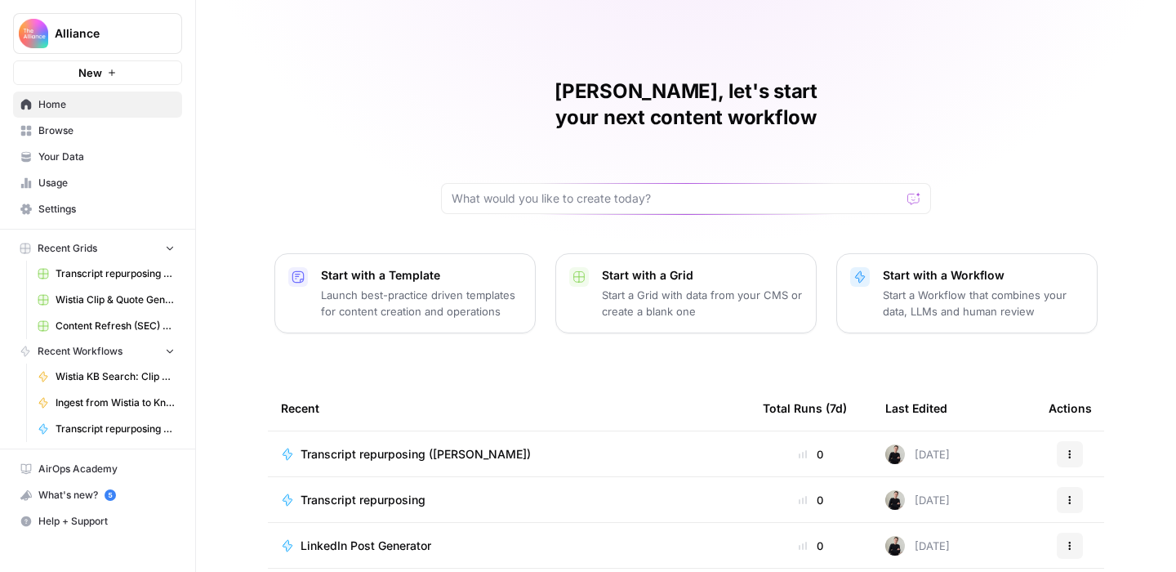
scroll to position [180, 0]
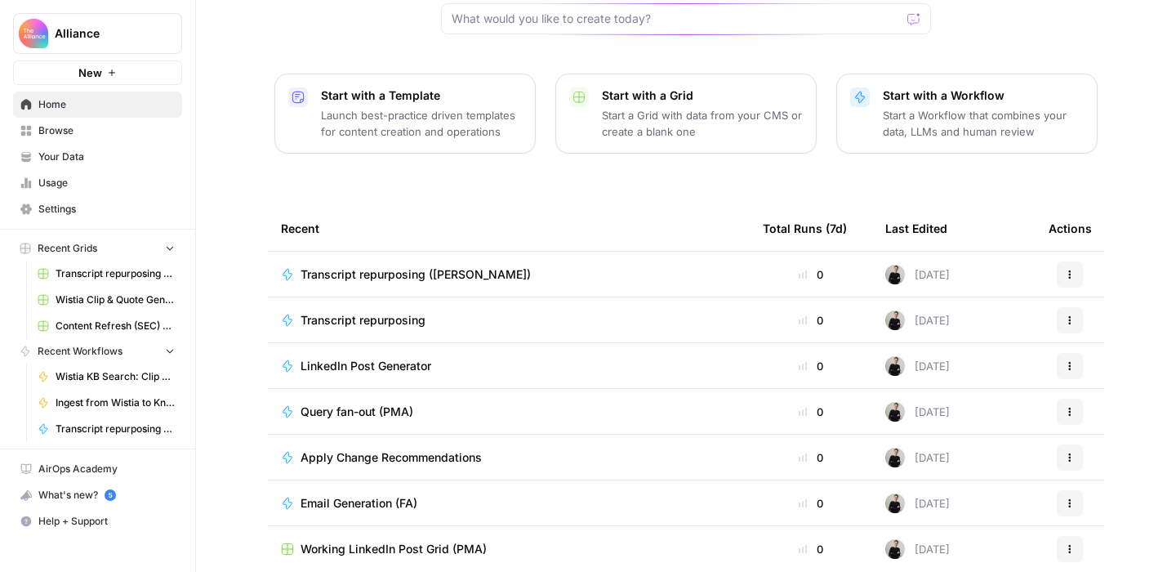
click at [78, 136] on span "Browse" at bounding box center [106, 130] width 136 height 15
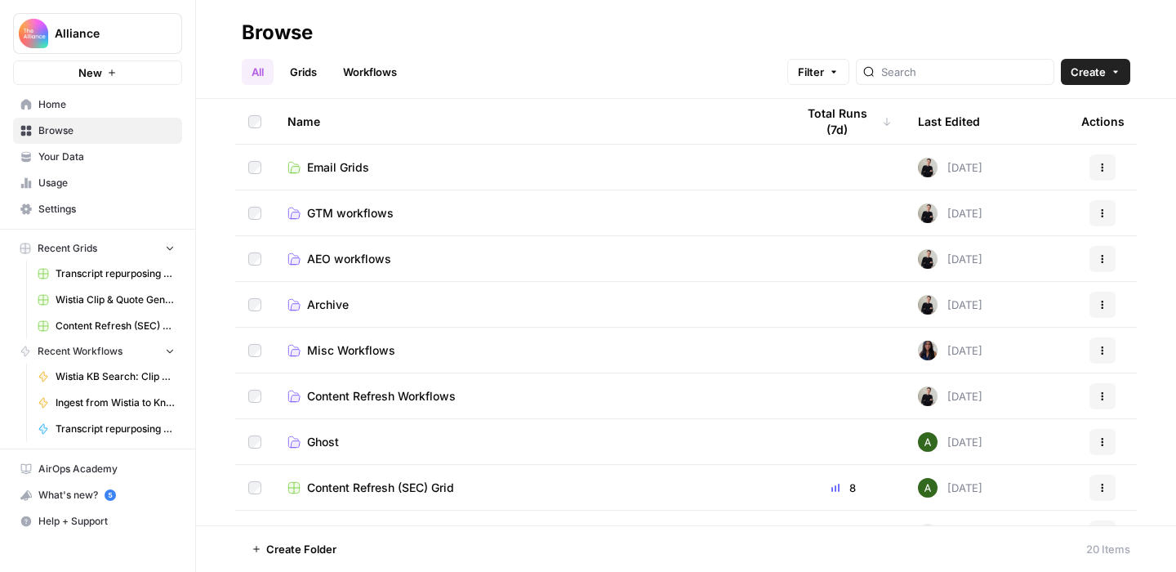
click at [349, 252] on span "AEO workflows" at bounding box center [349, 259] width 84 height 16
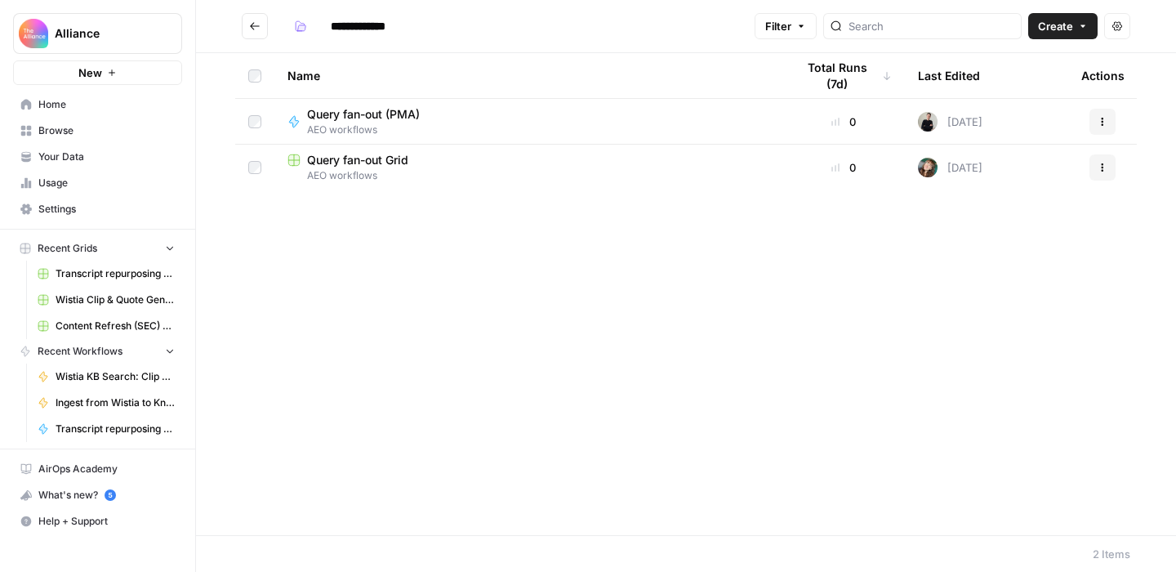
click at [257, 29] on icon "Go back" at bounding box center [254, 25] width 11 height 11
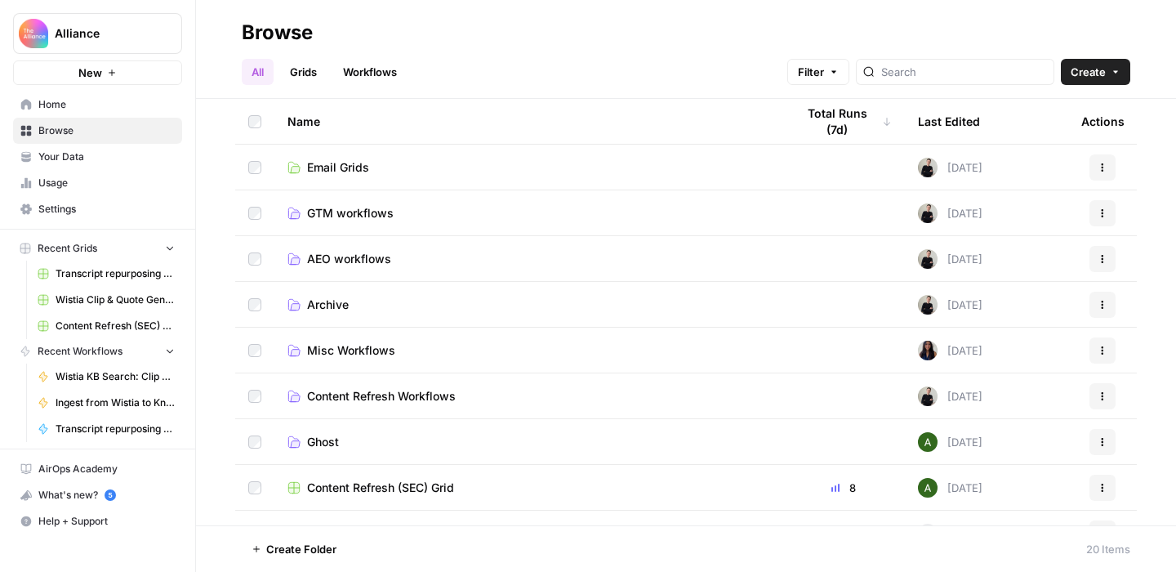
click at [391, 60] on link "Workflows" at bounding box center [370, 72] width 74 height 26
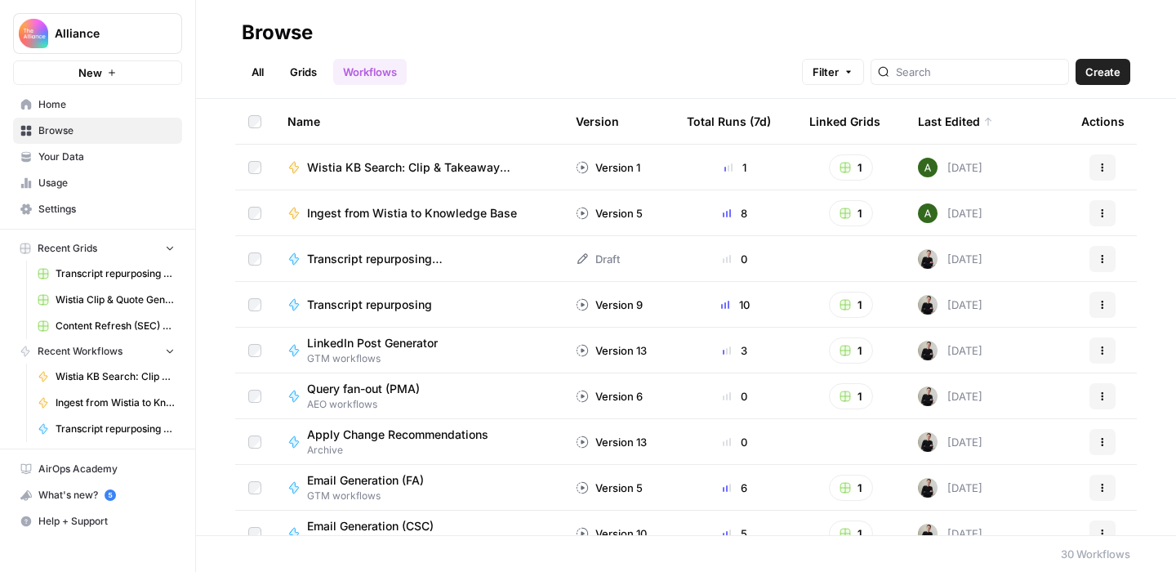
click at [1101, 75] on span "Create" at bounding box center [1103, 72] width 35 height 16
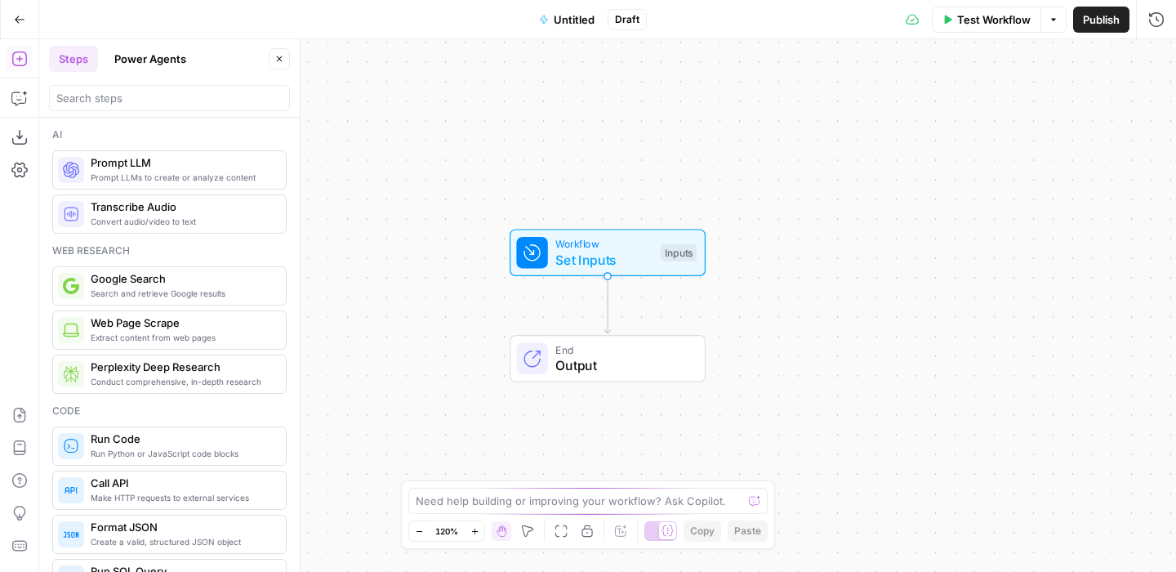
click at [11, 22] on button "Go Back" at bounding box center [19, 19] width 29 height 29
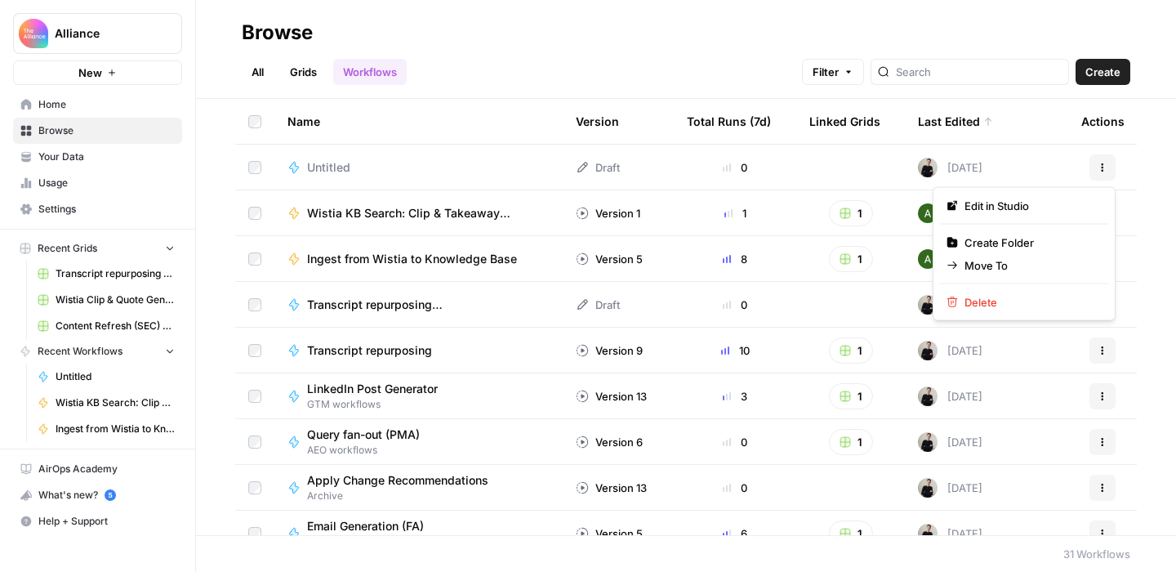
click at [1101, 171] on icon "button" at bounding box center [1103, 168] width 10 height 10
click at [1008, 297] on span "Delete" at bounding box center [1030, 302] width 131 height 16
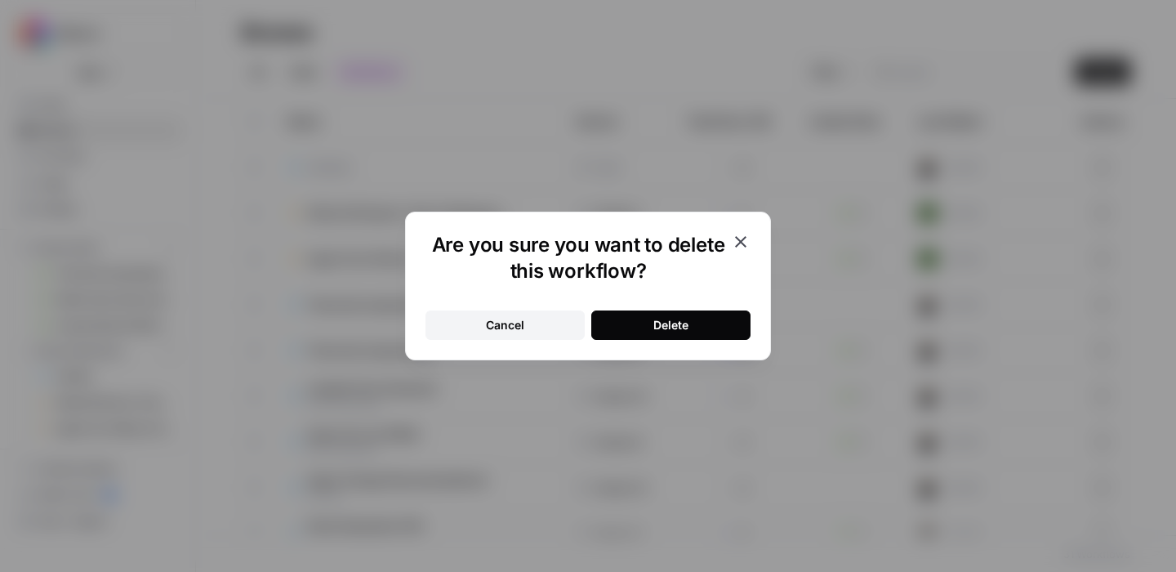
click at [676, 321] on div "Delete" at bounding box center [671, 325] width 35 height 16
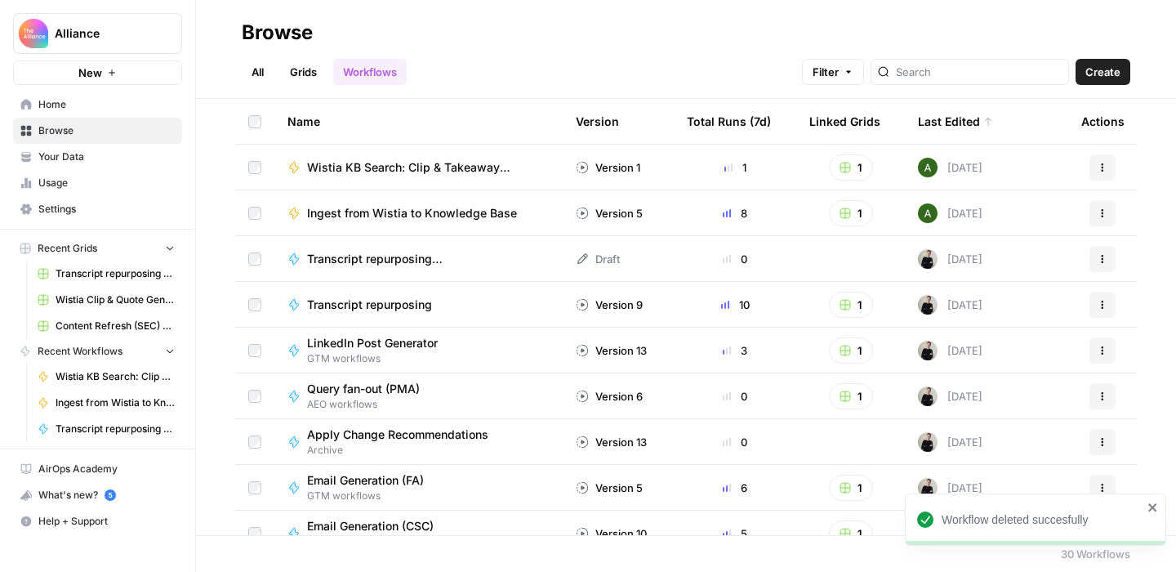
click at [257, 68] on link "All" at bounding box center [258, 72] width 32 height 26
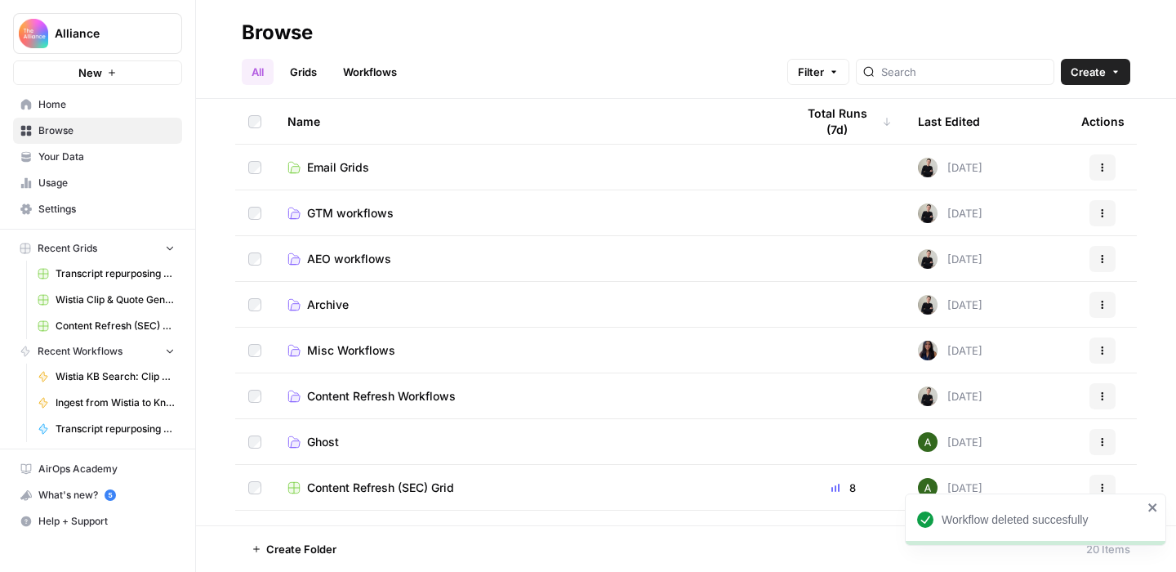
click at [1098, 70] on span "Create" at bounding box center [1088, 72] width 35 height 16
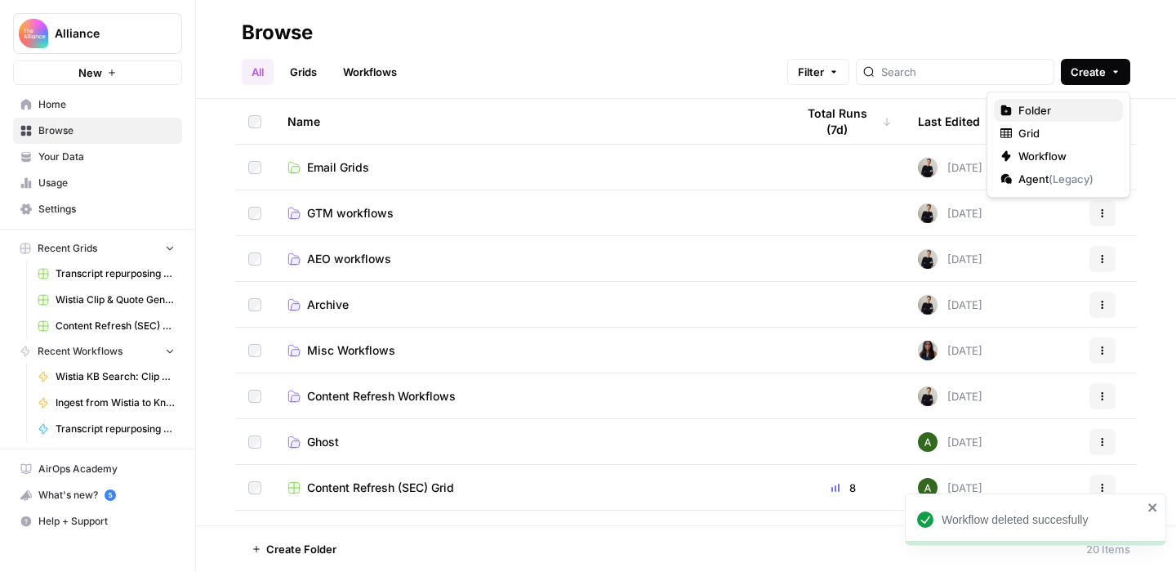
click at [1040, 104] on span "Folder" at bounding box center [1065, 110] width 92 height 16
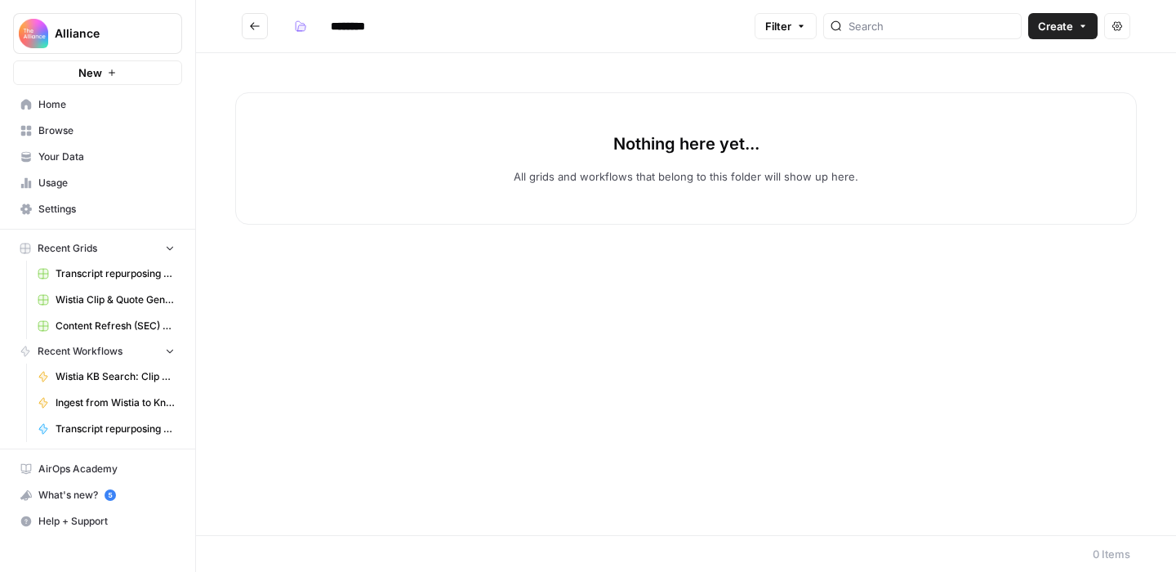
click at [358, 26] on input "********" at bounding box center [370, 26] width 92 height 26
drag, startPoint x: 380, startPoint y: 27, endPoint x: 287, endPoint y: 24, distance: 93.2
click at [288, 24] on div "********" at bounding box center [351, 26] width 127 height 26
type input "**********"
click at [250, 29] on icon "Go back" at bounding box center [254, 25] width 11 height 11
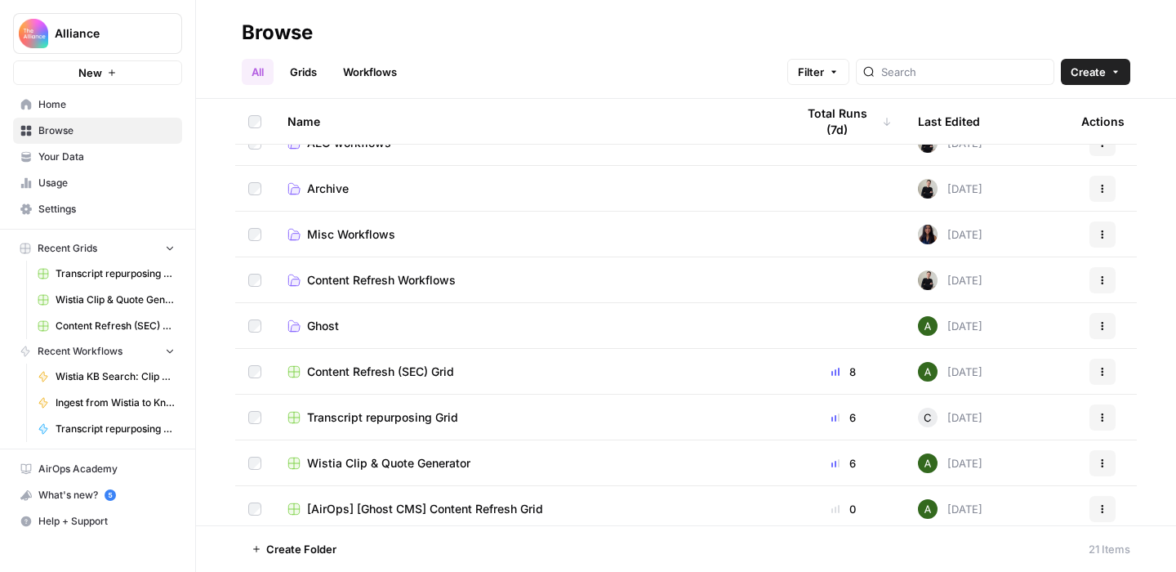
scroll to position [170, 0]
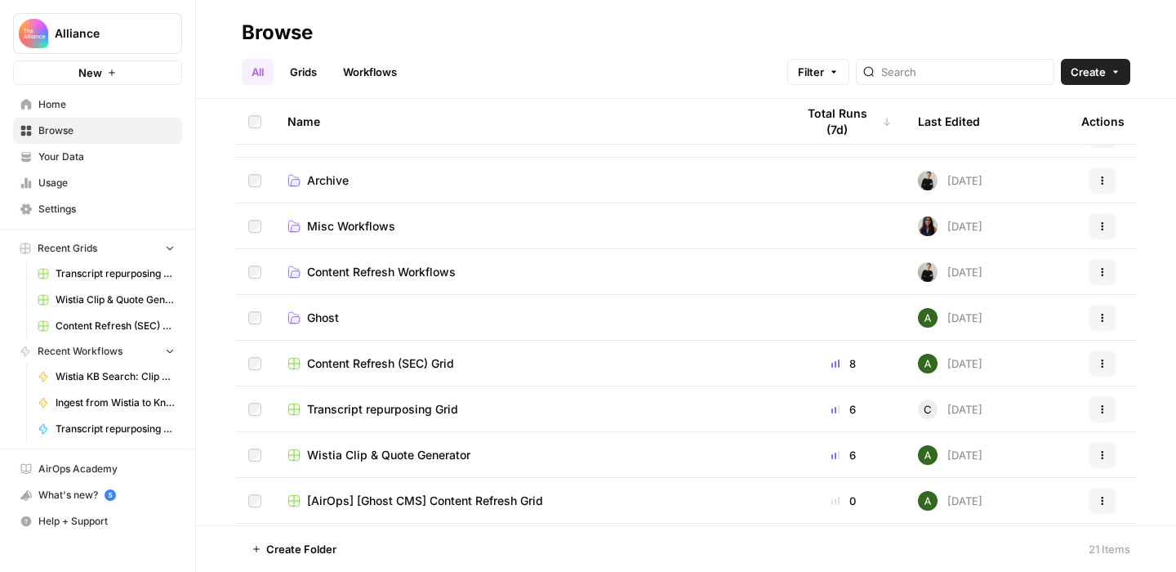
click at [422, 268] on span "Content Refresh Workflows" at bounding box center [381, 272] width 149 height 16
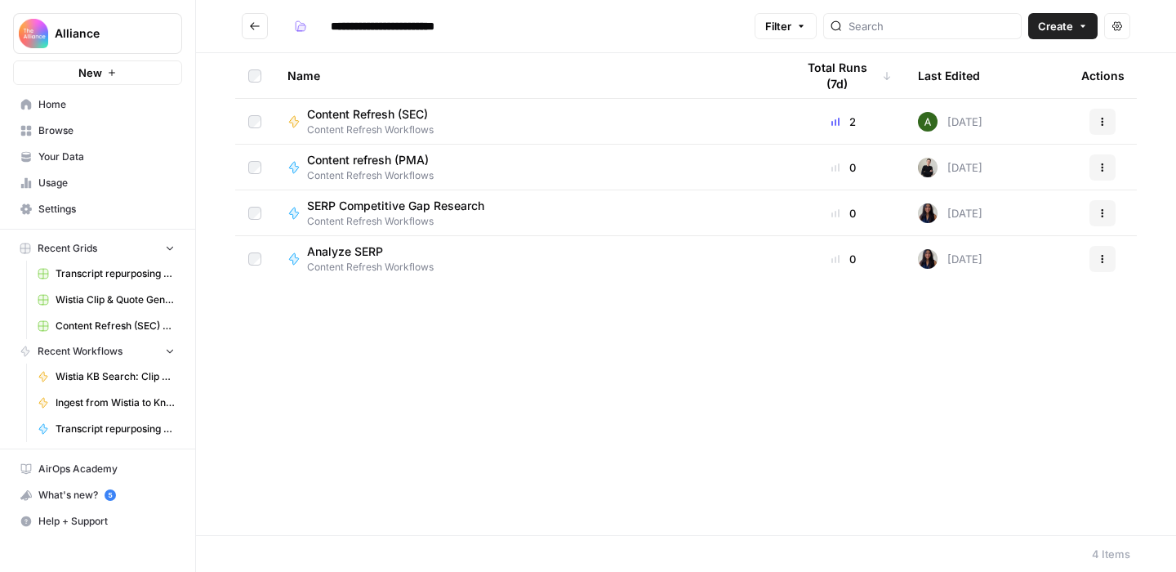
click at [254, 25] on icon "Go back" at bounding box center [254, 25] width 11 height 11
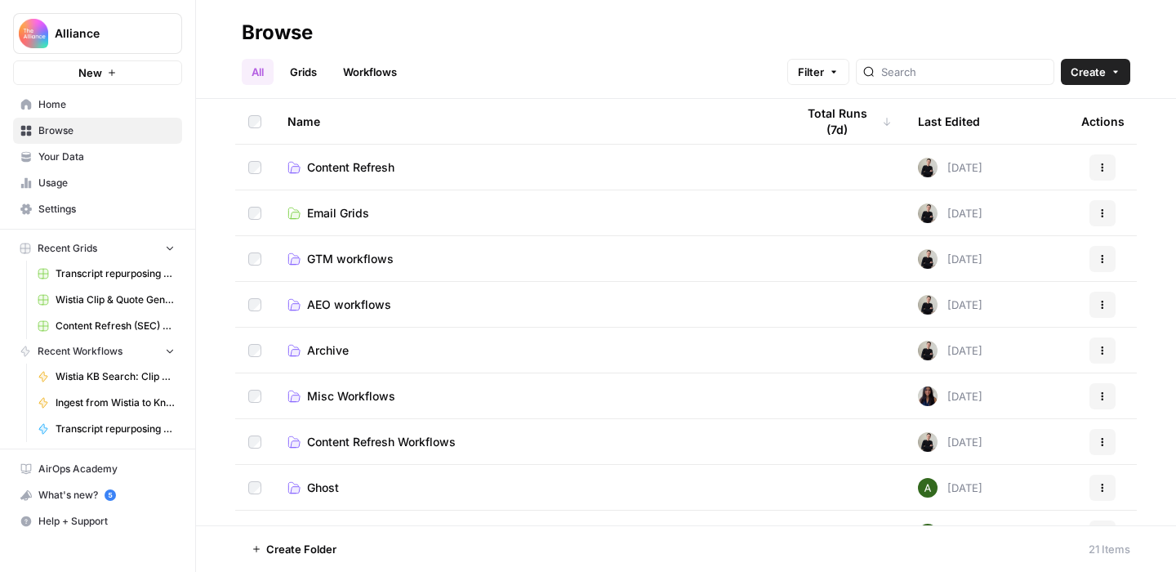
click at [1097, 176] on button "Actions" at bounding box center [1103, 167] width 26 height 26
click at [1020, 230] on span "Delete Folder" at bounding box center [1030, 229] width 131 height 16
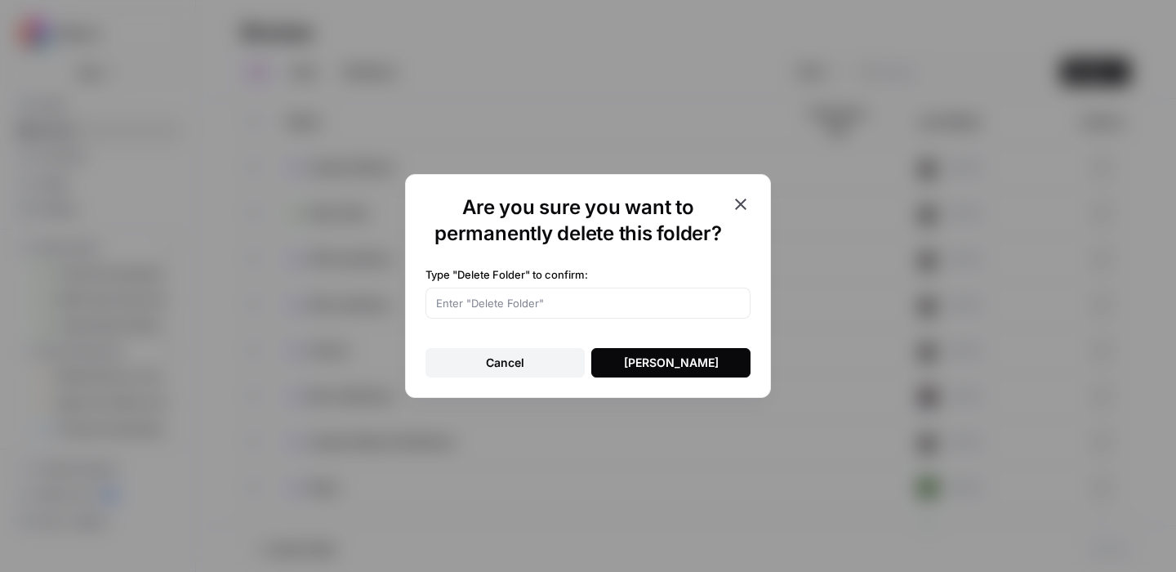
click at [711, 370] on button "Delete Folder" at bounding box center [670, 362] width 159 height 29
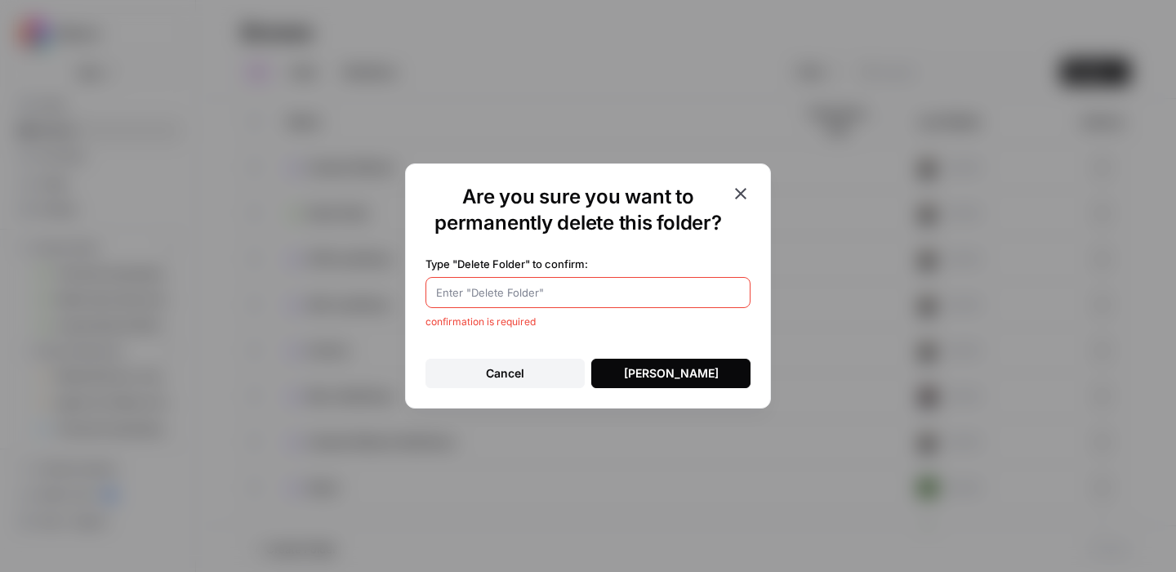
click at [560, 293] on input "Type "Delete Folder" to confirm:" at bounding box center [588, 292] width 304 height 16
type input "Delete Folder"
click at [676, 375] on div "Delete Folder" at bounding box center [671, 373] width 95 height 16
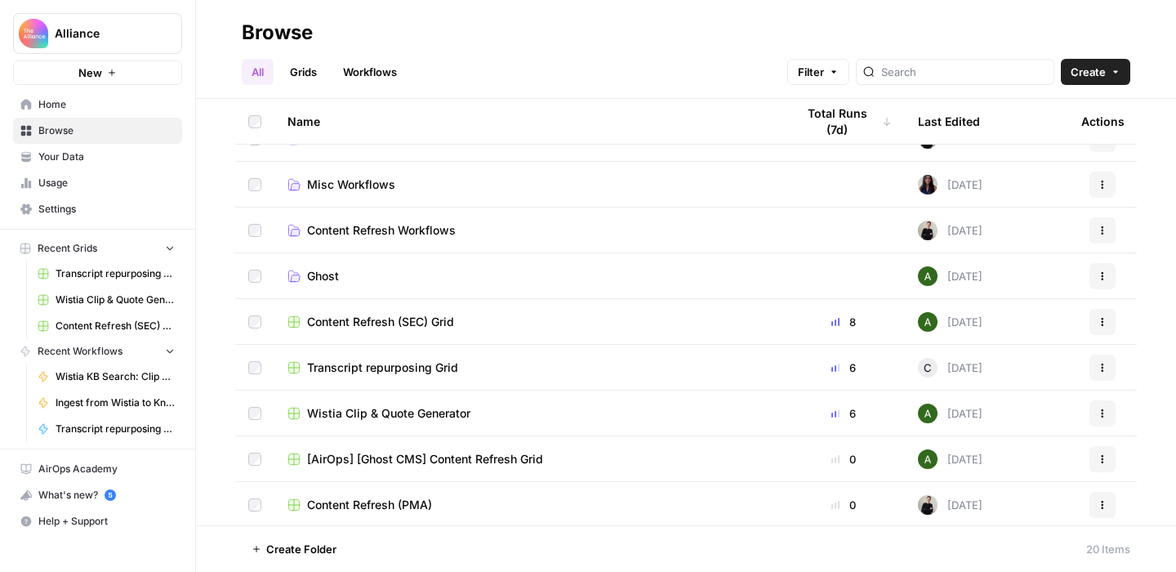
scroll to position [138, 0]
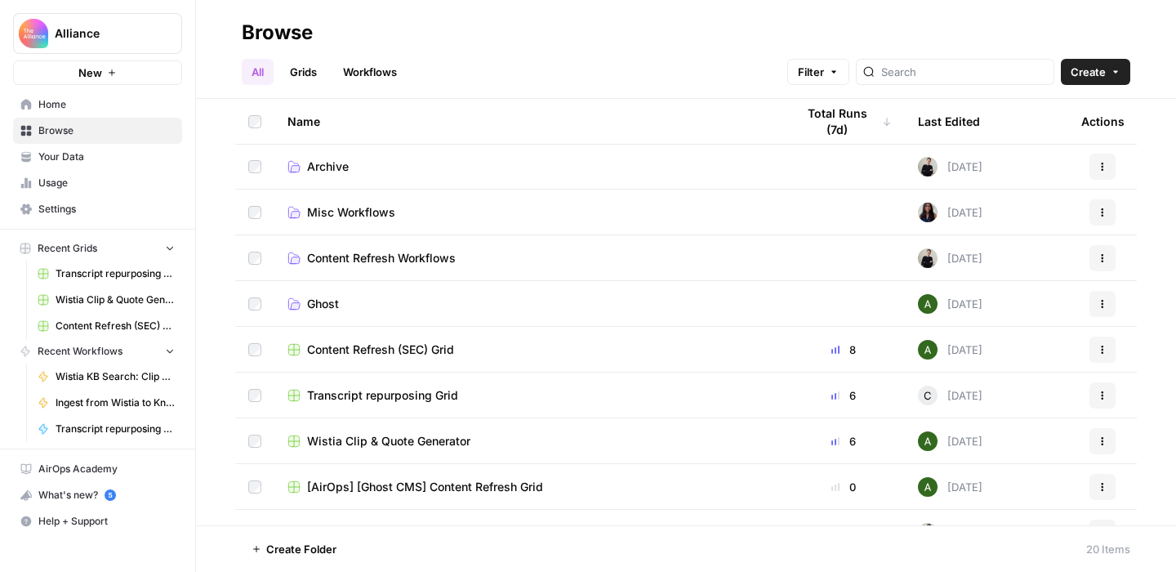
click at [1101, 262] on button "Actions" at bounding box center [1103, 258] width 26 height 26
click at [1047, 294] on span "Rename Folder" at bounding box center [1030, 296] width 131 height 16
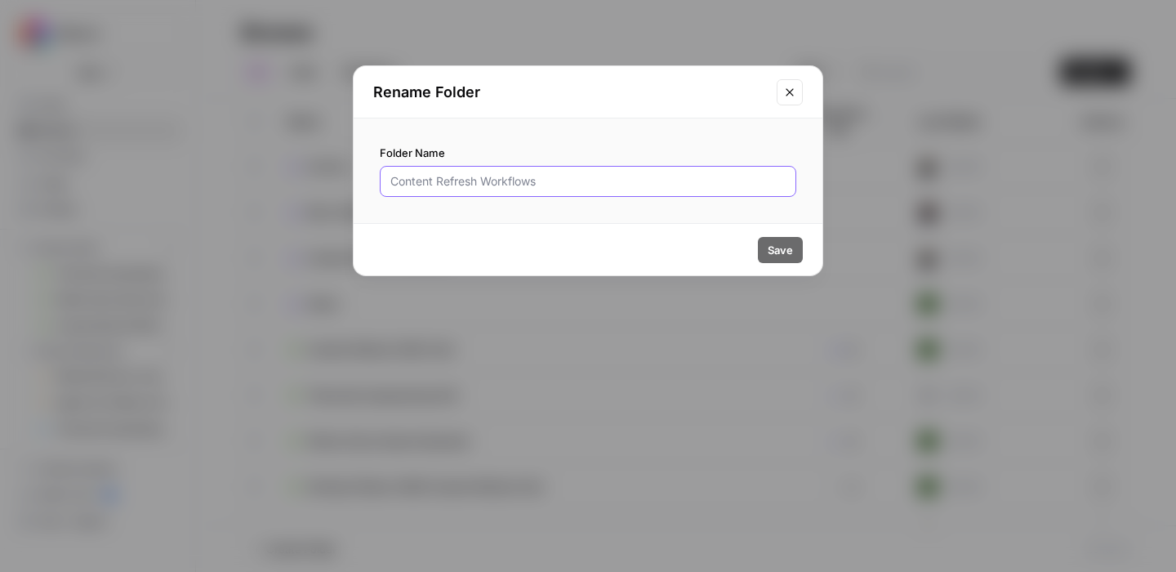
click at [548, 181] on input "Folder Name" at bounding box center [588, 181] width 395 height 16
type input "Content Refresh"
click at [773, 252] on span "Save" at bounding box center [780, 250] width 25 height 16
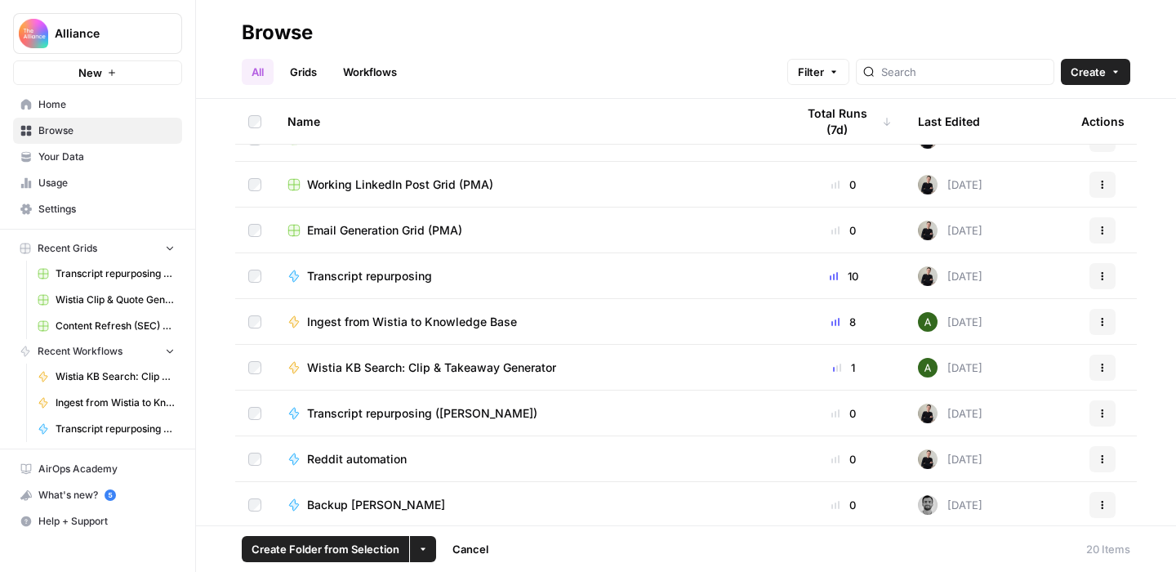
scroll to position [534, 0]
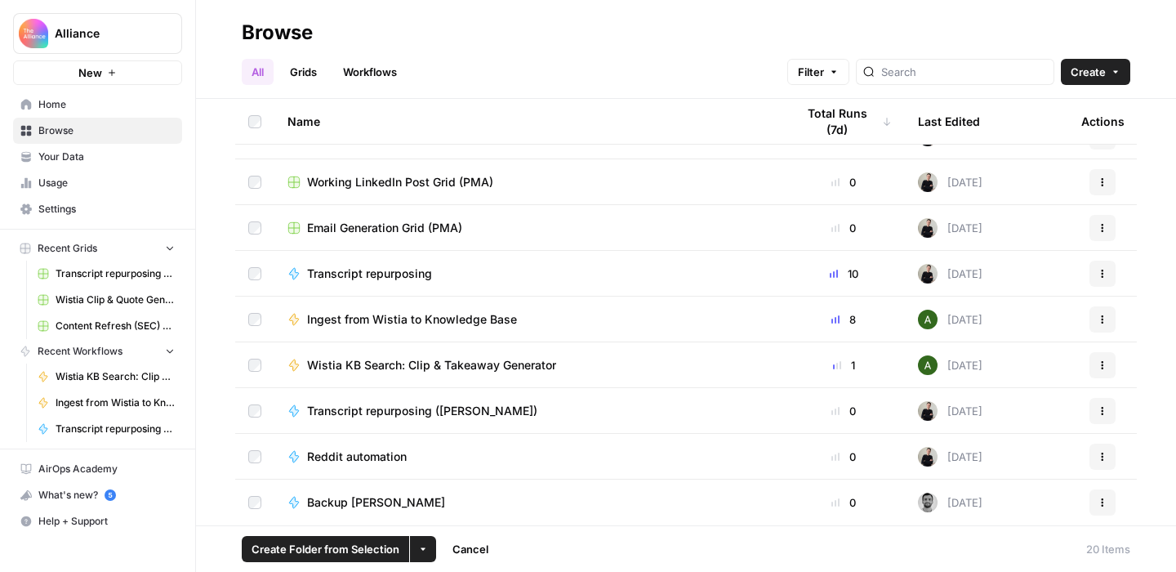
click at [424, 544] on icon "button" at bounding box center [423, 549] width 10 height 10
click at [466, 488] on span "Move to" at bounding box center [461, 488] width 41 height 16
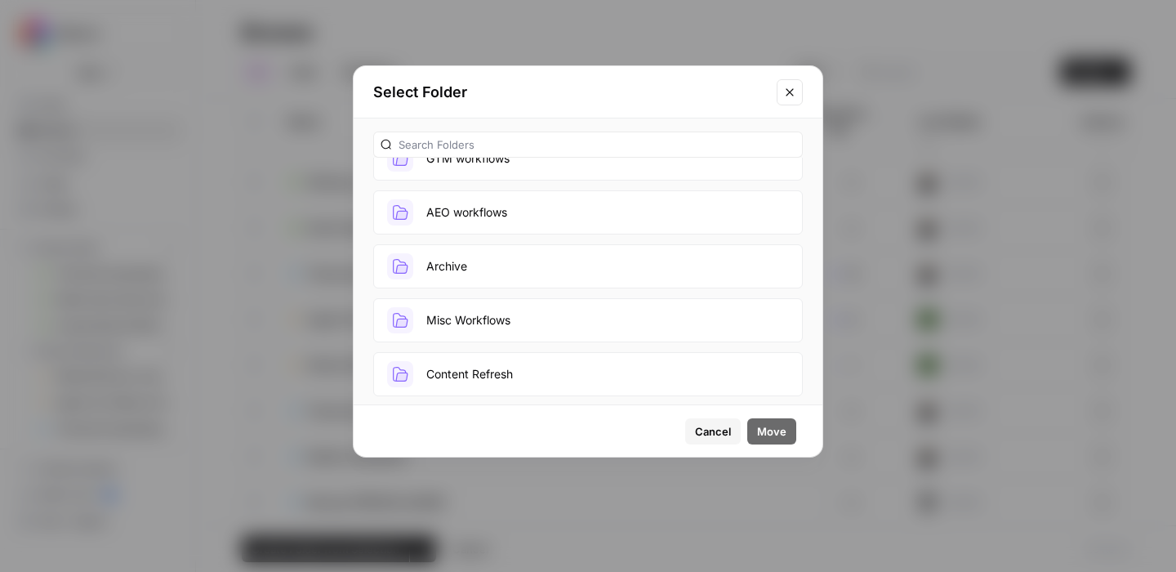
scroll to position [144, 0]
click at [508, 315] on button "Content Refresh" at bounding box center [588, 315] width 430 height 44
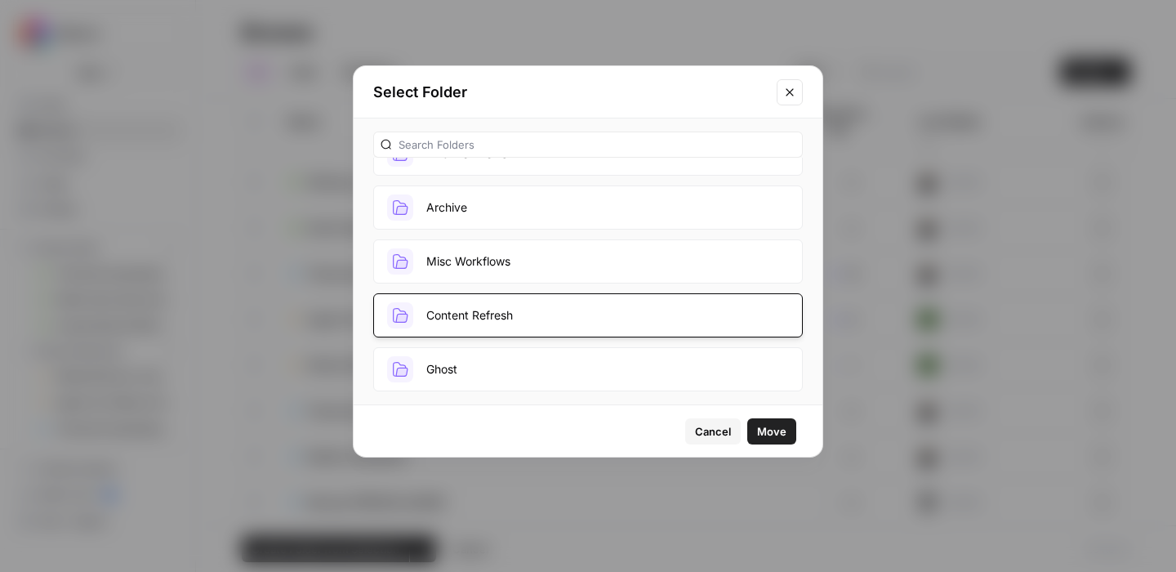
click at [765, 429] on span "Move" at bounding box center [771, 431] width 29 height 16
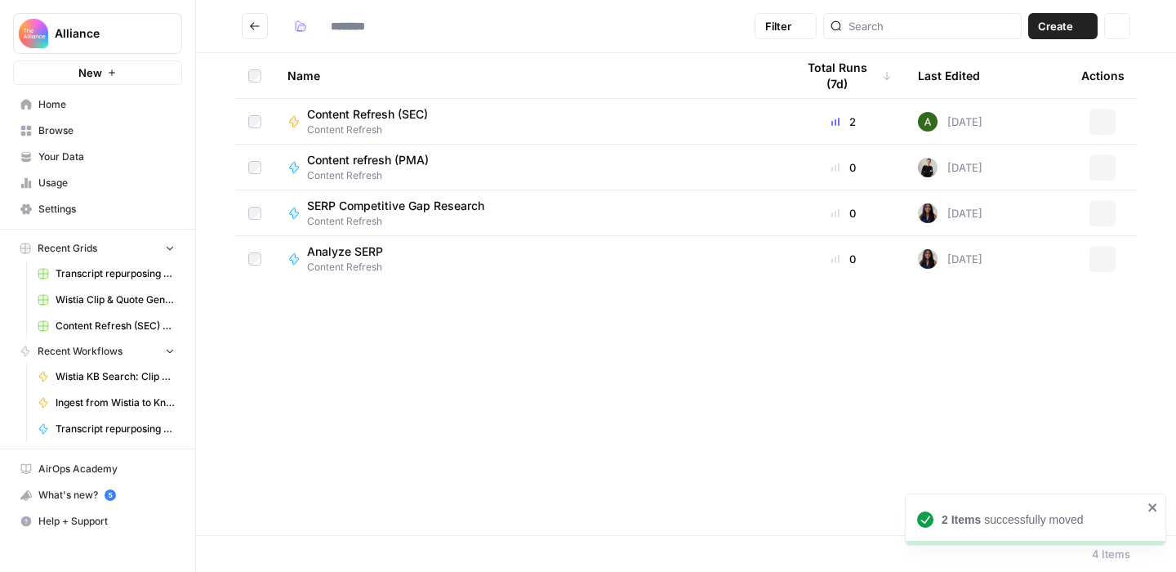
type input "**********"
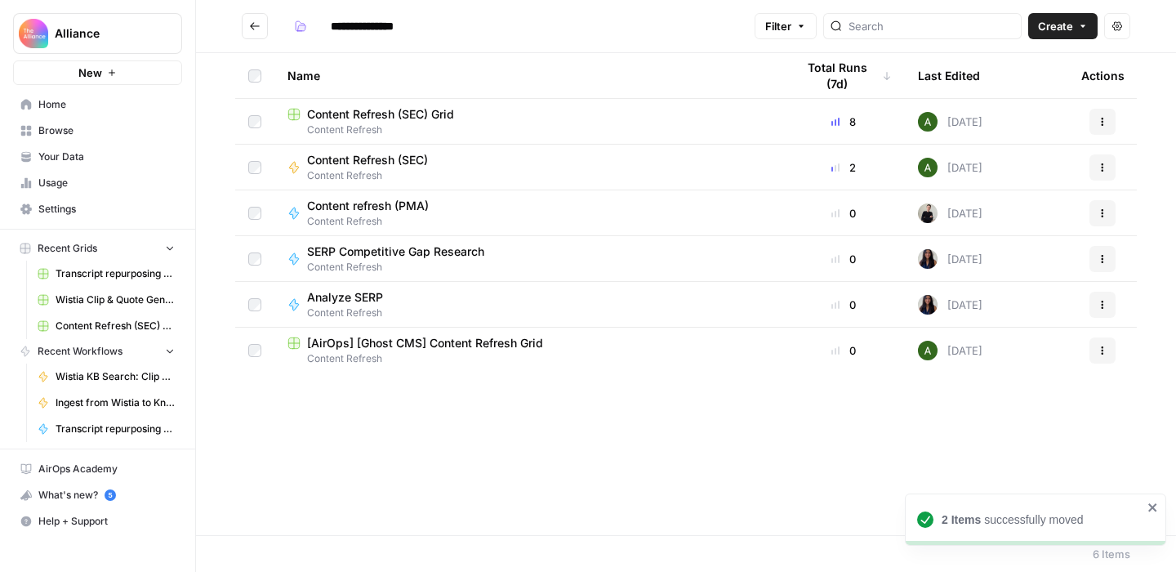
click at [253, 26] on icon "Go back" at bounding box center [255, 25] width 10 height 7
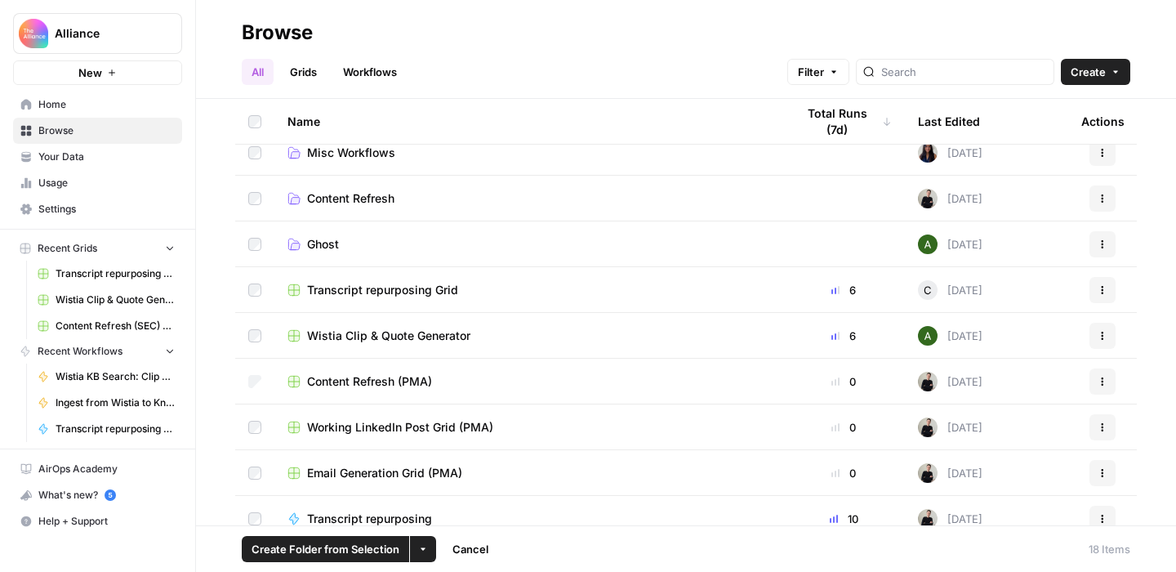
scroll to position [190, 0]
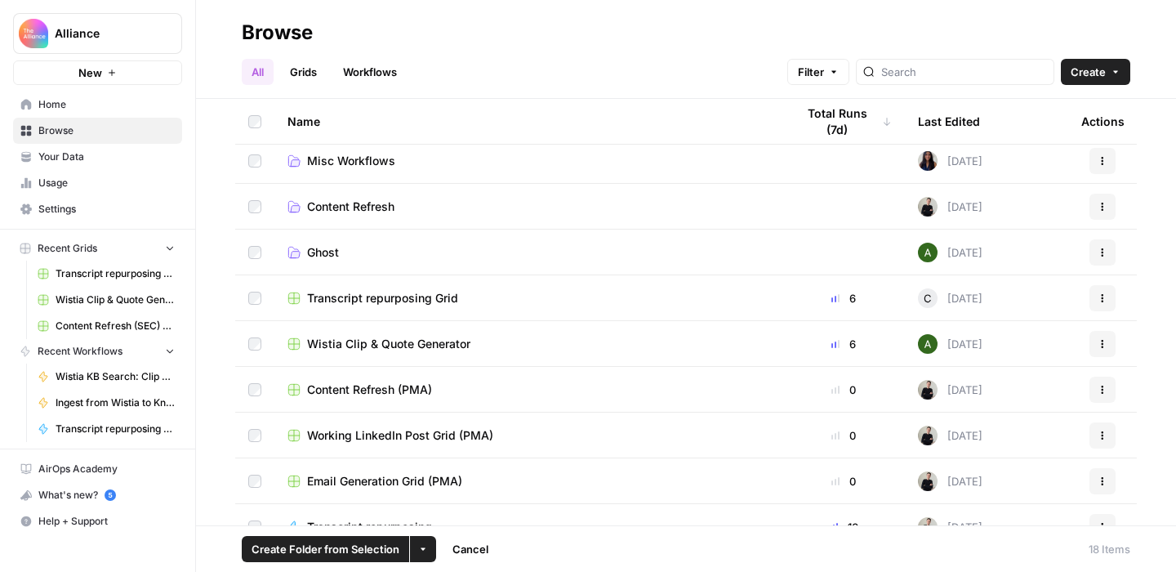
click at [418, 551] on icon "button" at bounding box center [423, 549] width 10 height 10
click at [453, 481] on span "Move to" at bounding box center [461, 488] width 41 height 16
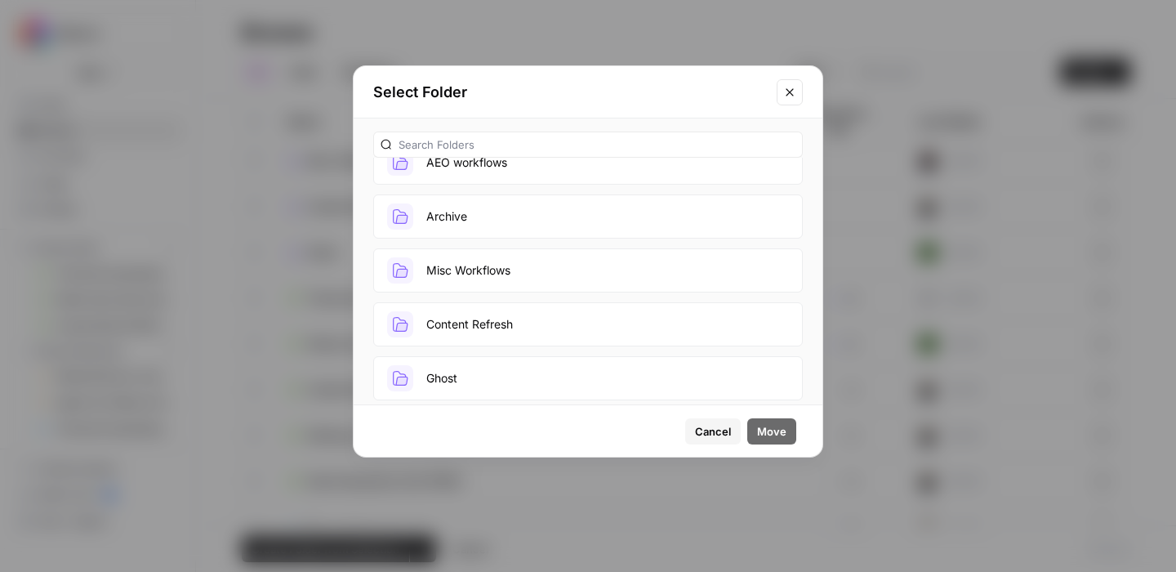
scroll to position [144, 0]
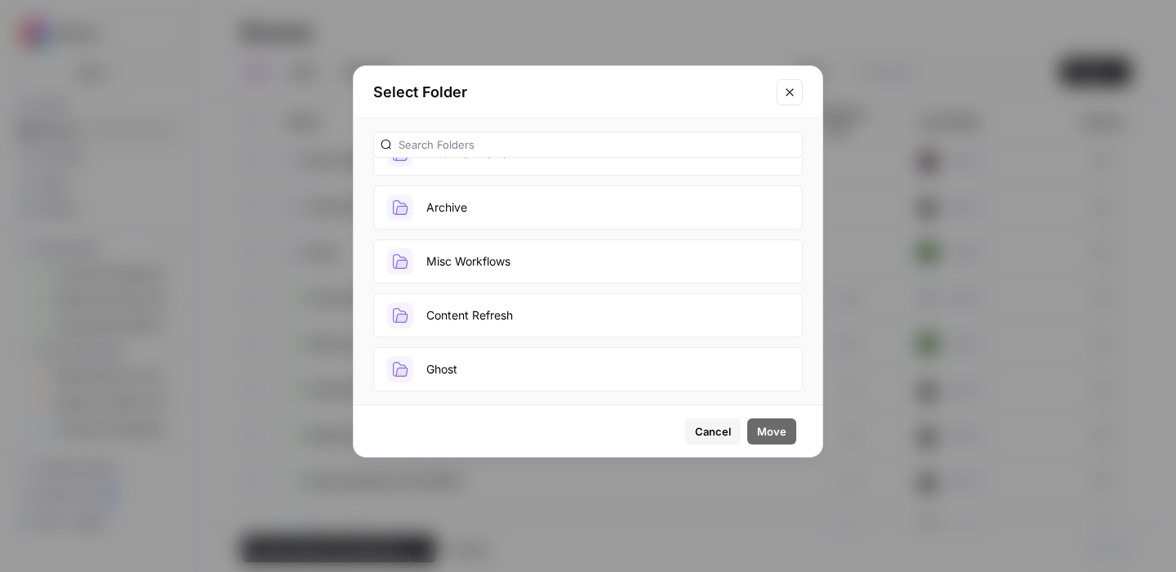
click at [480, 316] on button "Content Refresh" at bounding box center [588, 315] width 430 height 44
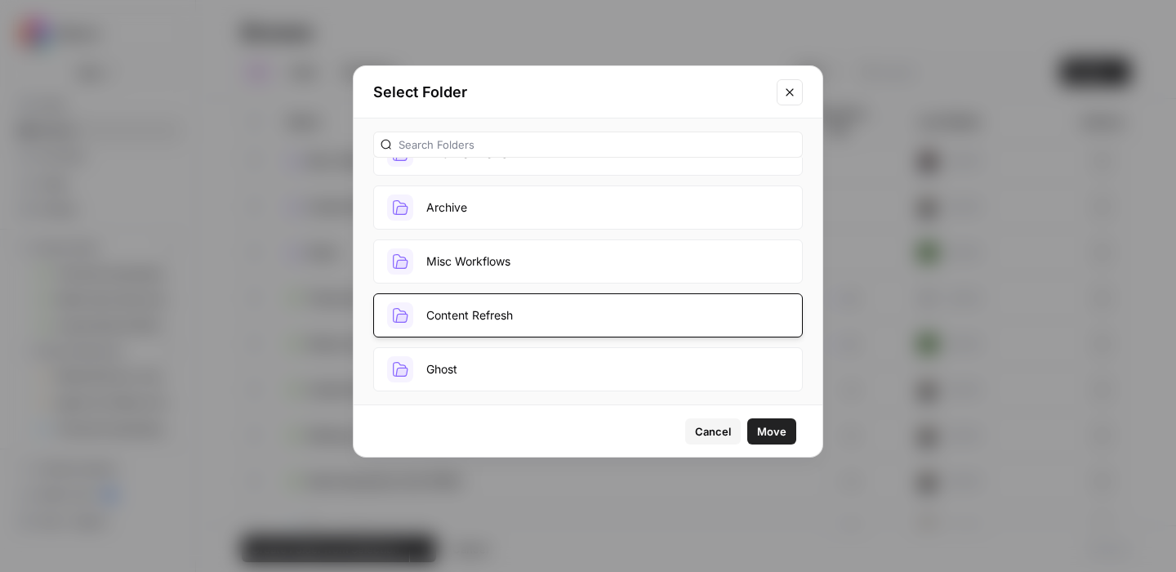
click at [774, 432] on span "Move" at bounding box center [771, 431] width 29 height 16
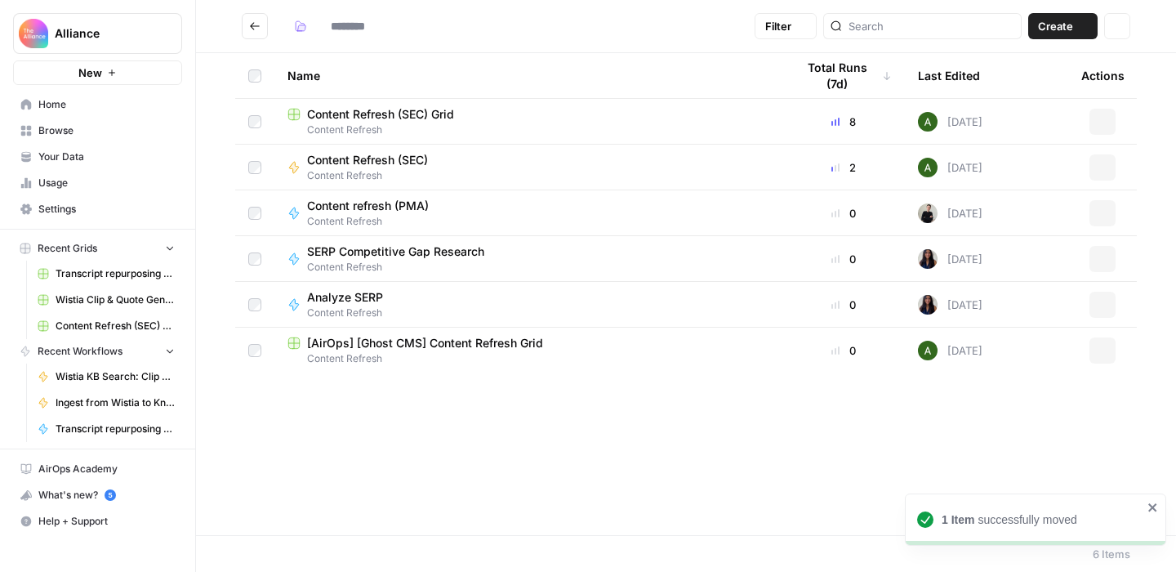
type input "**********"
click at [256, 28] on icon "Go back" at bounding box center [254, 25] width 11 height 11
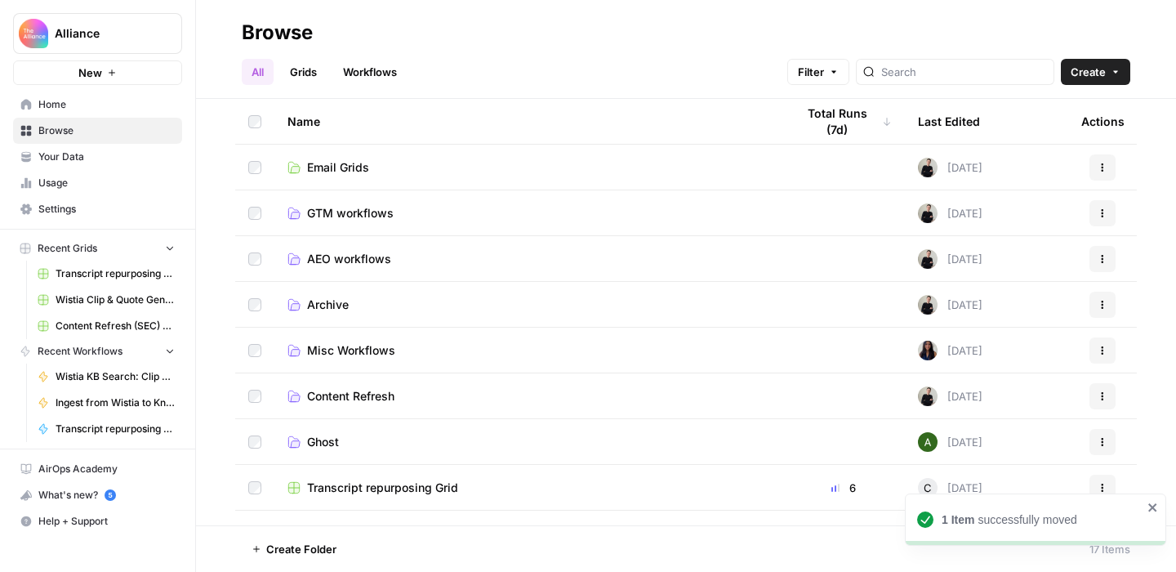
click at [325, 440] on span "Ghost" at bounding box center [323, 442] width 32 height 16
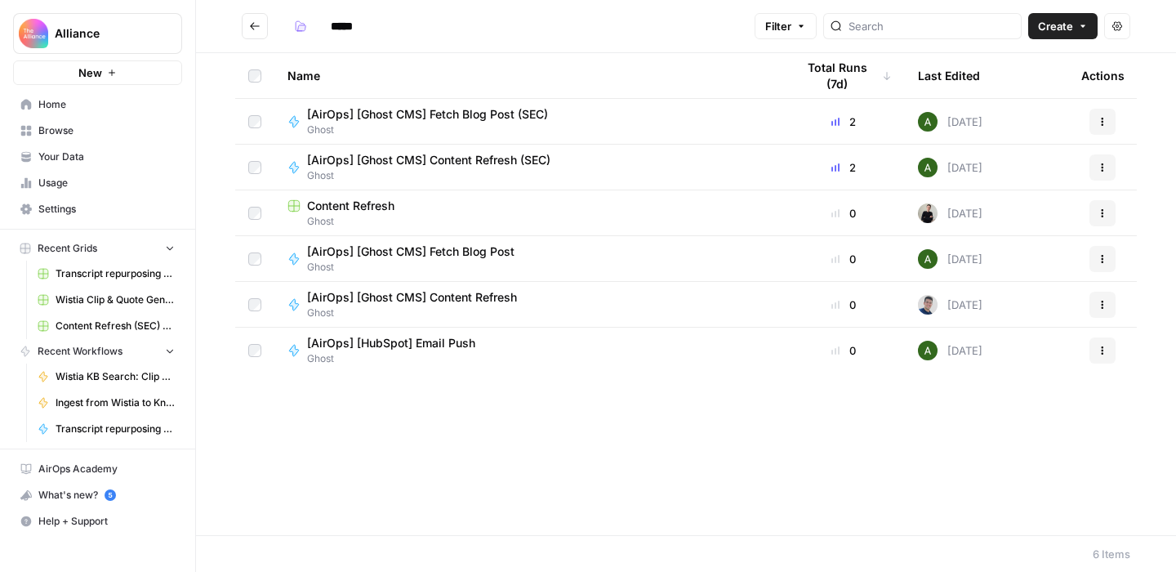
click at [380, 202] on span "Content Refresh" at bounding box center [350, 206] width 87 height 16
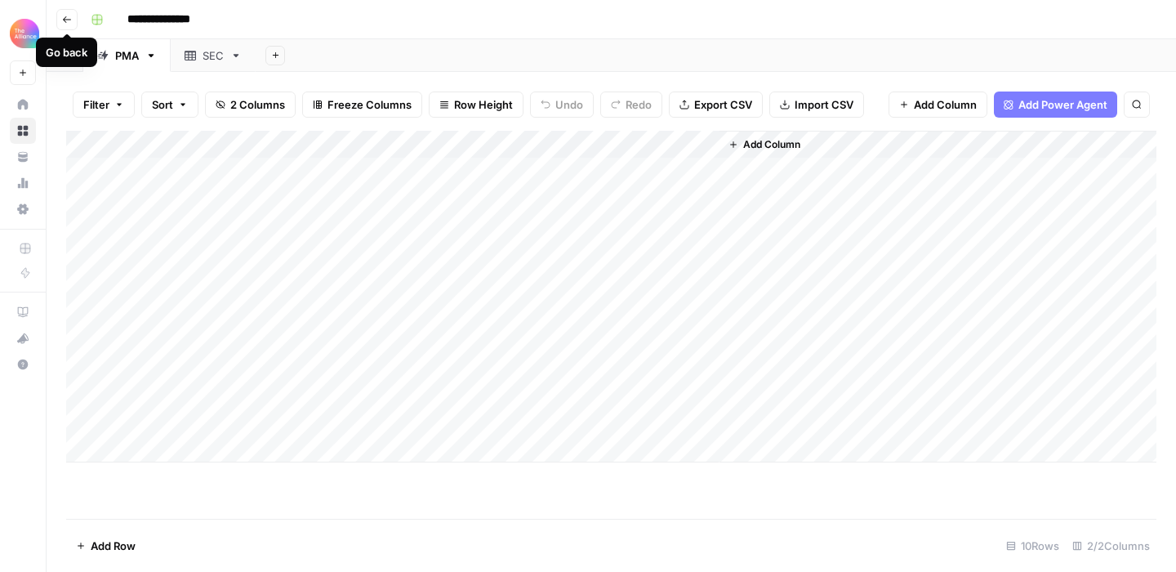
click at [71, 20] on icon "button" at bounding box center [67, 20] width 10 height 10
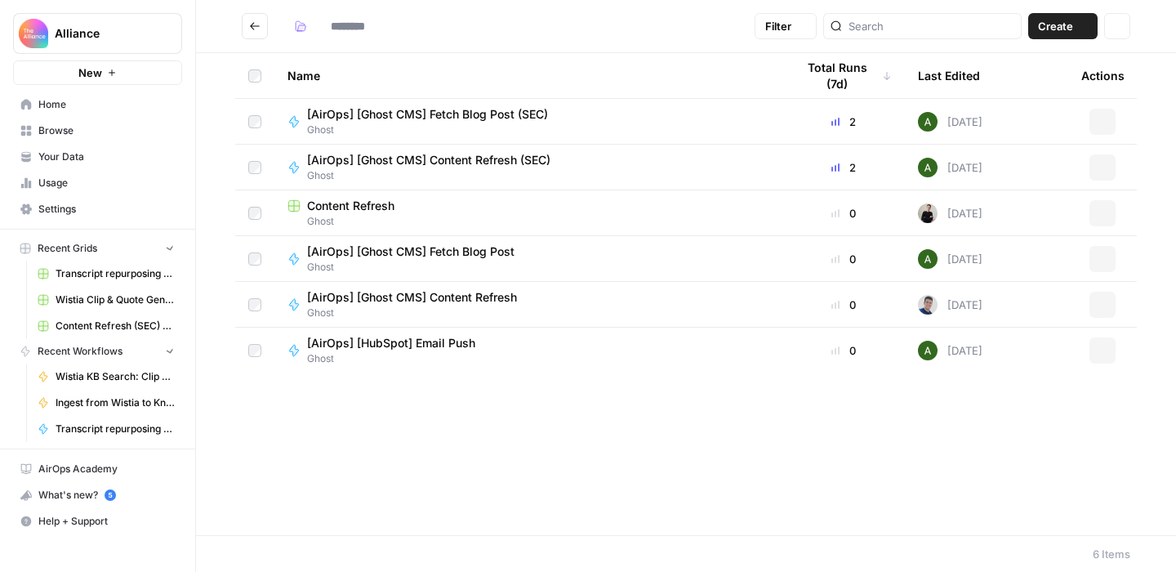
type input "*****"
click at [255, 30] on icon "Go back" at bounding box center [254, 25] width 11 height 11
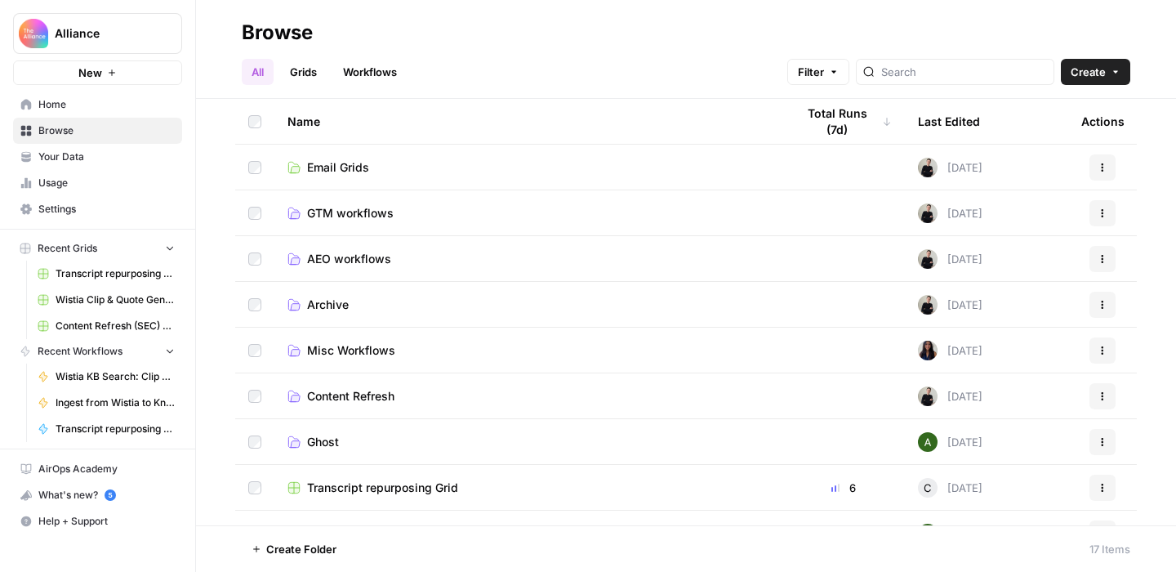
click at [341, 392] on span "Content Refresh" at bounding box center [350, 396] width 87 height 16
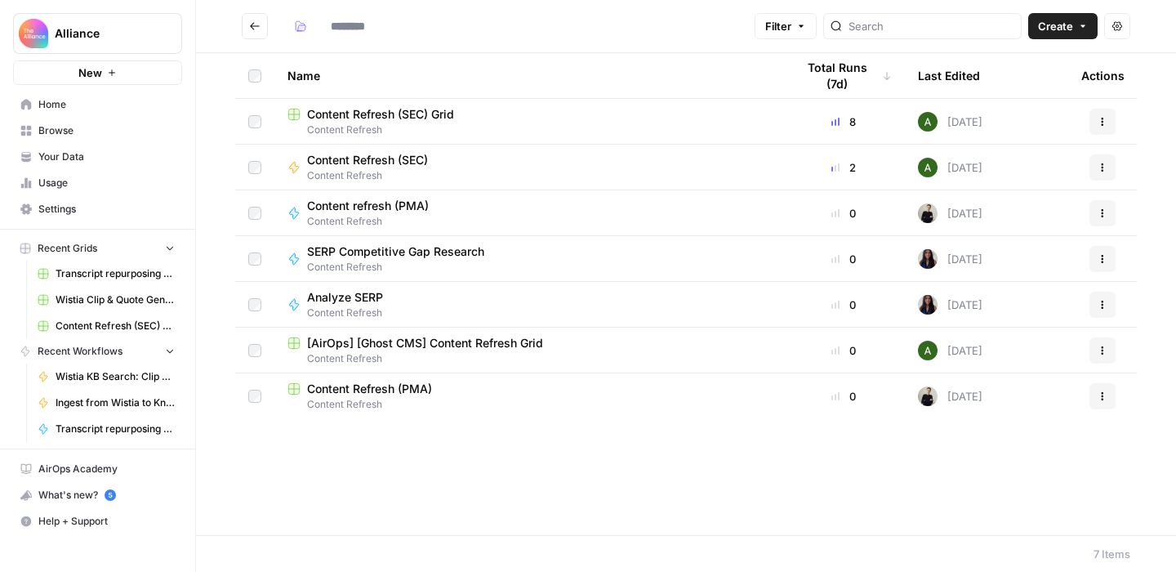
type input "**********"
click at [415, 388] on span "Content Refresh (PMA)" at bounding box center [369, 389] width 125 height 16
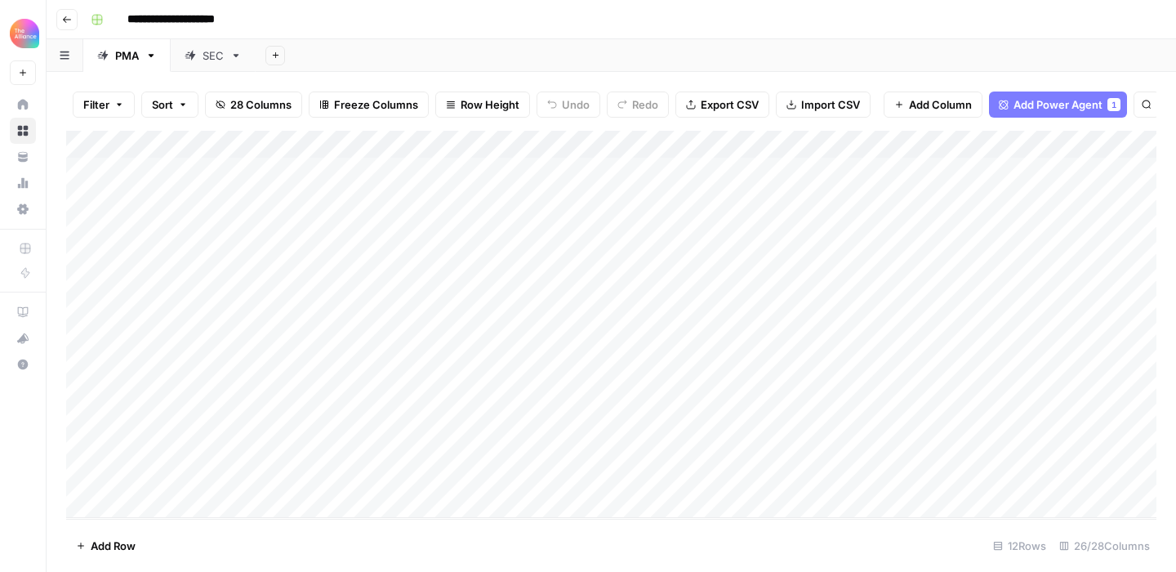
click at [69, 21] on icon "button" at bounding box center [67, 20] width 10 height 10
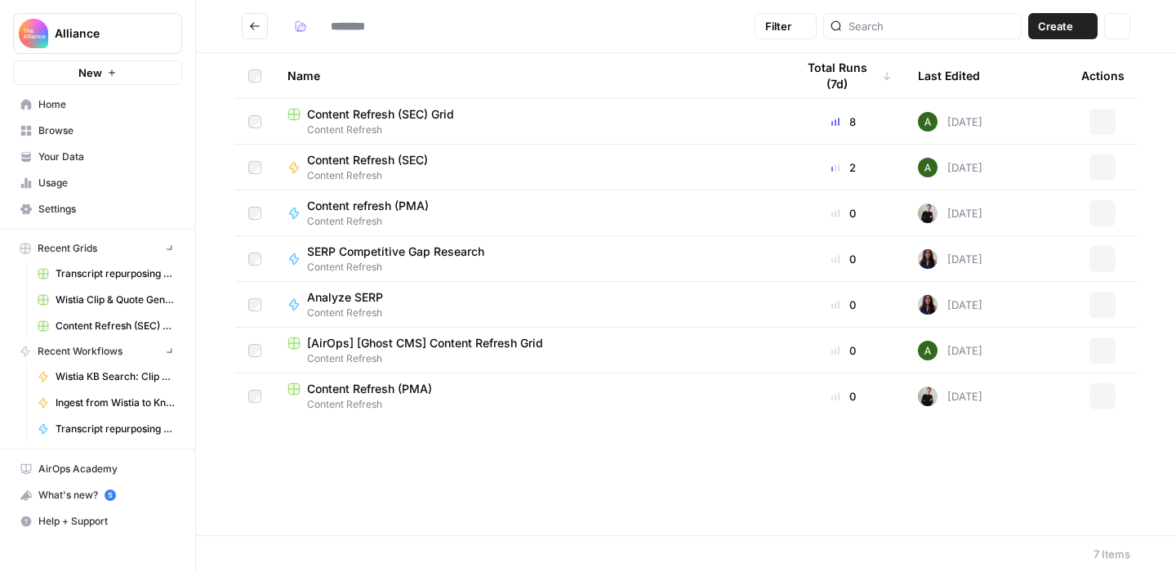
type input "**********"
click at [260, 20] on icon "Go back" at bounding box center [254, 25] width 11 height 11
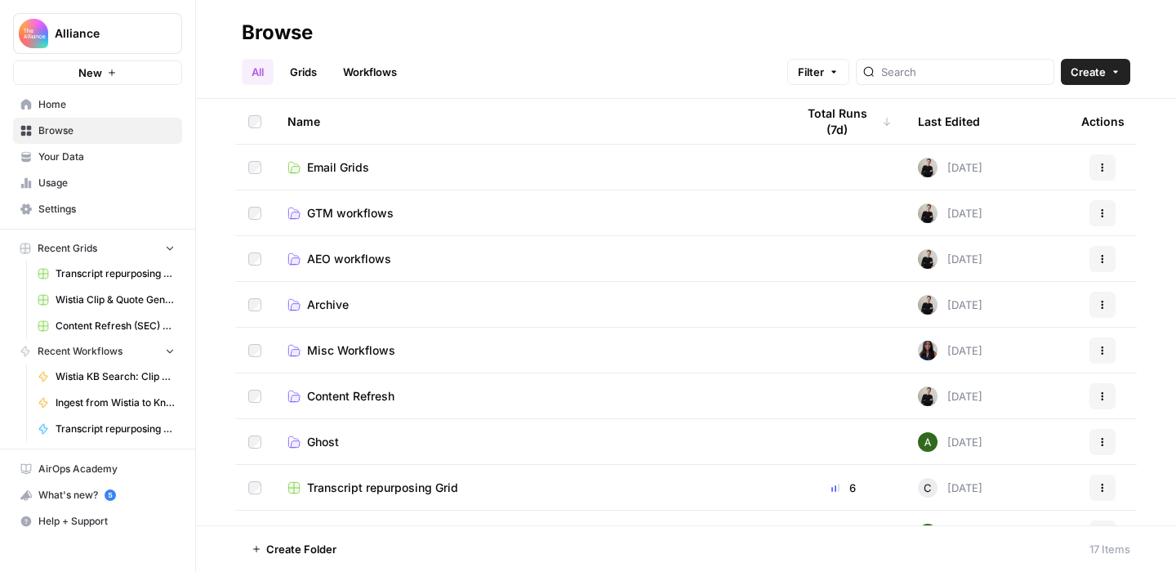
click at [350, 261] on span "AEO workflows" at bounding box center [349, 259] width 84 height 16
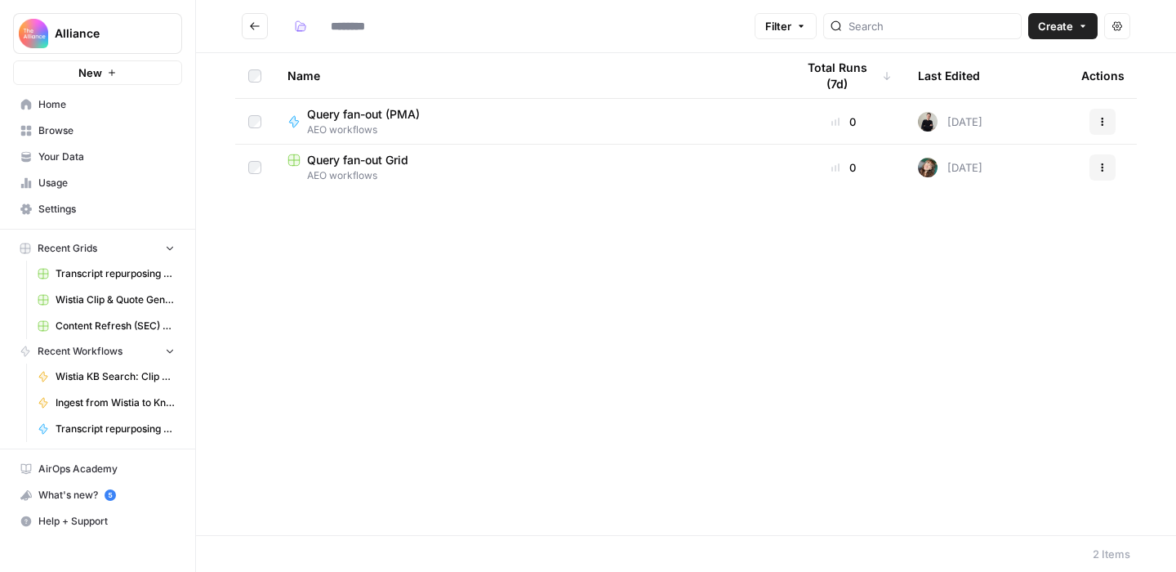
type input "**********"
click at [398, 115] on span "Query fan-out (PMA)" at bounding box center [363, 114] width 113 height 16
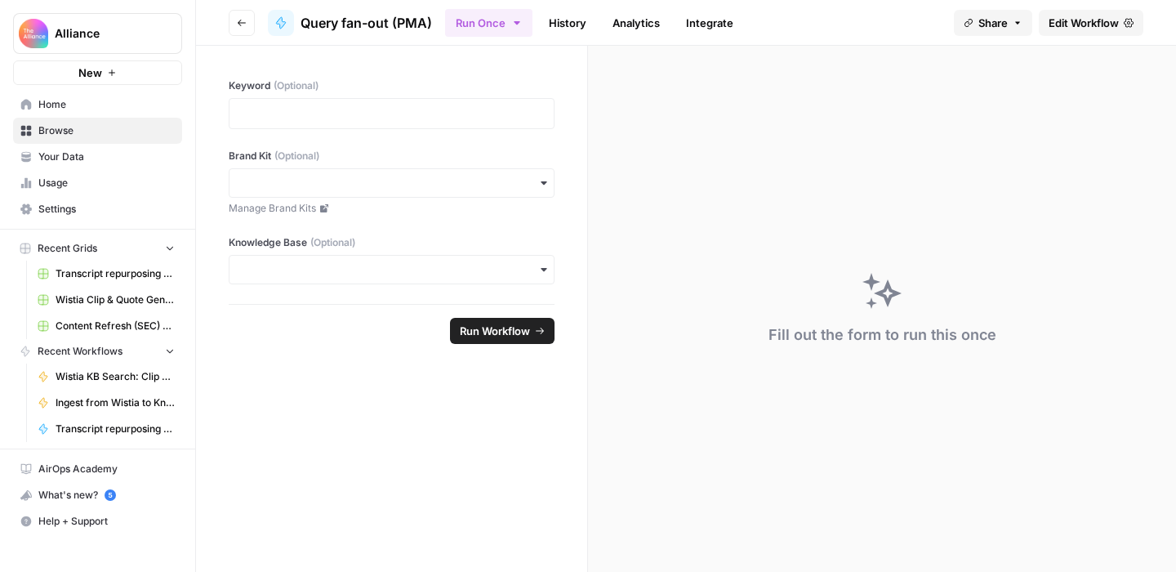
click at [1075, 23] on span "Edit Workflow" at bounding box center [1084, 23] width 70 height 16
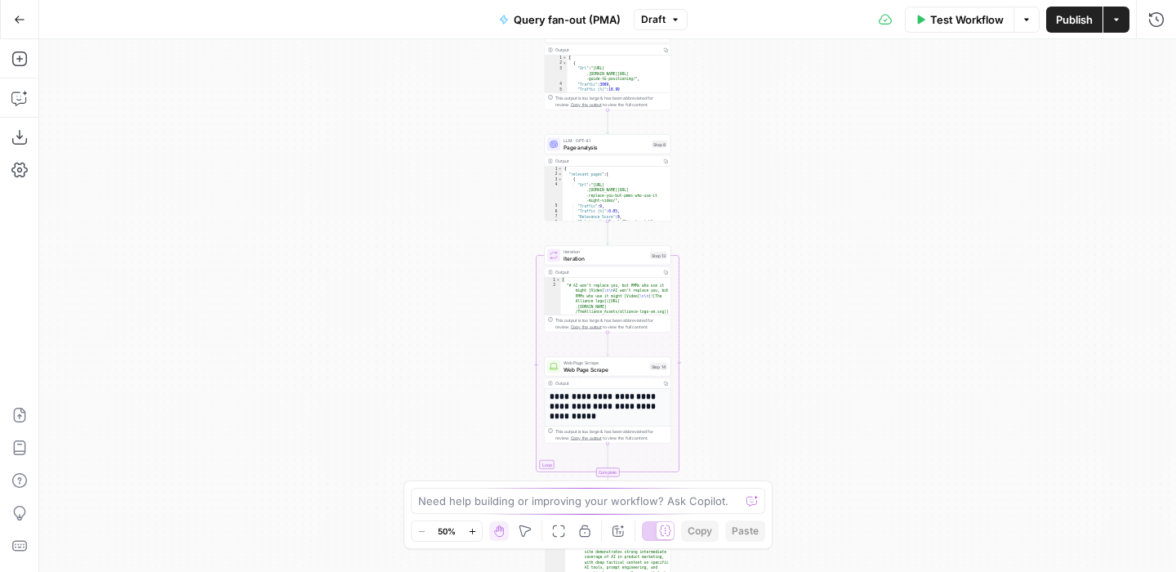
click at [1120, 24] on button "Actions" at bounding box center [1117, 20] width 26 height 26
click at [834, 92] on div "Workflow Set Inputs Inputs SEO Research Semrush Keyword Magic Tool Step 4 Outpu…" at bounding box center [607, 305] width 1137 height 533
click at [16, 14] on icon "button" at bounding box center [19, 19] width 11 height 11
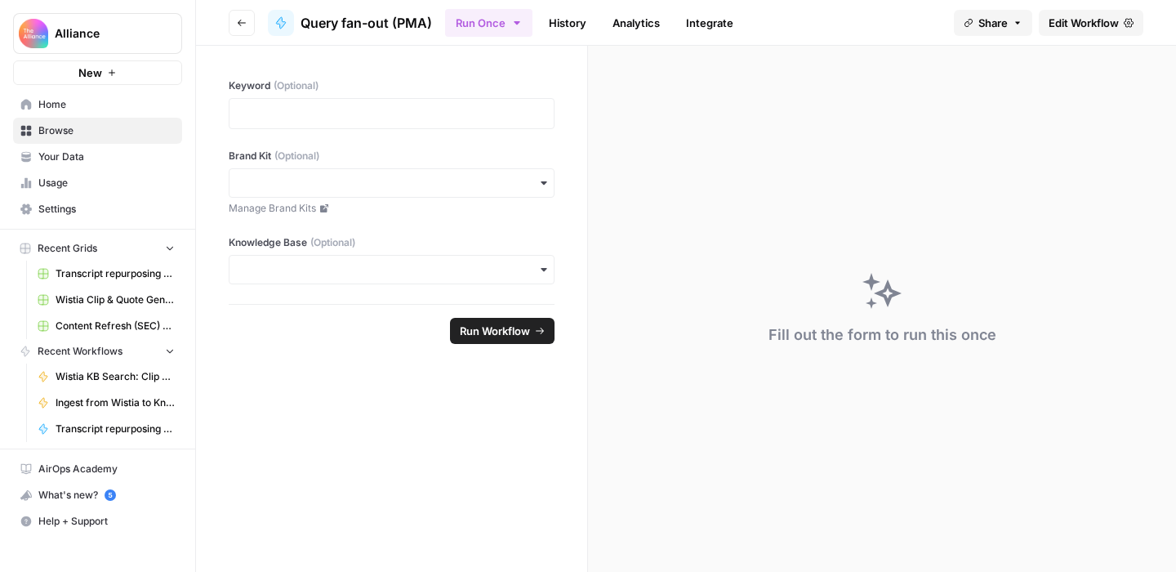
click at [423, 23] on span "Query fan-out (PMA)" at bounding box center [367, 23] width 132 height 20
click at [1075, 22] on span "Edit Workflow" at bounding box center [1084, 23] width 70 height 16
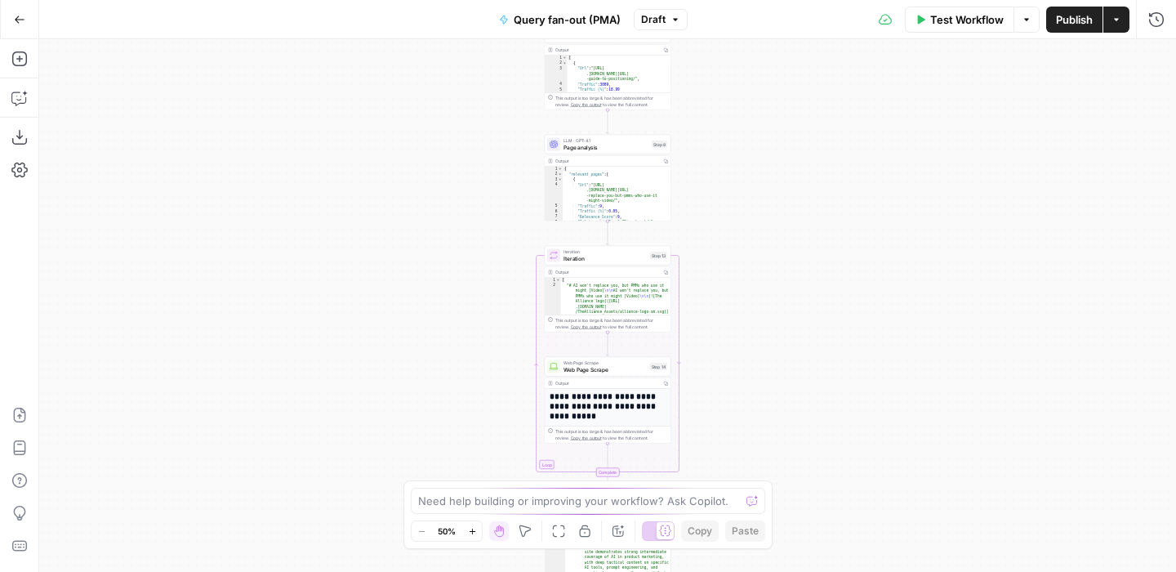
click at [596, 14] on span "Query fan-out (PMA)" at bounding box center [567, 19] width 107 height 16
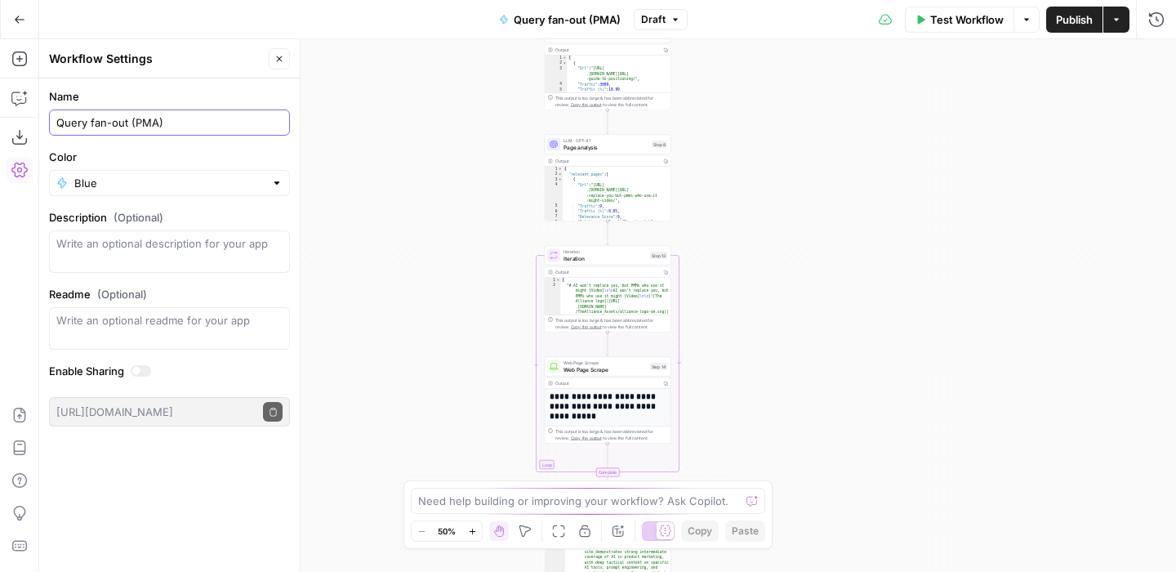
drag, startPoint x: 184, startPoint y: 120, endPoint x: 127, endPoint y: 119, distance: 56.4
click at [127, 119] on input "Query fan-out (PMA)" at bounding box center [169, 122] width 226 height 16
drag, startPoint x: 132, startPoint y: 126, endPoint x: 45, endPoint y: 117, distance: 87.9
click at [45, 117] on form "Name Query fan-out Color Blue Description (Optional) Readme (Optional) Write an…" at bounding box center [169, 257] width 261 height 358
type input "QFO Passage Generation"
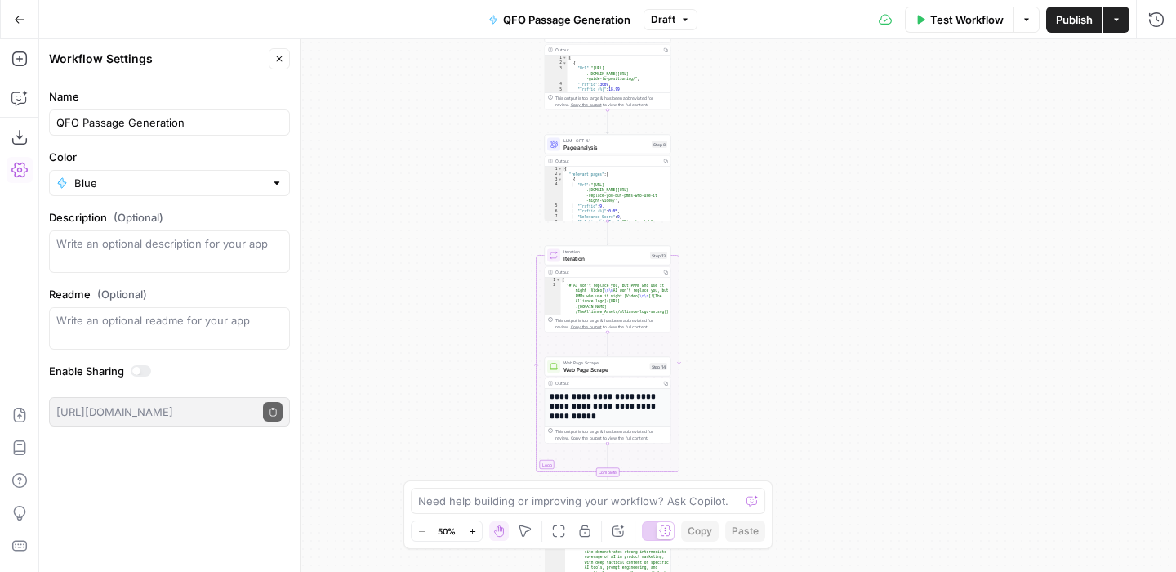
click at [420, 136] on div "Workflow Set Inputs Inputs SEO Research Semrush Keyword Magic Tool Step 4 Outpu…" at bounding box center [607, 305] width 1137 height 533
click at [23, 19] on icon "button" at bounding box center [20, 19] width 10 height 7
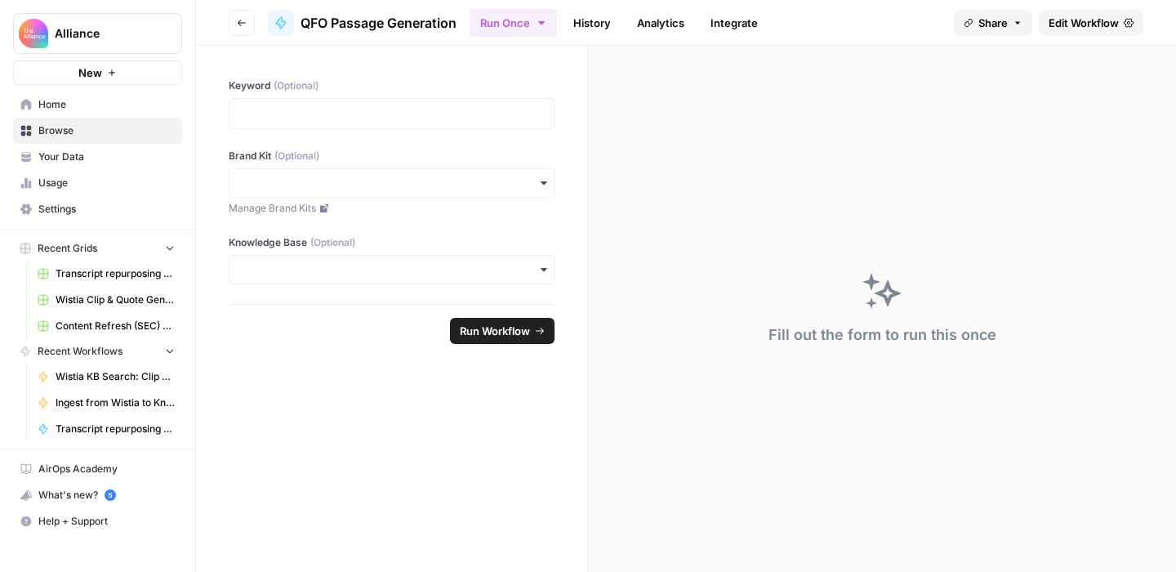
click at [1081, 11] on link "Edit Workflow" at bounding box center [1091, 23] width 105 height 26
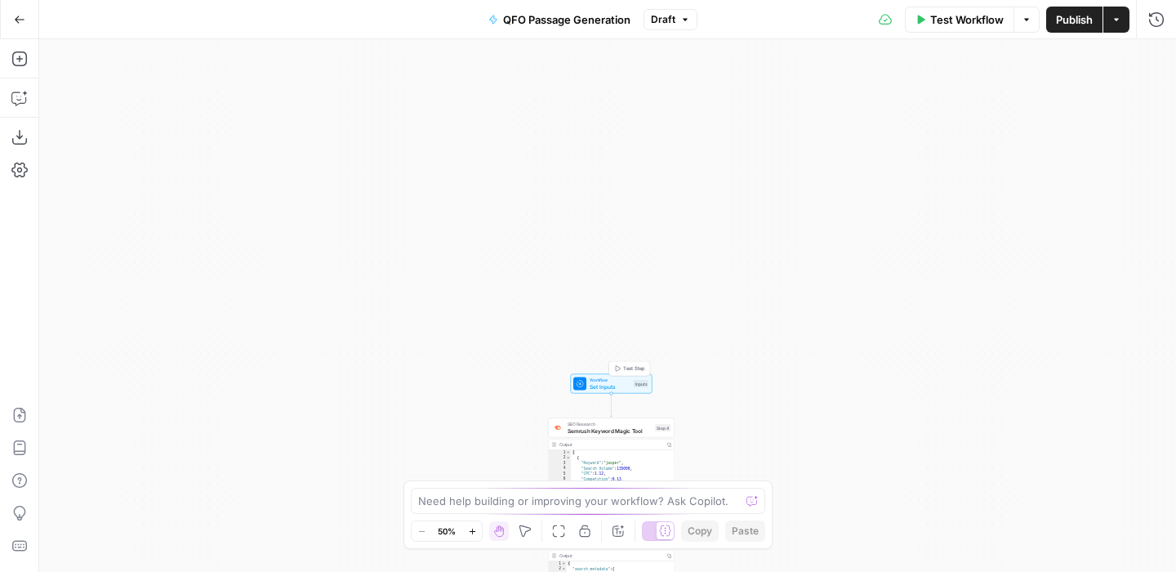
click at [622, 386] on span "Set Inputs" at bounding box center [610, 386] width 41 height 8
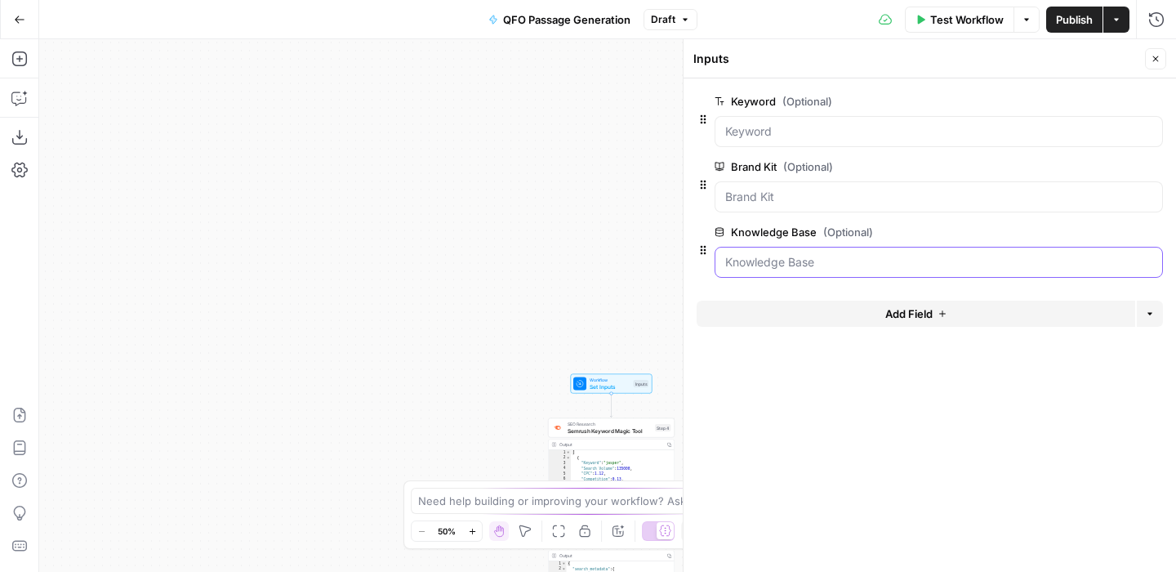
click at [958, 255] on Base "Knowledge Base (Optional)" at bounding box center [938, 262] width 427 height 16
click at [580, 243] on div "Workflow Set Inputs Inputs SEO Research Semrush Keyword Magic Tool Step 4 Outpu…" at bounding box center [607, 305] width 1137 height 533
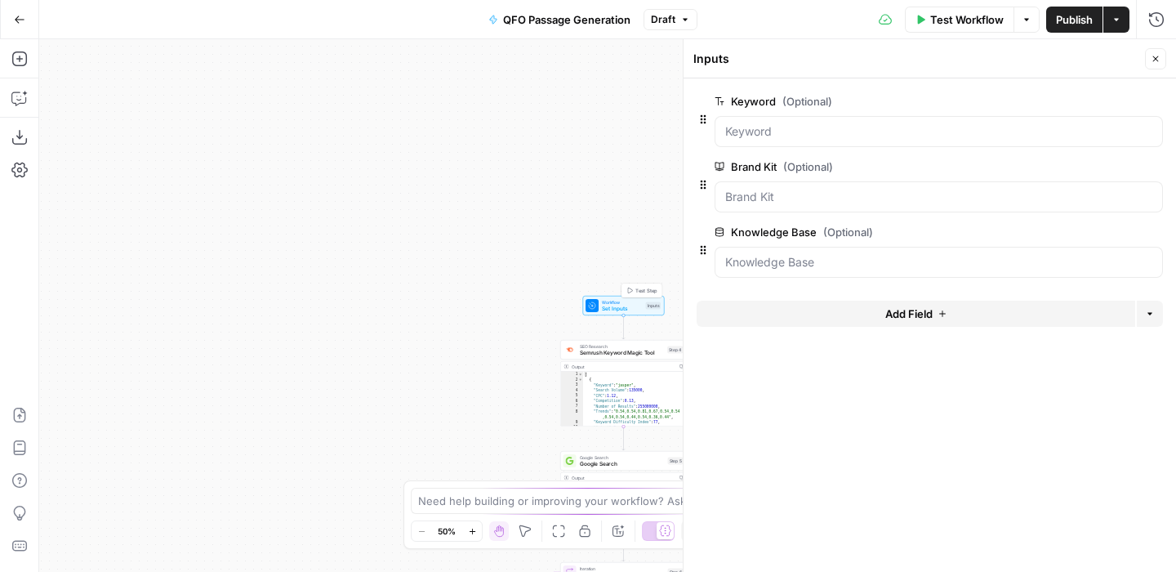
click at [642, 288] on span "Test Step" at bounding box center [647, 290] width 22 height 7
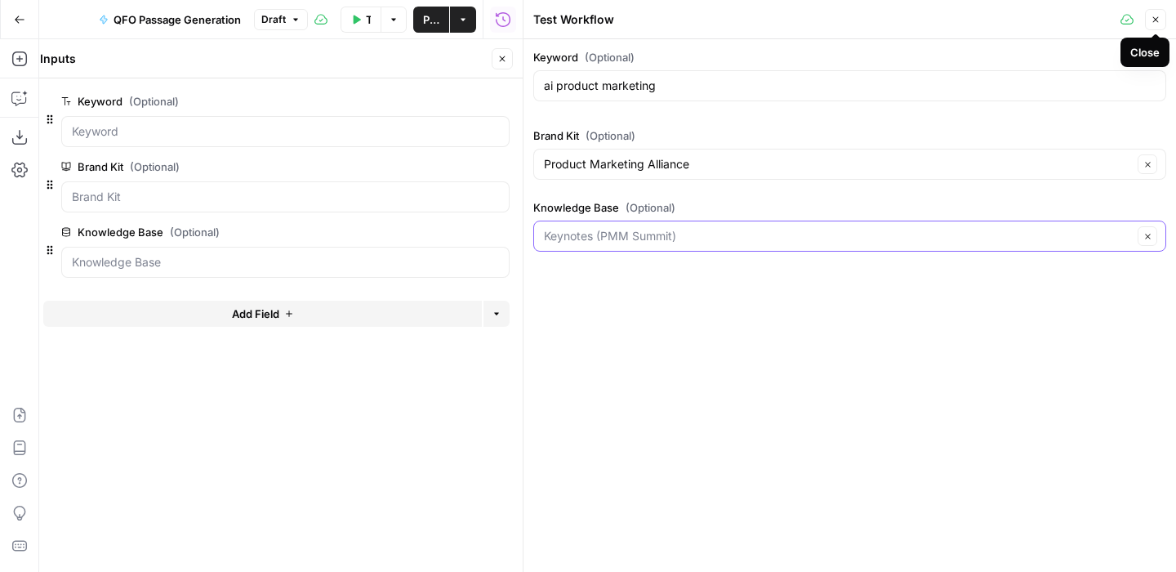
click at [829, 237] on input "Knowledge Base (Optional)" at bounding box center [838, 236] width 589 height 16
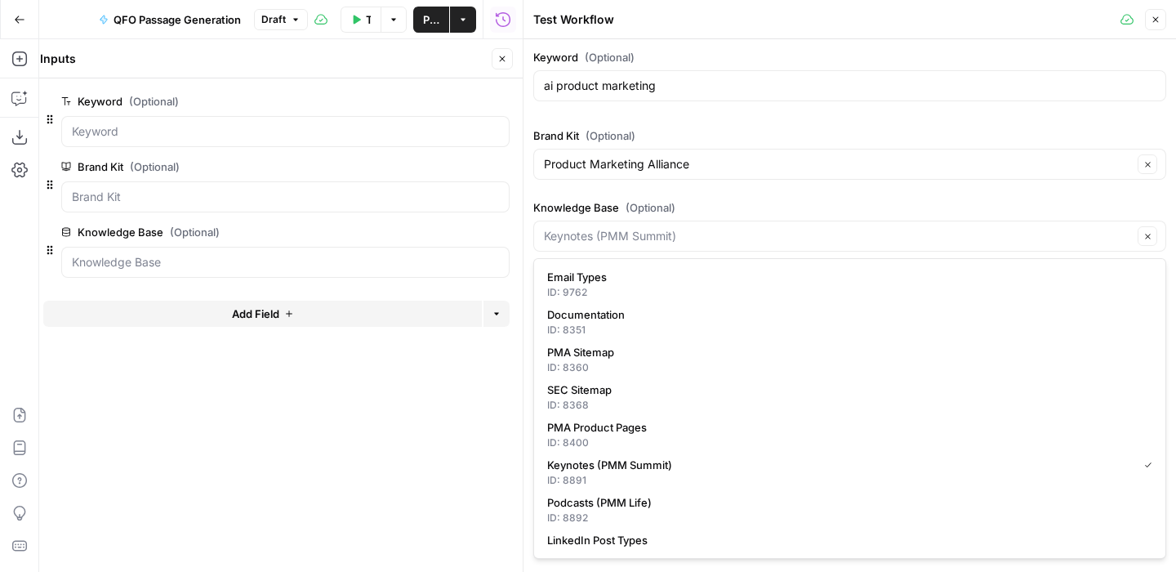
type input "Keynotes (PMM Summit)"
click at [893, 193] on div "Keyword (Optional) ai product marketing Brand Kit (Optional) Product Marketing …" at bounding box center [849, 153] width 633 height 209
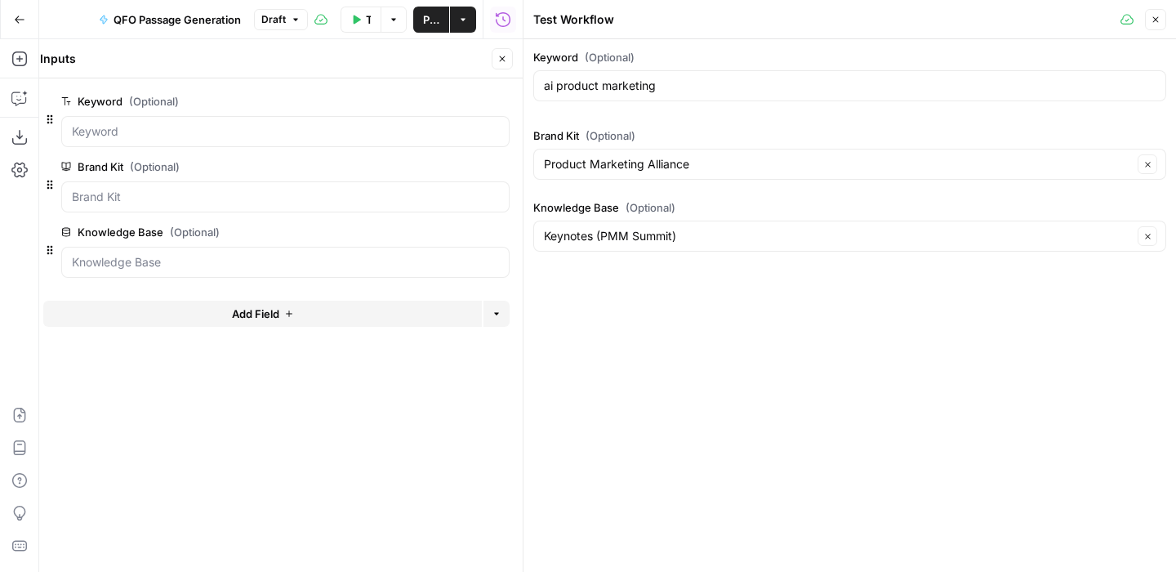
click at [1153, 22] on icon "button" at bounding box center [1156, 20] width 10 height 10
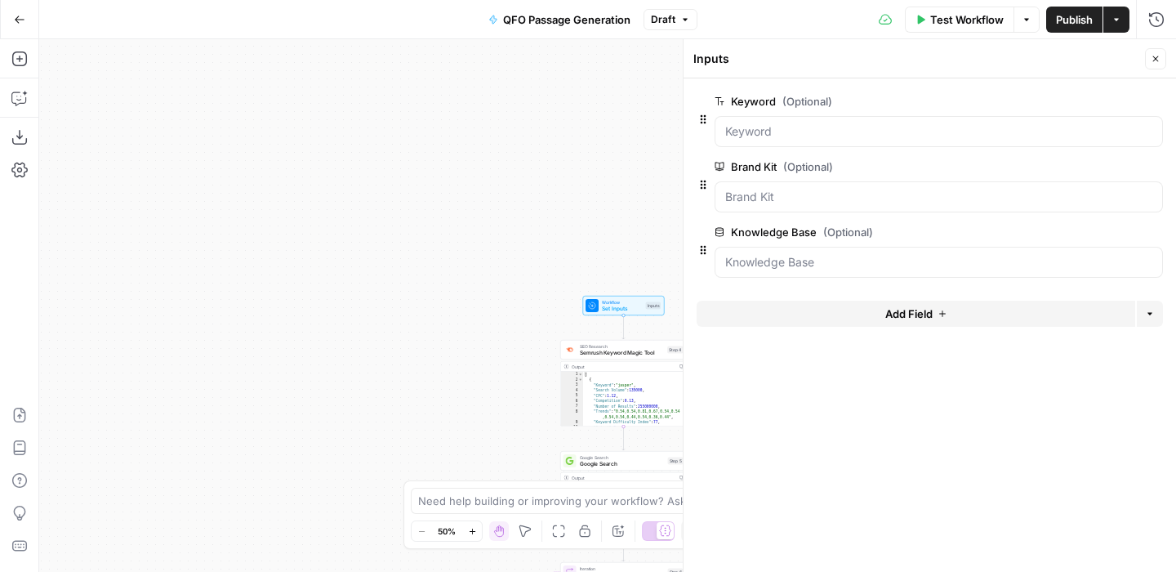
click at [26, 20] on button "Go Back" at bounding box center [19, 19] width 29 height 29
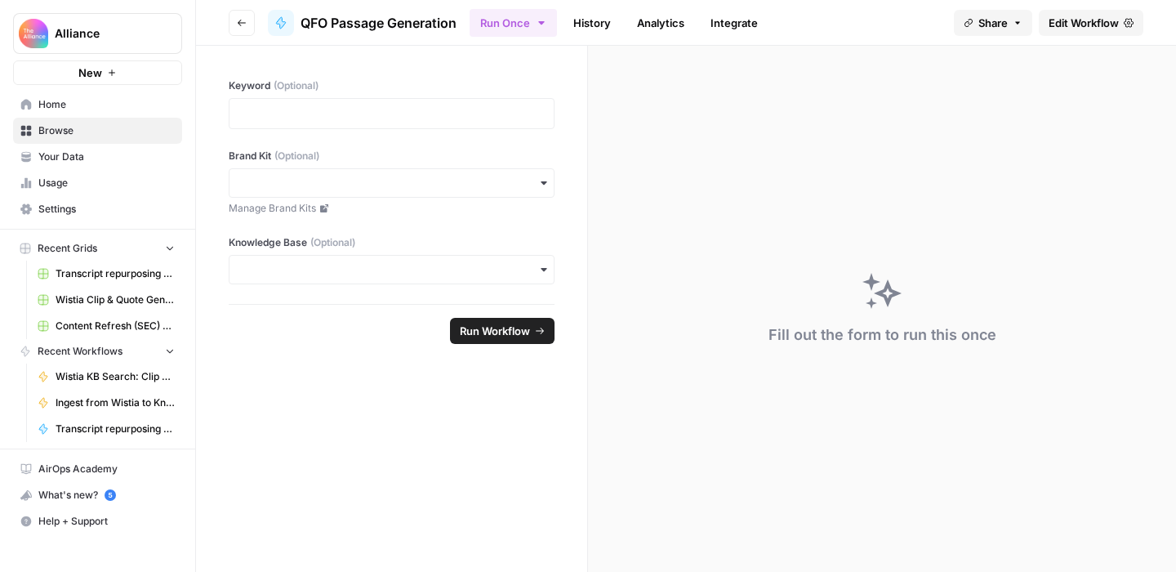
click at [86, 160] on span "Your Data" at bounding box center [106, 157] width 136 height 15
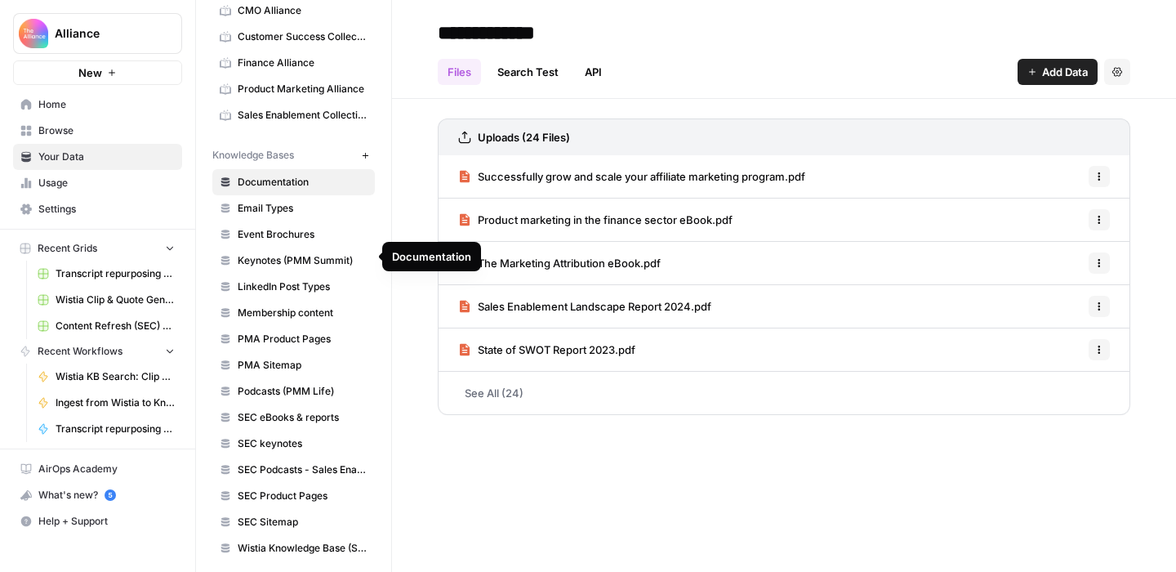
scroll to position [98, 0]
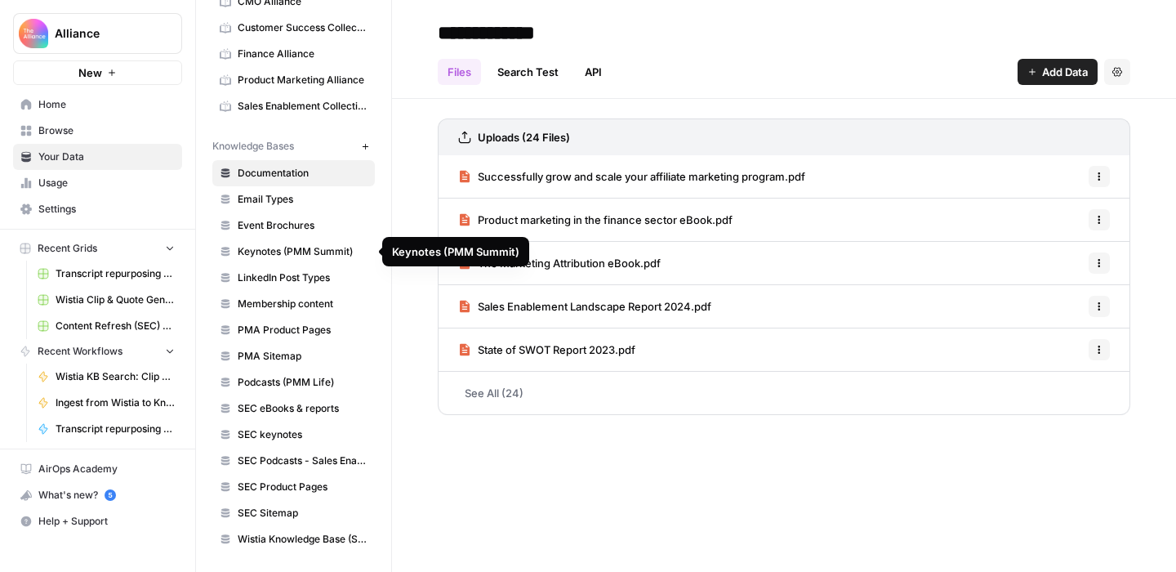
click at [308, 252] on span "Keynotes (PMM Summit)" at bounding box center [303, 251] width 130 height 15
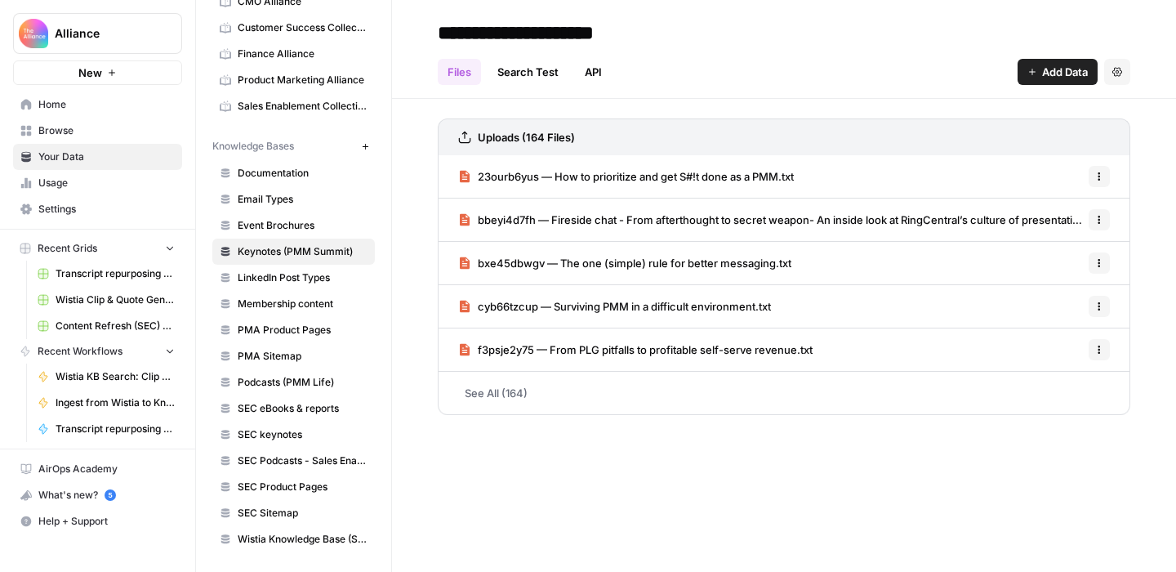
click at [667, 35] on input "**********" at bounding box center [561, 32] width 261 height 33
drag, startPoint x: 673, startPoint y: 33, endPoint x: 540, endPoint y: 33, distance: 133.2
click at [540, 33] on input "**********" at bounding box center [561, 32] width 261 height 33
type input "**********"
click at [806, 24] on h2 "**********" at bounding box center [784, 33] width 693 height 26
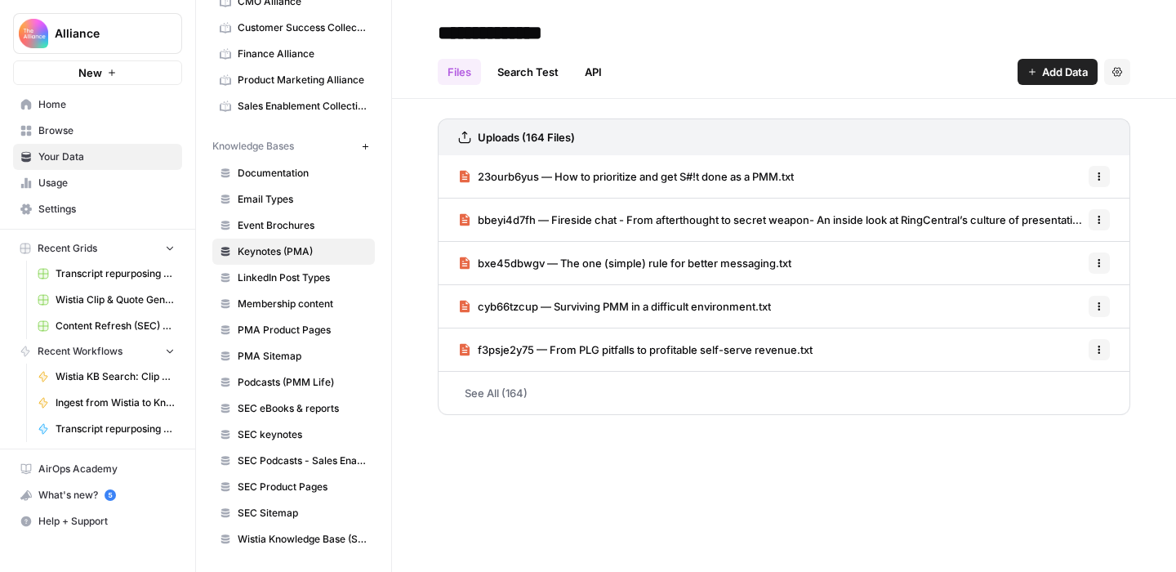
click at [369, 144] on icon "button" at bounding box center [365, 146] width 9 height 9
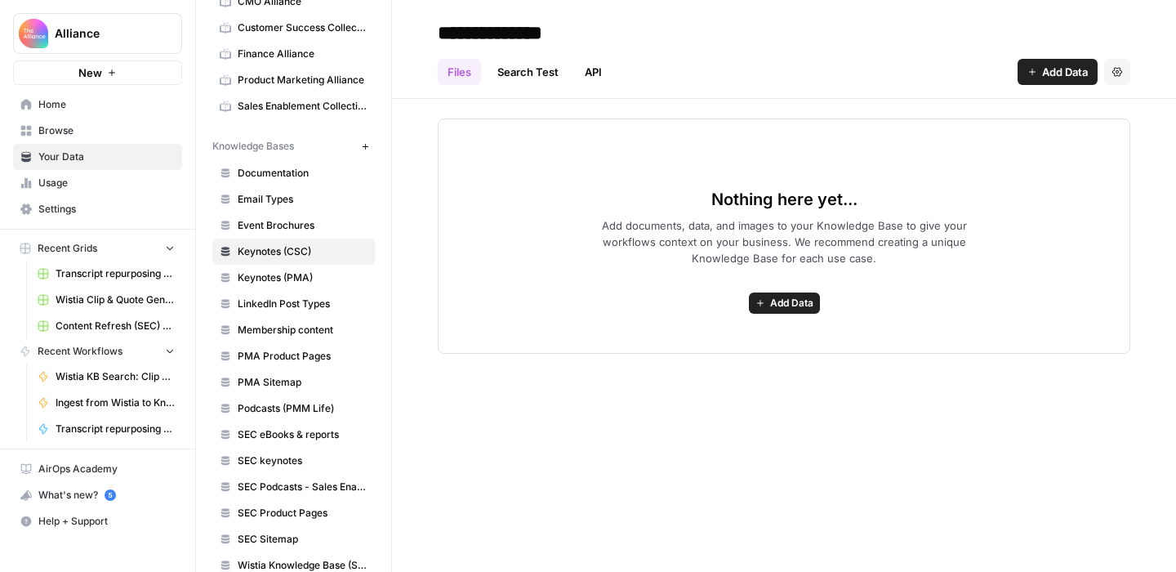
type input "**********"
click at [782, 38] on h2 "**********" at bounding box center [784, 33] width 693 height 26
click at [808, 58] on div "Files Search Test API Add Data Settings" at bounding box center [784, 65] width 693 height 39
click at [85, 107] on span "Home" at bounding box center [106, 104] width 136 height 15
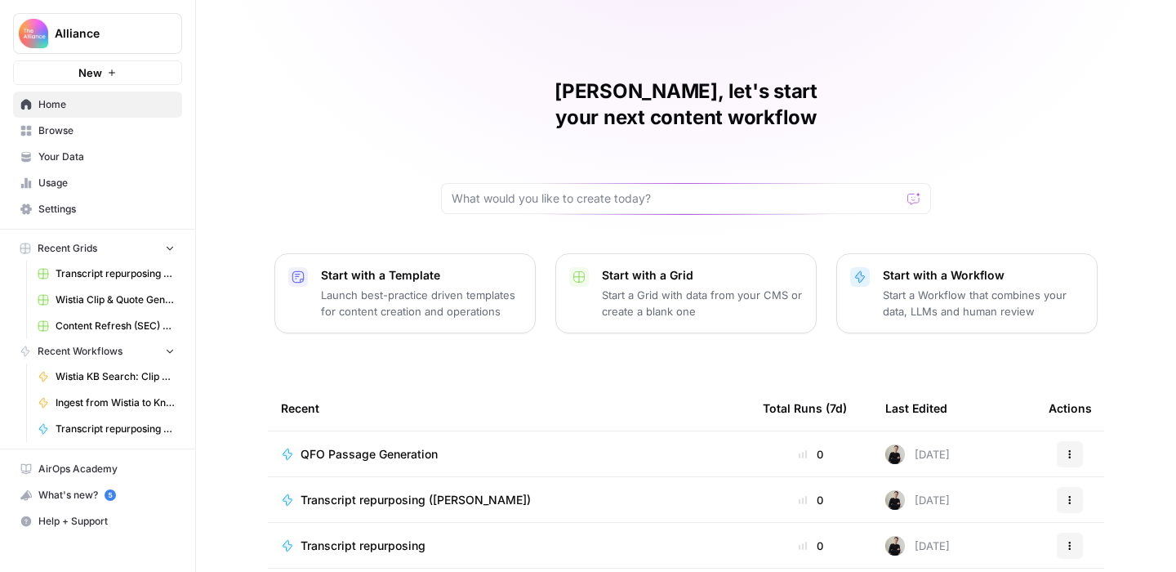
click at [94, 202] on span "Settings" at bounding box center [106, 209] width 136 height 15
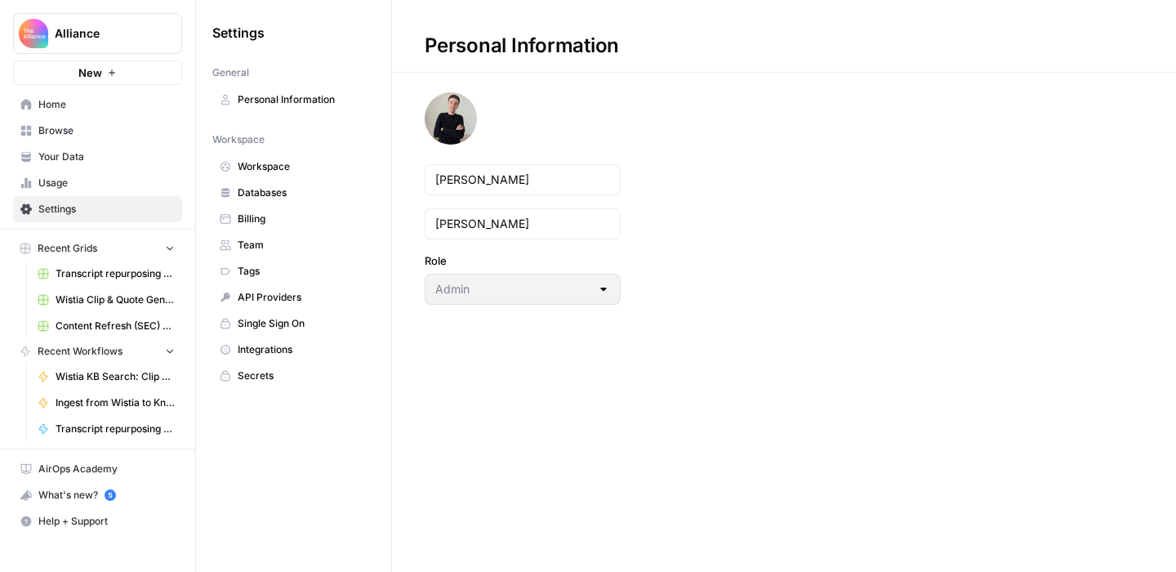
click at [266, 239] on span "Team" at bounding box center [303, 245] width 130 height 15
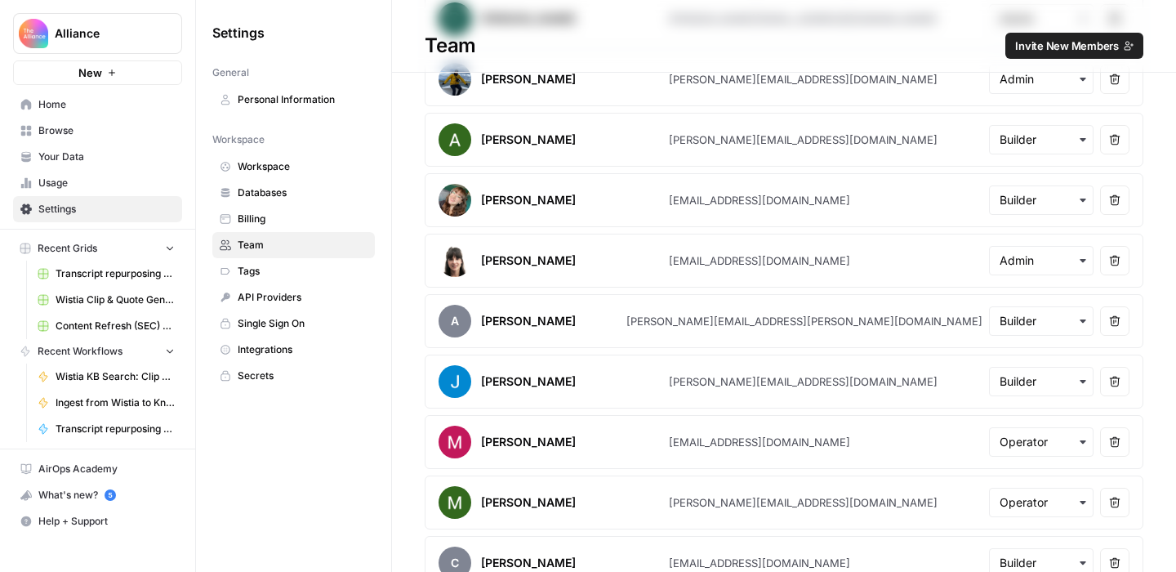
scroll to position [1032, 0]
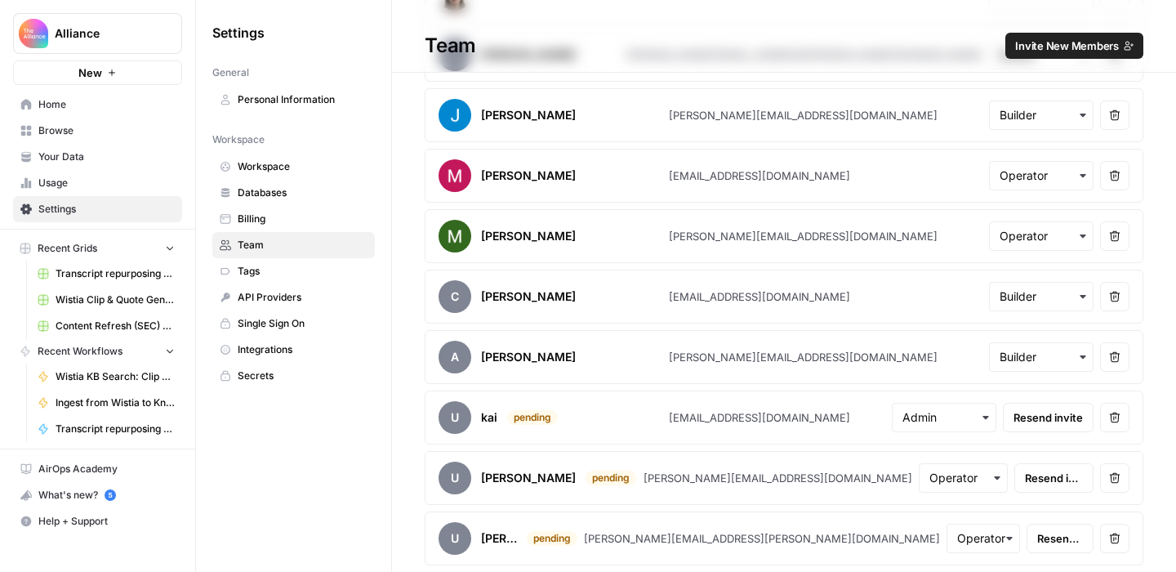
click at [1043, 57] on button "Invite New Members" at bounding box center [1075, 46] width 138 height 26
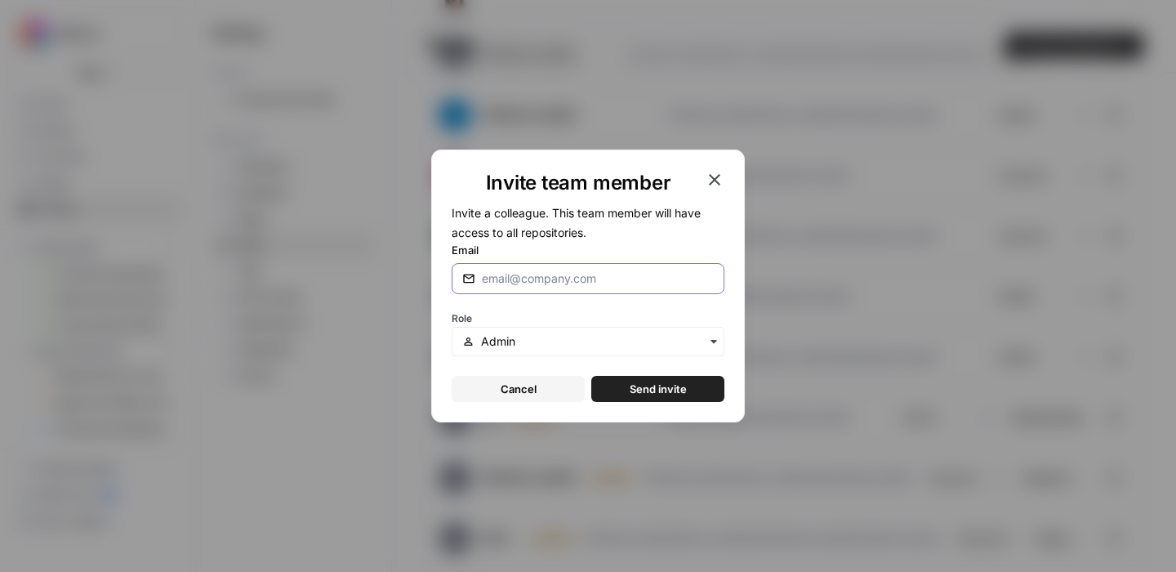
click at [605, 282] on input "Email" at bounding box center [598, 278] width 232 height 16
type input "grace@pmmalliance.com"
click at [687, 242] on label "Email" at bounding box center [588, 250] width 273 height 16
click at [687, 270] on input "grace@pmmalliance.com" at bounding box center [598, 278] width 232 height 16
click at [609, 337] on input "text" at bounding box center [597, 341] width 233 height 16
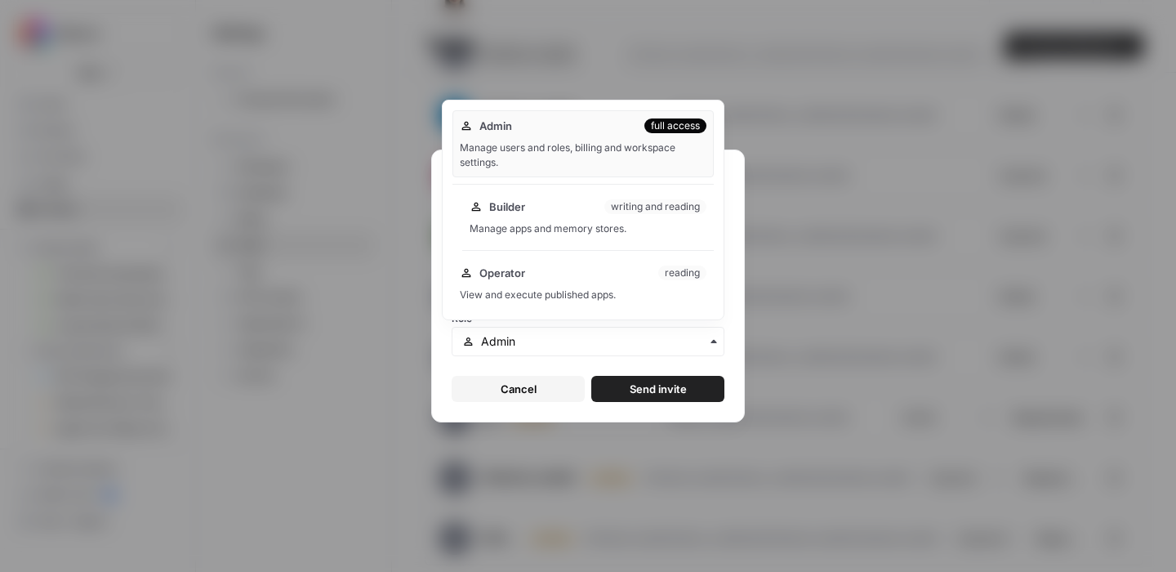
click at [583, 217] on div "Builder writing and reading Manage apps and memory stores." at bounding box center [588, 217] width 252 height 52
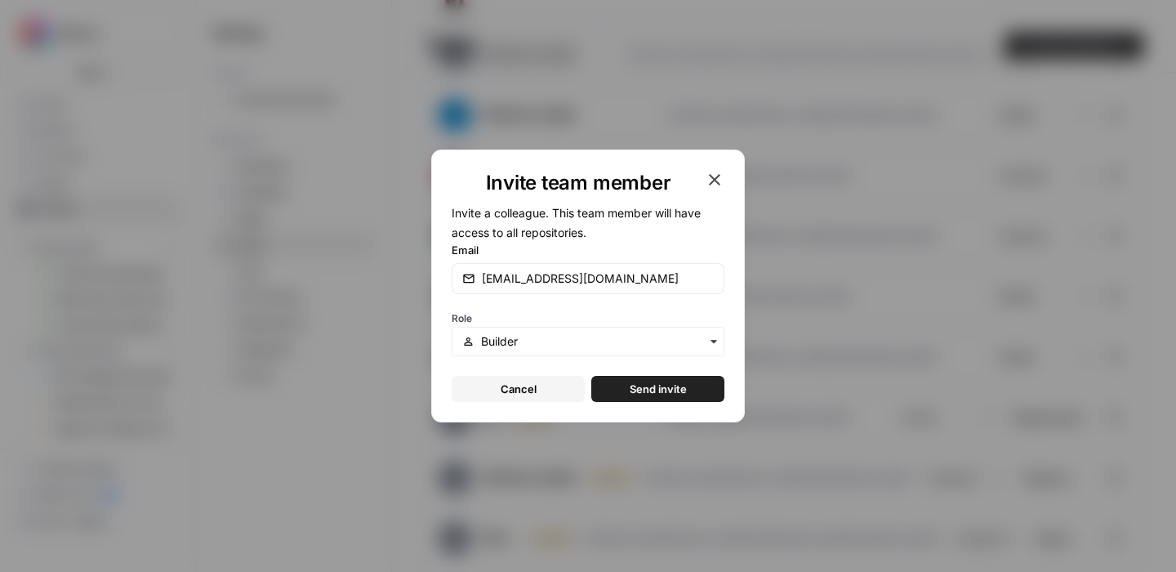
click at [640, 391] on span "Send invite" at bounding box center [658, 389] width 57 height 16
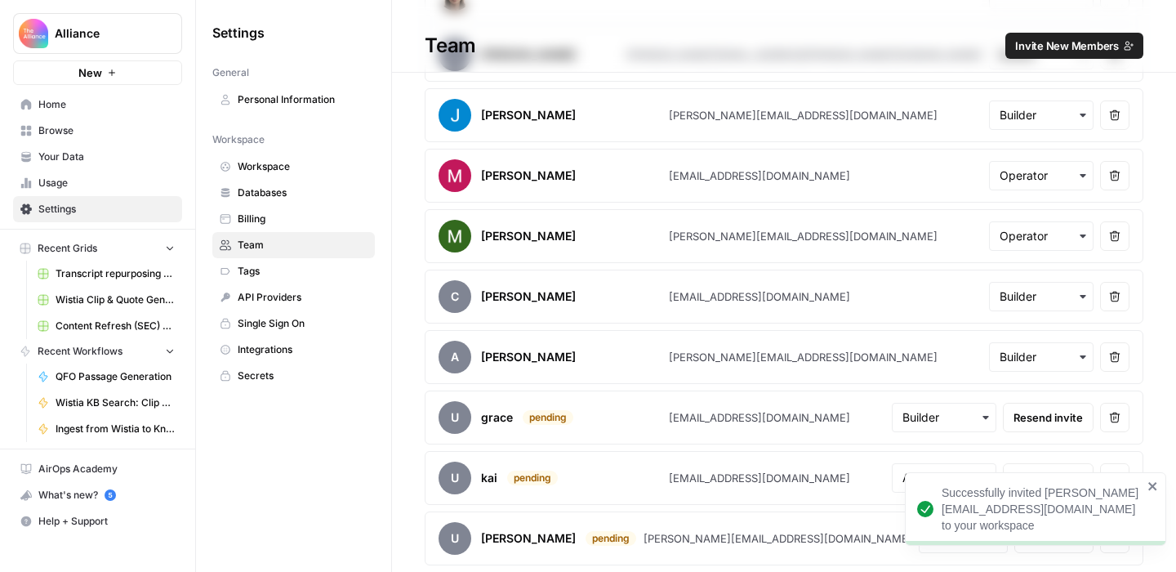
drag, startPoint x: 1072, startPoint y: 509, endPoint x: 944, endPoint y: 512, distance: 128.3
click at [944, 512] on div "Successfully invited grace@pmmalliance.com to your workspace" at bounding box center [1042, 508] width 201 height 49
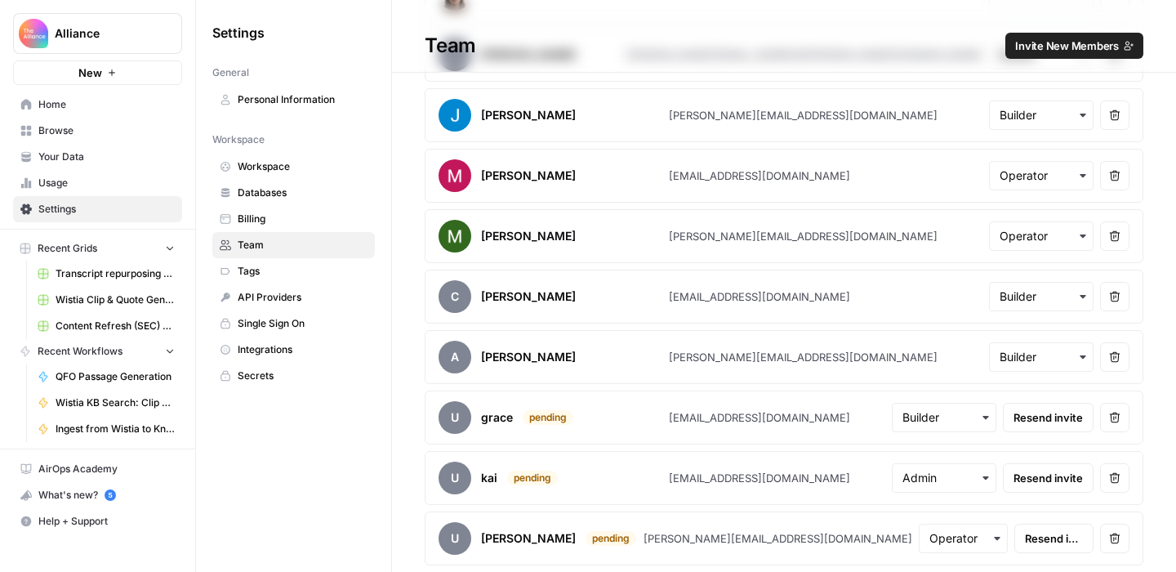
scroll to position [0, 0]
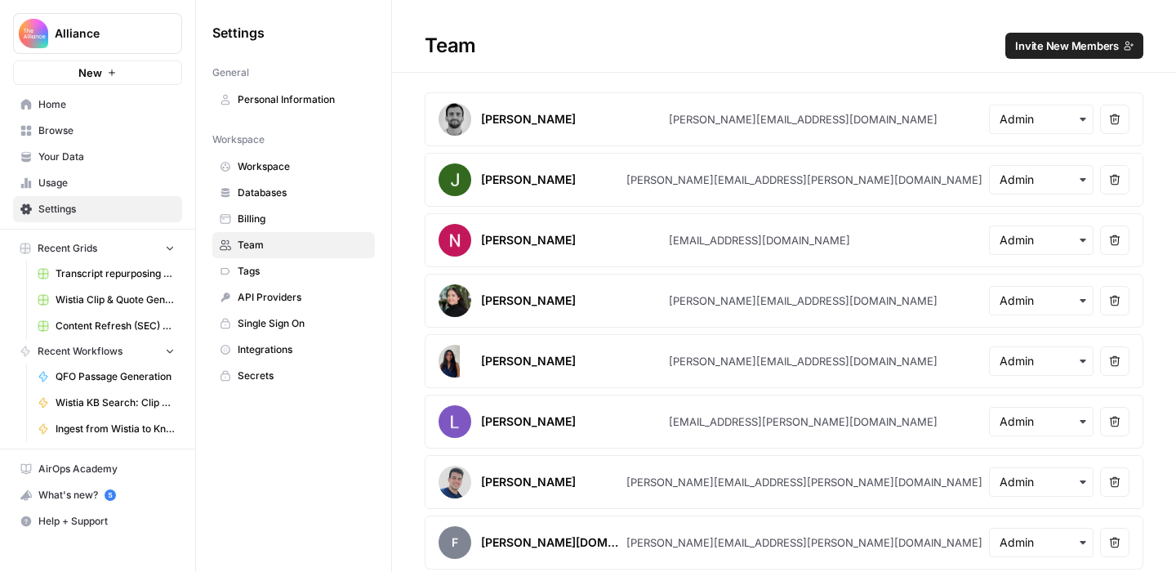
click at [52, 100] on span "Home" at bounding box center [106, 104] width 136 height 15
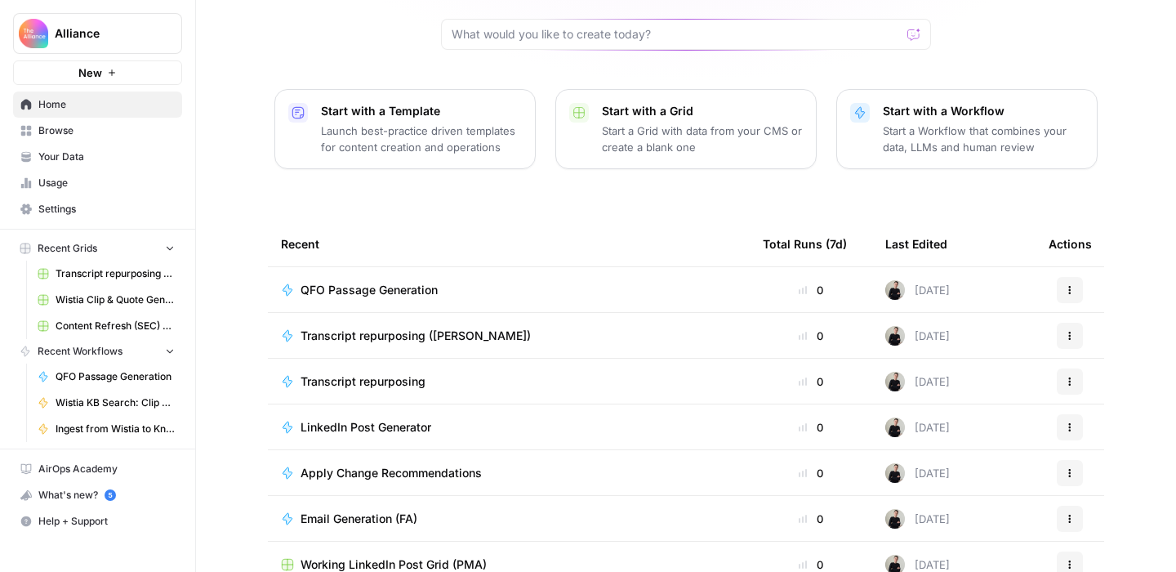
scroll to position [173, 0]
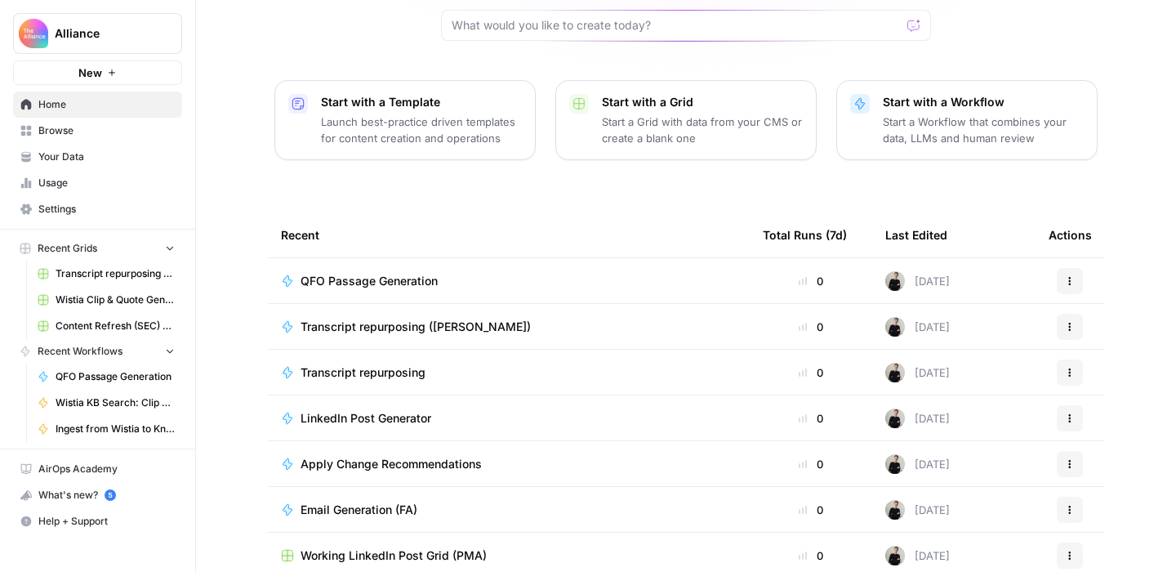
click at [416, 273] on span "QFO Passage Generation" at bounding box center [369, 281] width 137 height 16
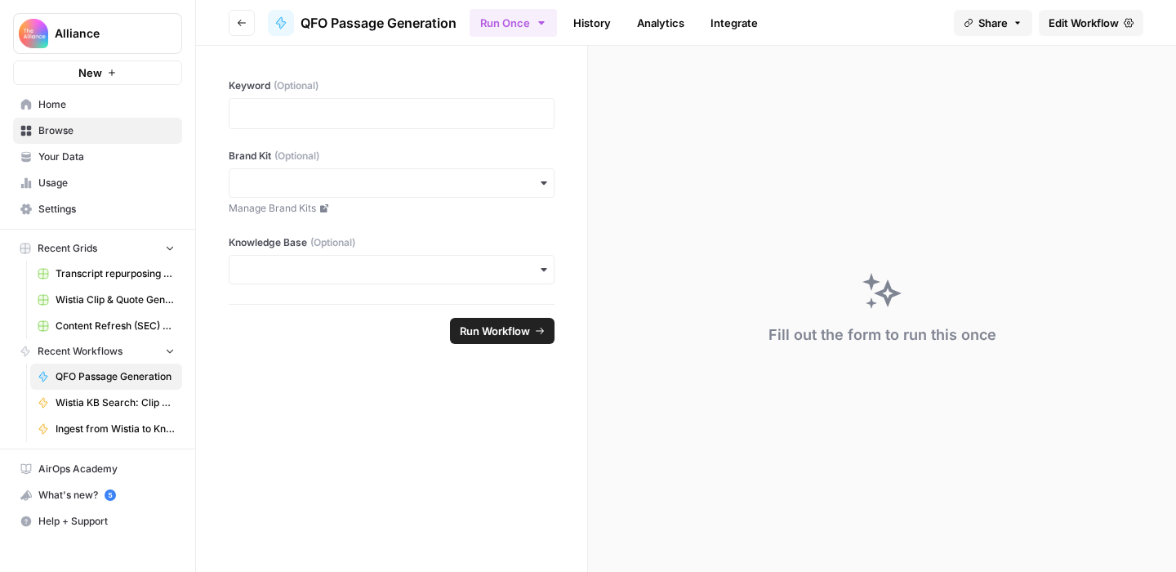
click at [1091, 19] on span "Edit Workflow" at bounding box center [1084, 23] width 70 height 16
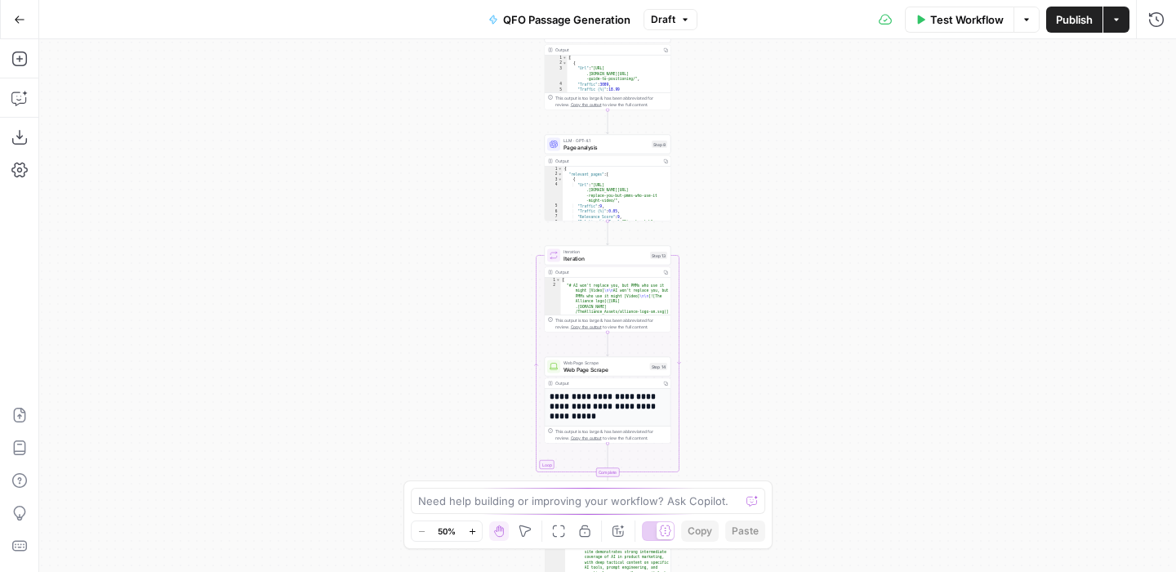
click at [1119, 16] on icon "button" at bounding box center [1117, 20] width 10 height 10
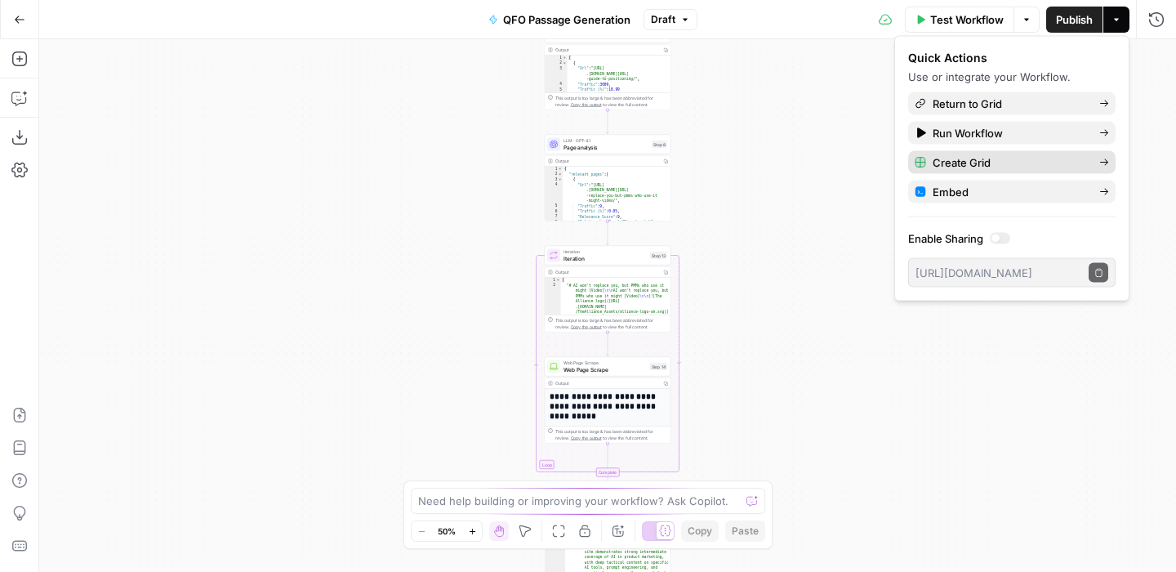
click at [993, 163] on span "Create Grid" at bounding box center [1010, 162] width 154 height 16
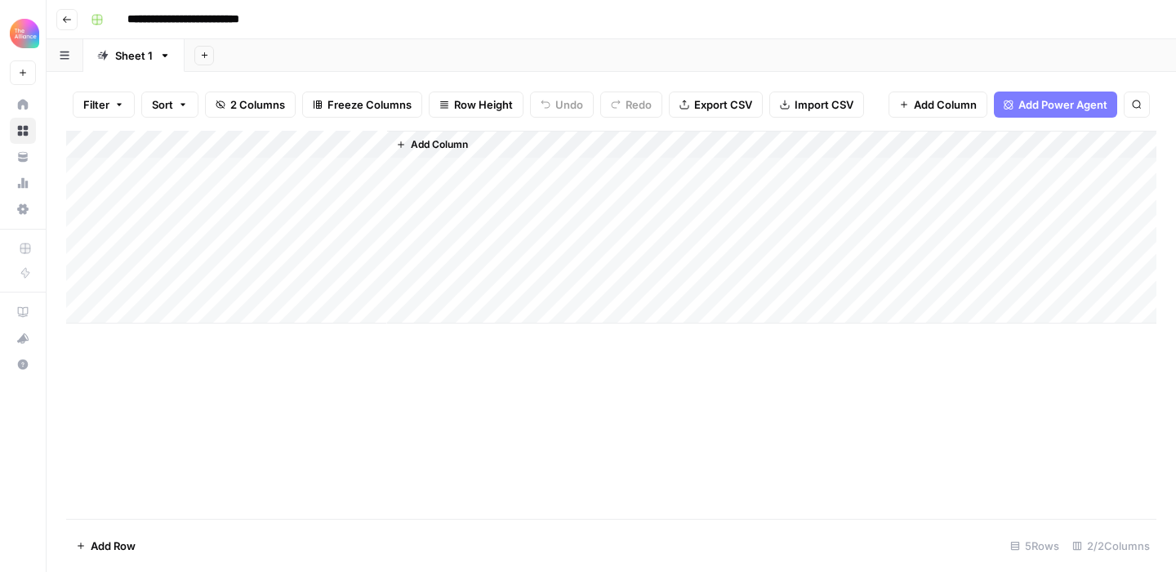
click at [220, 18] on input "**********" at bounding box center [210, 20] width 180 height 26
click at [292, 19] on input "**********" at bounding box center [210, 20] width 180 height 26
type input "**********"
click at [498, 12] on div "**********" at bounding box center [622, 20] width 1076 height 26
click at [158, 168] on div "Add Column" at bounding box center [611, 227] width 1091 height 193
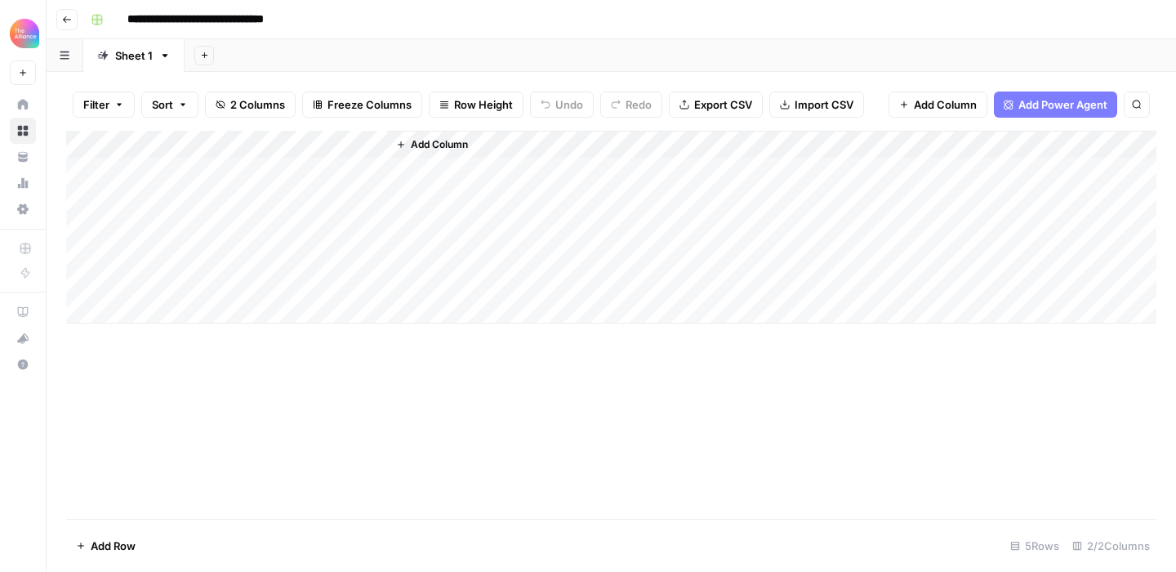
click at [352, 146] on div "Add Column" at bounding box center [611, 227] width 1091 height 193
click at [624, 408] on div "Add Column" at bounding box center [611, 325] width 1091 height 388
click at [443, 139] on span "Add Column" at bounding box center [439, 144] width 57 height 15
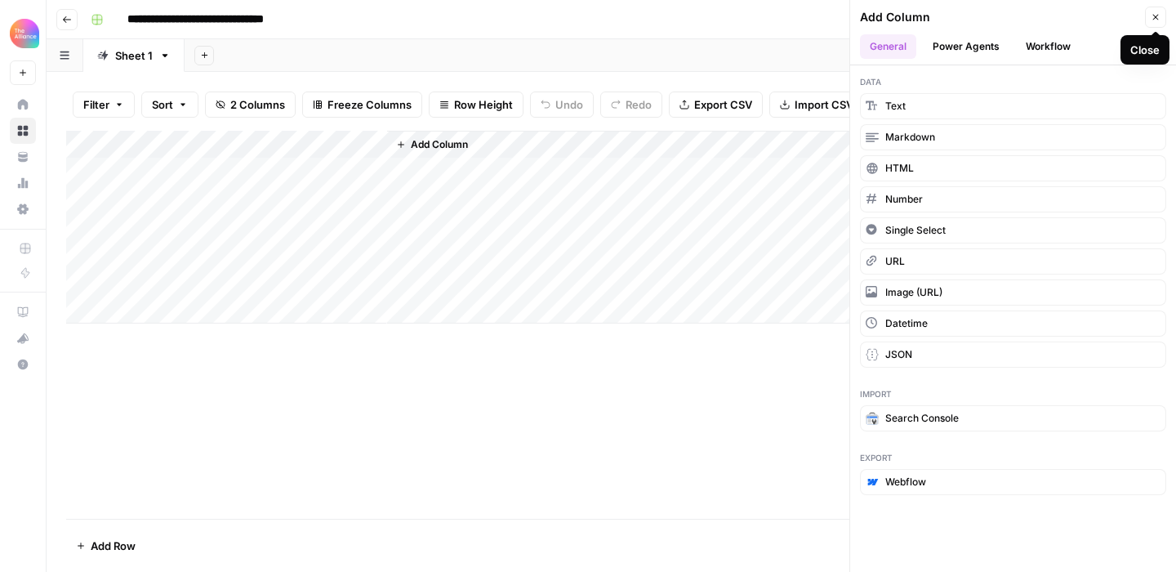
click at [1158, 19] on icon "button" at bounding box center [1157, 18] width 6 height 6
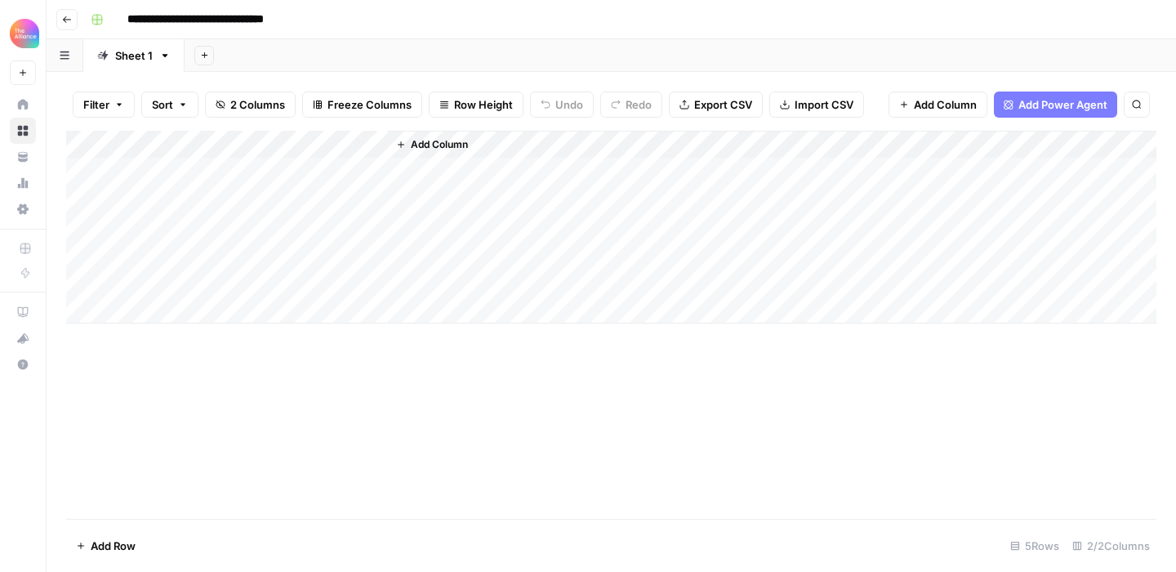
click at [68, 21] on icon "button" at bounding box center [67, 20] width 10 height 10
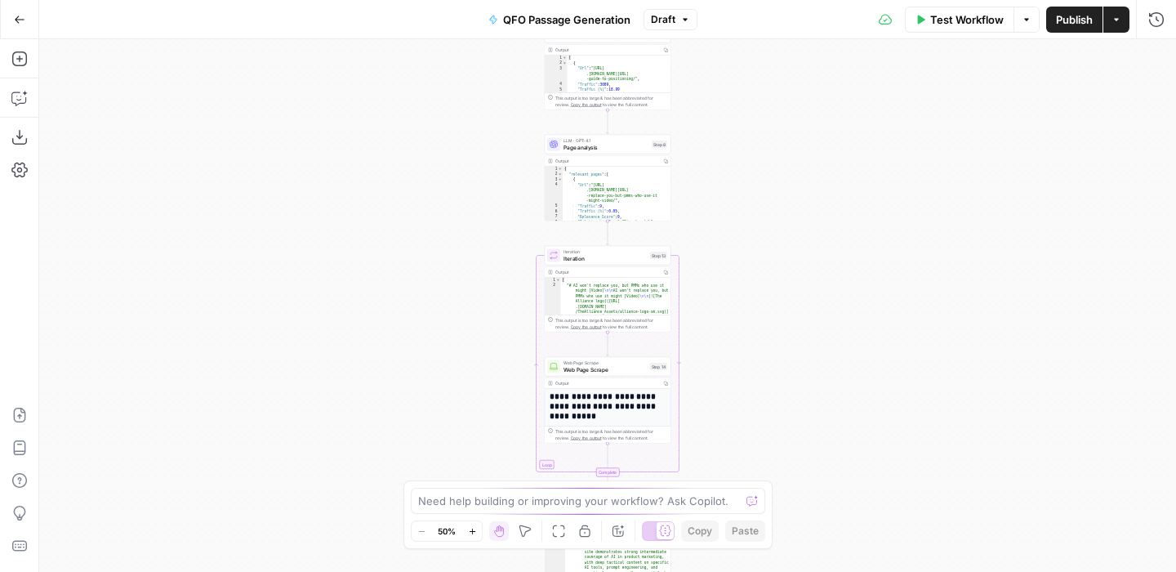
click at [21, 25] on button "Go Back" at bounding box center [19, 19] width 29 height 29
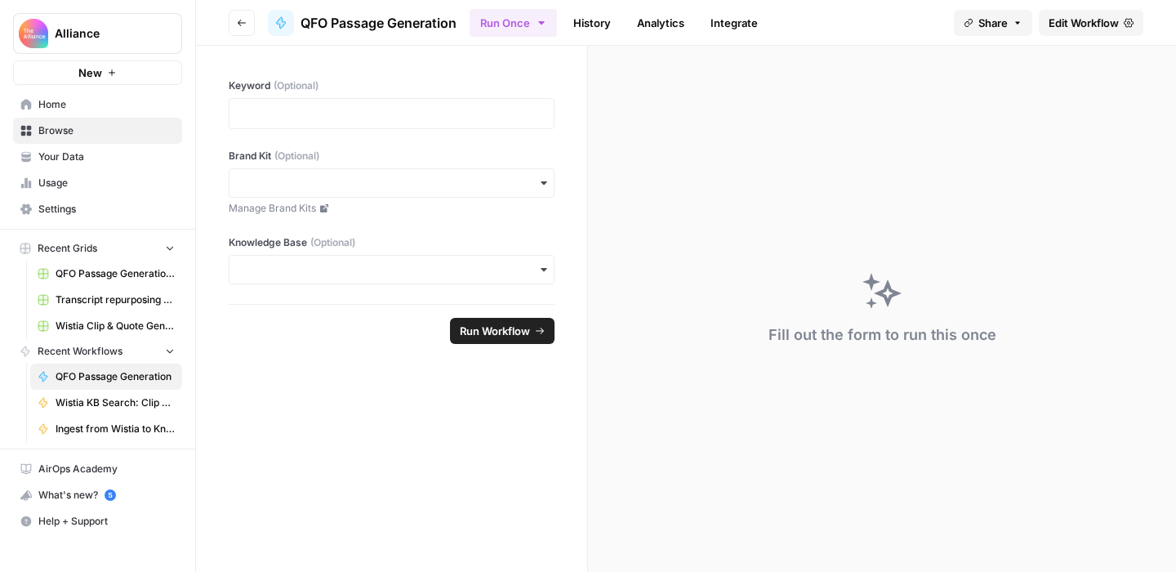
click at [69, 102] on span "Home" at bounding box center [106, 104] width 136 height 15
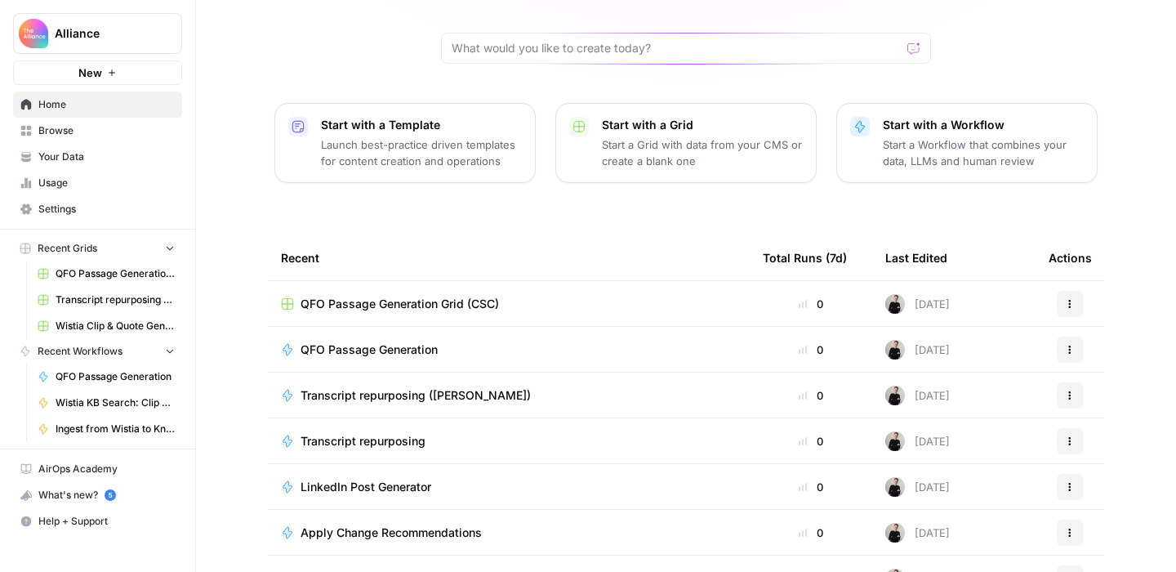
scroll to position [151, 0]
click at [68, 161] on span "Your Data" at bounding box center [106, 157] width 136 height 15
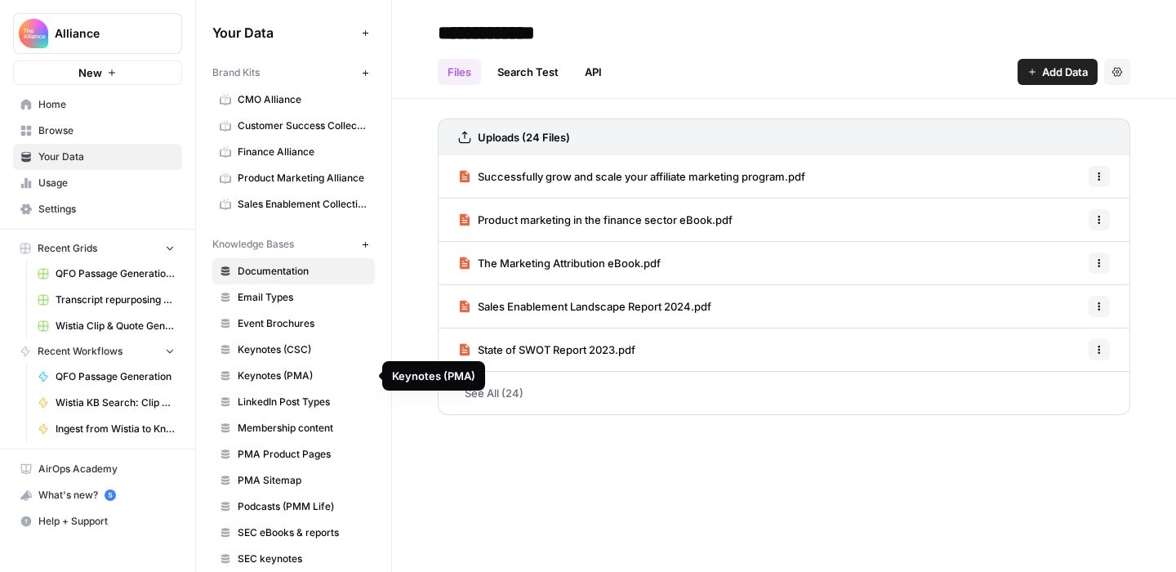
click at [293, 348] on span "Keynotes (CSC)" at bounding box center [303, 349] width 130 height 15
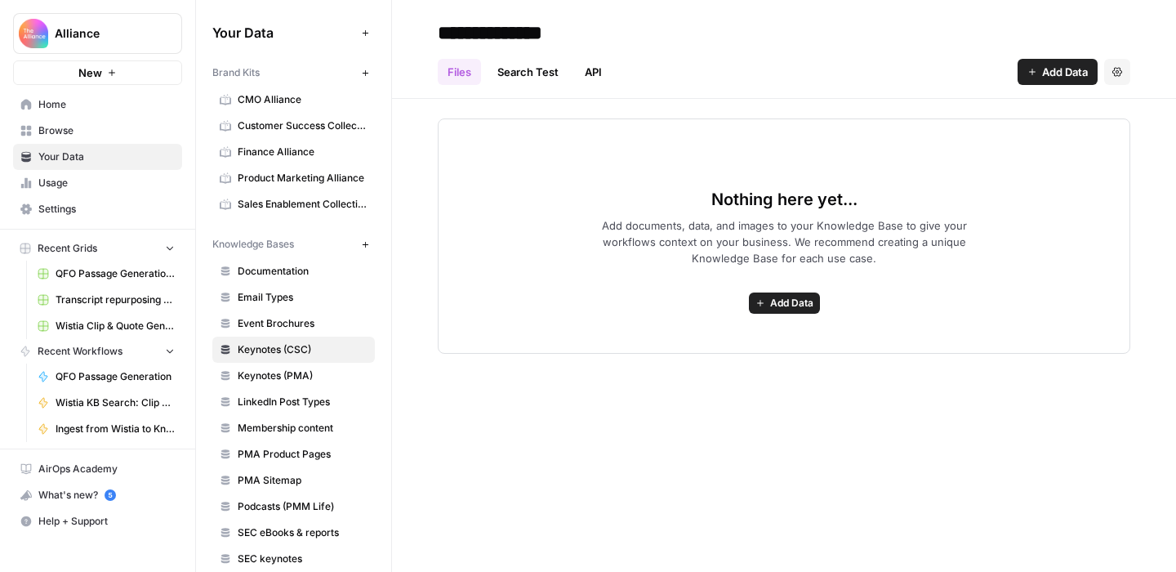
click at [775, 301] on span "Add Data" at bounding box center [791, 303] width 43 height 15
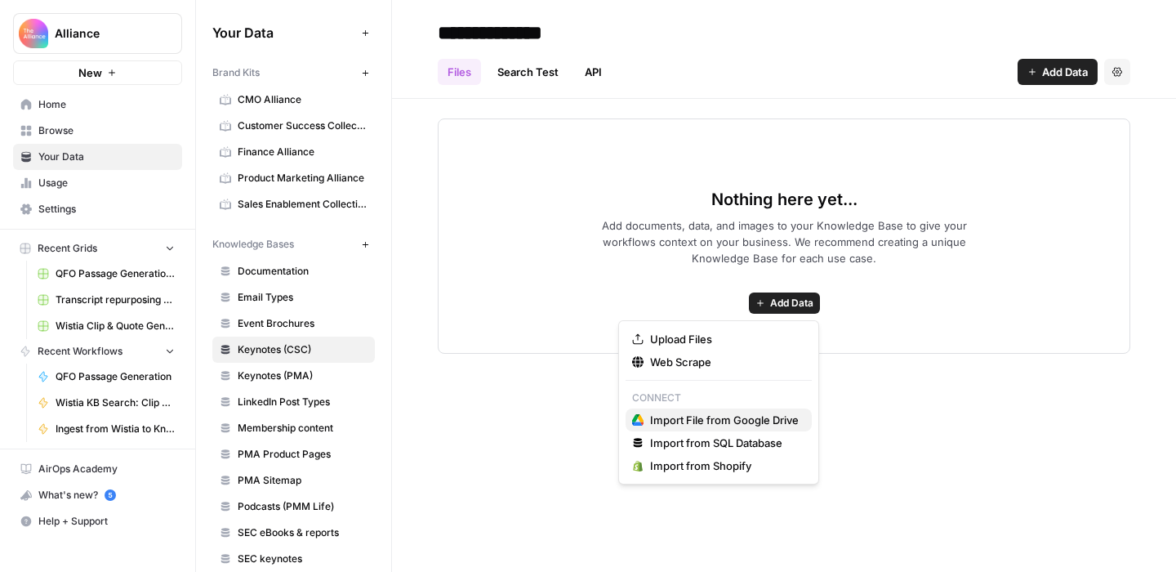
click at [725, 422] on span "Import File from Google Drive" at bounding box center [724, 420] width 149 height 16
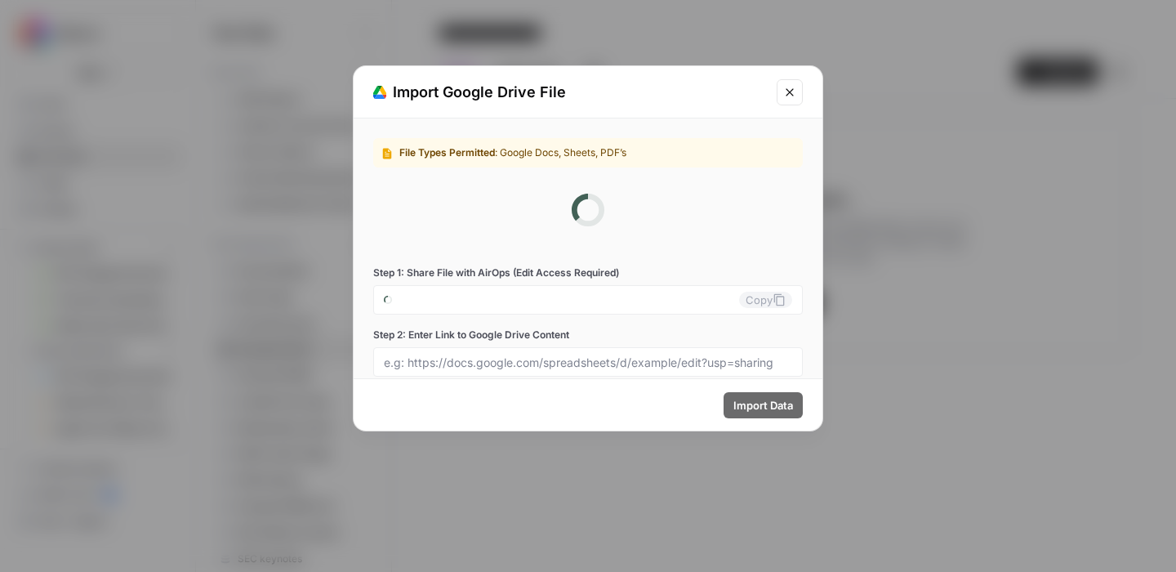
type input "alliance-0-brs-majx0m@airops.iam.gserviceaccount.com"
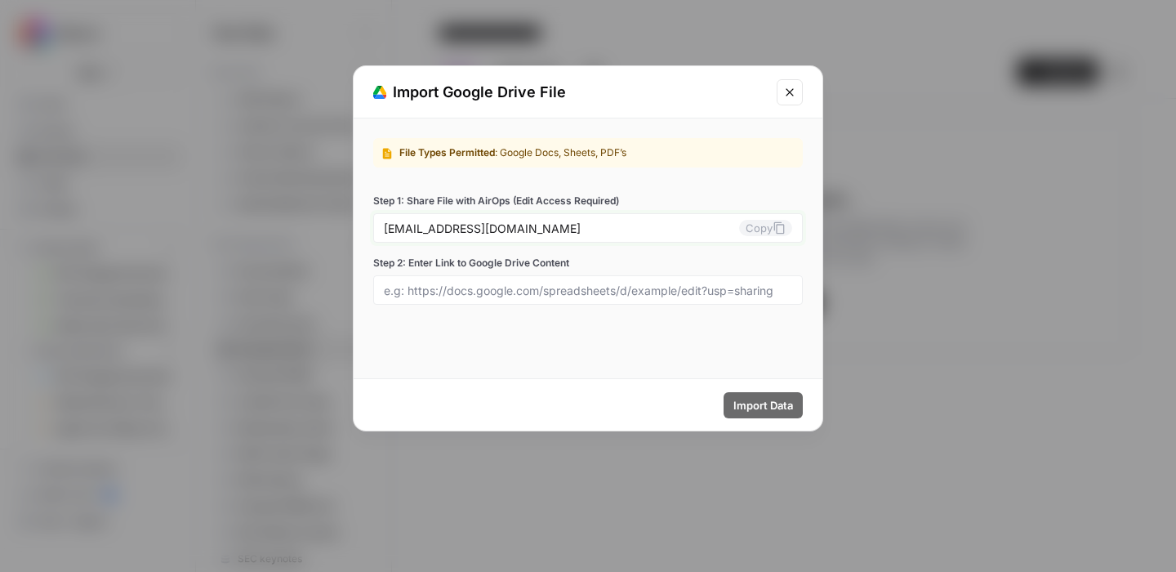
click at [765, 225] on button "Copy" at bounding box center [765, 228] width 53 height 16
click at [536, 297] on input "Step 2: Enter Link to Google Drive Content" at bounding box center [588, 290] width 408 height 15
paste input "https://drive.google.com/drive/folders/1nQgCro3k6Y4kMsCE-Opn5XckEldeMH5A?usp=sh…"
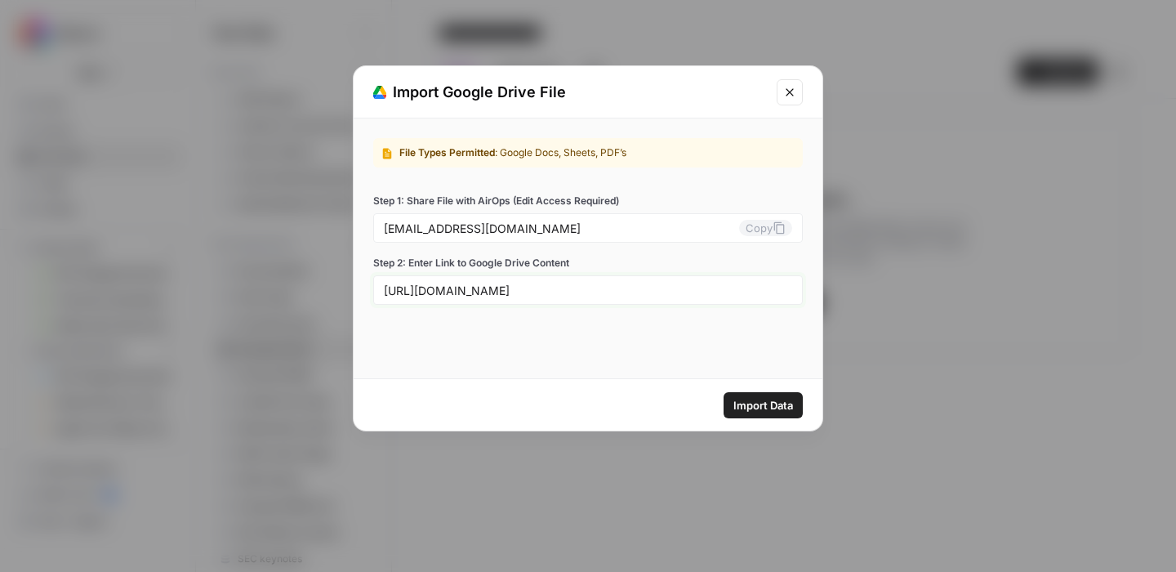
type input "https://drive.google.com/drive/folders/1nQgCro3k6Y4kMsCE-Opn5XckEldeMH5A?usp=sh…"
click at [750, 409] on span "Import Data" at bounding box center [764, 405] width 60 height 16
click at [792, 90] on icon "Close modal" at bounding box center [789, 92] width 13 height 13
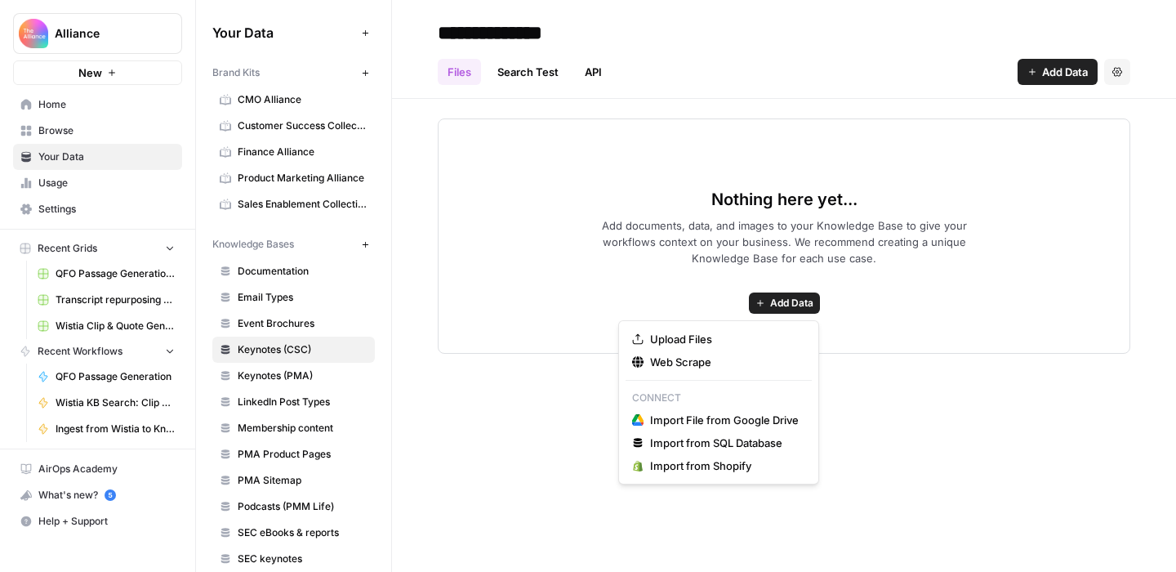
click at [783, 312] on button "Add Data" at bounding box center [784, 302] width 71 height 21
click at [716, 341] on span "Upload Files" at bounding box center [724, 339] width 149 height 16
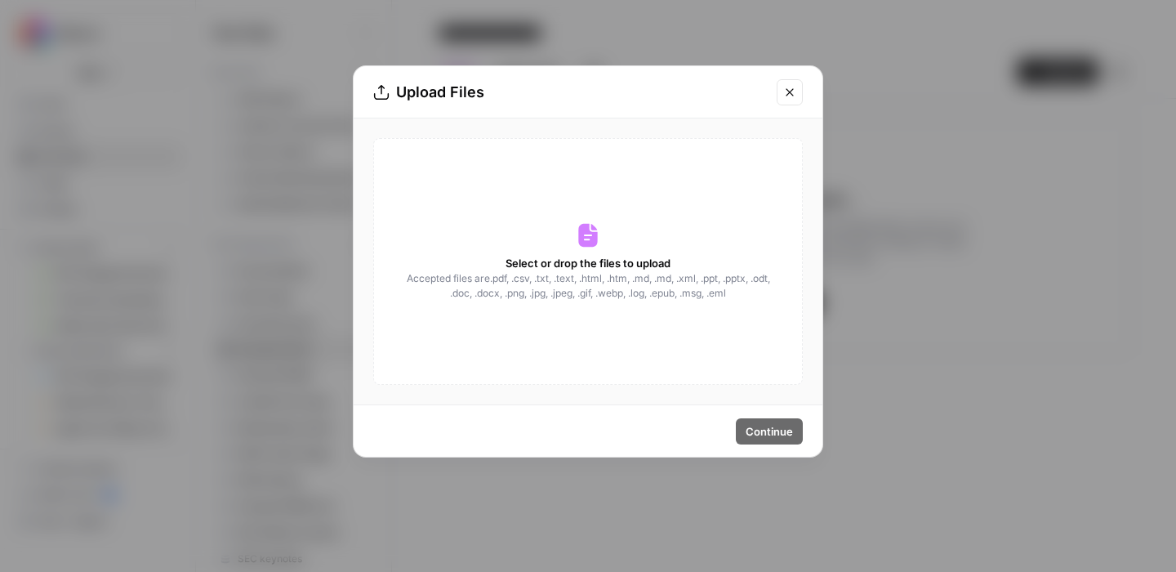
click at [570, 268] on span "Select or drop the files to upload" at bounding box center [588, 263] width 165 height 16
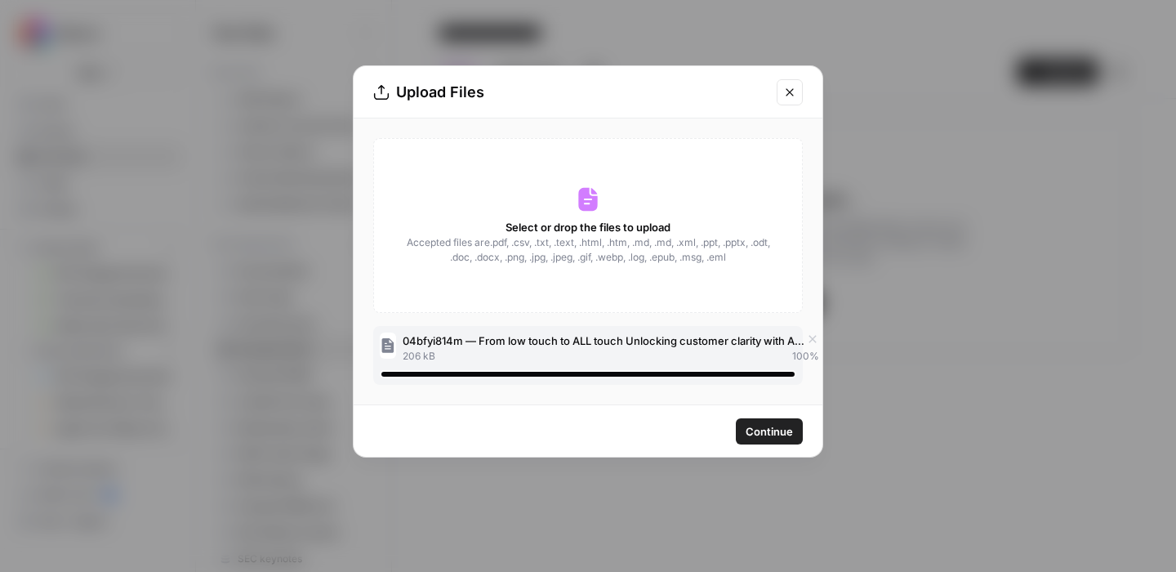
click at [784, 434] on span "Continue" at bounding box center [769, 431] width 47 height 16
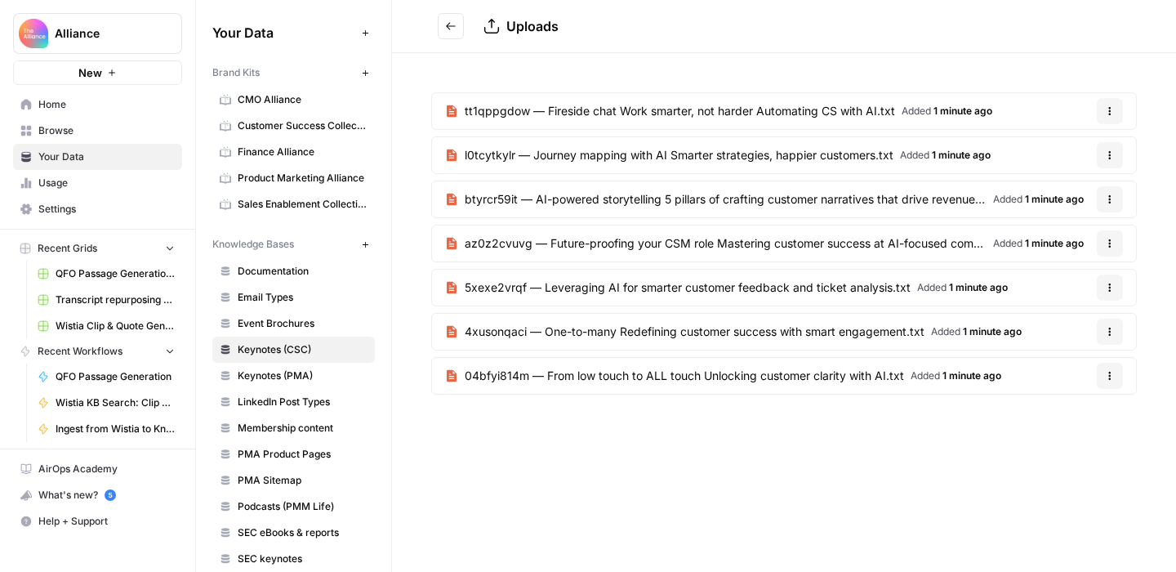
click at [273, 350] on span "Keynotes (CSC)" at bounding box center [303, 349] width 130 height 15
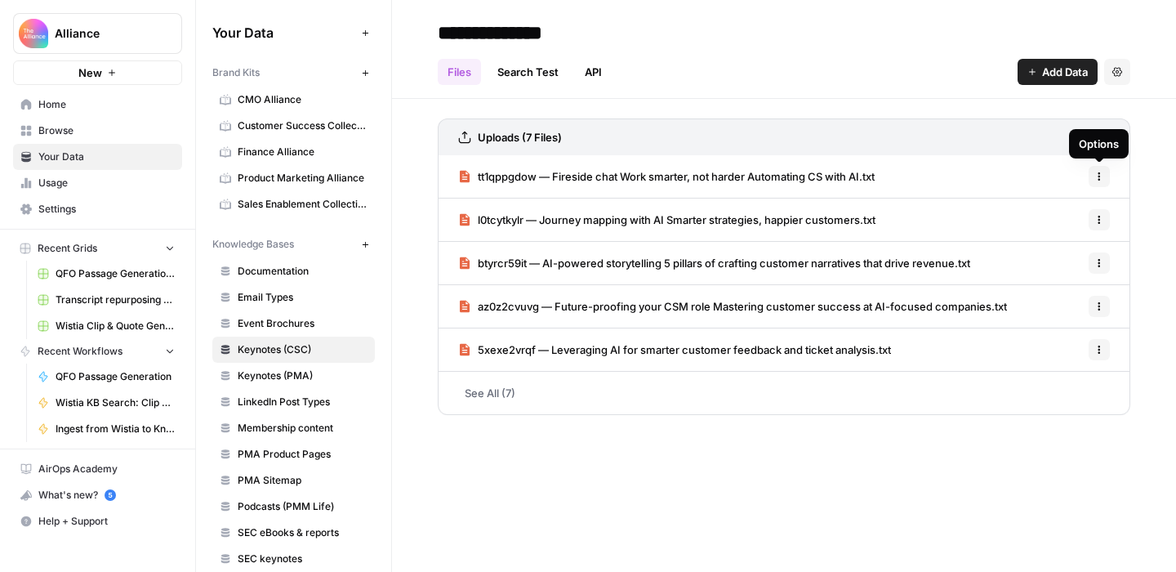
click at [1127, 81] on button "Settings" at bounding box center [1118, 72] width 26 height 26
click at [998, 108] on span "Delete Knowledge Base" at bounding box center [1050, 110] width 121 height 16
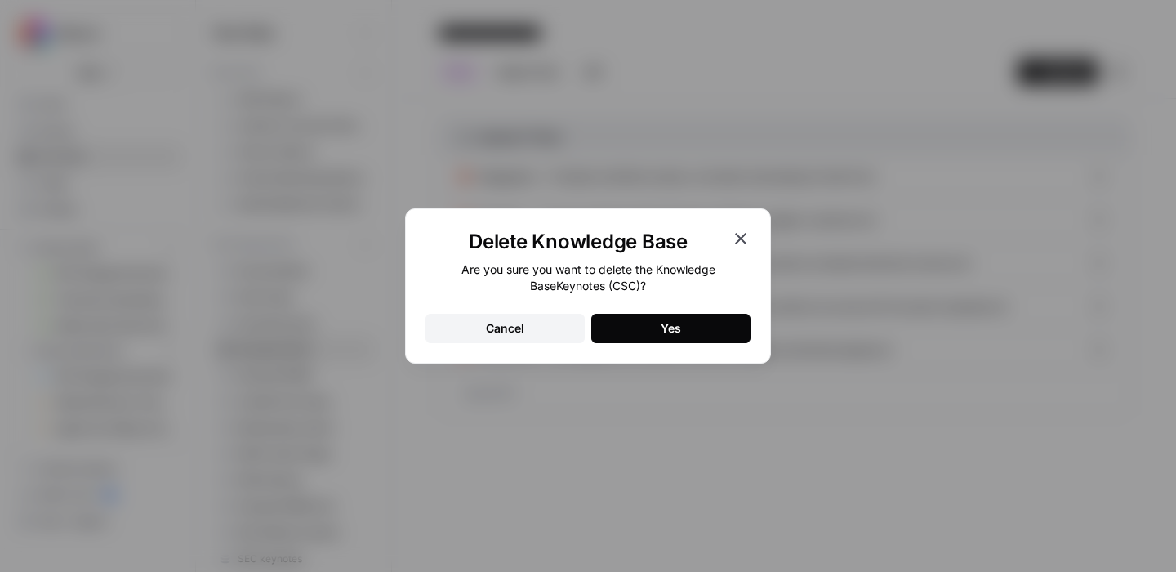
click at [713, 328] on button "Yes" at bounding box center [670, 328] width 159 height 29
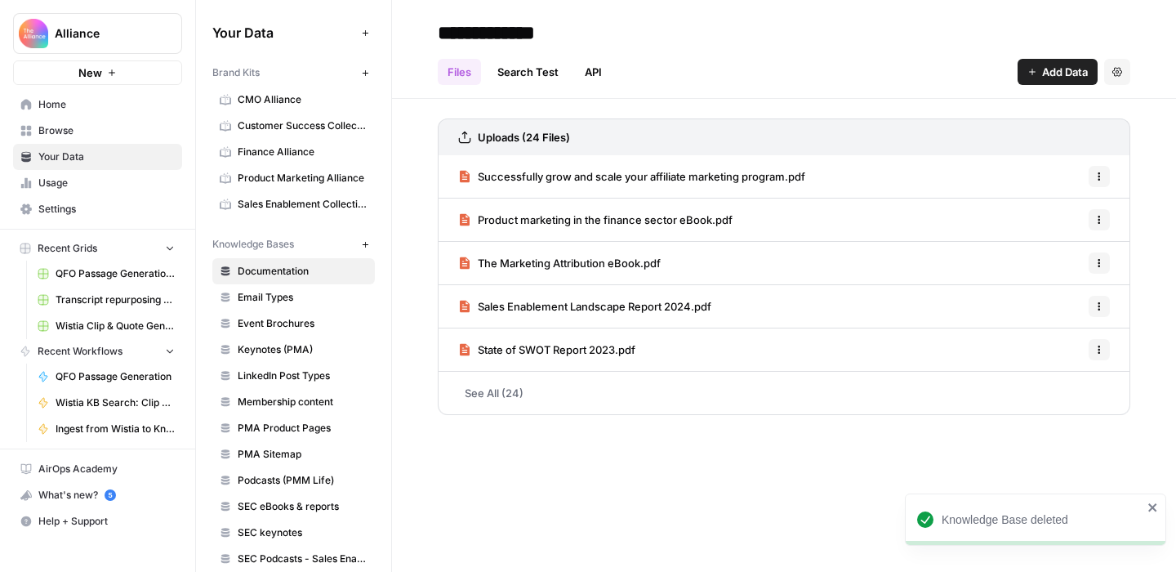
click at [359, 243] on button "New" at bounding box center [365, 244] width 20 height 20
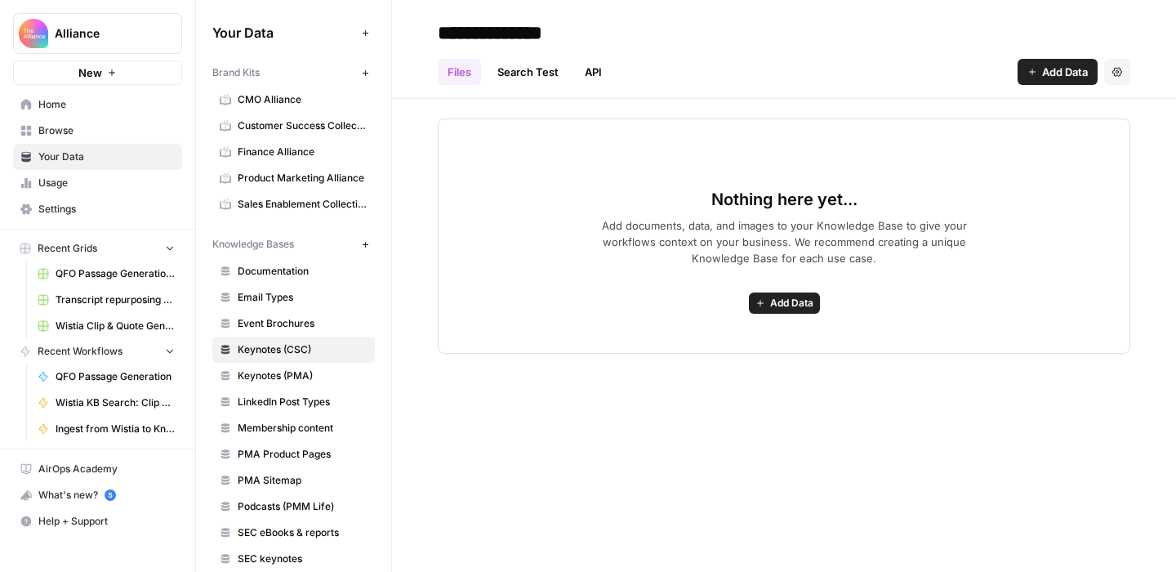
type input "**********"
click at [756, 42] on h2 "**********" at bounding box center [784, 33] width 693 height 26
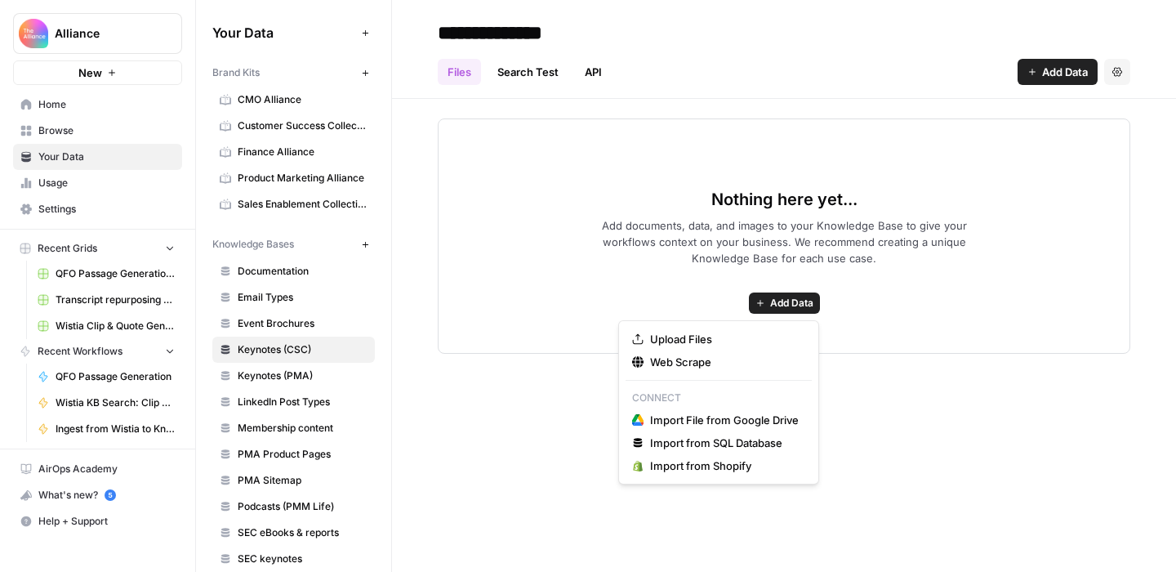
click at [799, 297] on span "Add Data" at bounding box center [791, 303] width 43 height 15
click at [744, 342] on span "Upload Files" at bounding box center [724, 339] width 149 height 16
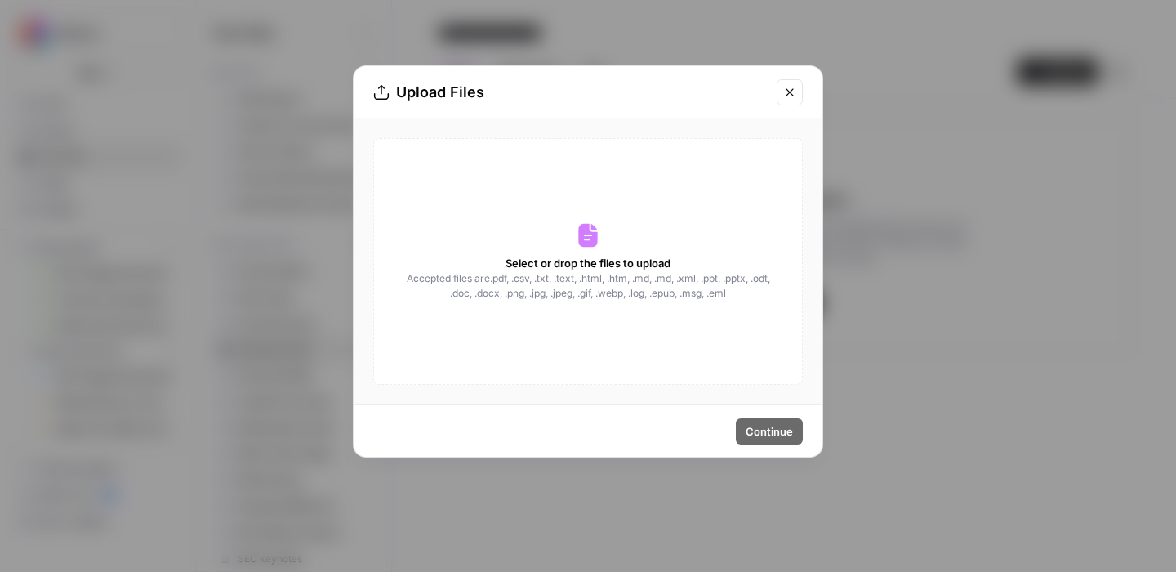
click at [576, 248] on div "Select or drop the files to upload Accepted files are .pdf, .csv, .txt, .text, …" at bounding box center [588, 261] width 430 height 247
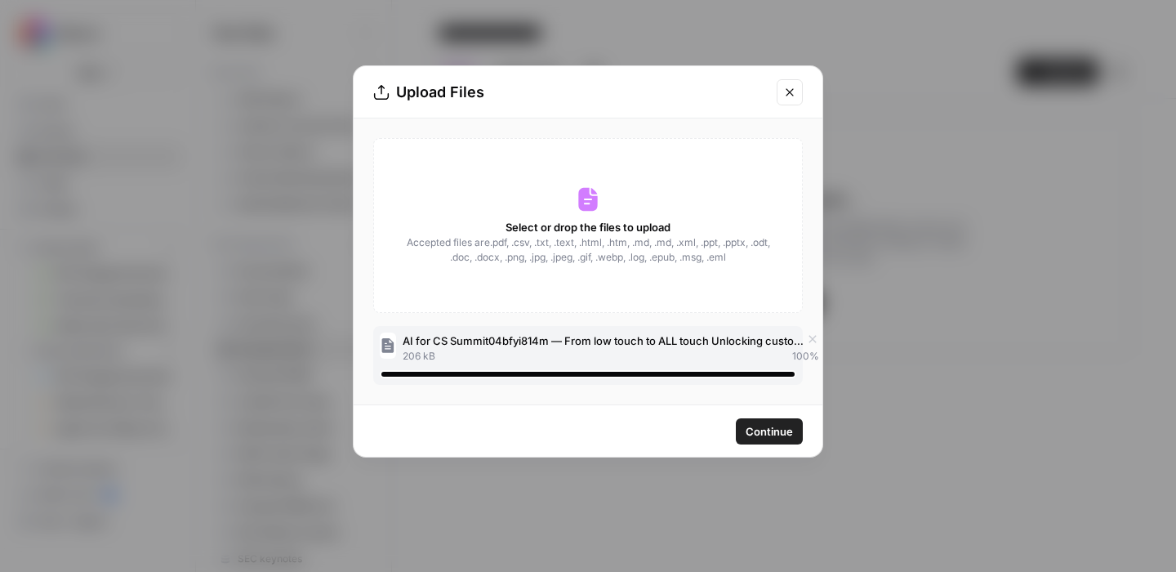
click at [775, 431] on span "Continue" at bounding box center [769, 431] width 47 height 16
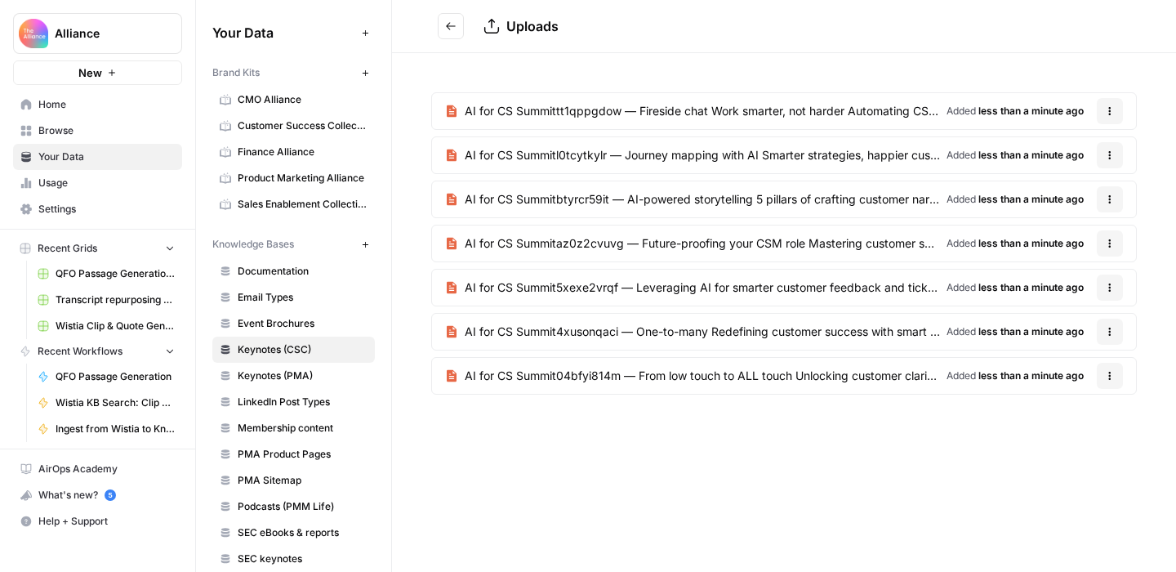
click at [449, 15] on button "Go back" at bounding box center [451, 26] width 26 height 26
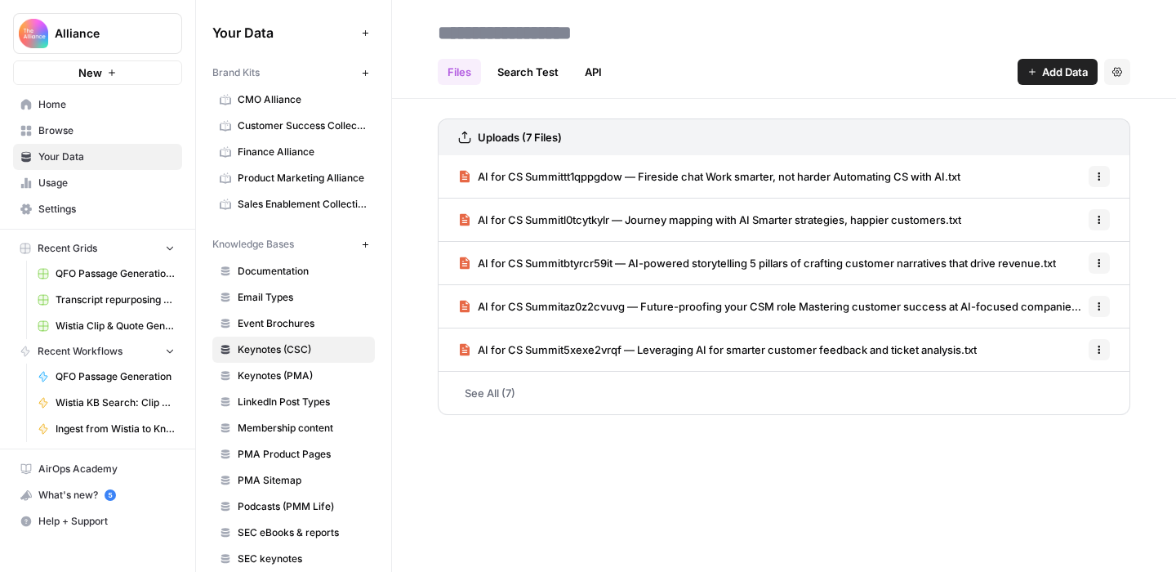
click at [1049, 74] on span "Add Data" at bounding box center [1065, 72] width 46 height 16
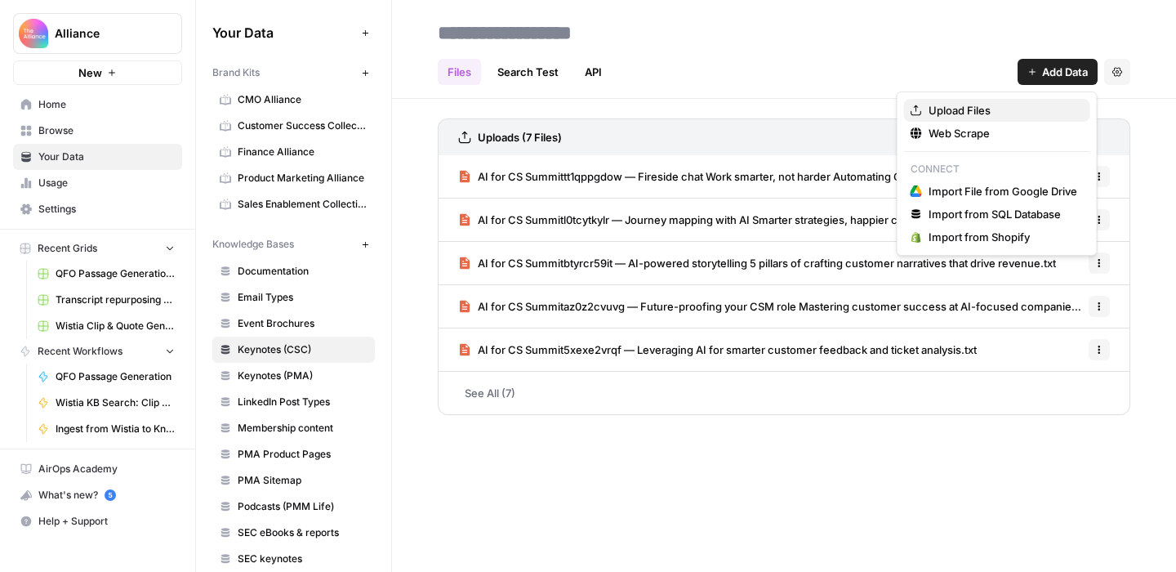
click at [1012, 105] on span "Upload Files" at bounding box center [1003, 110] width 149 height 16
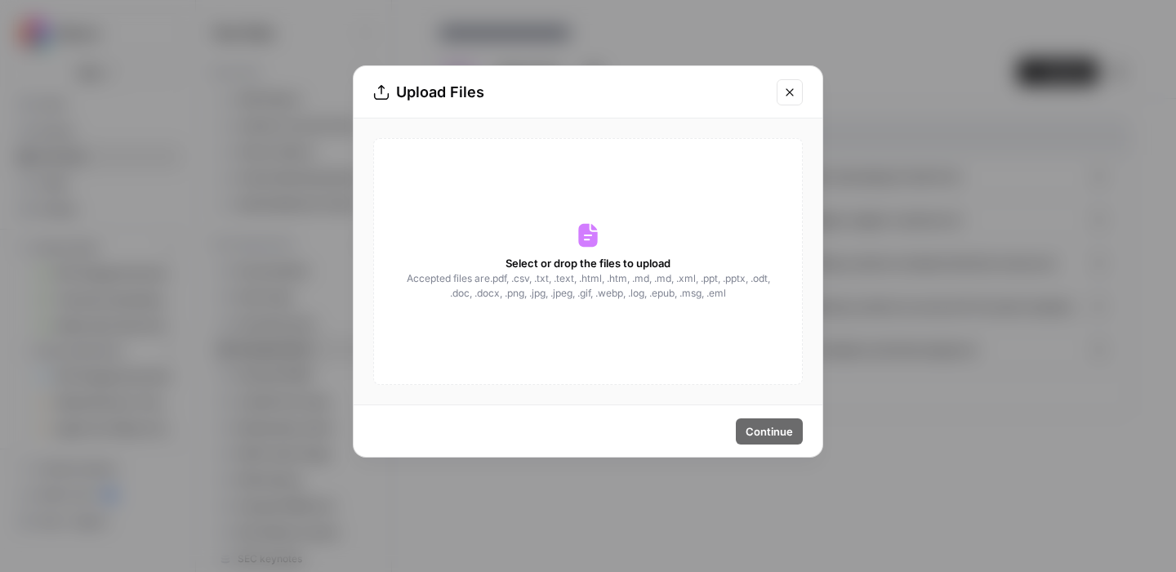
click at [565, 270] on span "Select or drop the files to upload" at bounding box center [588, 263] width 165 height 16
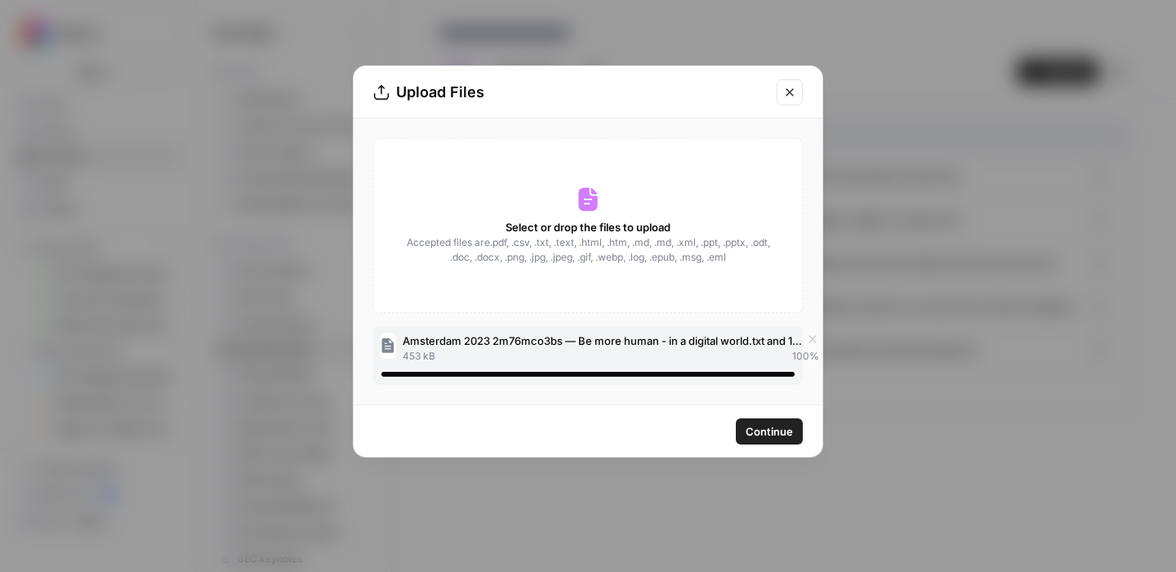
click at [774, 435] on span "Continue" at bounding box center [769, 431] width 47 height 16
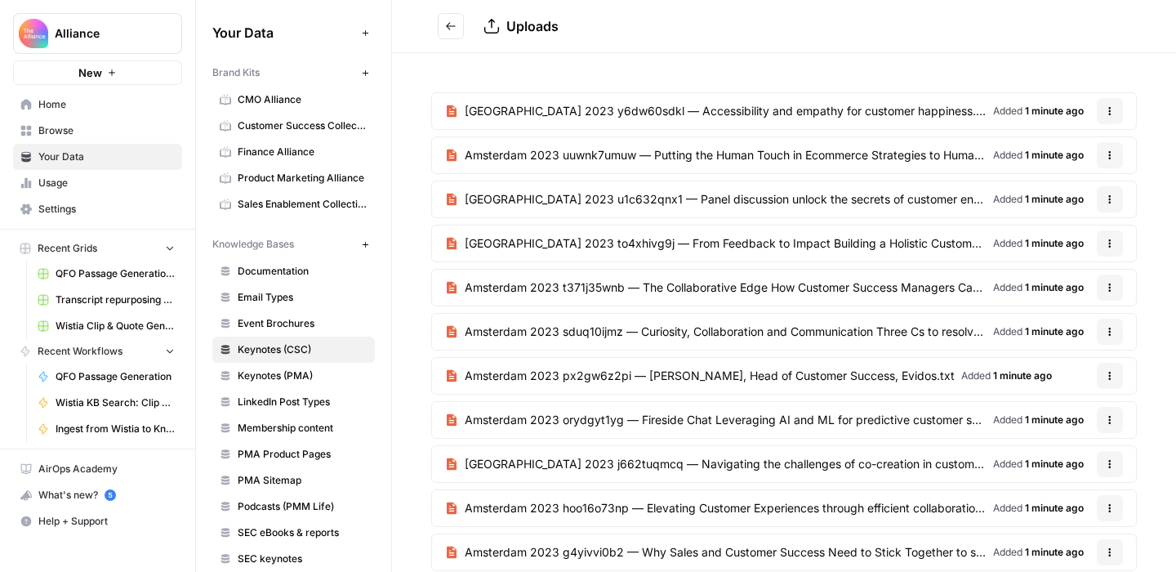
click at [444, 25] on button "Go back" at bounding box center [451, 26] width 26 height 26
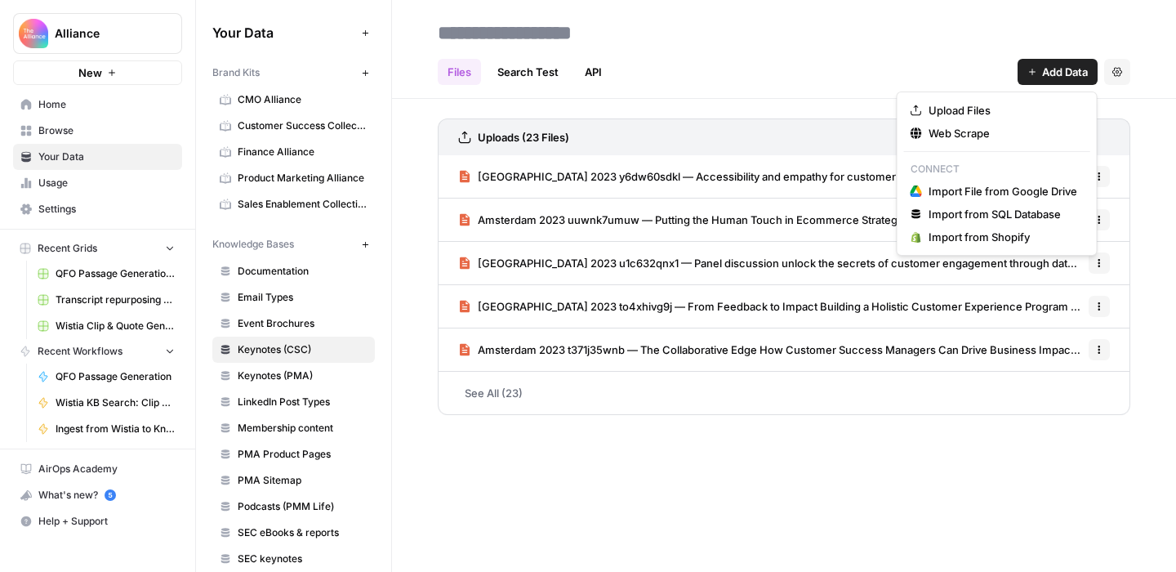
click at [1042, 78] on span "Add Data" at bounding box center [1065, 72] width 46 height 16
click at [1002, 114] on span "Upload Files" at bounding box center [1003, 110] width 149 height 16
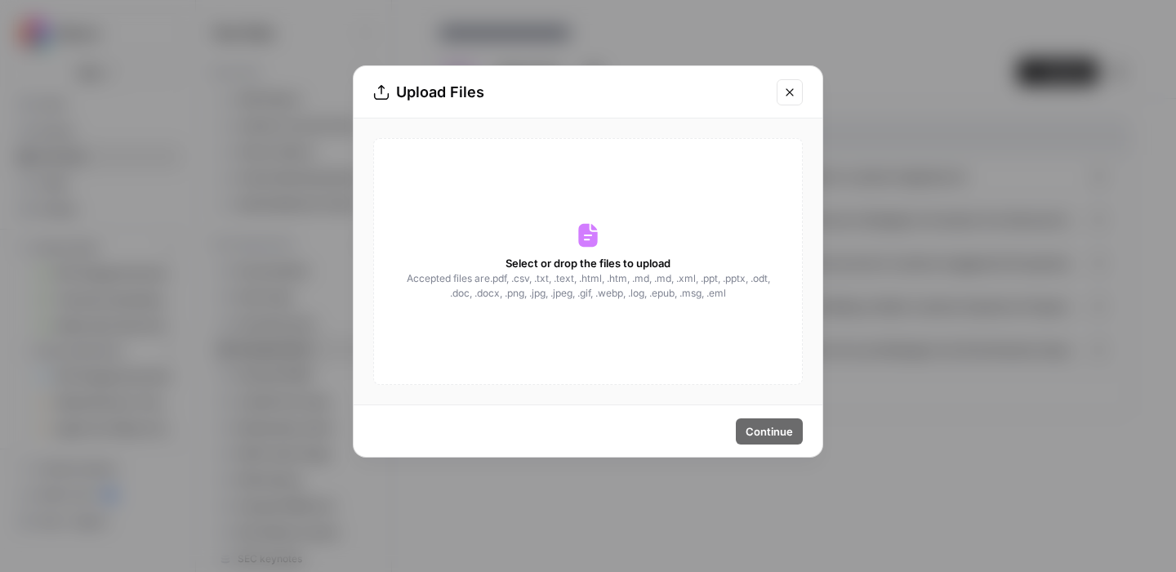
click at [613, 262] on span "Select or drop the files to upload" at bounding box center [588, 263] width 165 height 16
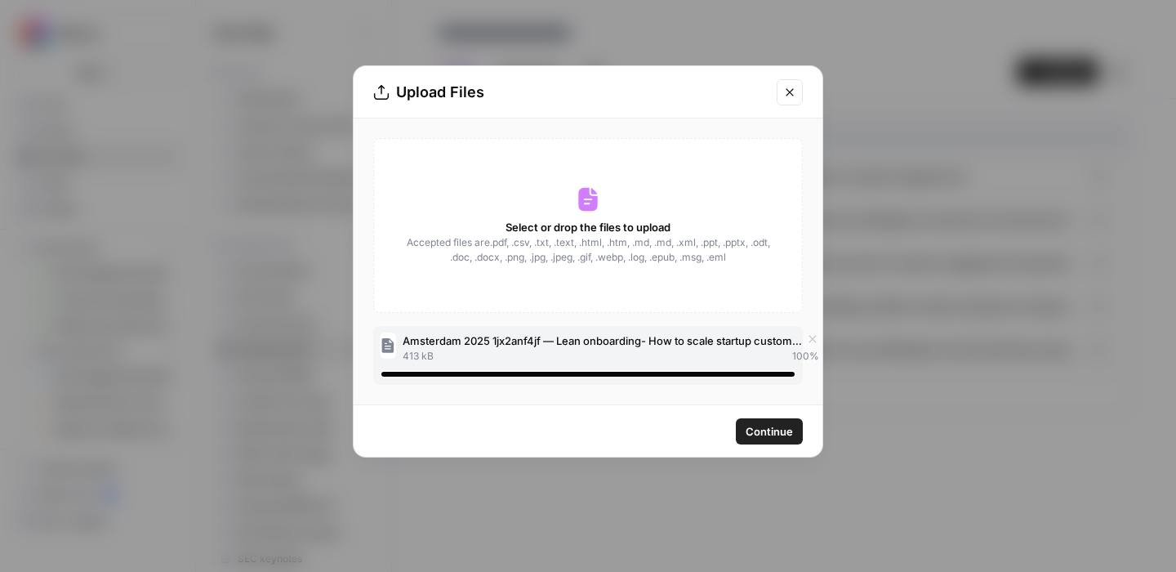
click at [775, 433] on span "Continue" at bounding box center [769, 431] width 47 height 16
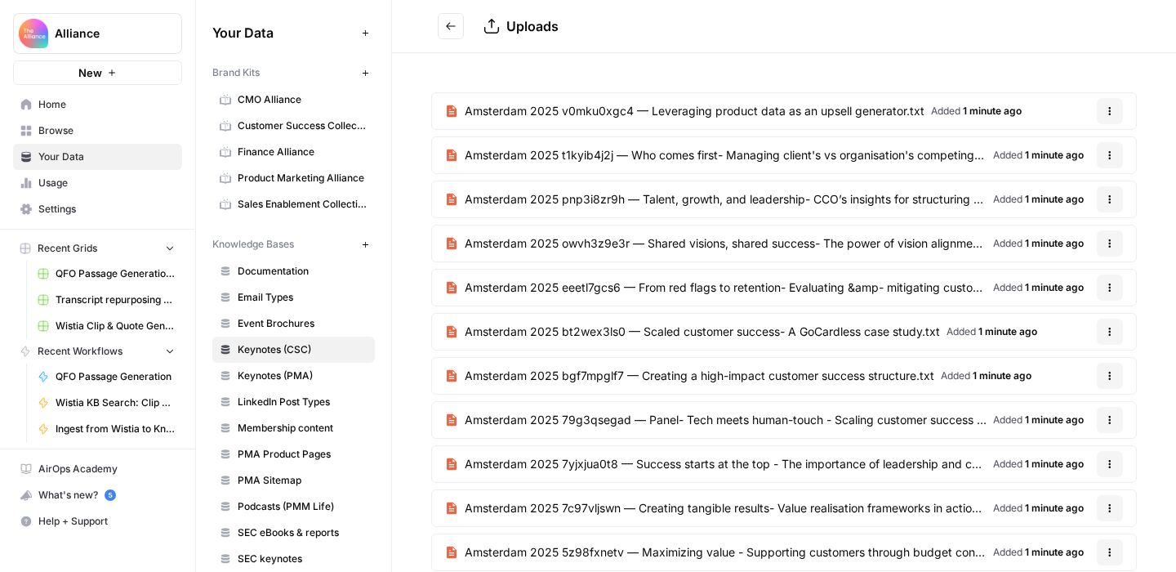
click at [449, 23] on icon "Go back" at bounding box center [451, 25] width 10 height 7
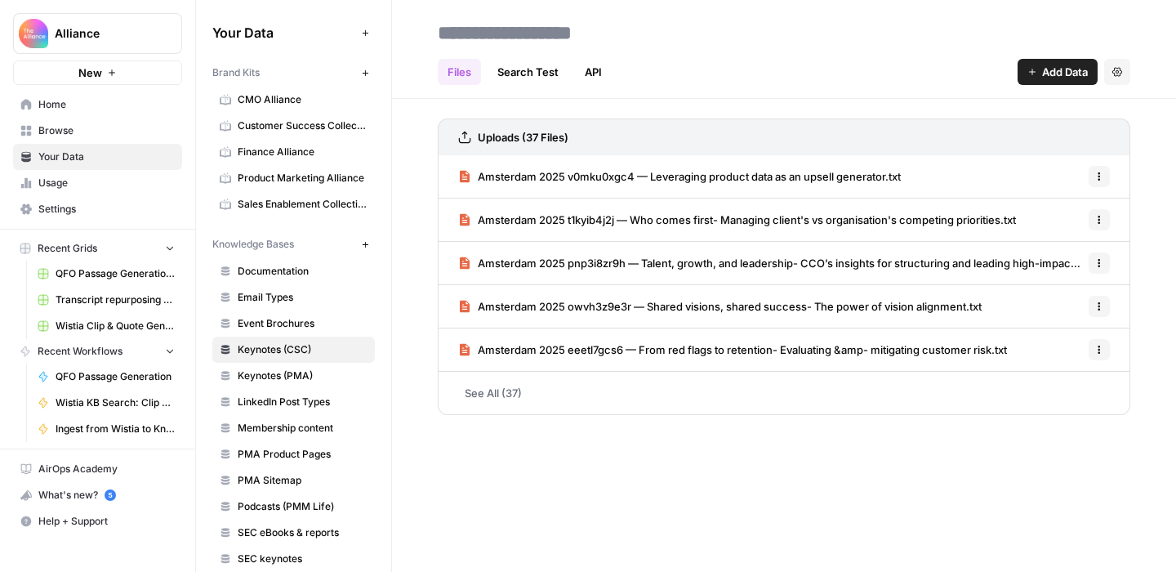
click at [1045, 65] on span "Add Data" at bounding box center [1065, 72] width 46 height 16
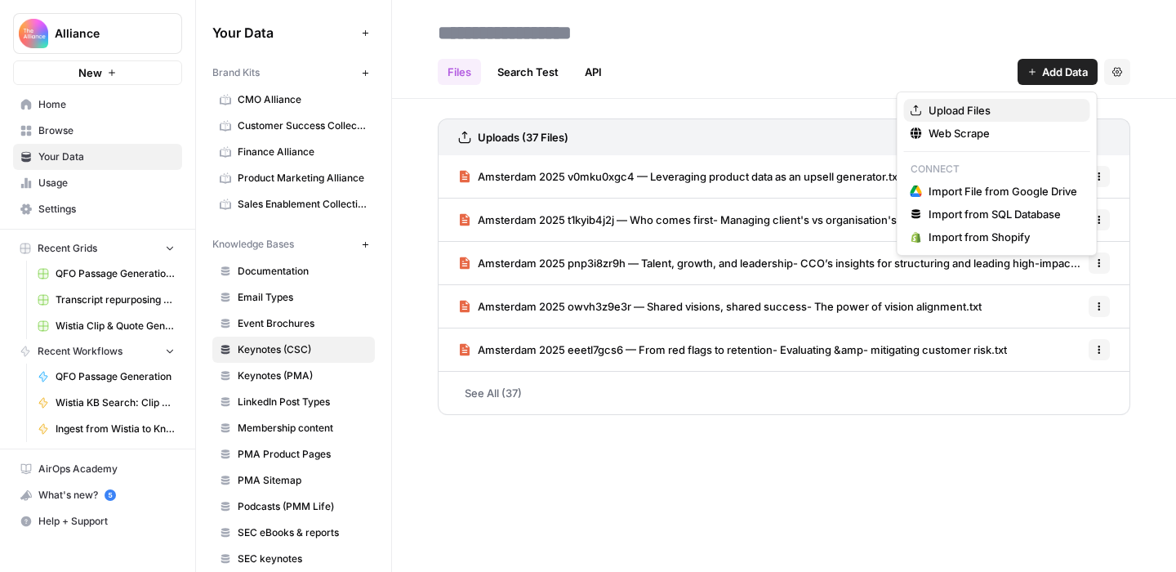
click at [964, 104] on span "Upload Files" at bounding box center [1003, 110] width 149 height 16
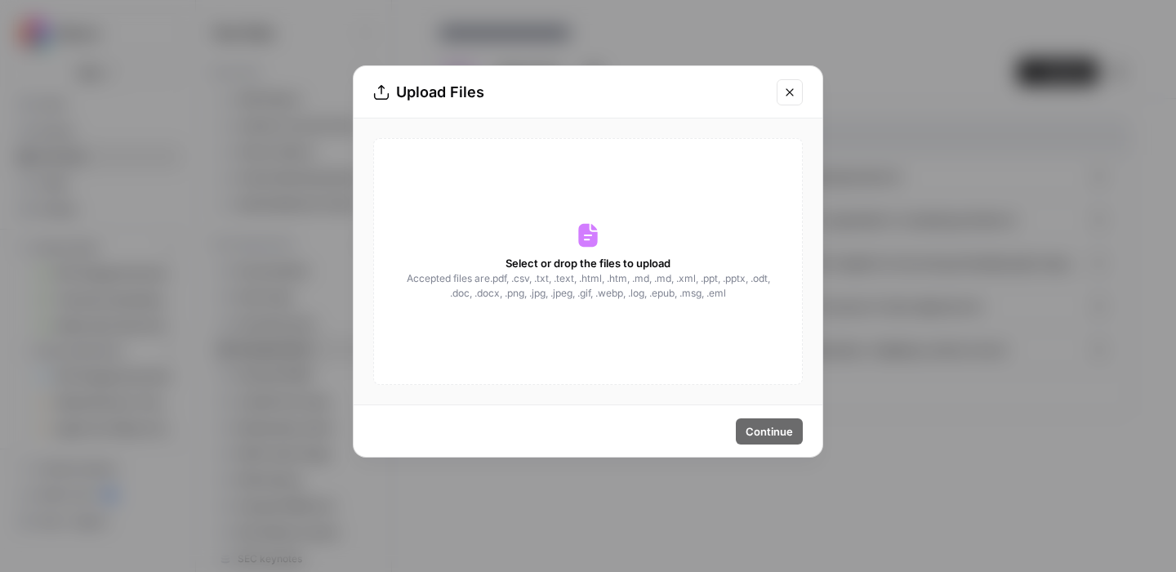
click at [557, 267] on span "Select or drop the files to upload" at bounding box center [588, 263] width 165 height 16
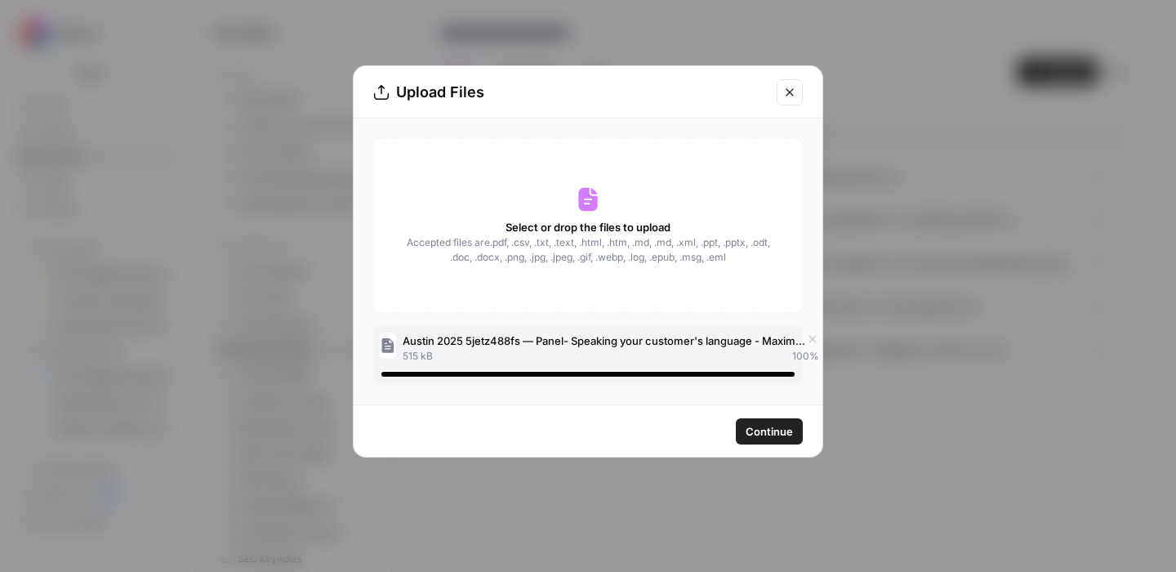
click at [774, 431] on span "Continue" at bounding box center [769, 431] width 47 height 16
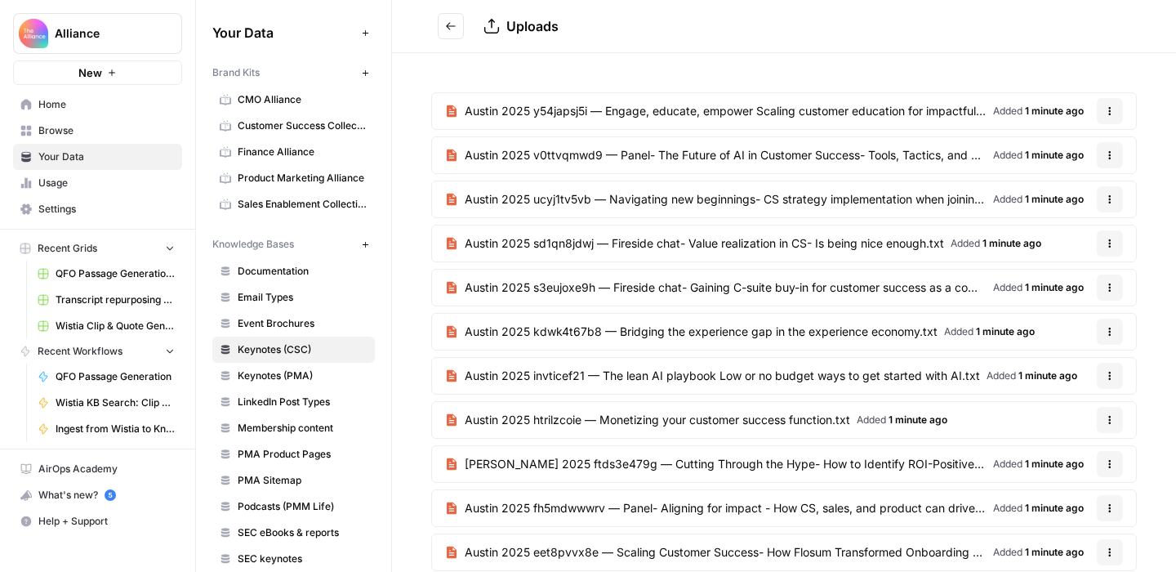
click at [440, 20] on button "Go back" at bounding box center [451, 26] width 26 height 26
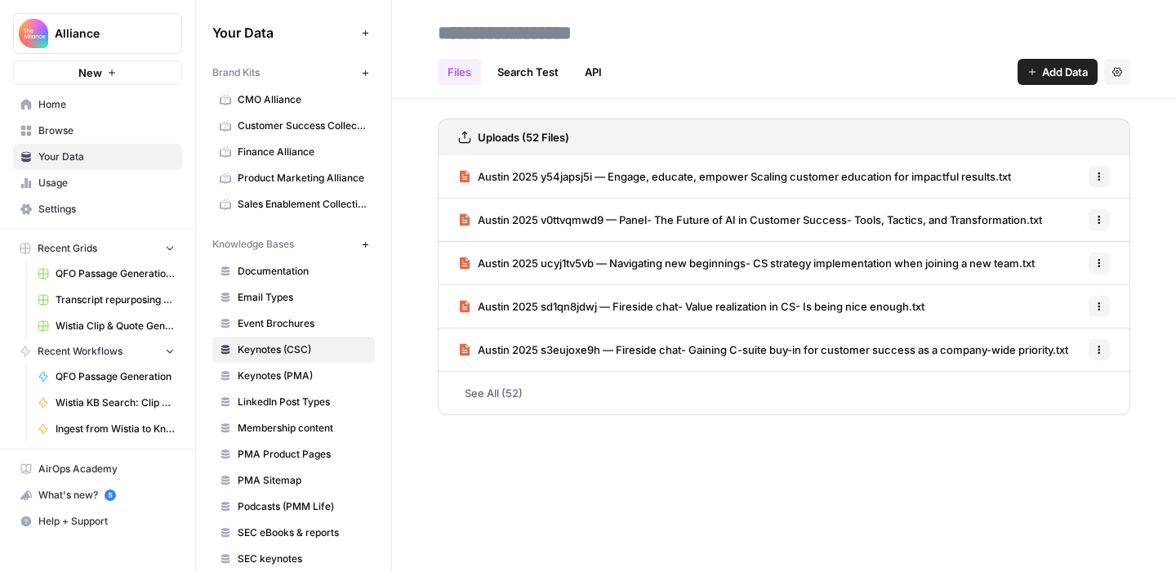
click at [1049, 70] on span "Add Data" at bounding box center [1065, 72] width 46 height 16
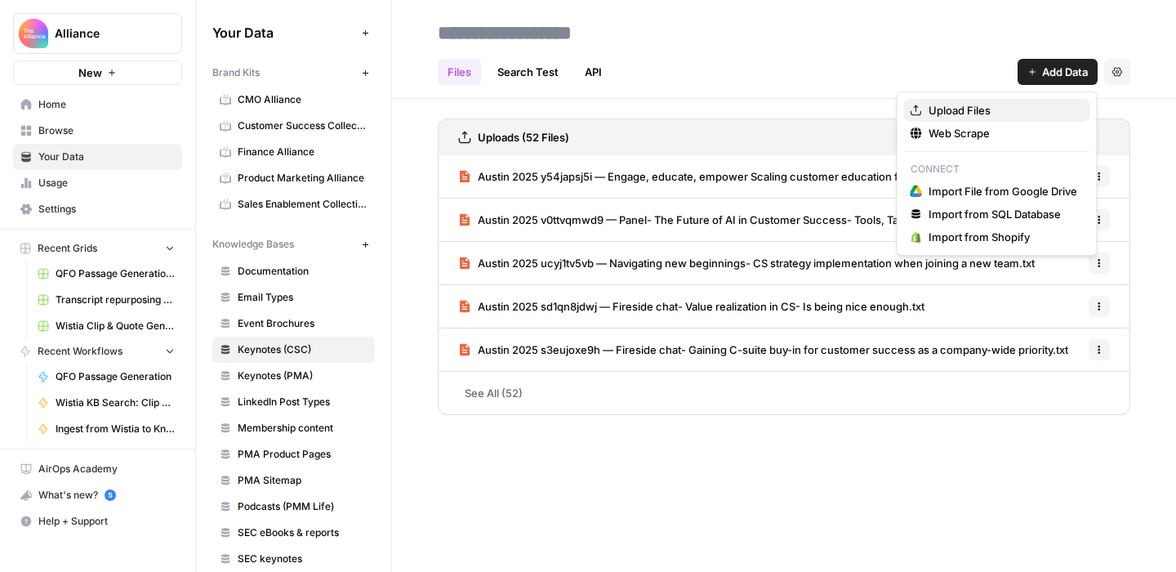
click at [959, 113] on span "Upload Files" at bounding box center [1003, 110] width 149 height 16
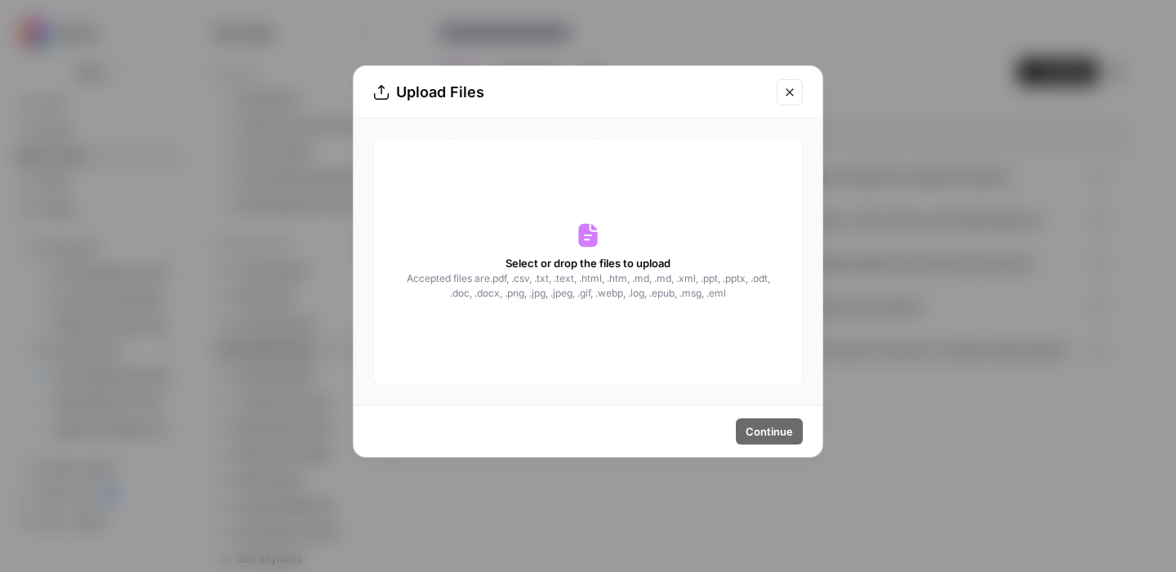
click at [609, 261] on span "Select or drop the files to upload" at bounding box center [588, 263] width 165 height 16
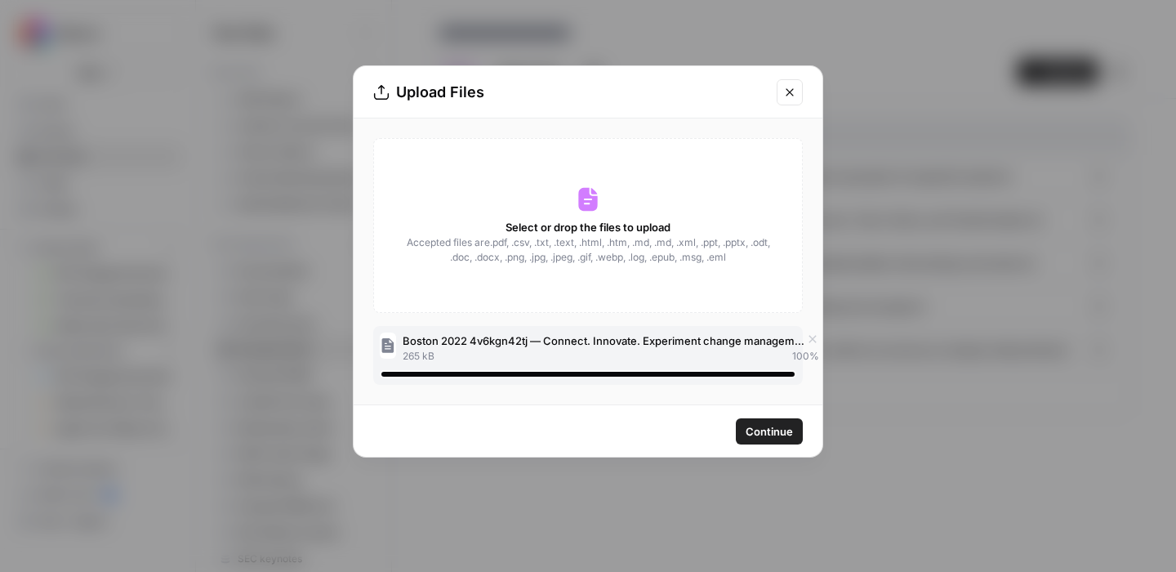
click at [769, 426] on span "Continue" at bounding box center [769, 431] width 47 height 16
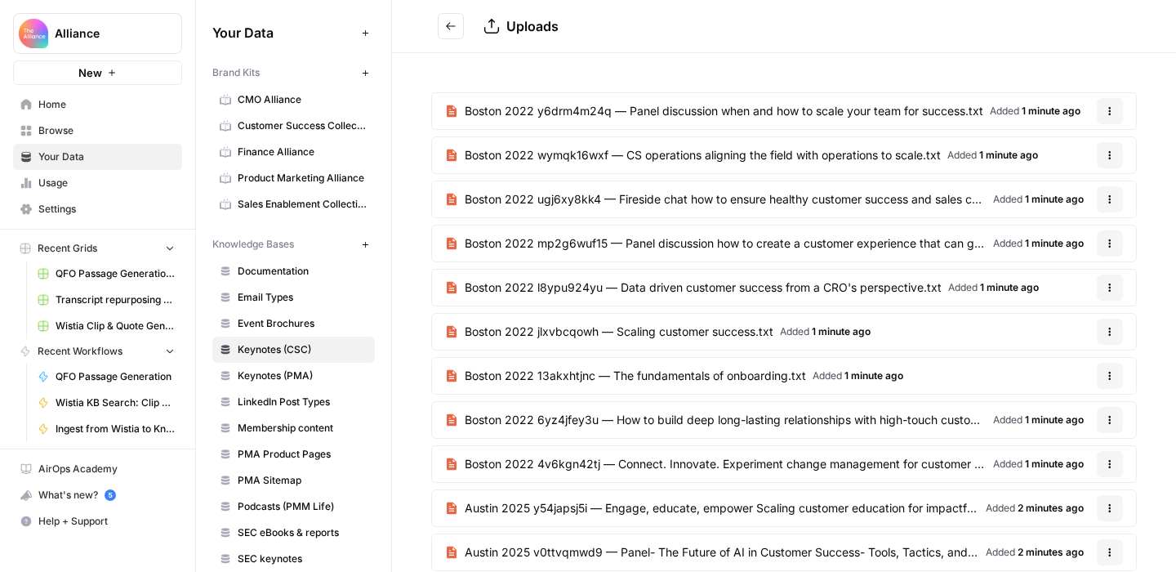
click at [455, 23] on icon "Go back" at bounding box center [450, 25] width 11 height 11
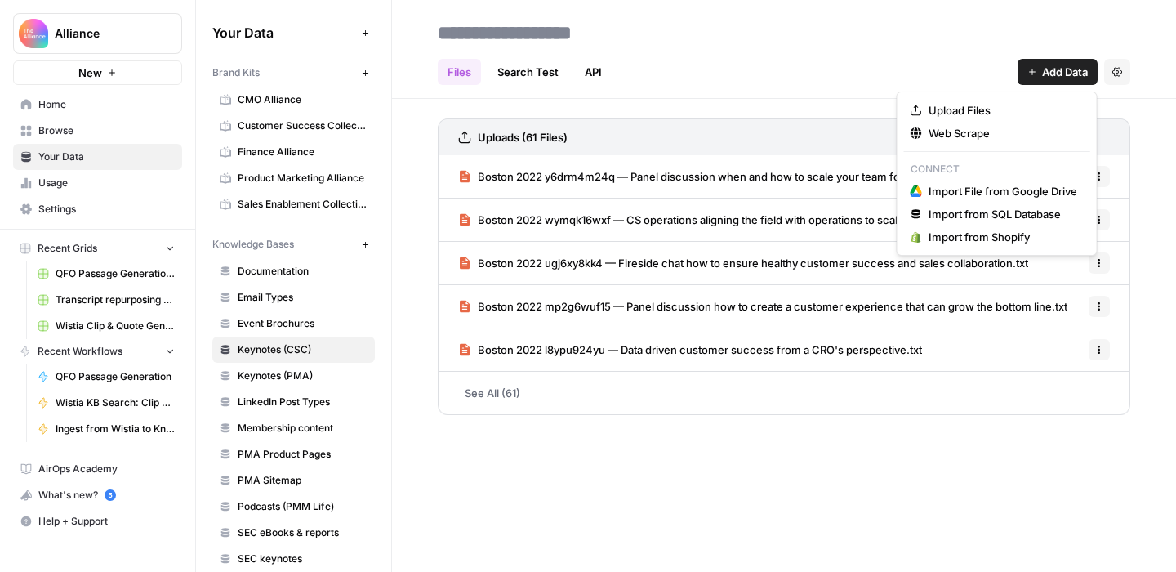
click at [1051, 76] on span "Add Data" at bounding box center [1065, 72] width 46 height 16
click at [1011, 109] on span "Upload Files" at bounding box center [1003, 110] width 149 height 16
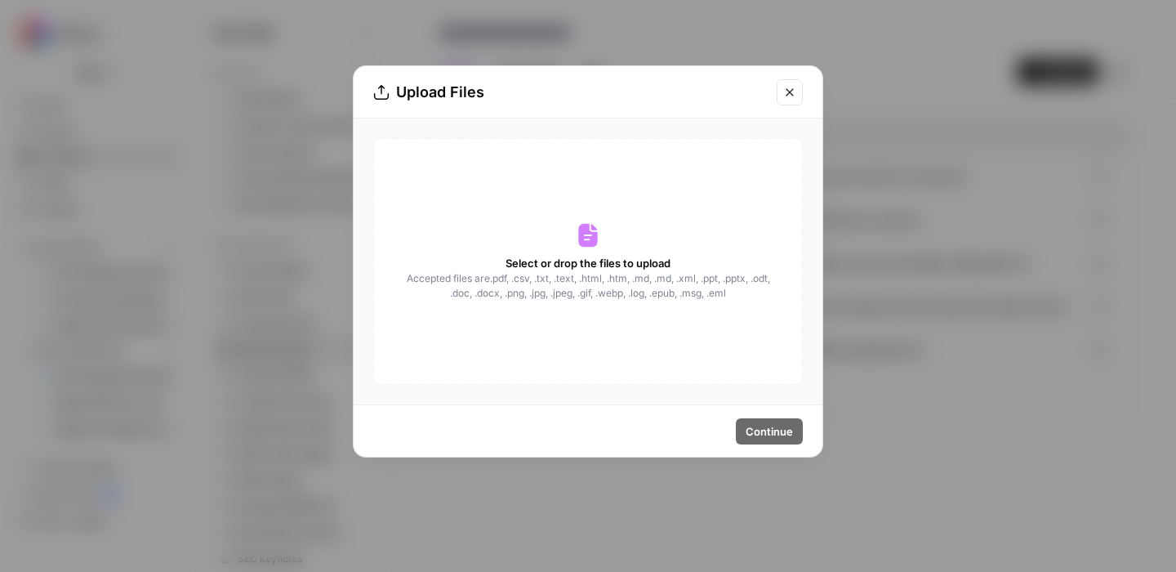
click at [626, 253] on div "Select or drop the files to upload Accepted files are .pdf, .csv, .txt, .text, …" at bounding box center [588, 261] width 430 height 247
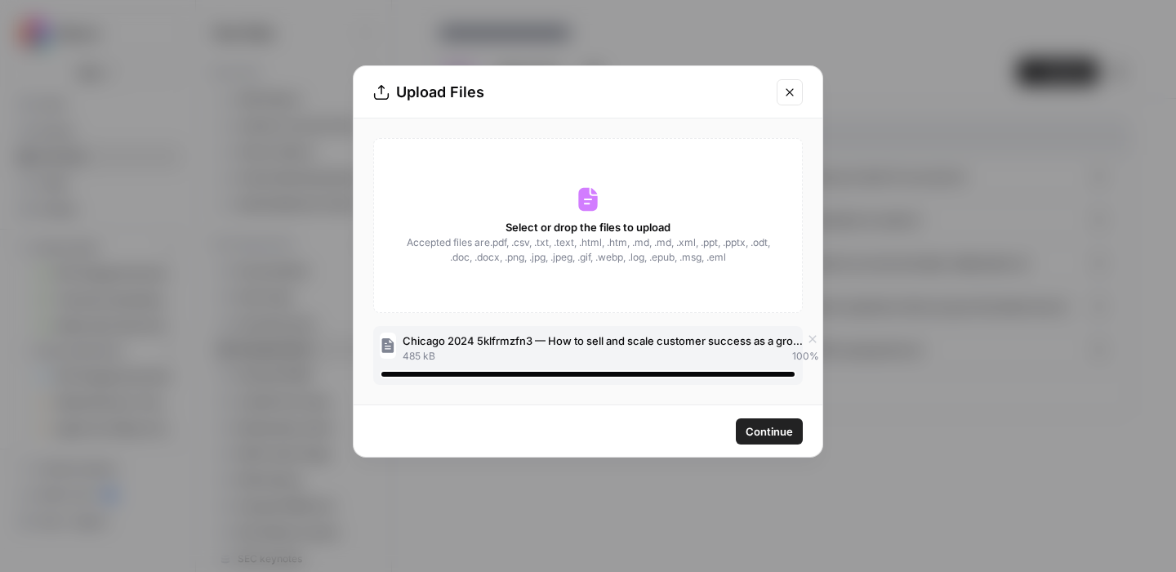
click at [770, 434] on span "Continue" at bounding box center [769, 431] width 47 height 16
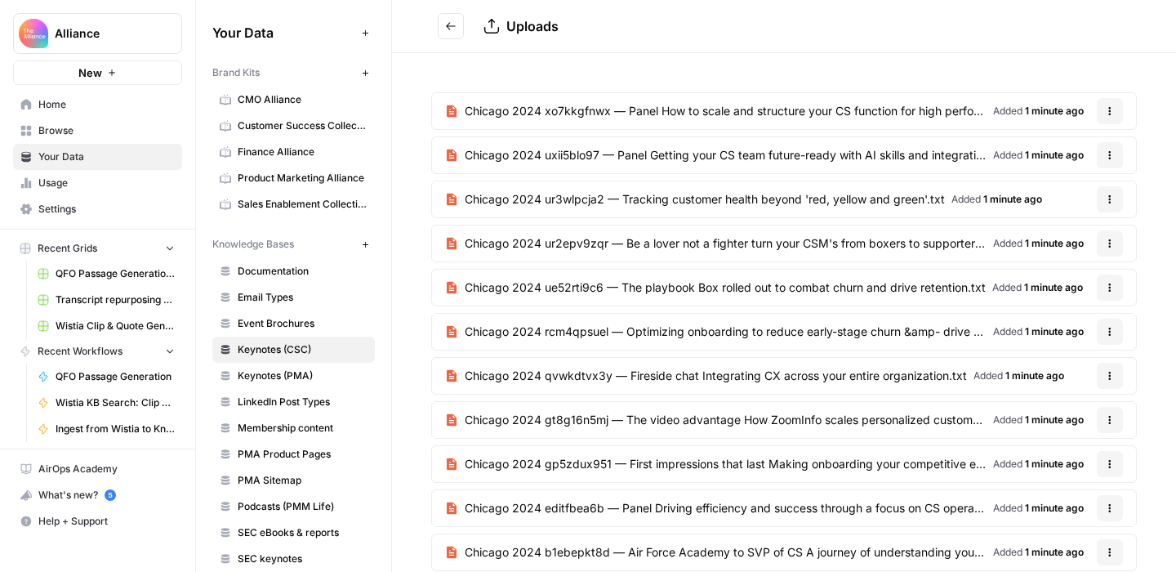
click at [452, 27] on icon "Go back" at bounding box center [450, 25] width 11 height 11
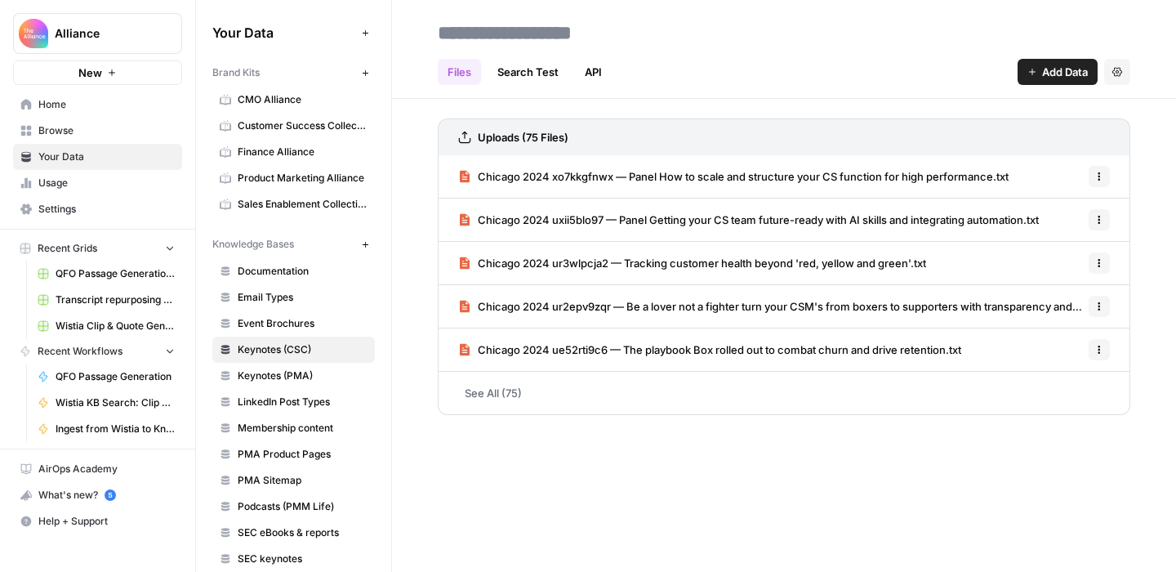
click at [1047, 74] on span "Add Data" at bounding box center [1065, 72] width 46 height 16
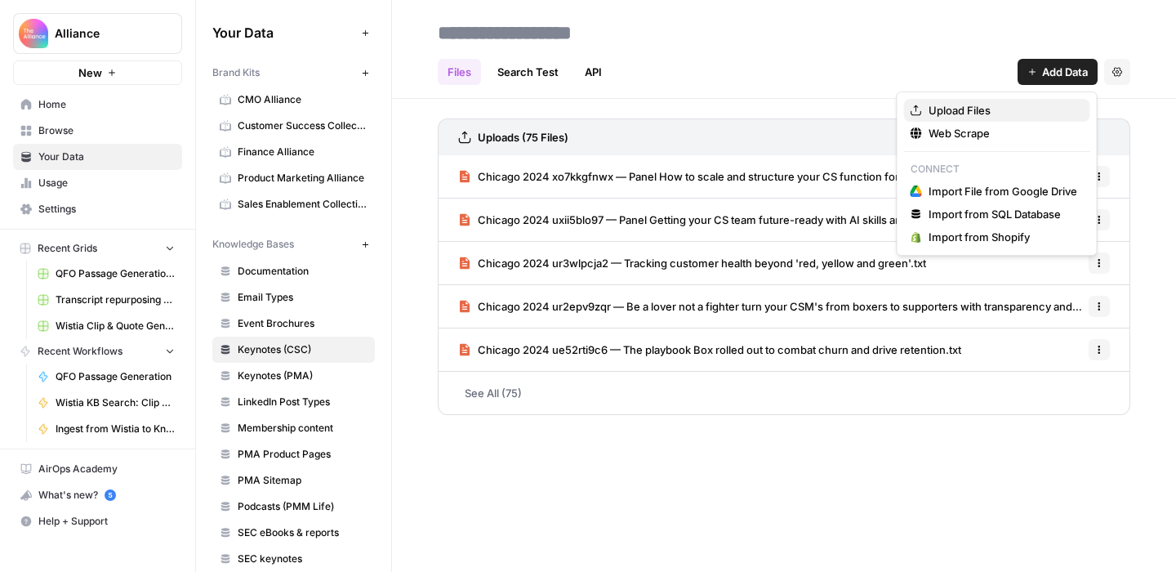
click at [977, 112] on span "Upload Files" at bounding box center [1003, 110] width 149 height 16
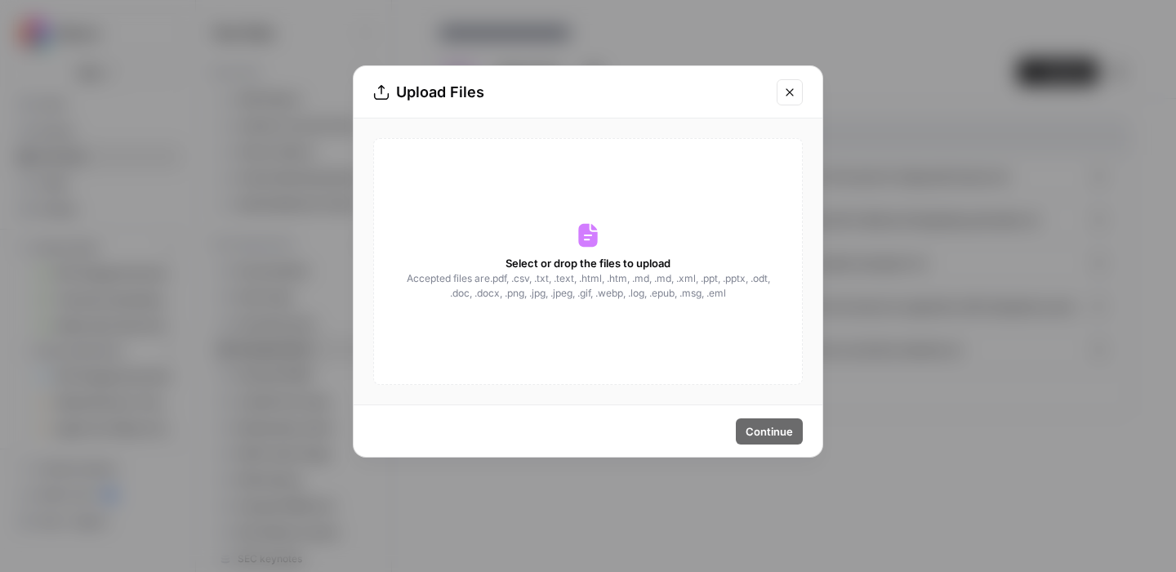
click at [630, 266] on span "Select or drop the files to upload" at bounding box center [588, 263] width 165 height 16
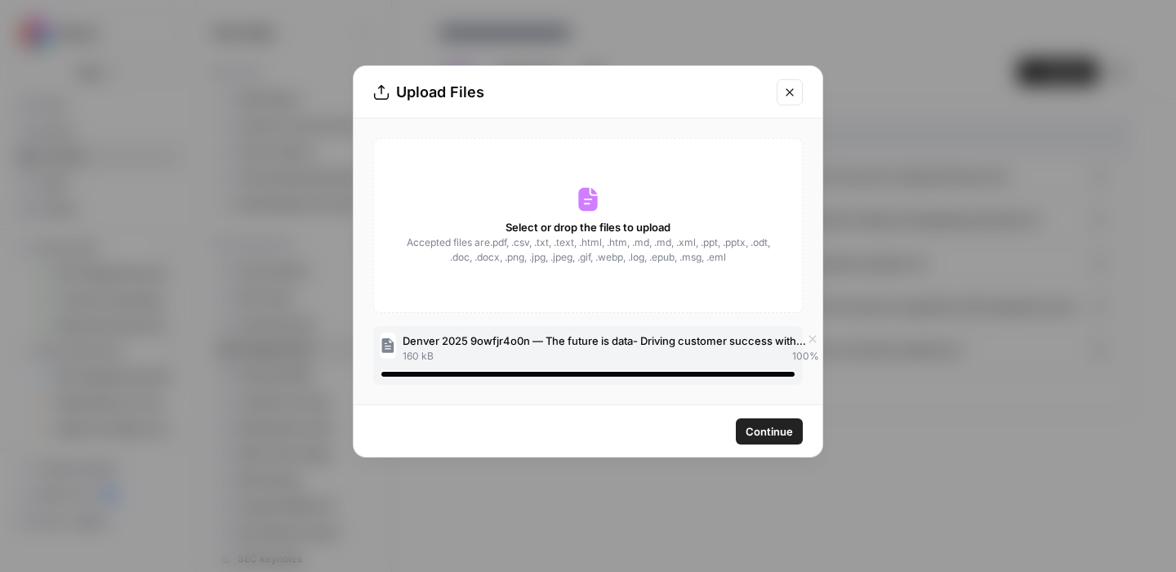
click at [771, 431] on span "Continue" at bounding box center [769, 431] width 47 height 16
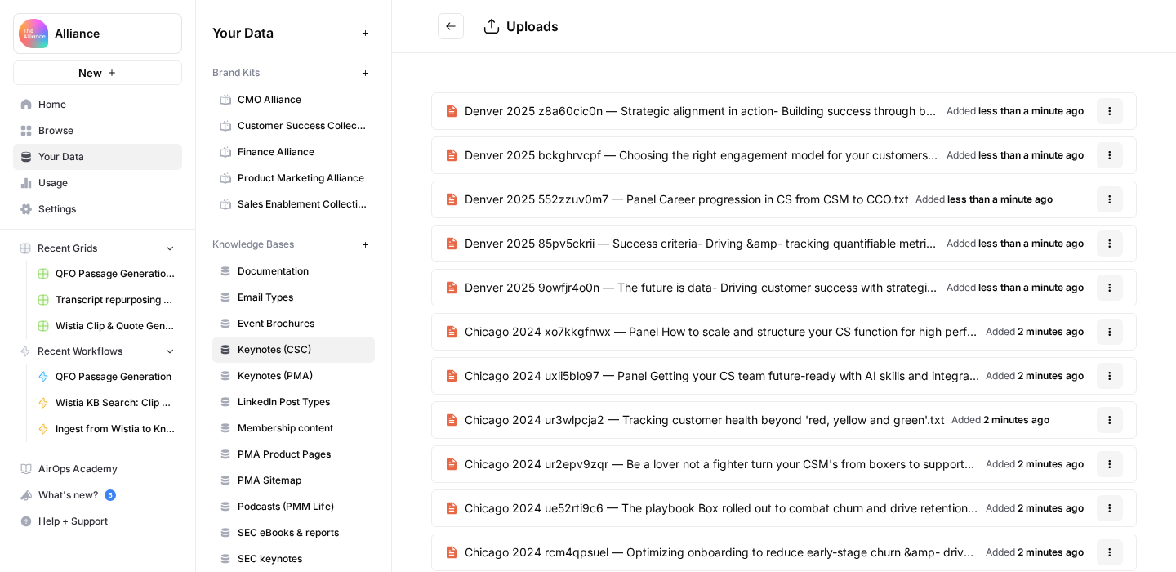
click at [454, 30] on icon "Go back" at bounding box center [450, 25] width 11 height 11
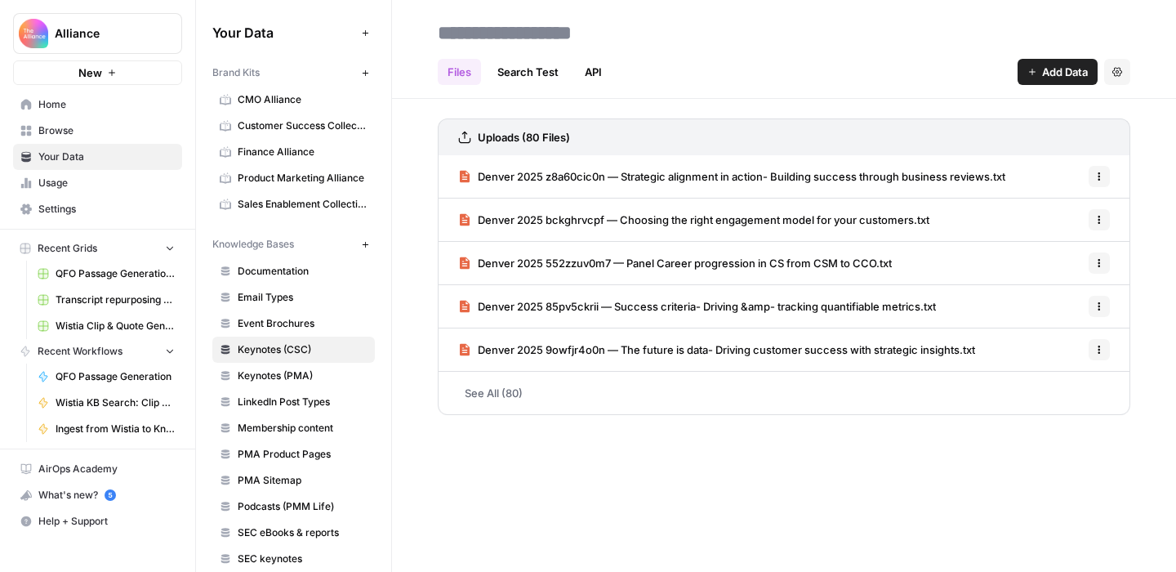
click at [1047, 70] on span "Add Data" at bounding box center [1065, 72] width 46 height 16
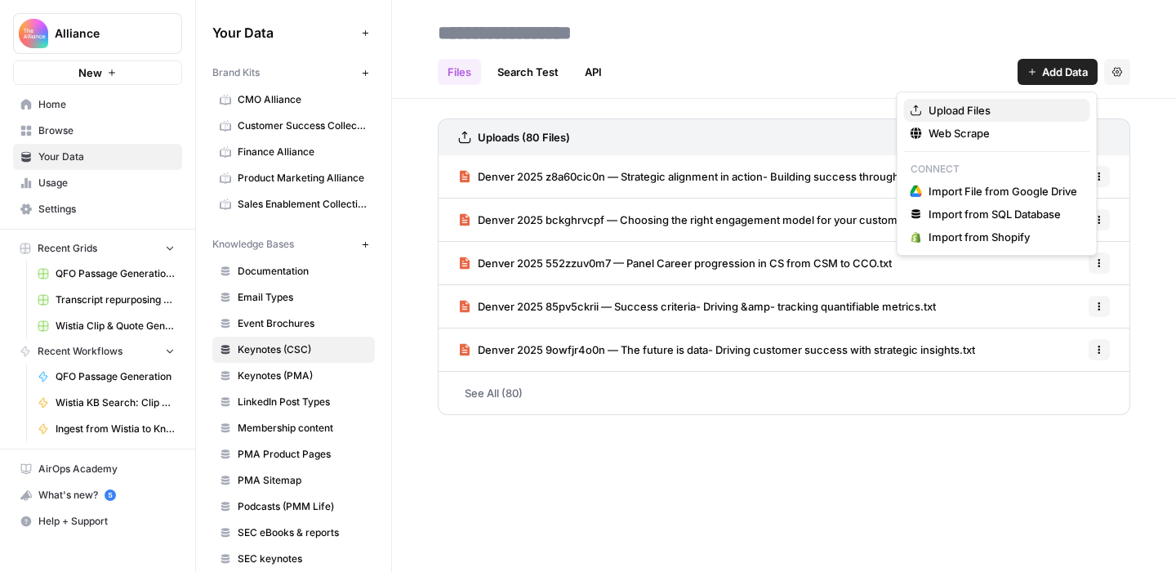
click at [1002, 105] on span "Upload Files" at bounding box center [1003, 110] width 149 height 16
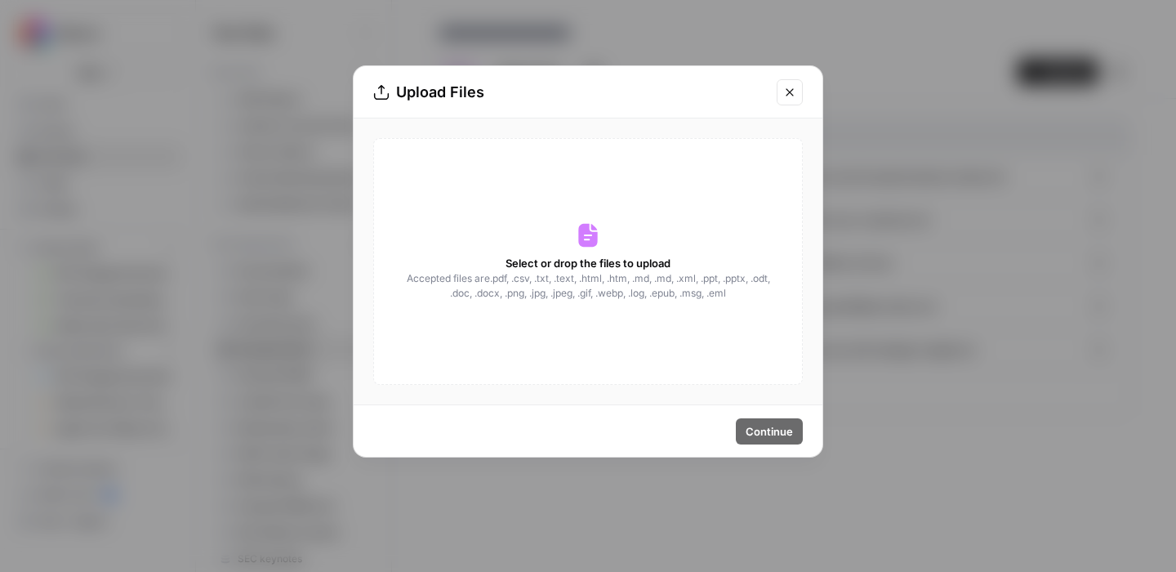
click at [638, 261] on span "Select or drop the files to upload" at bounding box center [588, 263] width 165 height 16
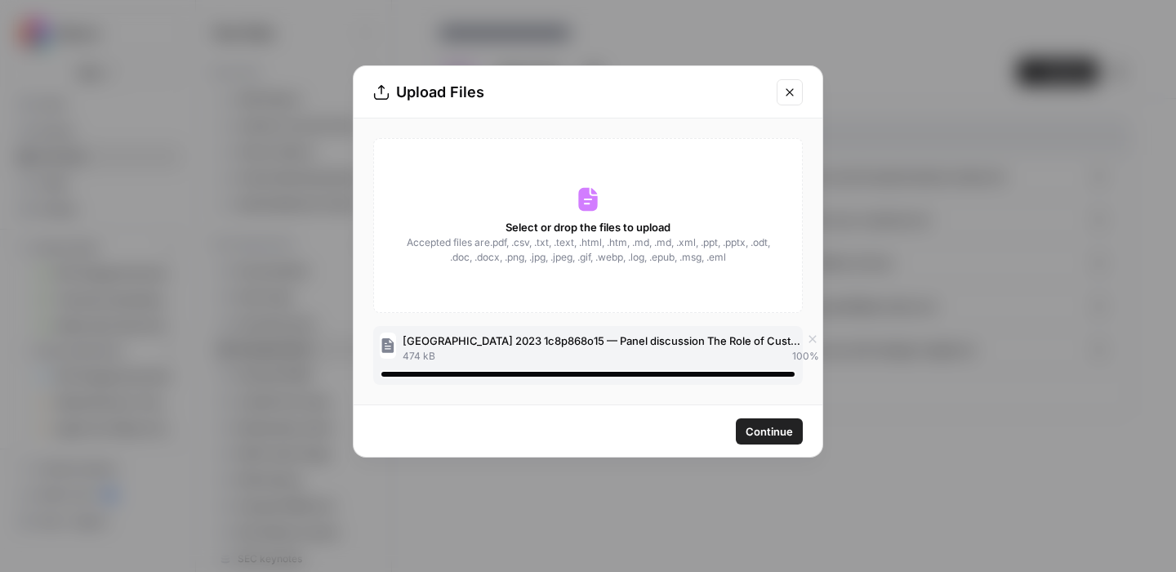
click at [775, 423] on span "Continue" at bounding box center [769, 431] width 47 height 16
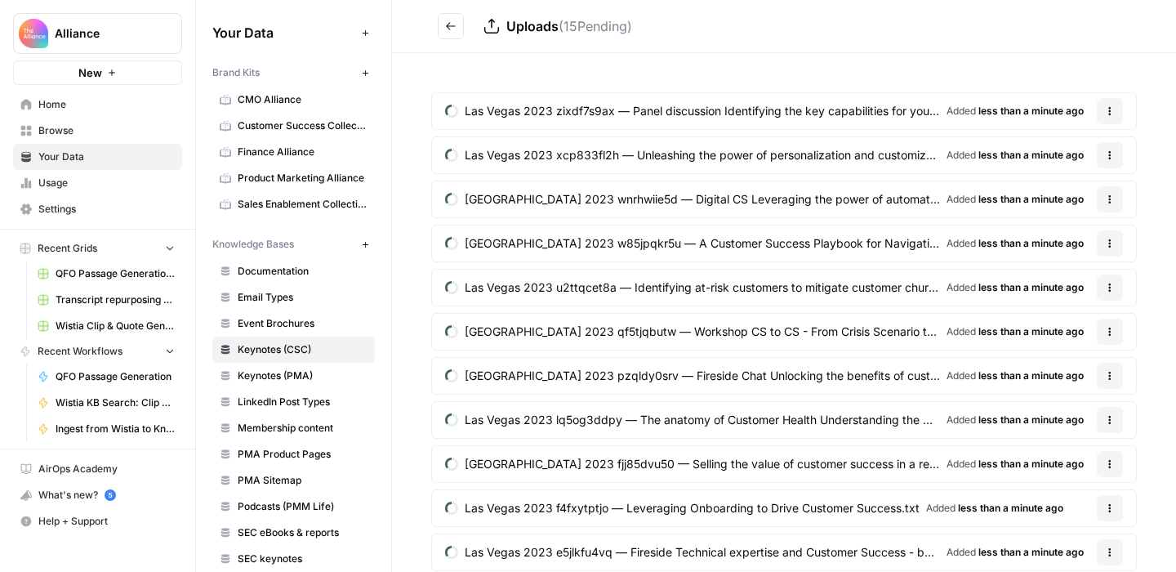
click at [449, 30] on icon "Go back" at bounding box center [450, 25] width 11 height 11
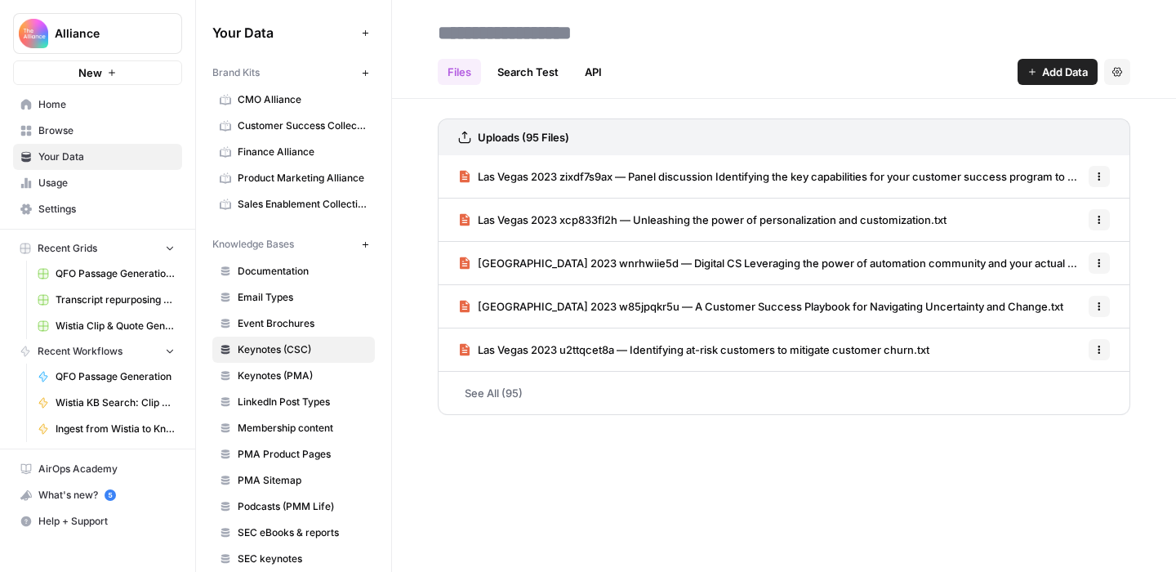
click at [1036, 79] on button "Add Data" at bounding box center [1058, 72] width 80 height 26
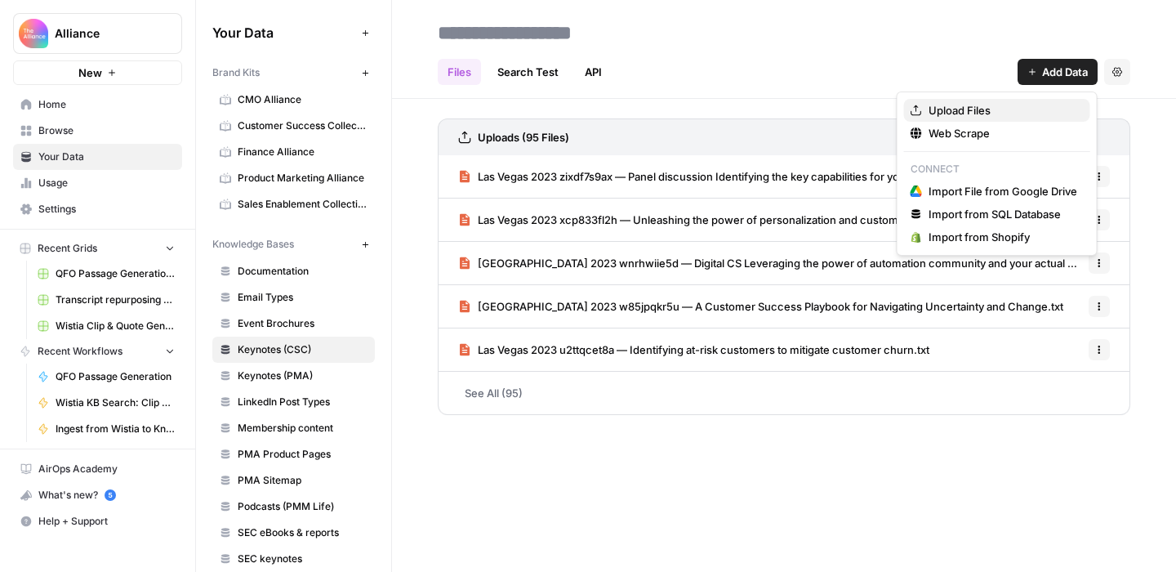
click at [967, 110] on span "Upload Files" at bounding box center [1003, 110] width 149 height 16
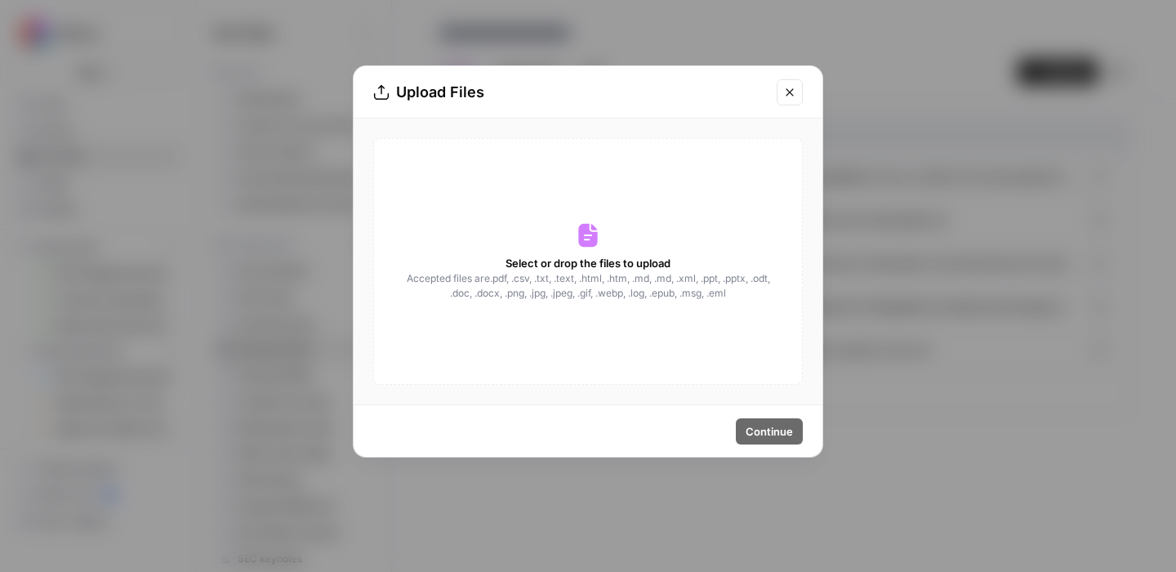
click at [566, 267] on span "Select or drop the files to upload" at bounding box center [588, 263] width 165 height 16
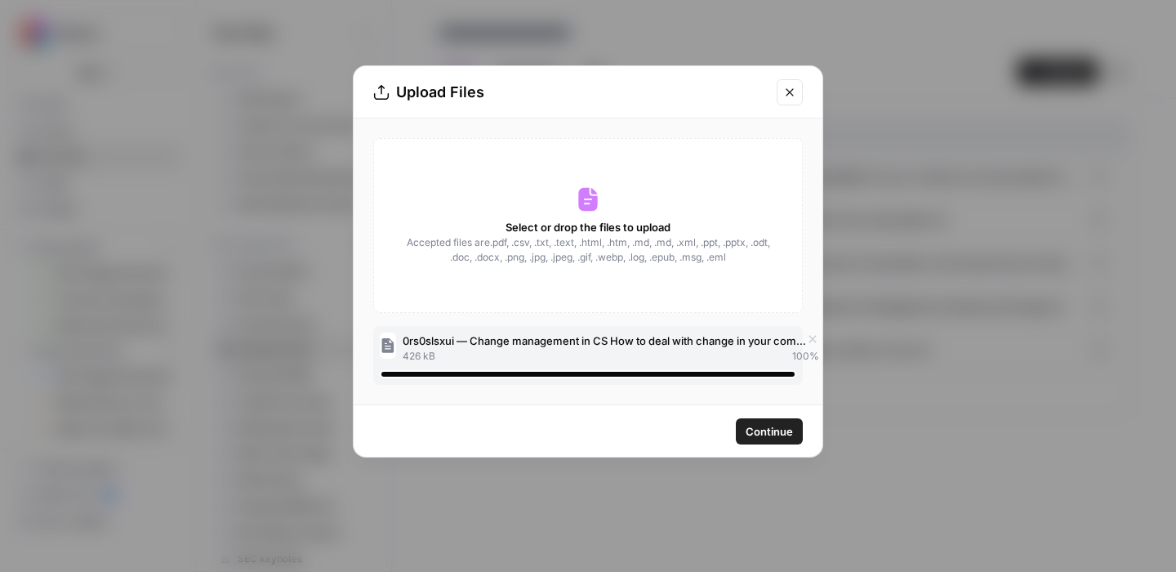
click at [775, 426] on span "Continue" at bounding box center [769, 431] width 47 height 16
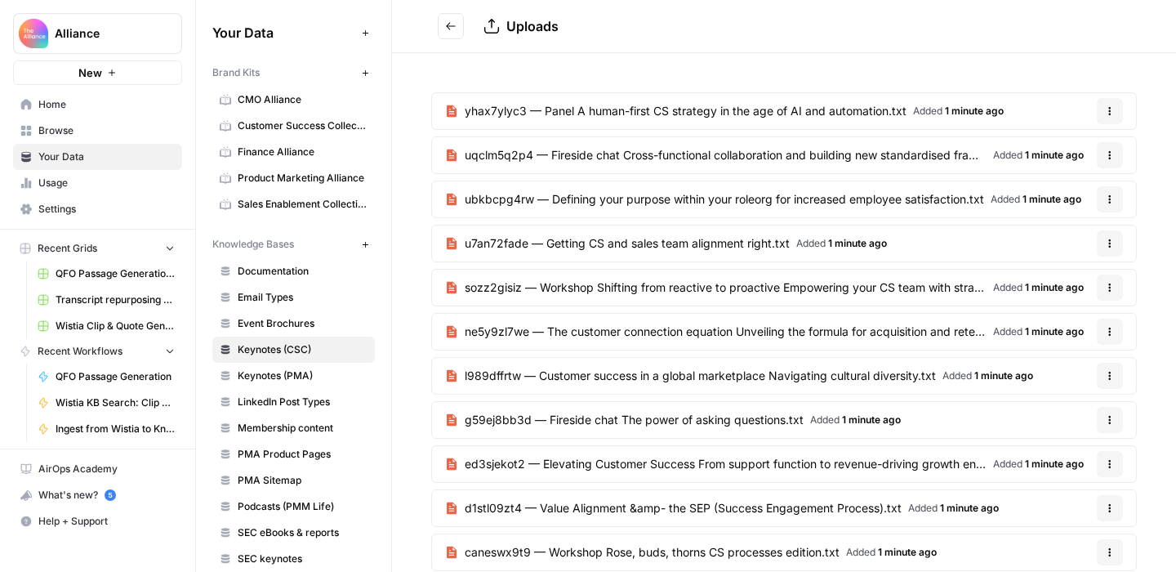
click at [453, 27] on icon "Go back" at bounding box center [450, 25] width 11 height 11
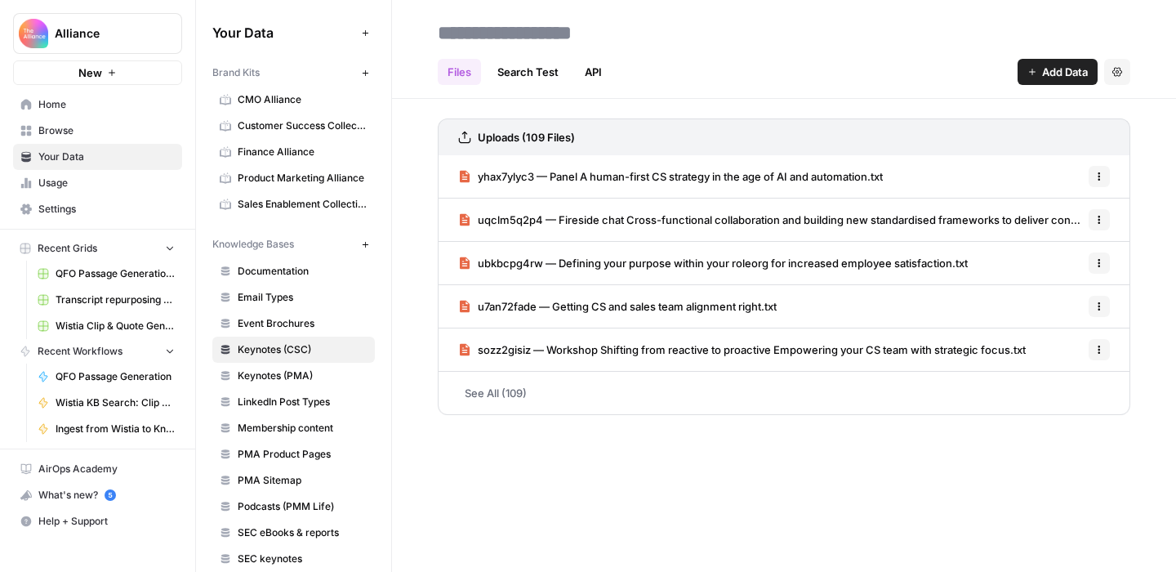
click at [1046, 74] on span "Add Data" at bounding box center [1065, 72] width 46 height 16
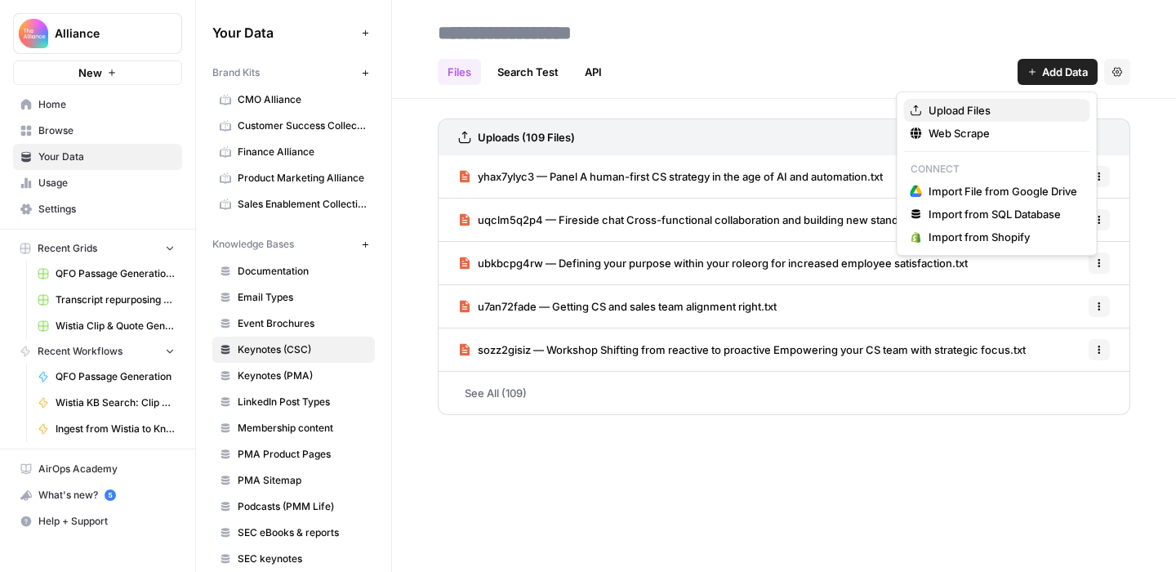
click at [992, 114] on span "Upload Files" at bounding box center [1003, 110] width 149 height 16
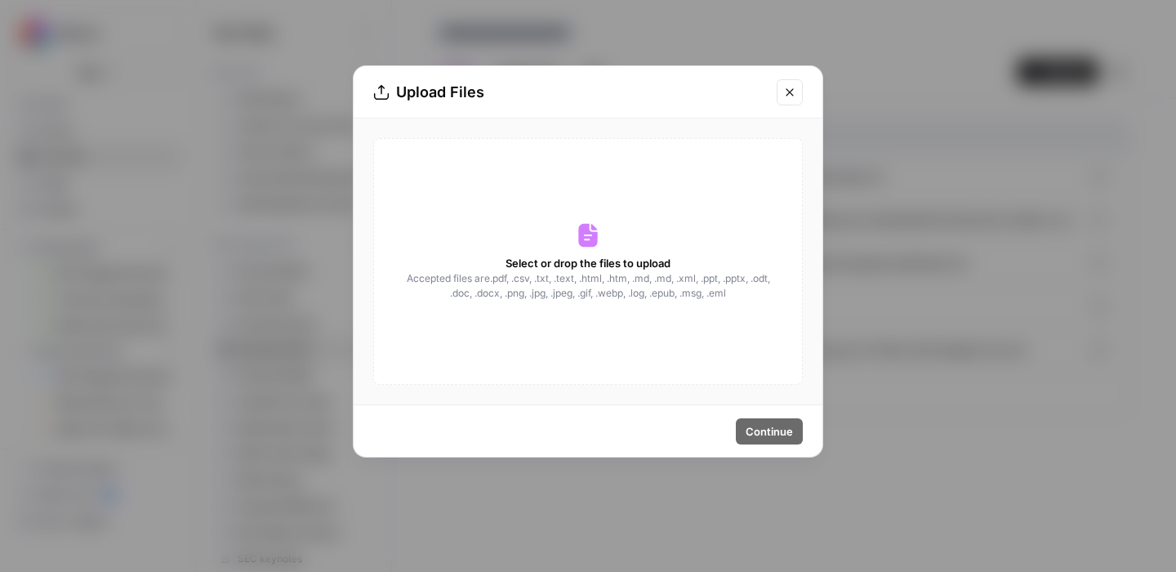
click at [622, 266] on span "Select or drop the files to upload" at bounding box center [588, 263] width 165 height 16
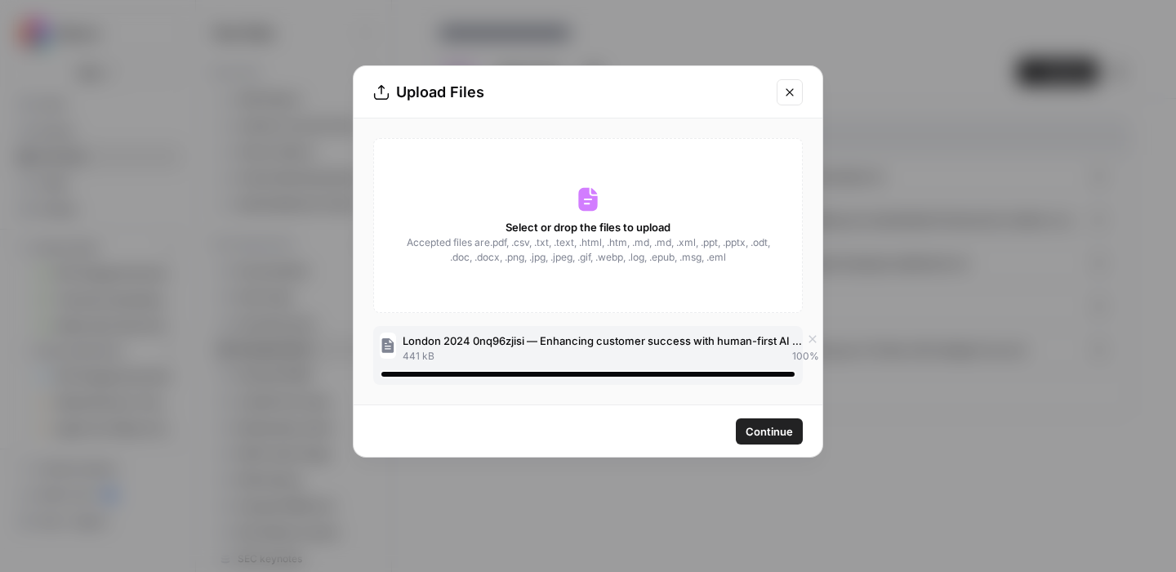
click at [778, 431] on span "Continue" at bounding box center [769, 431] width 47 height 16
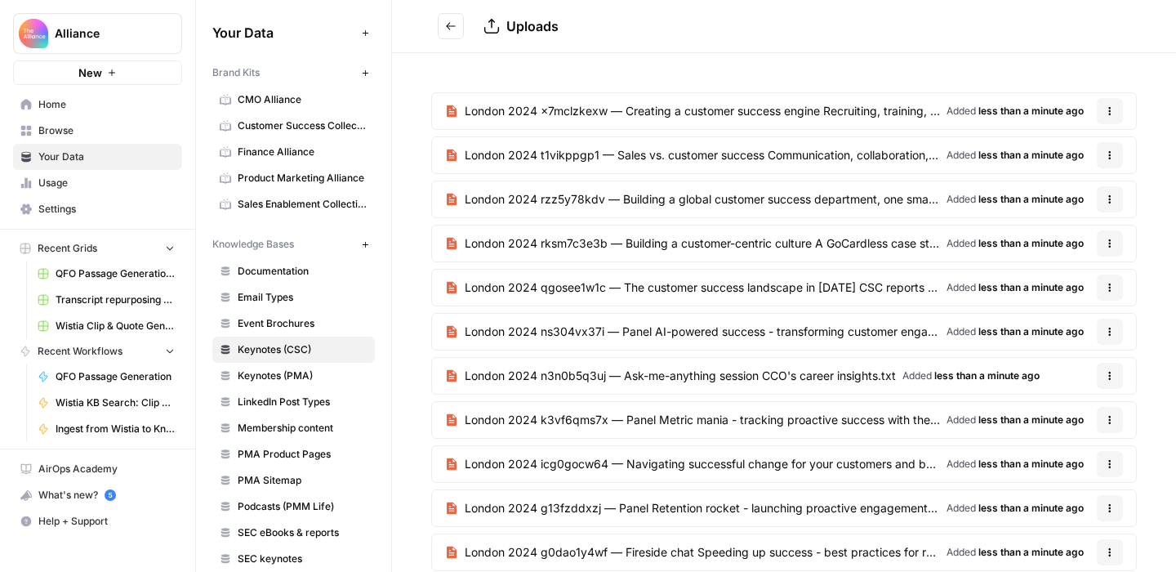
click at [449, 25] on icon "Go back" at bounding box center [450, 25] width 11 height 11
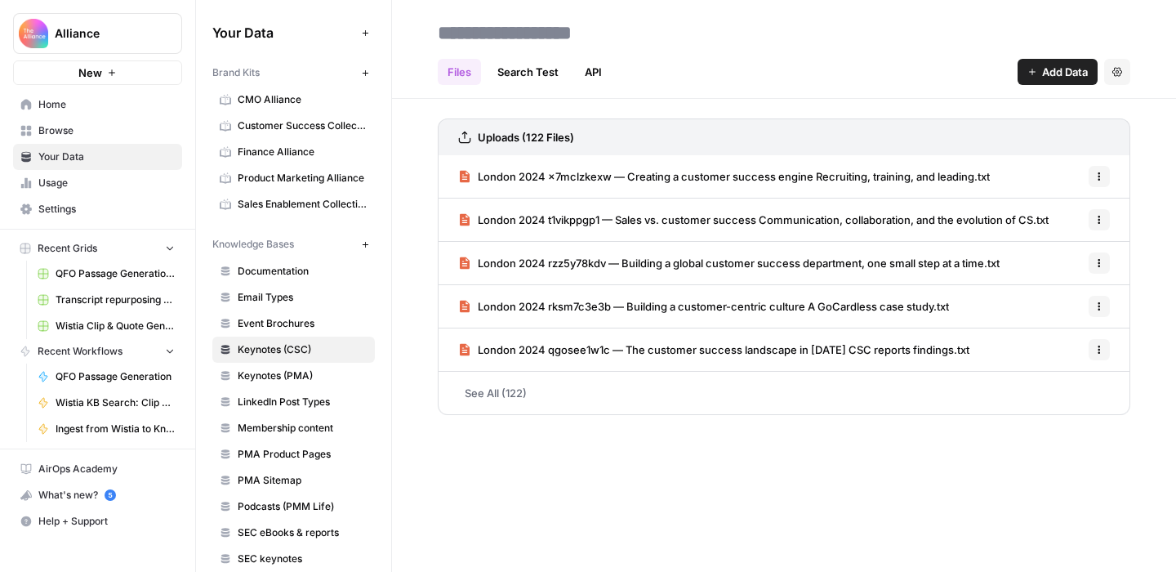
click at [1042, 79] on span "Add Data" at bounding box center [1065, 72] width 46 height 16
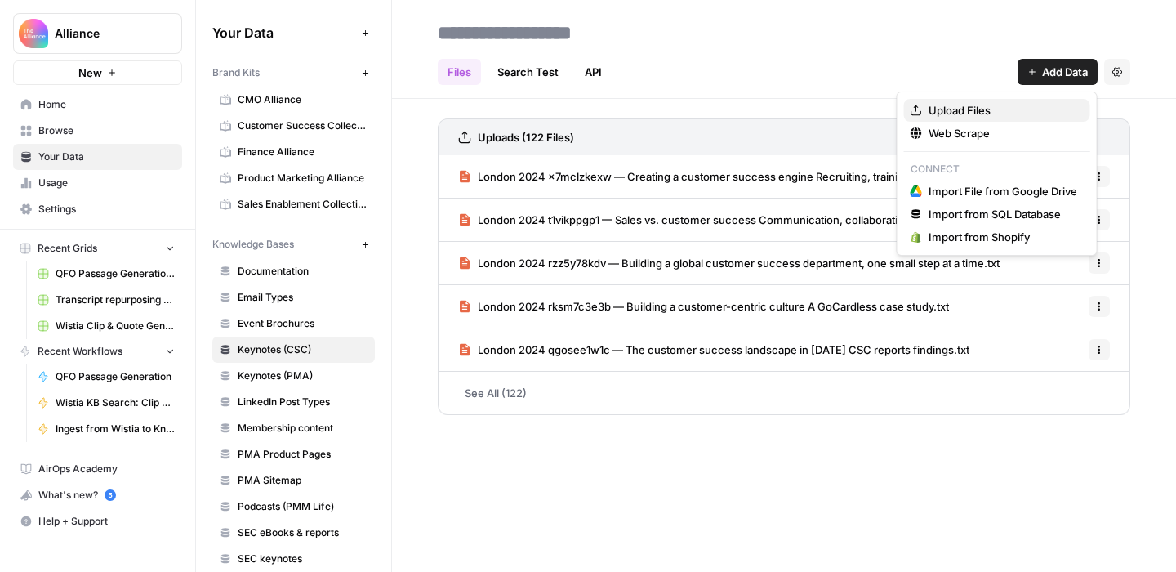
click at [1020, 108] on span "Upload Files" at bounding box center [1003, 110] width 149 height 16
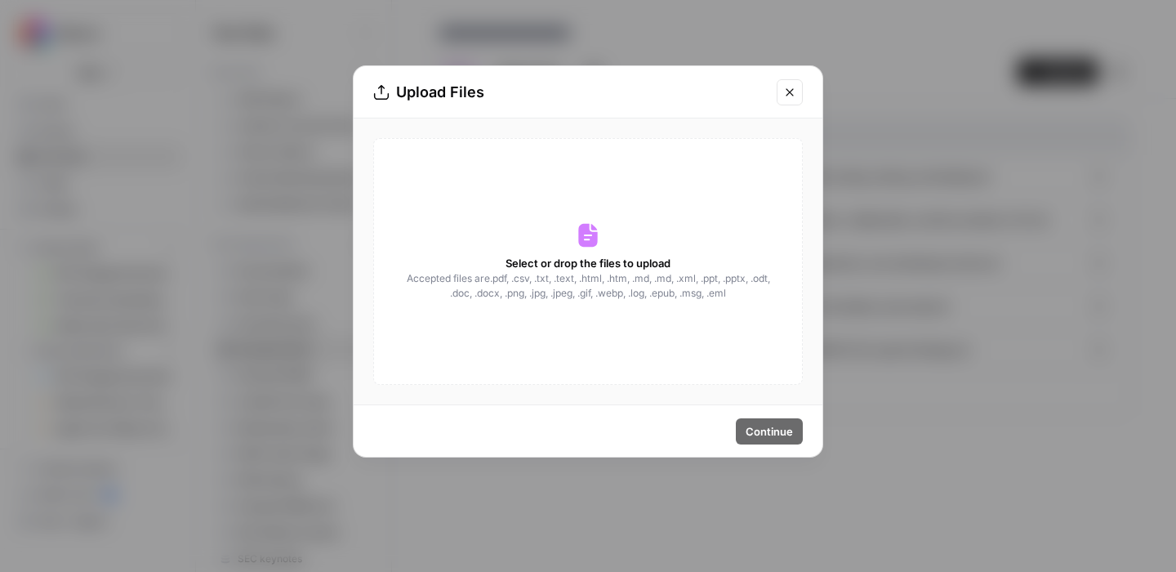
click at [665, 257] on span "Select or drop the files to upload" at bounding box center [588, 263] width 165 height 16
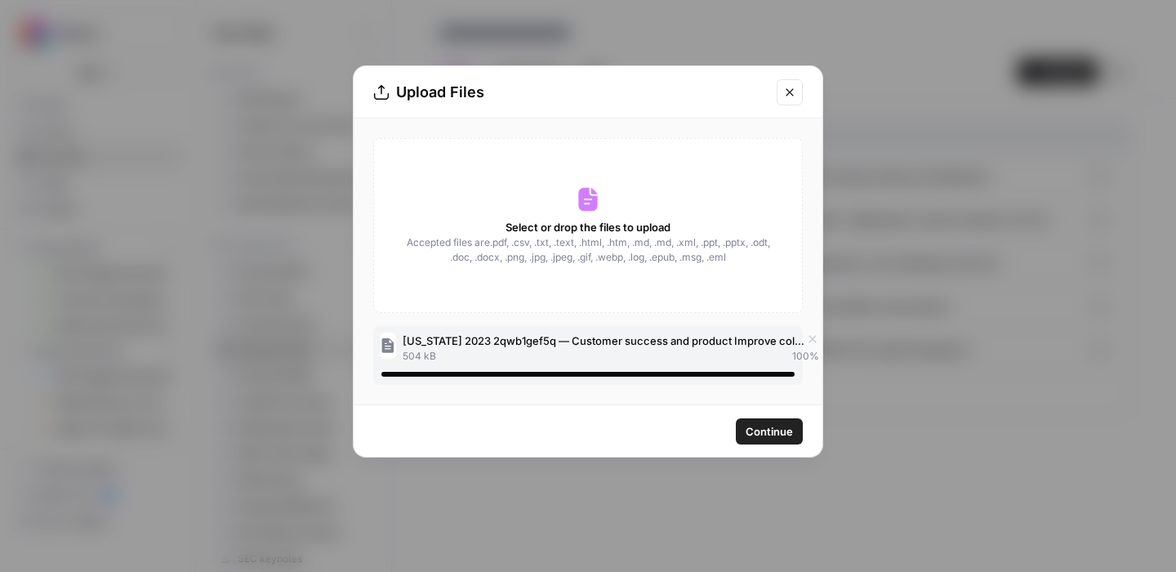
click at [763, 430] on span "Continue" at bounding box center [769, 431] width 47 height 16
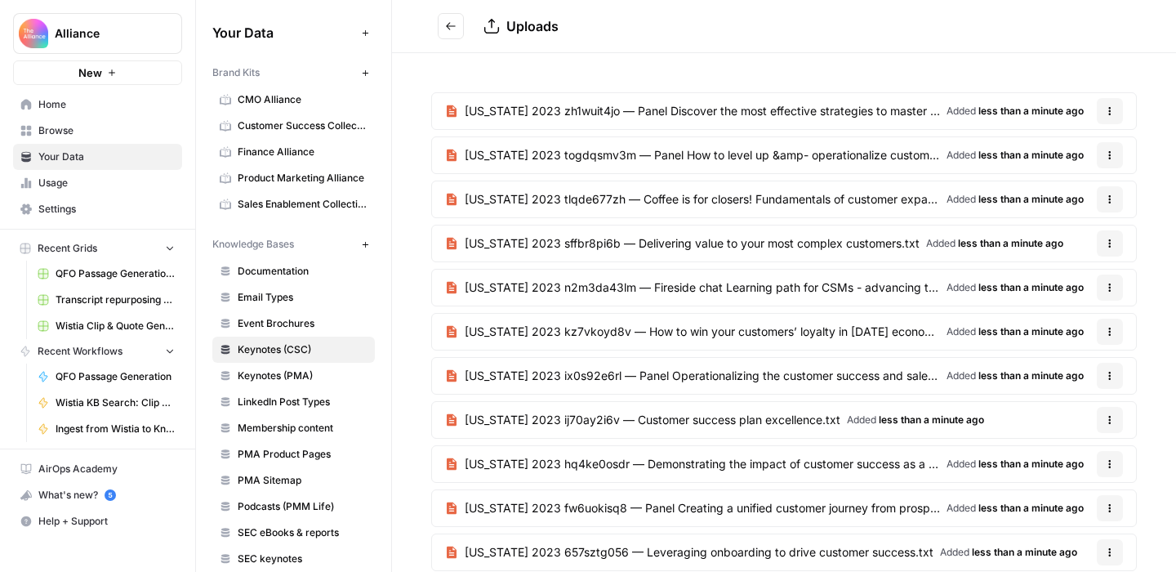
click at [446, 26] on icon "Go back" at bounding box center [450, 25] width 11 height 11
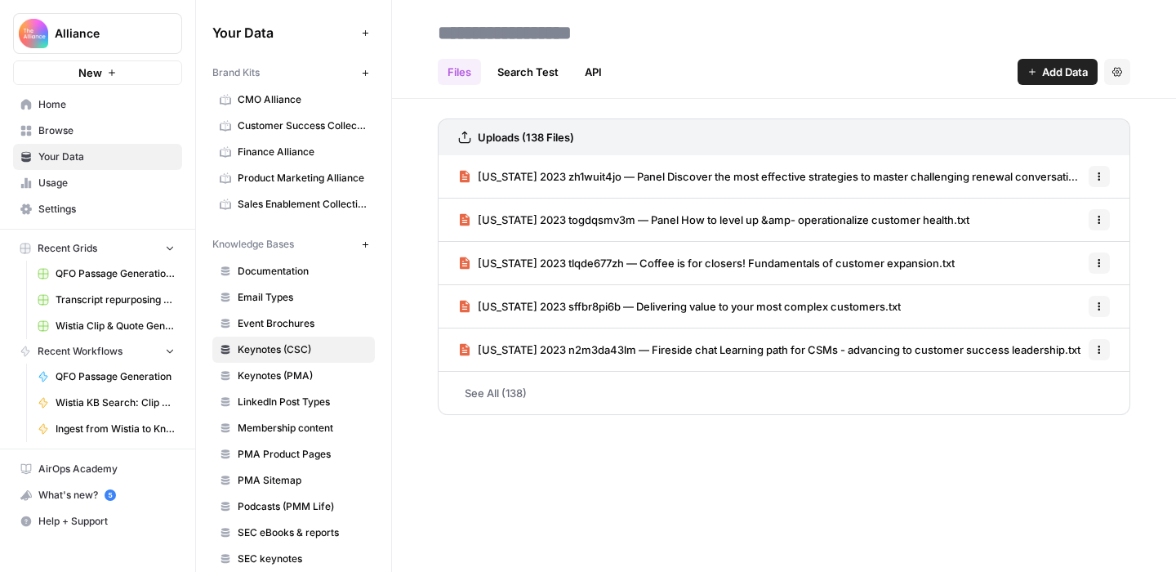
click at [1043, 75] on span "Add Data" at bounding box center [1065, 72] width 46 height 16
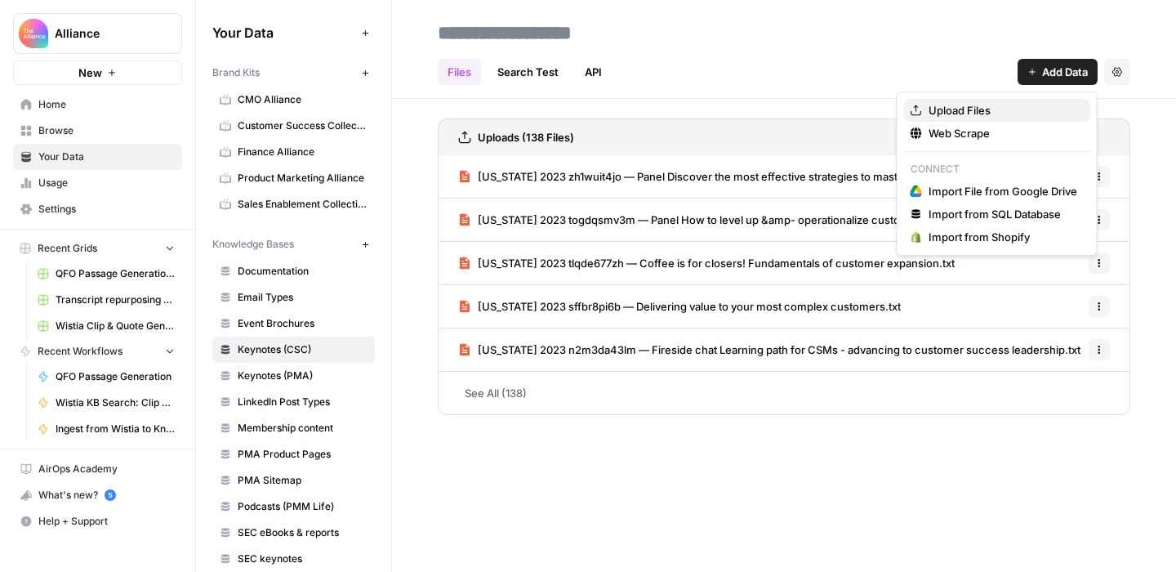
click at [994, 105] on span "Upload Files" at bounding box center [1003, 110] width 149 height 16
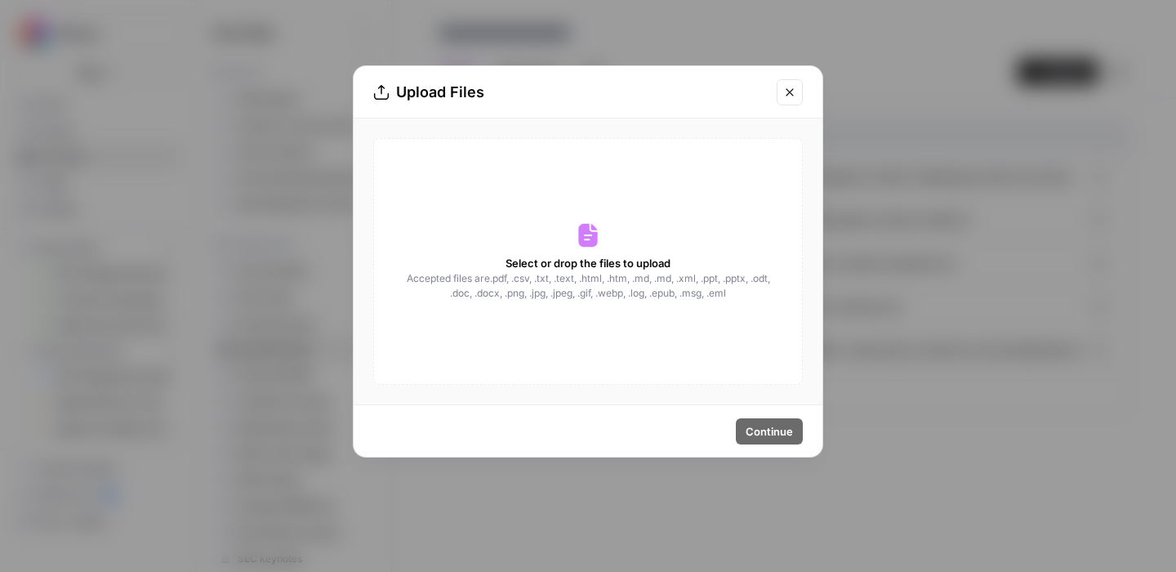
click at [624, 271] on span "Accepted files are .pdf, .csv, .txt, .text, .html, .htm, .md, .md, .xml, .ppt, …" at bounding box center [588, 285] width 366 height 29
click at [585, 263] on span "Select or drop the files to upload" at bounding box center [588, 263] width 165 height 16
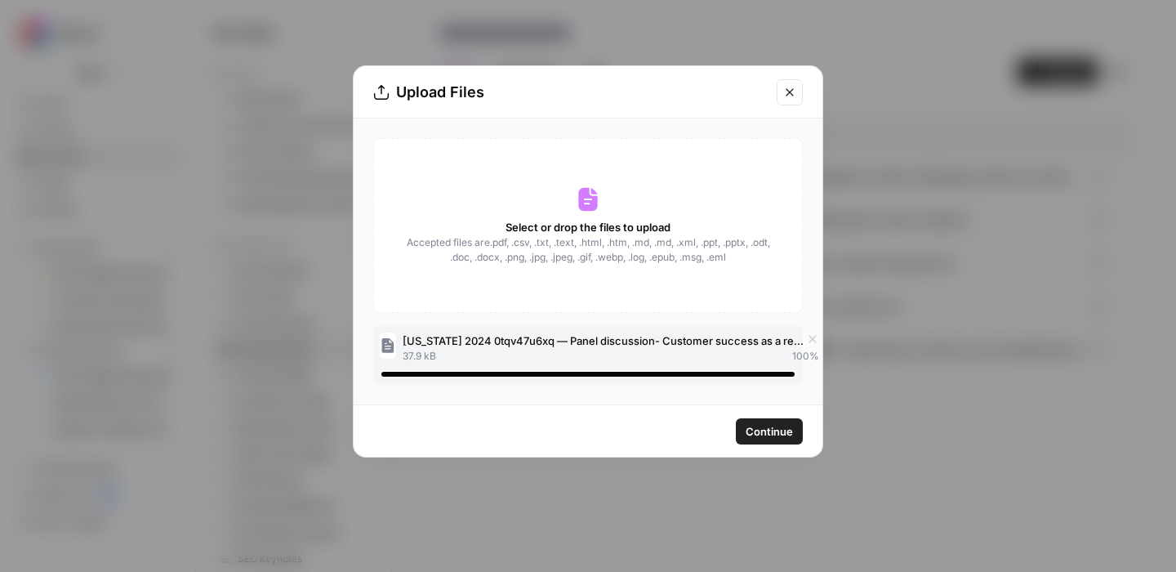
click at [757, 435] on span "Continue" at bounding box center [769, 431] width 47 height 16
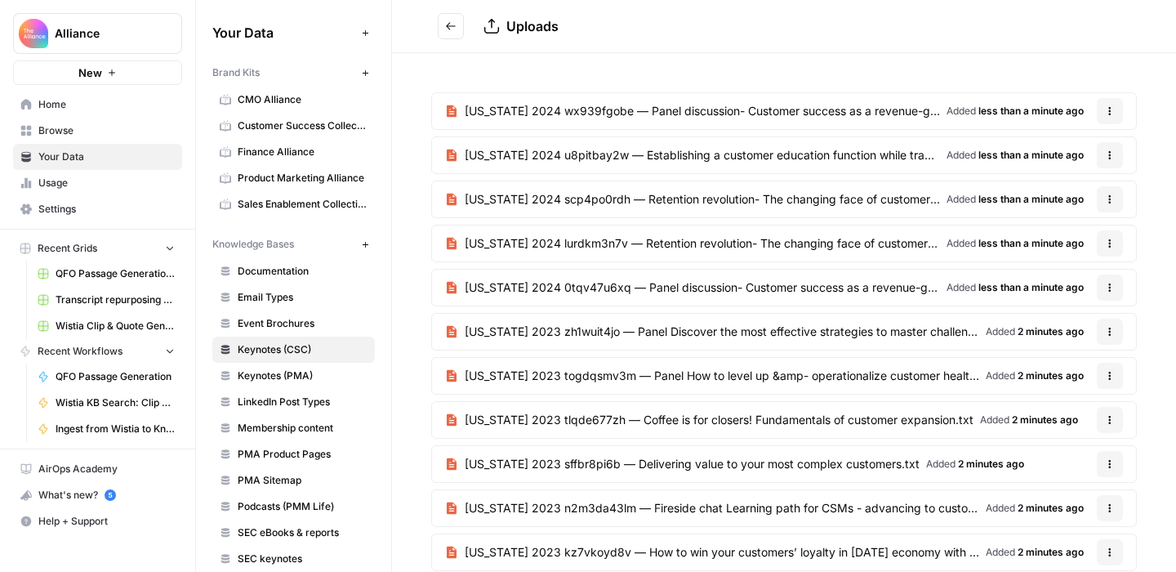
click at [452, 30] on icon "Go back" at bounding box center [450, 25] width 11 height 11
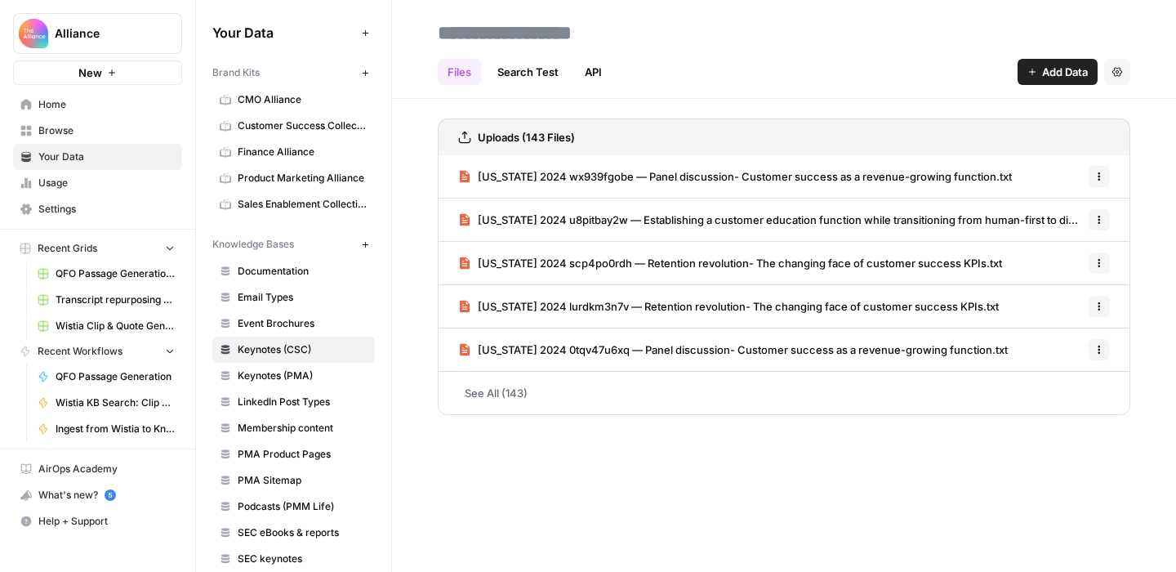
click at [1035, 74] on icon "button" at bounding box center [1033, 72] width 10 height 10
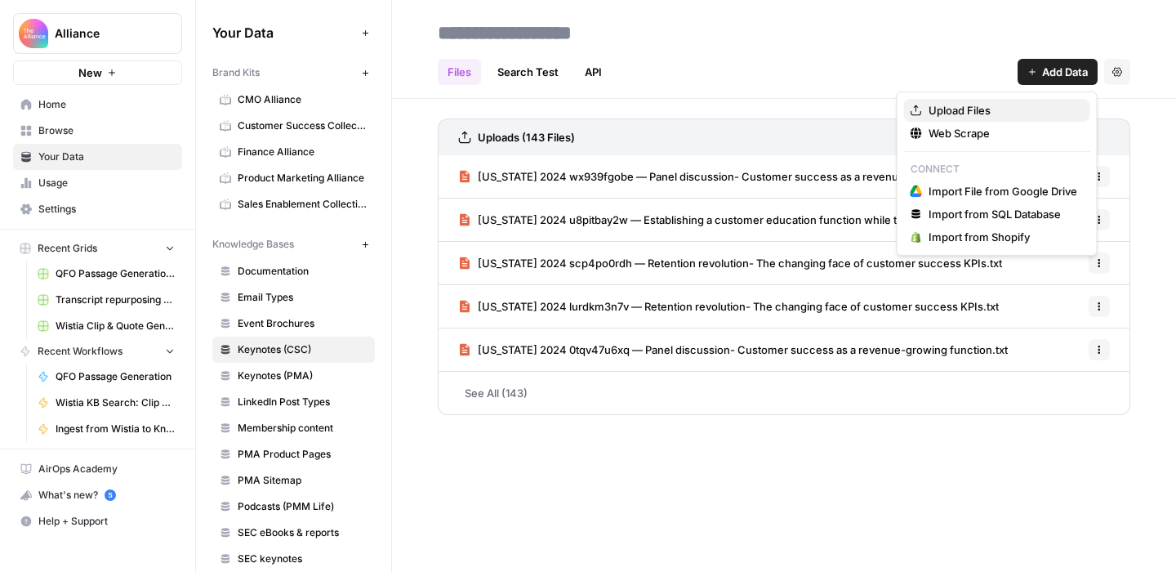
click at [947, 113] on span "Upload Files" at bounding box center [1003, 110] width 149 height 16
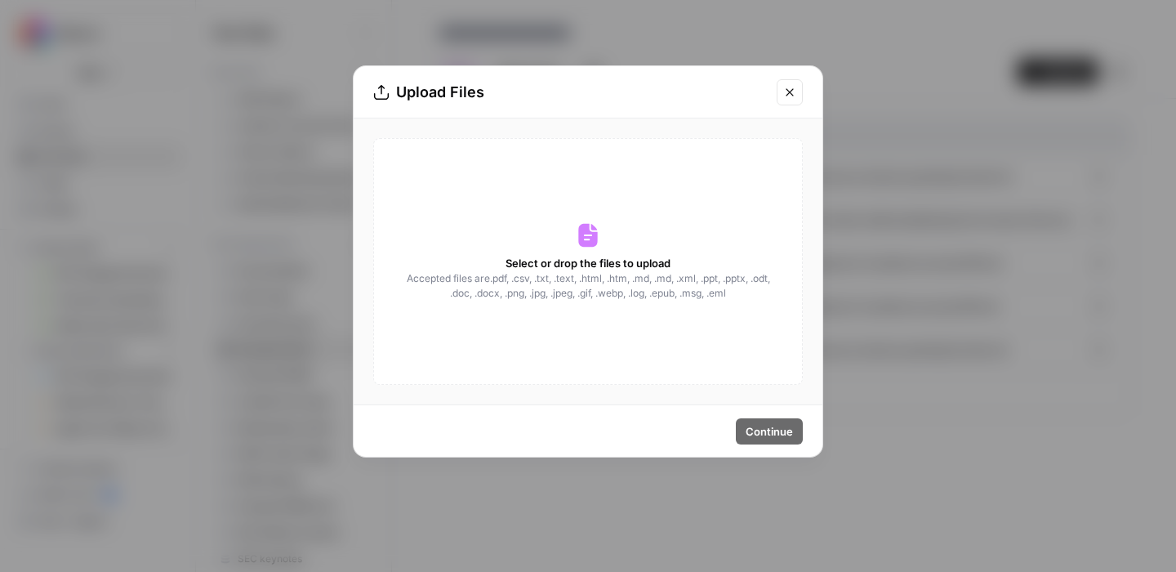
click at [621, 261] on span "Select or drop the files to upload" at bounding box center [588, 263] width 165 height 16
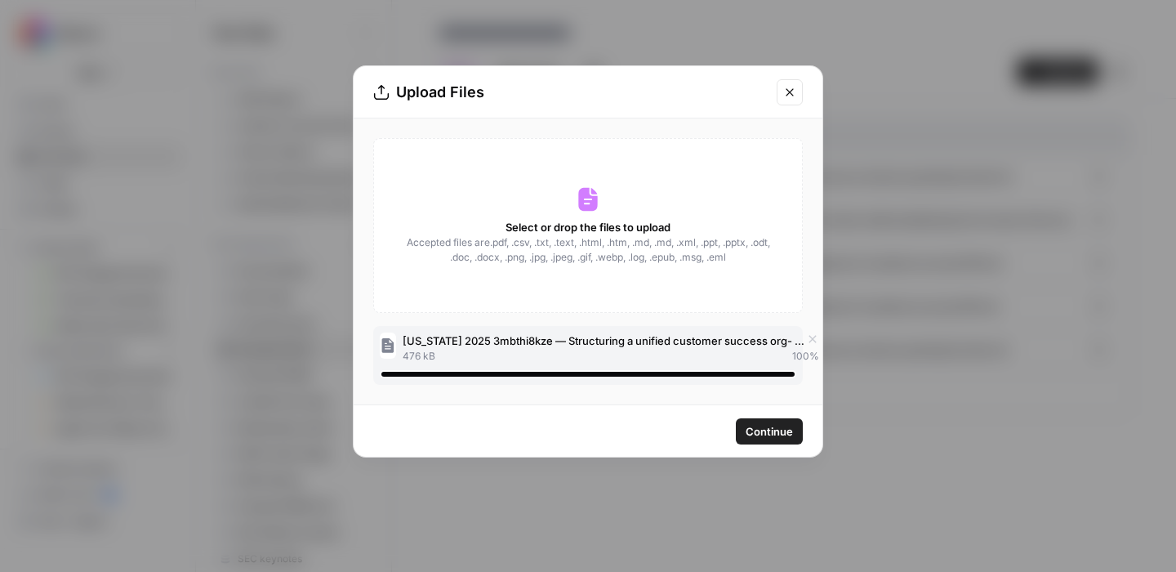
click at [765, 425] on span "Continue" at bounding box center [769, 431] width 47 height 16
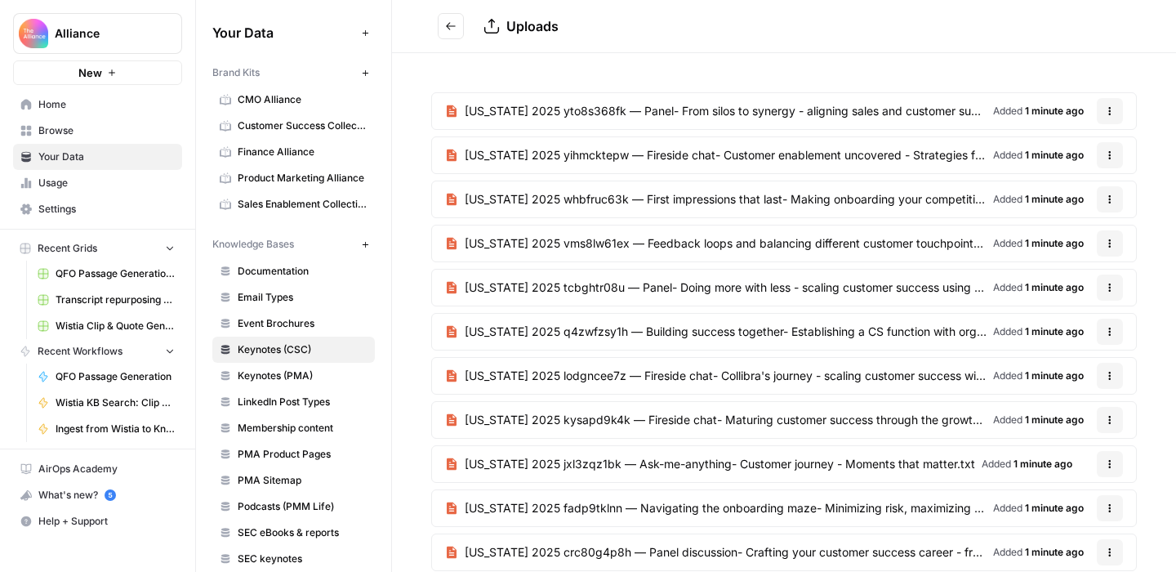
click at [446, 25] on icon "Go back" at bounding box center [450, 25] width 11 height 11
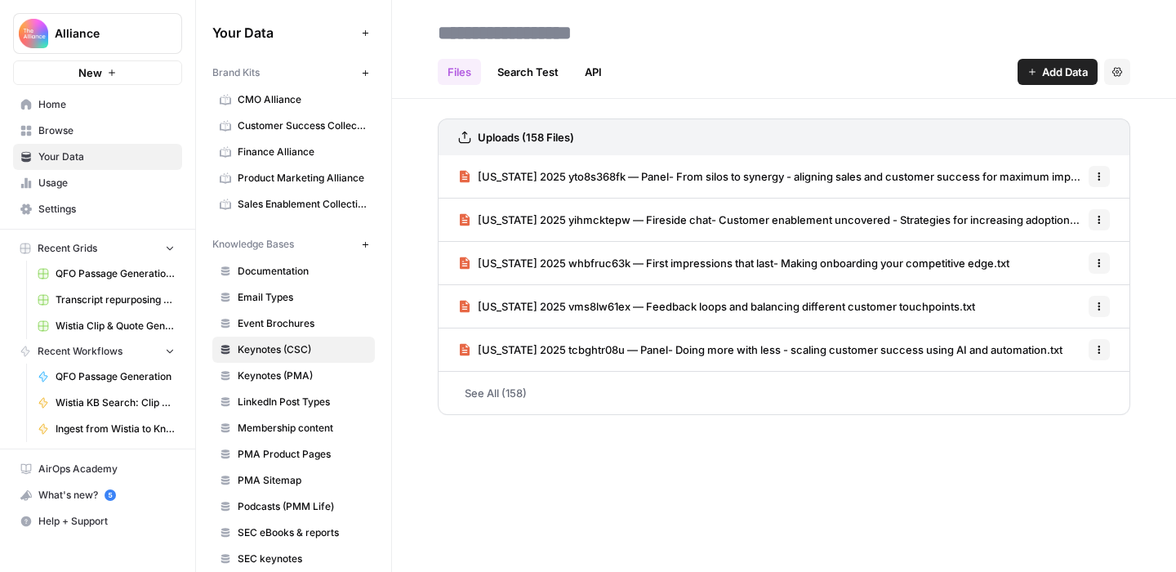
click at [1043, 70] on span "Add Data" at bounding box center [1065, 72] width 46 height 16
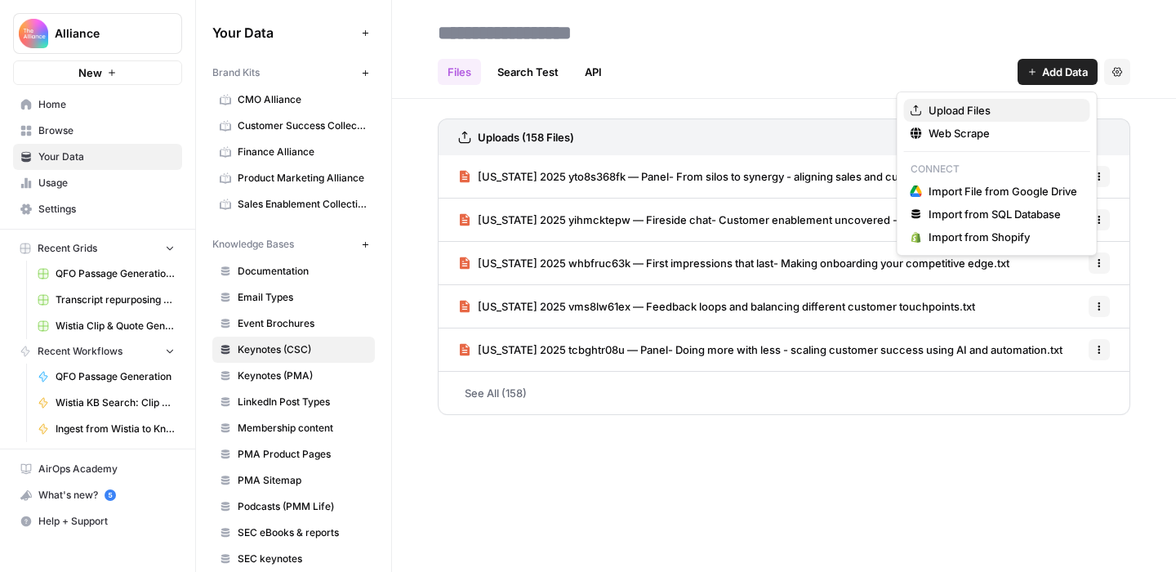
click at [1004, 108] on span "Upload Files" at bounding box center [1003, 110] width 149 height 16
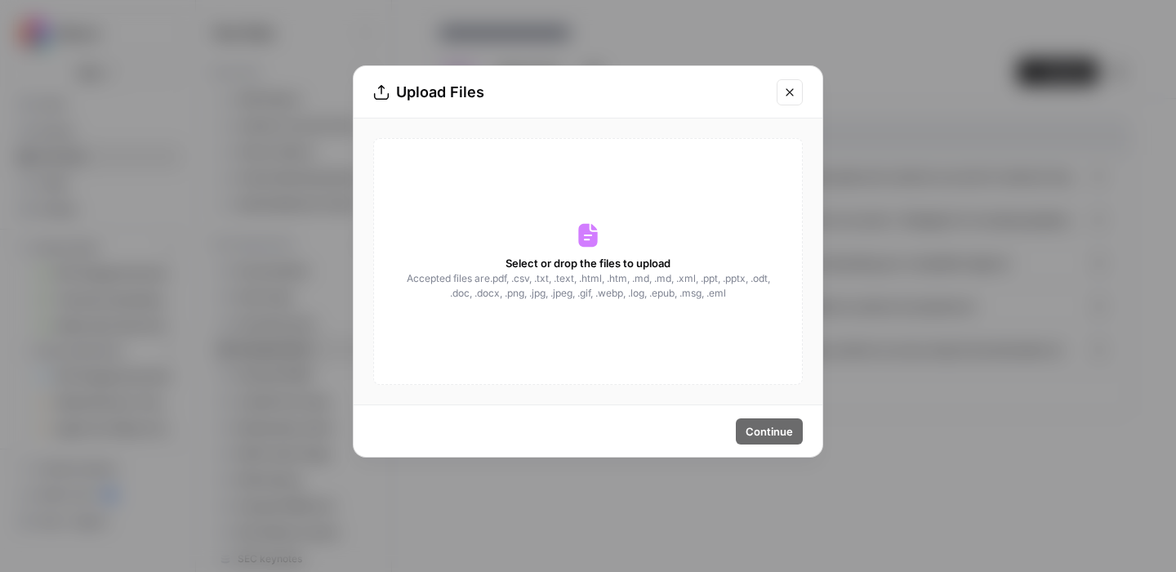
click at [627, 267] on span "Select or drop the files to upload" at bounding box center [588, 263] width 165 height 16
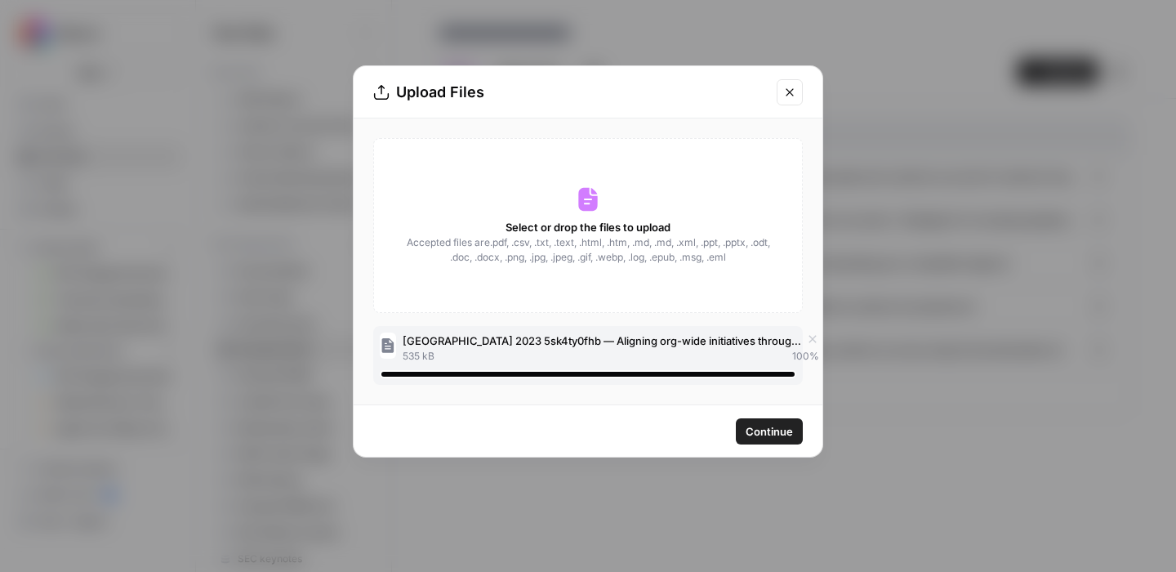
click at [755, 433] on span "Continue" at bounding box center [769, 431] width 47 height 16
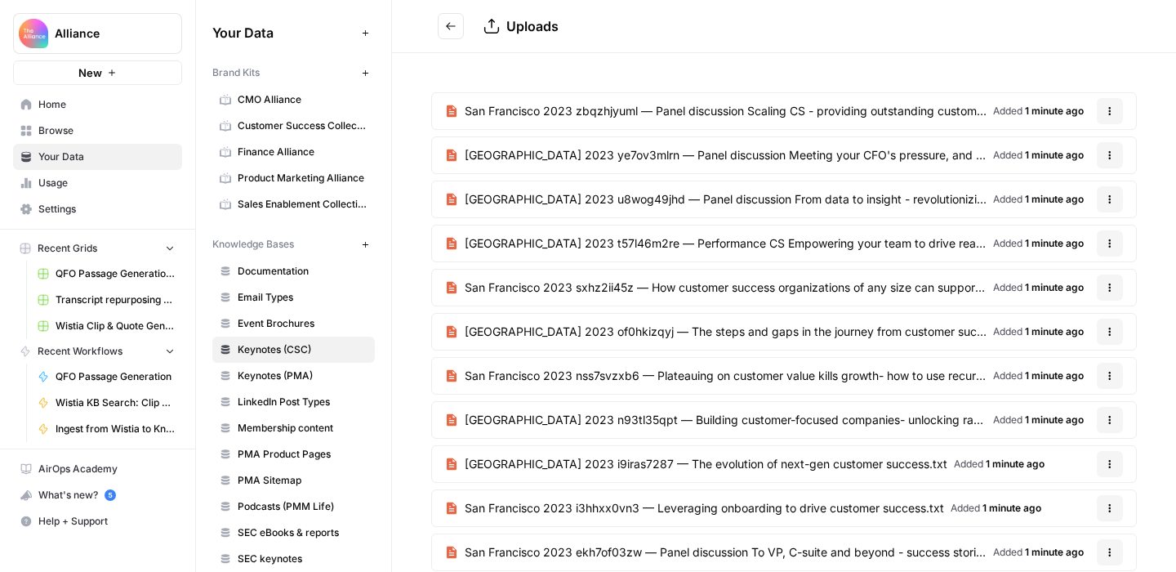
click at [450, 29] on icon "Go back" at bounding box center [450, 25] width 11 height 11
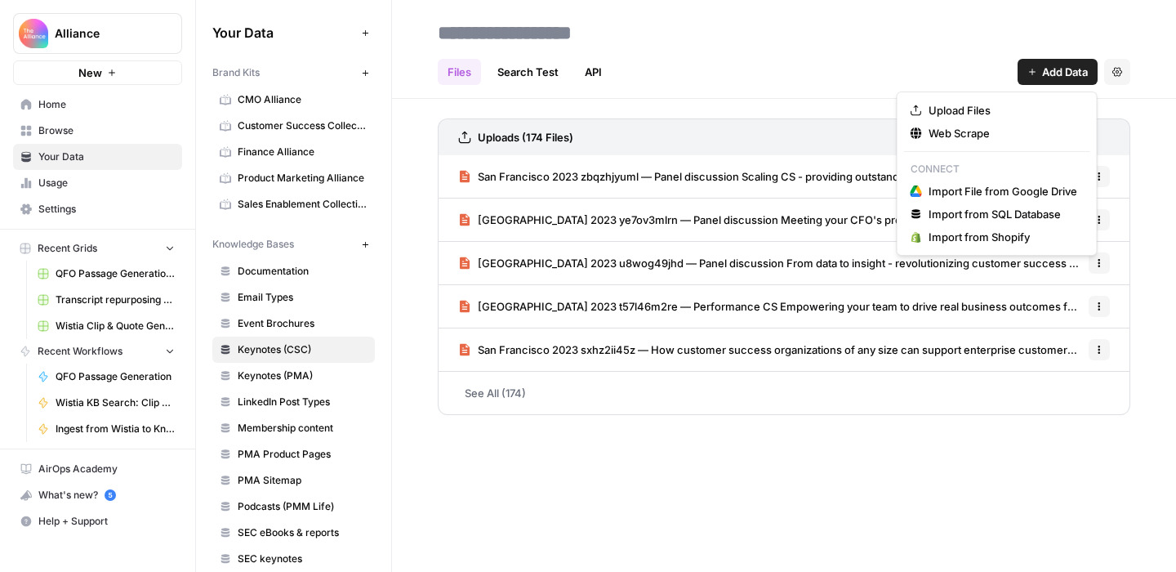
click at [1038, 70] on button "Add Data" at bounding box center [1058, 72] width 80 height 26
click at [998, 103] on span "Upload Files" at bounding box center [1003, 110] width 149 height 16
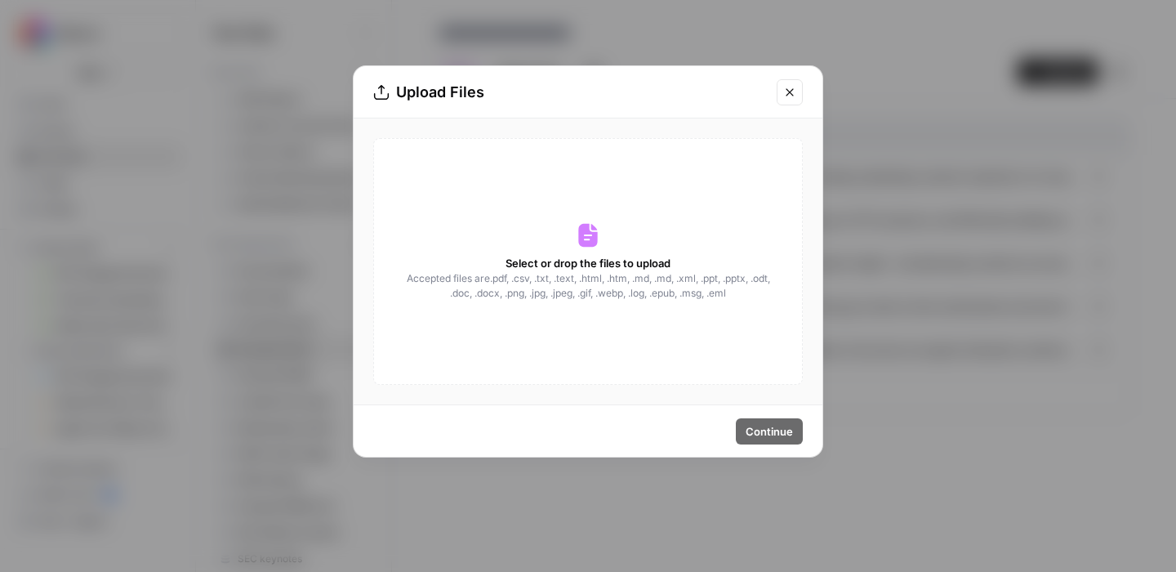
click at [788, 94] on icon "Close modal" at bounding box center [789, 91] width 7 height 7
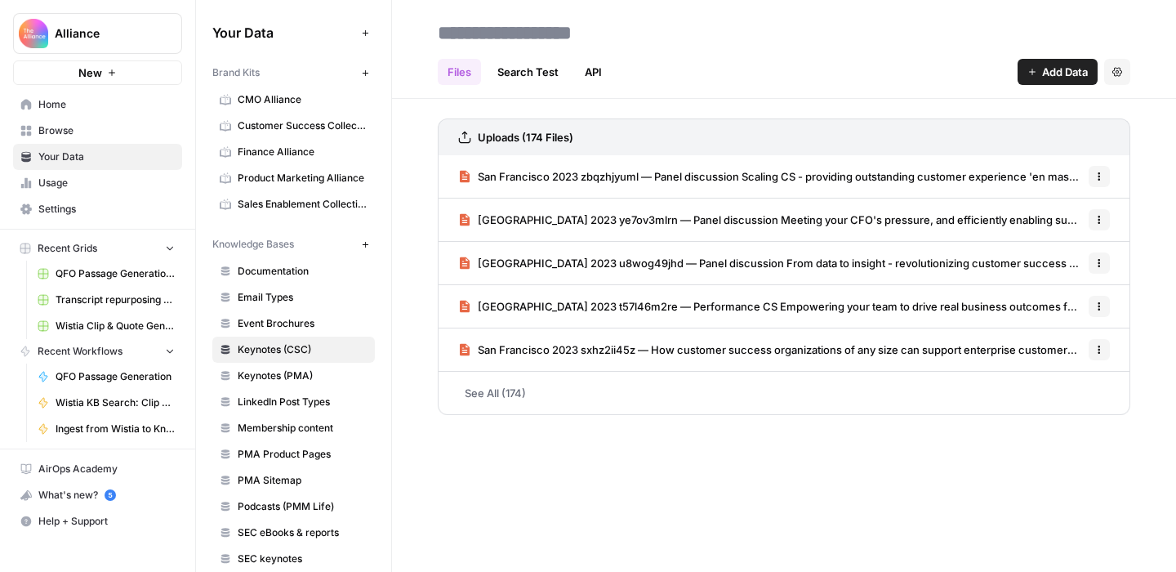
click at [788, 56] on div "Files Search Test API Add Data Settings" at bounding box center [784, 65] width 693 height 39
click at [1034, 68] on icon "button" at bounding box center [1033, 72] width 10 height 10
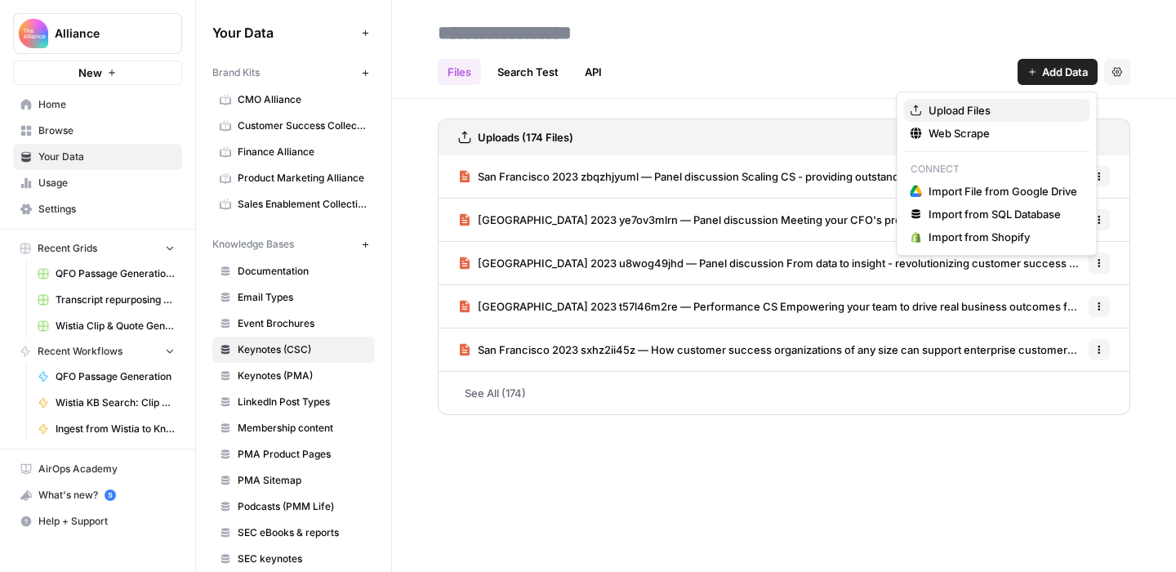
click at [984, 108] on span "Upload Files" at bounding box center [1003, 110] width 149 height 16
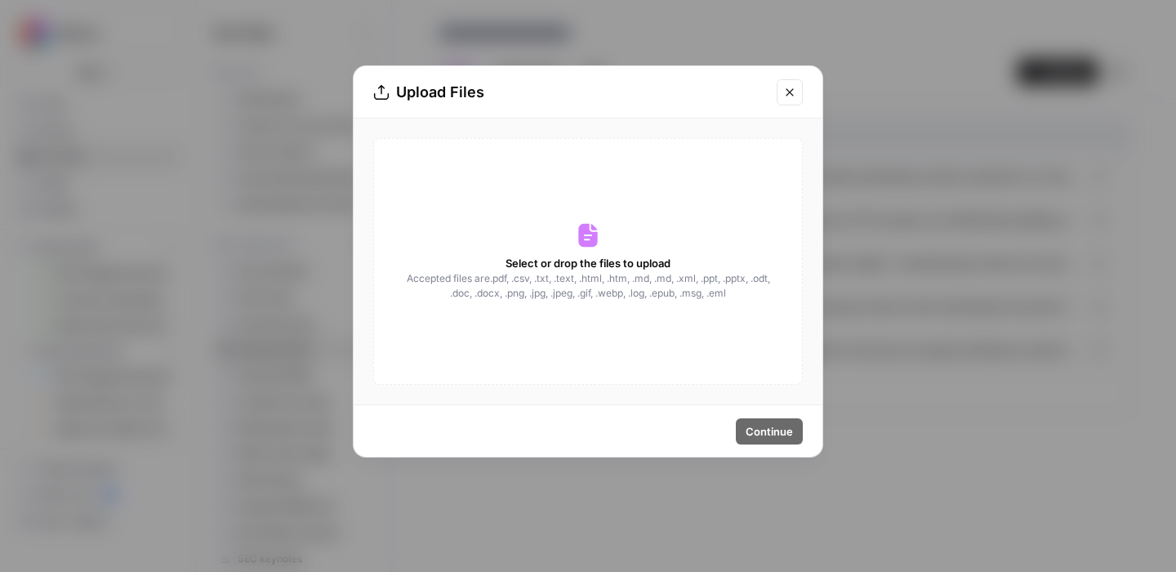
click at [648, 272] on span "Accepted files are .pdf, .csv, .txt, .text, .html, .htm, .md, .md, .xml, .ppt, …" at bounding box center [588, 285] width 366 height 29
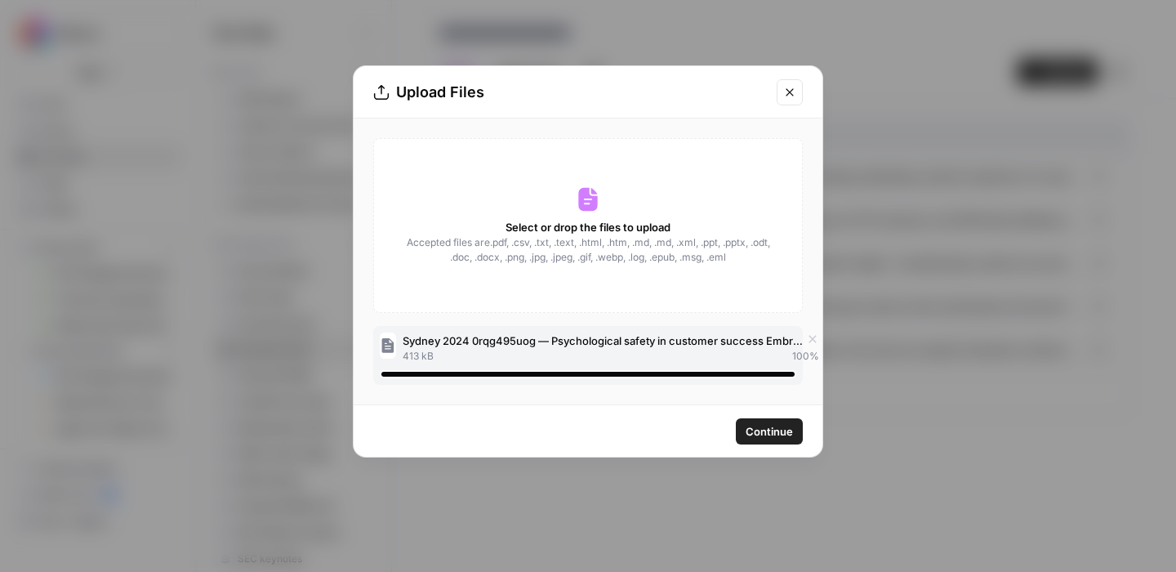
click at [772, 435] on span "Continue" at bounding box center [769, 431] width 47 height 16
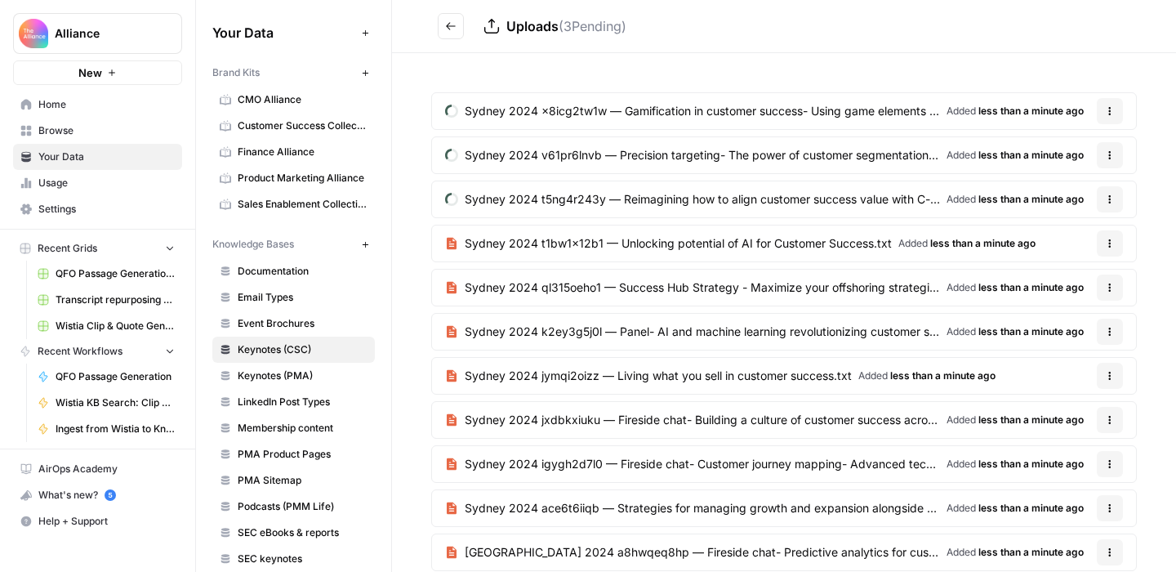
click at [294, 427] on span "Membership content" at bounding box center [303, 428] width 130 height 15
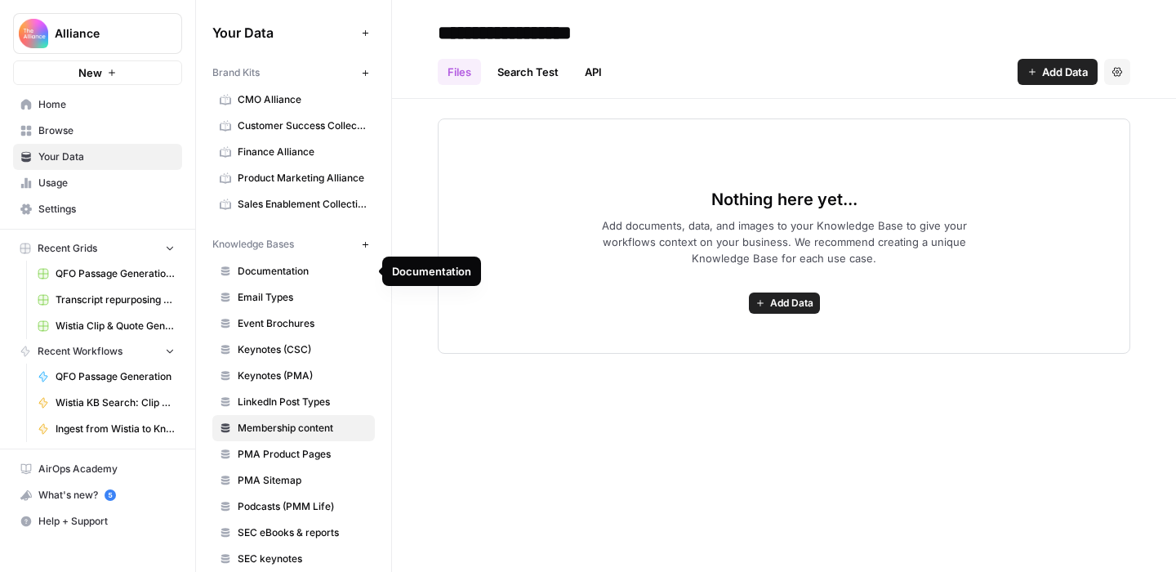
click at [295, 344] on span "Keynotes (CSC)" at bounding box center [303, 349] width 130 height 15
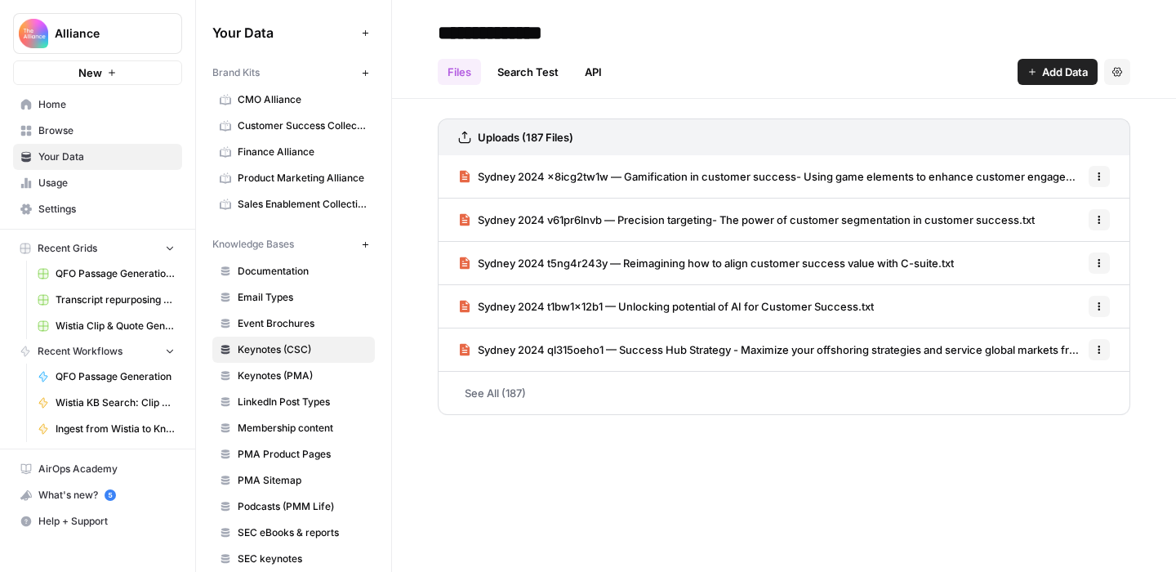
click at [1052, 69] on span "Add Data" at bounding box center [1065, 72] width 46 height 16
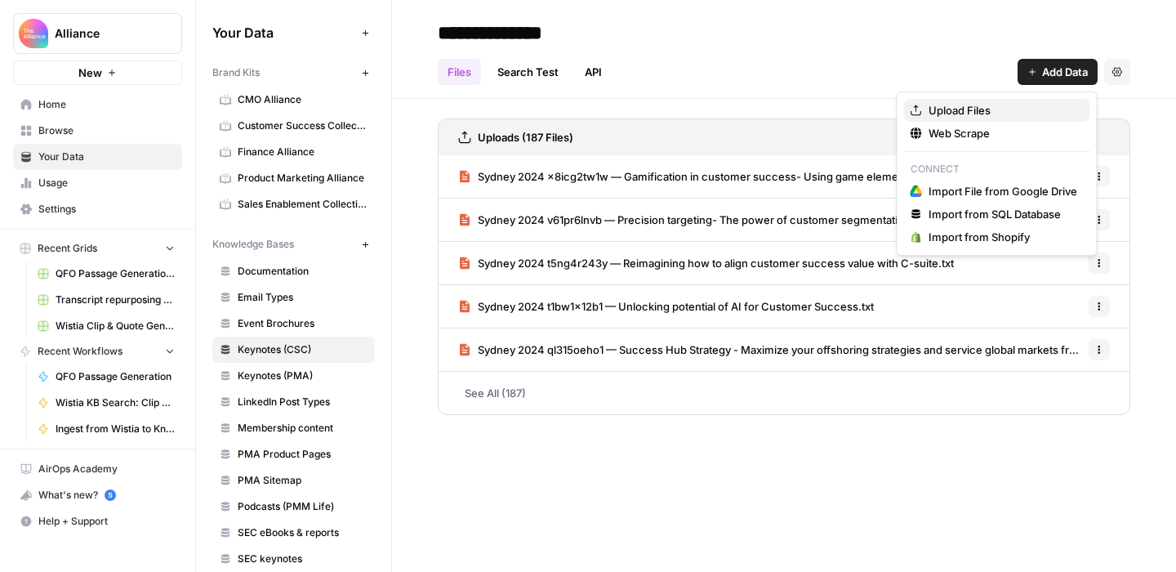
click at [1007, 109] on span "Upload Files" at bounding box center [1003, 110] width 149 height 16
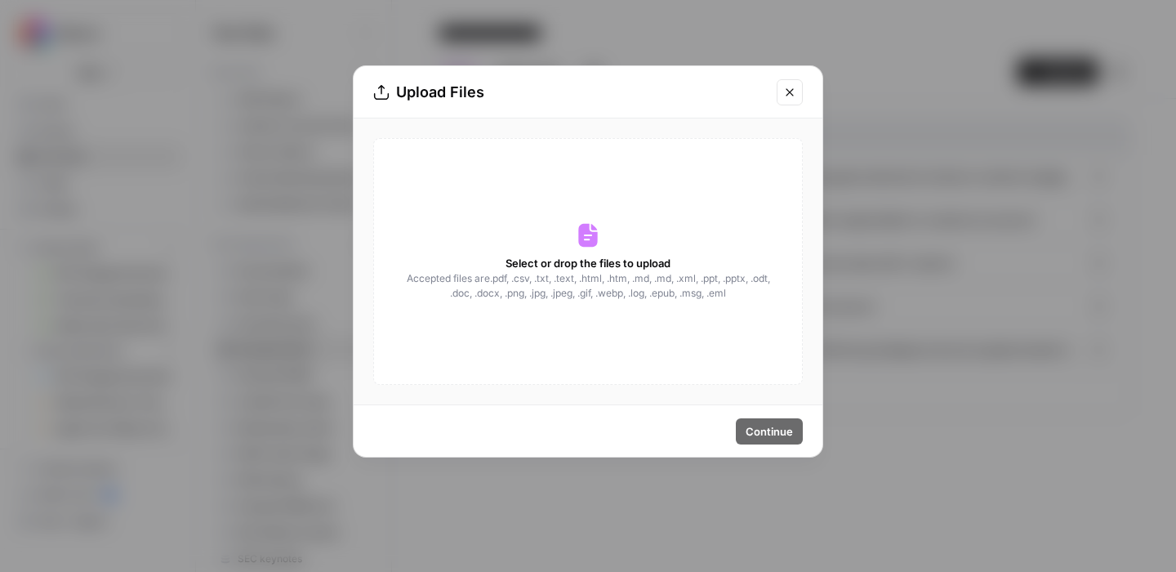
click at [601, 266] on span "Select or drop the files to upload" at bounding box center [588, 263] width 165 height 16
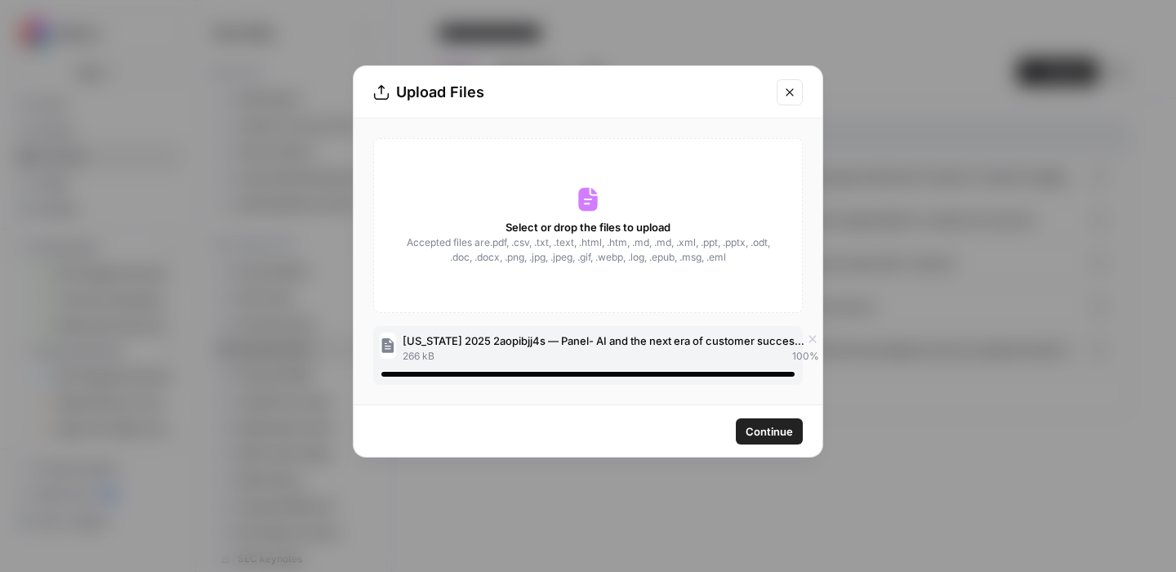
click at [754, 428] on span "Continue" at bounding box center [769, 431] width 47 height 16
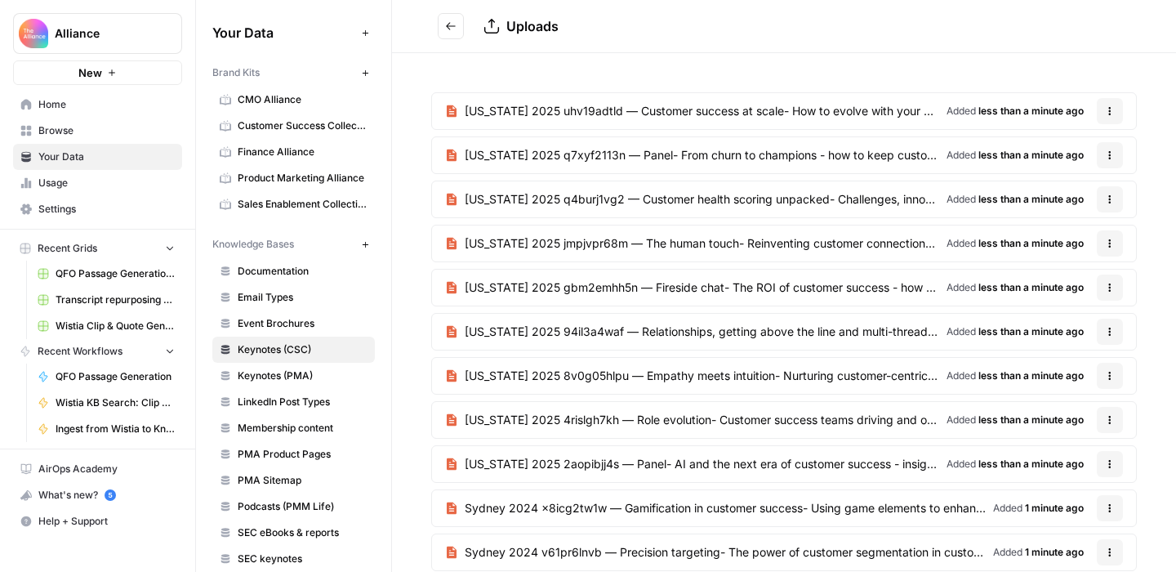
click at [69, 106] on span "Home" at bounding box center [106, 104] width 136 height 15
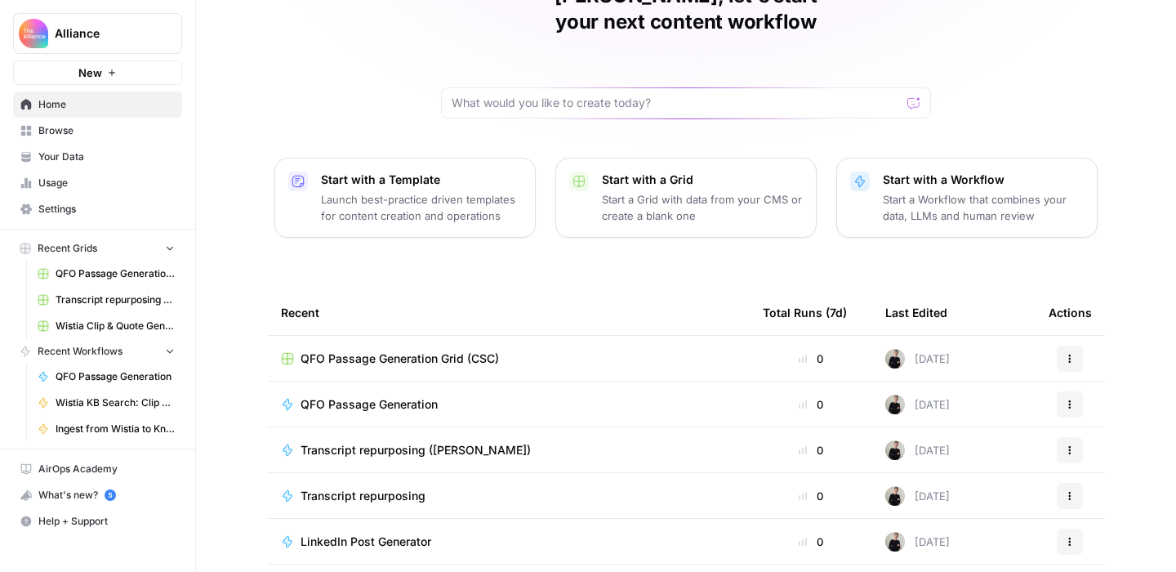
scroll to position [96, 0]
click at [78, 153] on span "Your Data" at bounding box center [106, 157] width 136 height 15
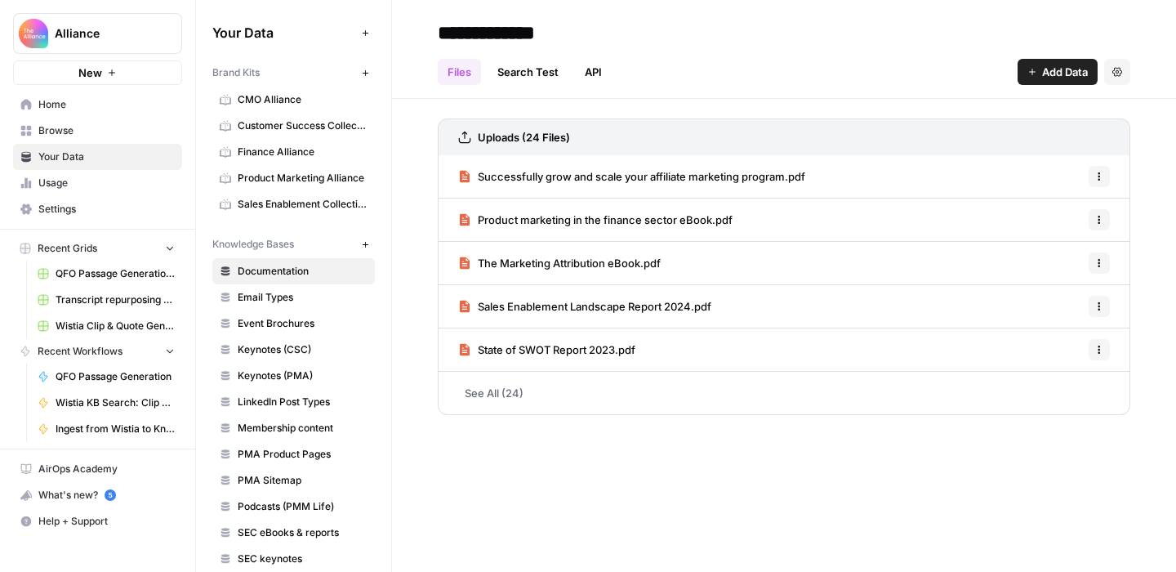
click at [72, 101] on span "Home" at bounding box center [106, 104] width 136 height 15
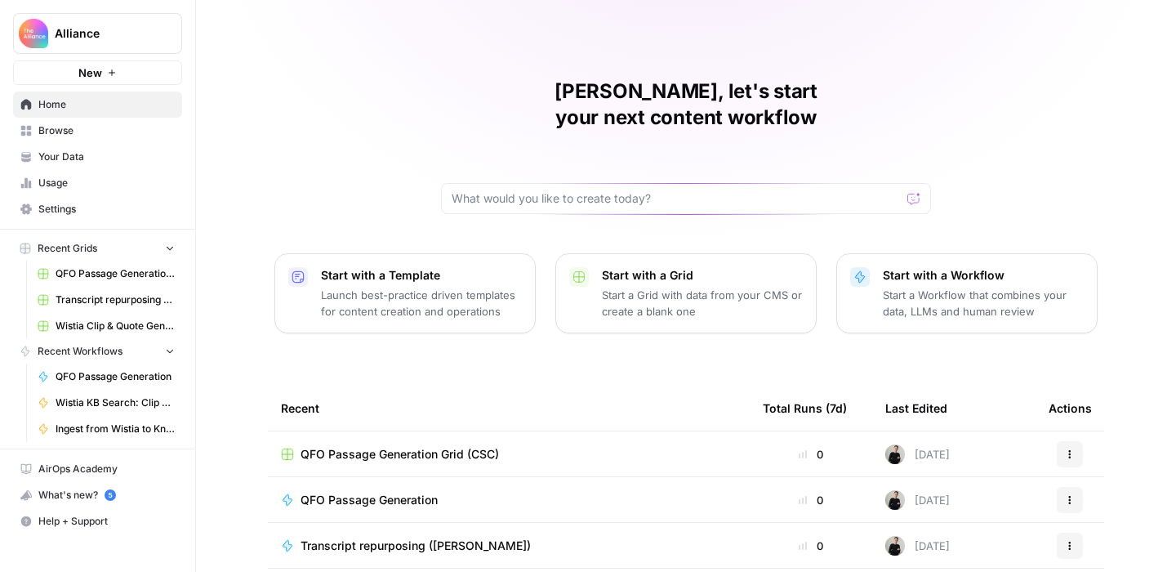
click at [465, 446] on span "QFO Passage Generation Grid (CSC)" at bounding box center [400, 454] width 199 height 16
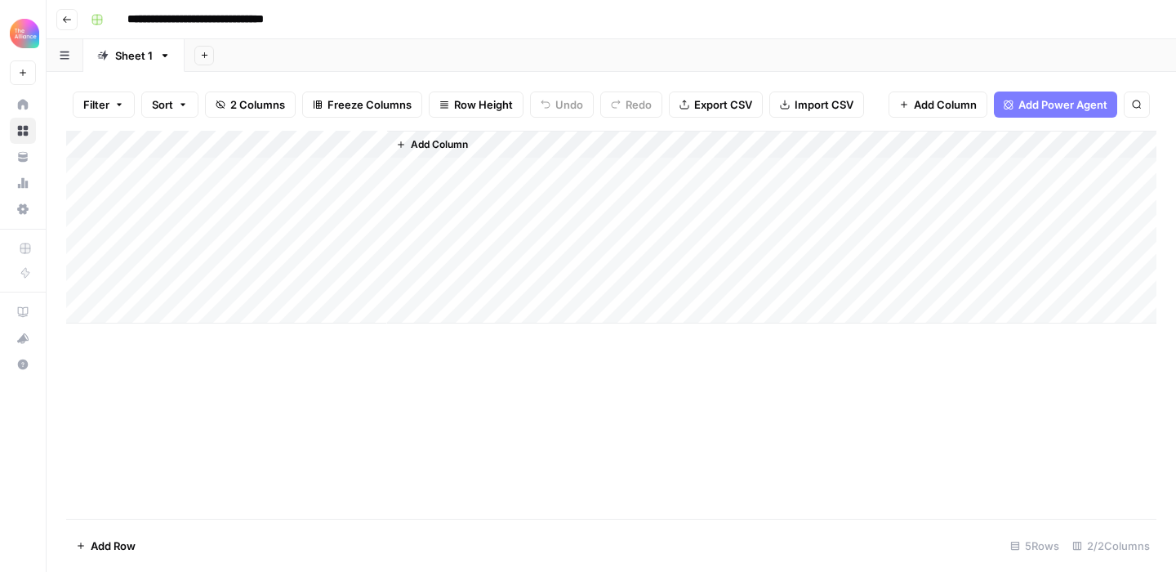
click at [354, 142] on div "Add Column" at bounding box center [611, 227] width 1091 height 193
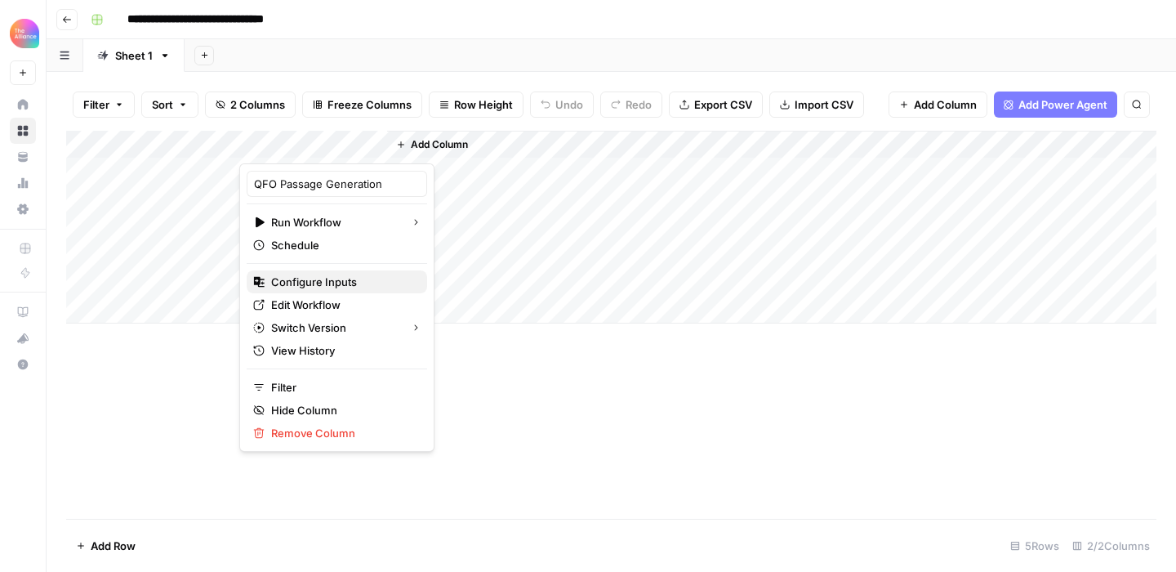
click at [338, 281] on span "Configure Inputs" at bounding box center [342, 282] width 143 height 16
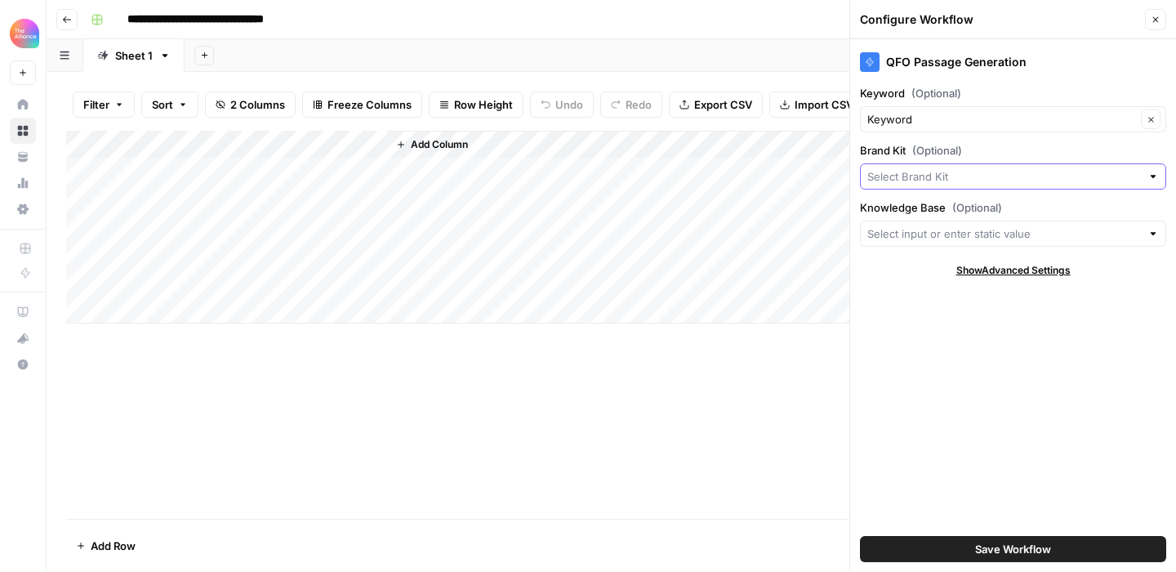
click at [962, 172] on input "Brand Kit (Optional)" at bounding box center [1005, 176] width 274 height 16
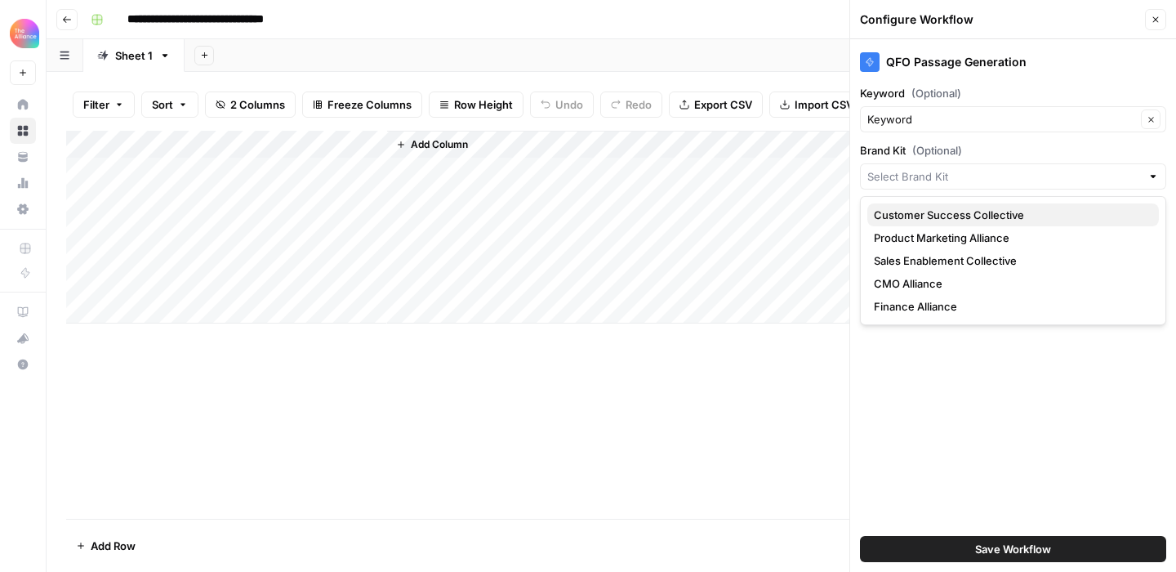
click at [955, 212] on span "Customer Success Collective" at bounding box center [1010, 215] width 272 height 16
type input "Customer Success Collective"
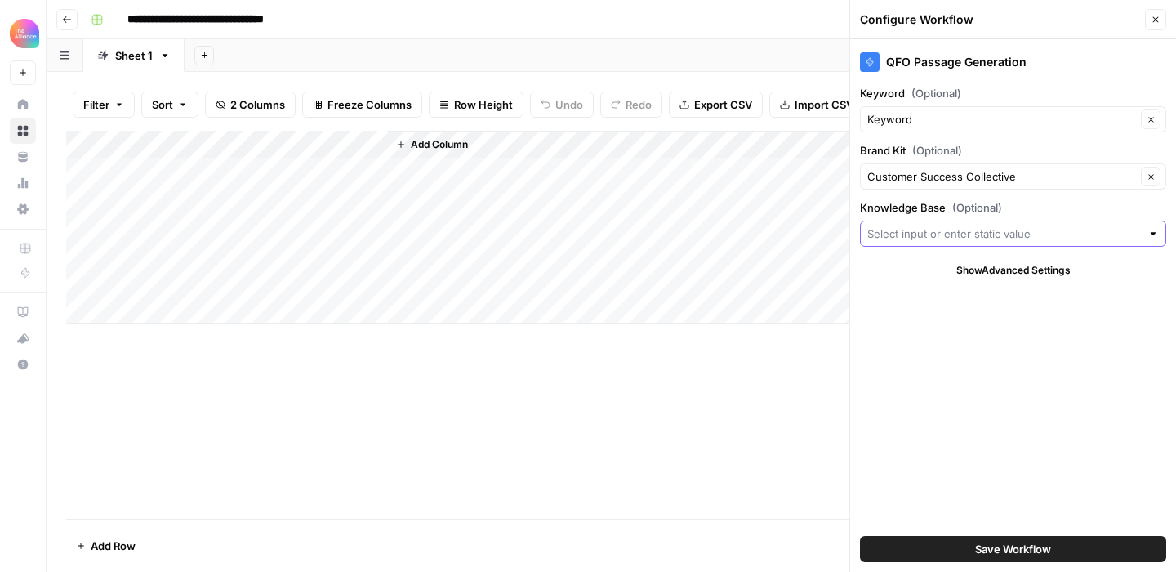
click at [952, 232] on input "Knowledge Base (Optional)" at bounding box center [1005, 233] width 274 height 16
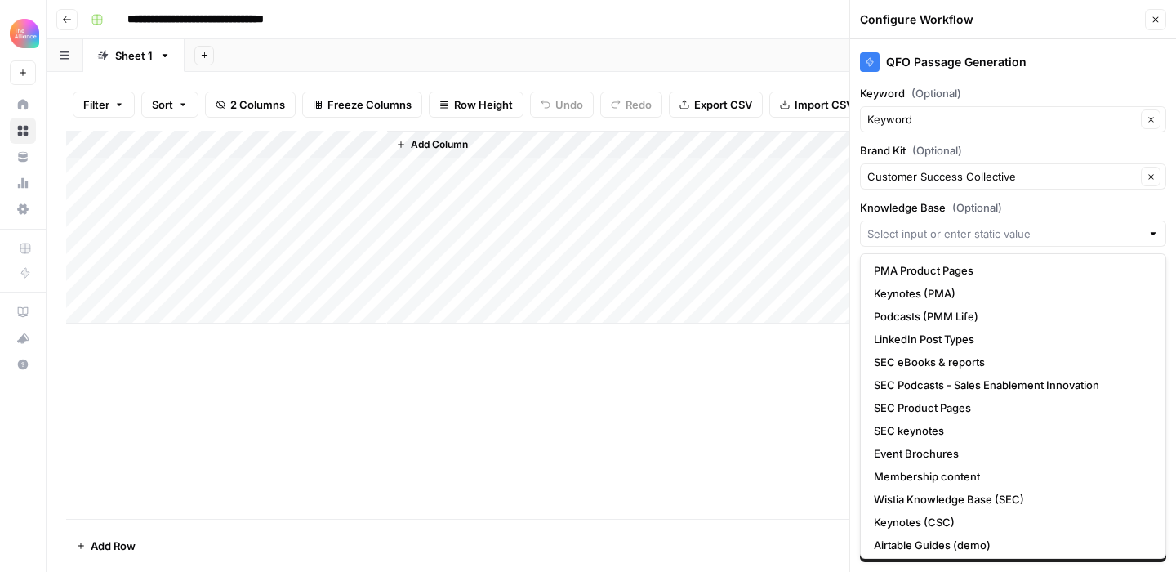
scroll to position [98, 0]
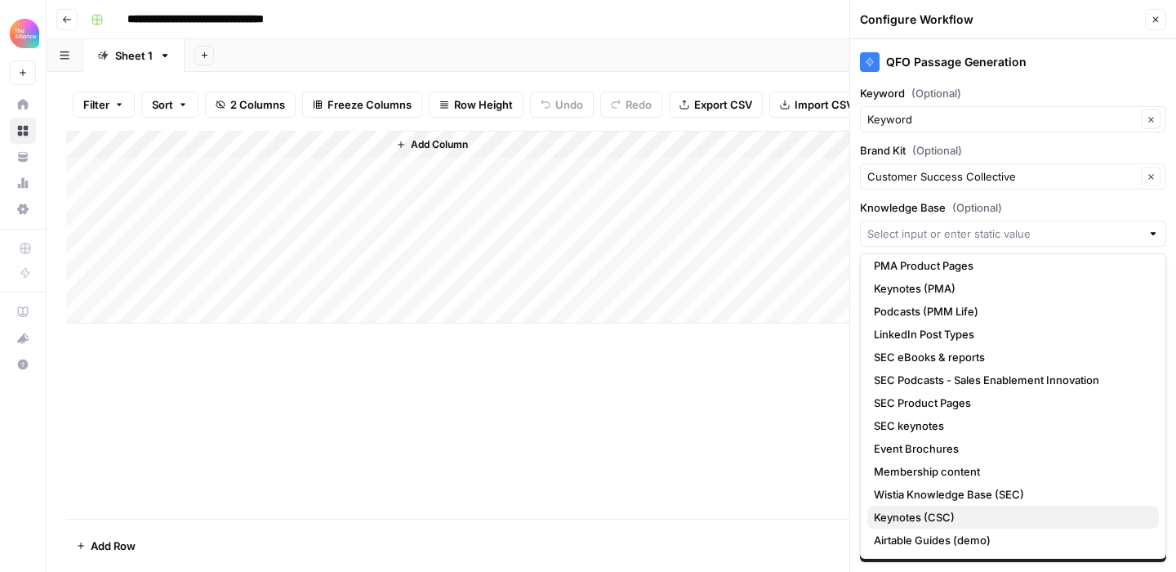
click at [948, 519] on span "Keynotes (CSC)" at bounding box center [1010, 517] width 272 height 16
type input "Keynotes (CSC)"
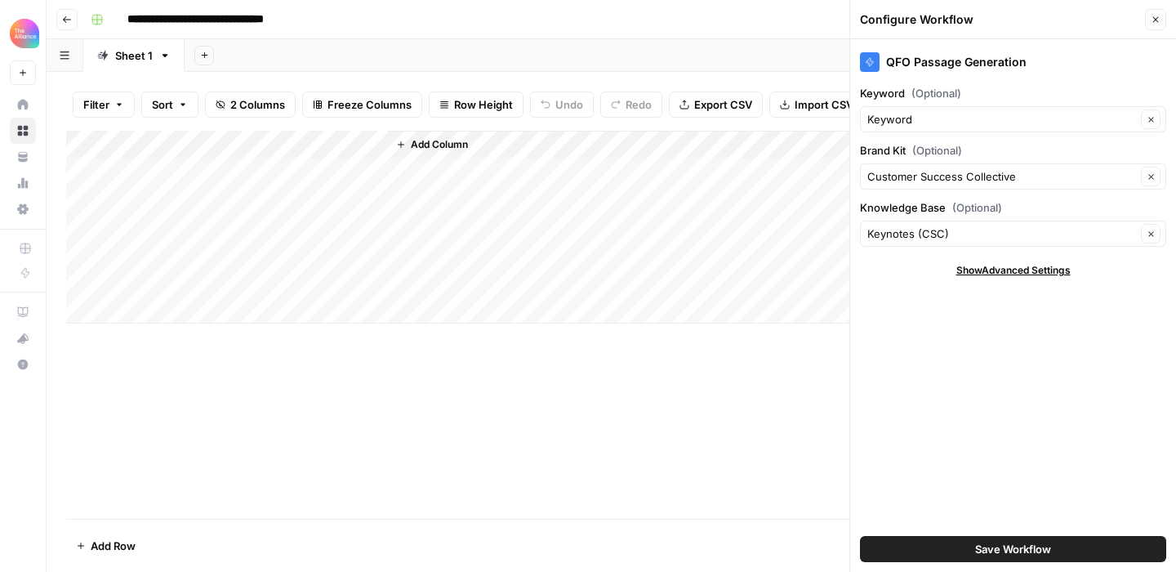
click at [169, 163] on div "Add Column" at bounding box center [611, 227] width 1091 height 193
click at [169, 168] on div "Add Column" at bounding box center [611, 227] width 1091 height 193
type textarea "**********"
click at [359, 389] on div "Add Column" at bounding box center [611, 325] width 1091 height 388
click at [313, 169] on div "Add Column" at bounding box center [611, 227] width 1091 height 193
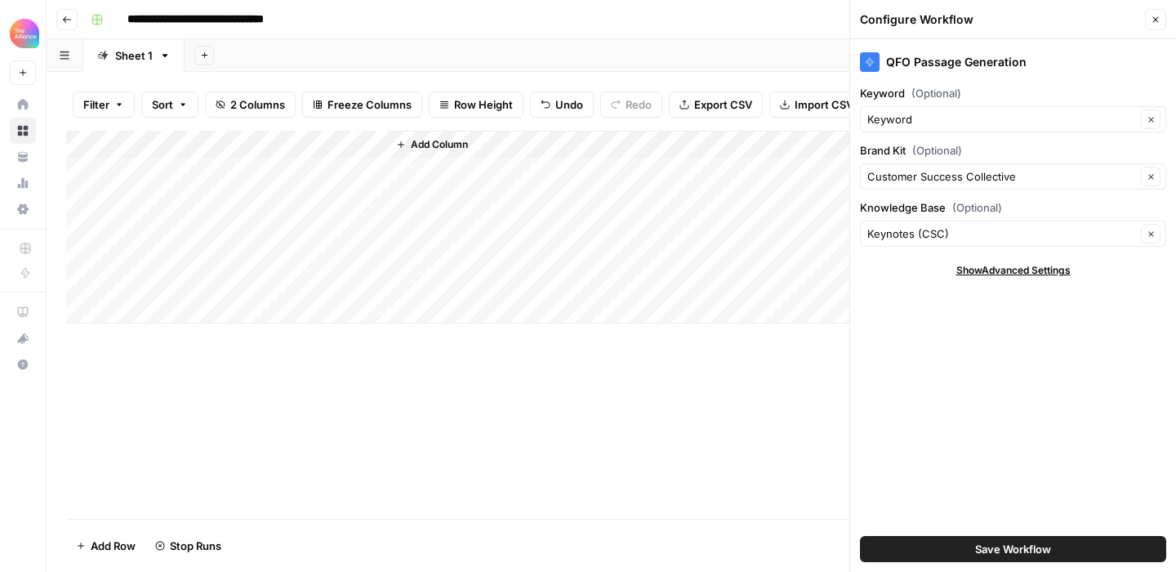
click at [961, 543] on button "Save Workflow" at bounding box center [1013, 549] width 306 height 26
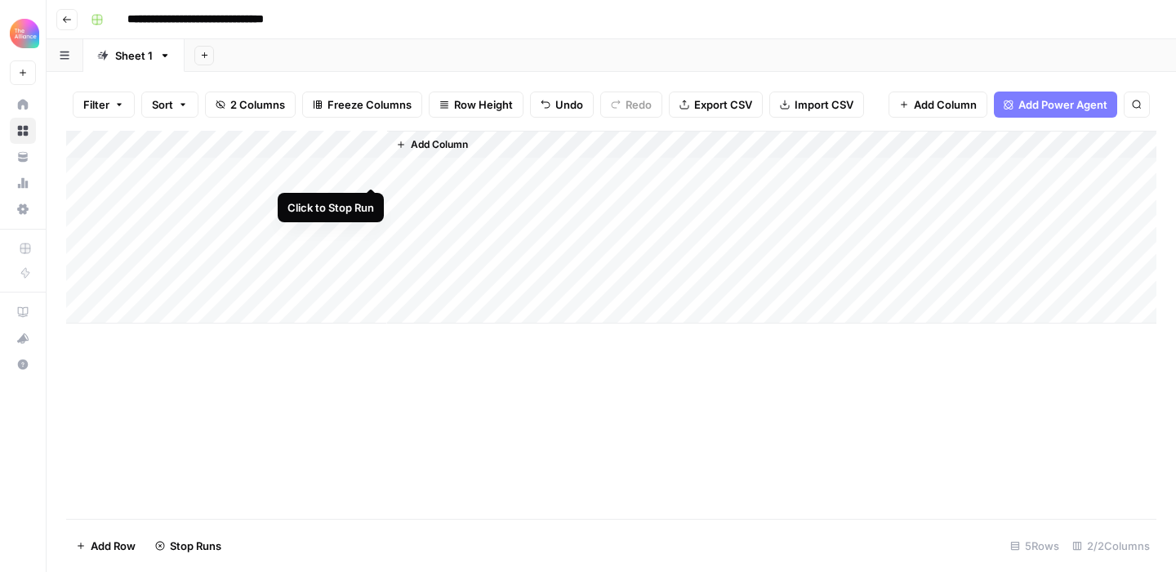
click at [377, 172] on div "Add Column" at bounding box center [611, 227] width 1091 height 193
click at [354, 146] on div "Add Column" at bounding box center [611, 227] width 1091 height 193
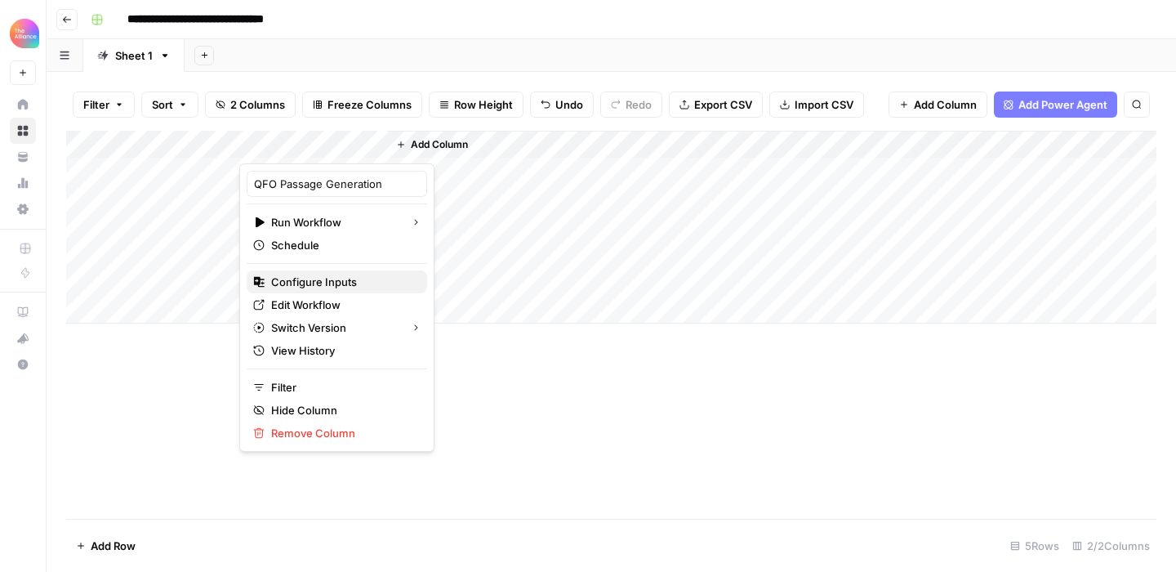
click at [332, 280] on span "Configure Inputs" at bounding box center [342, 282] width 143 height 16
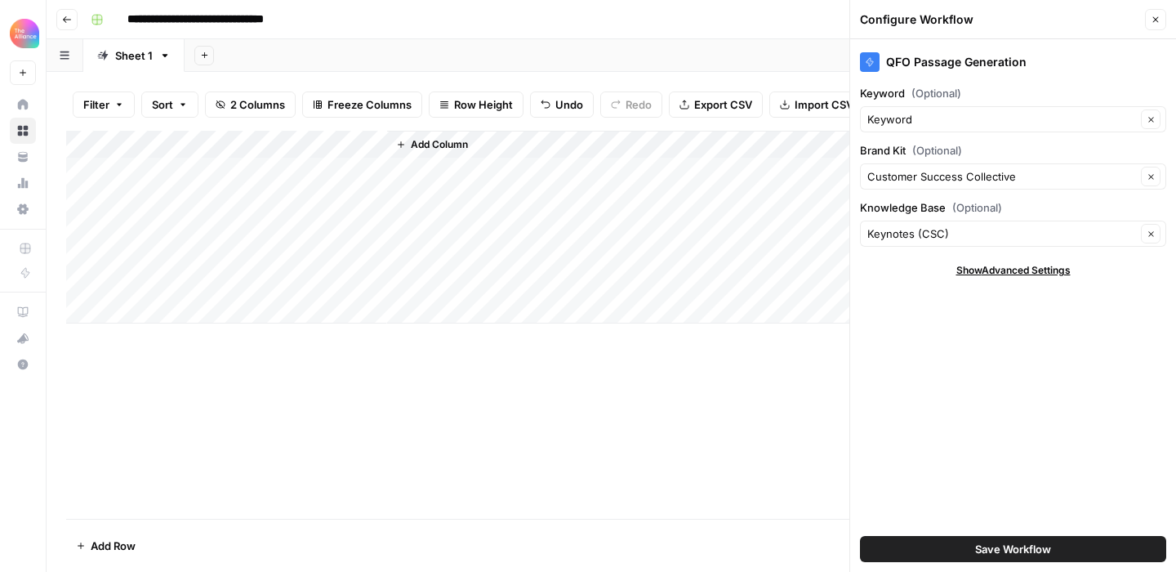
click at [953, 552] on button "Save Workflow" at bounding box center [1013, 549] width 306 height 26
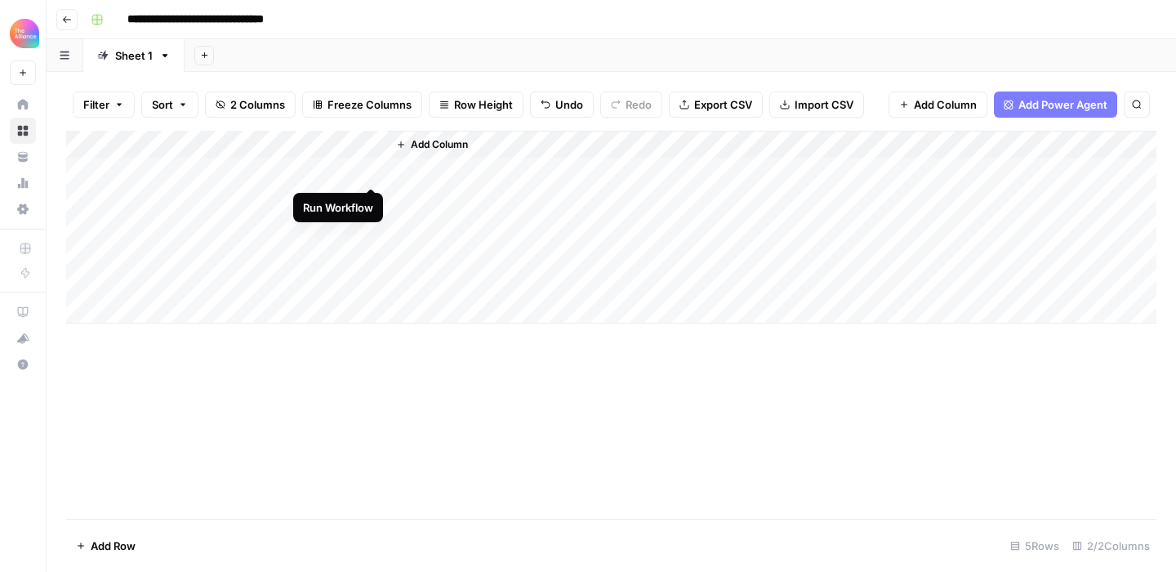
click at [373, 168] on div "Add Column" at bounding box center [611, 227] width 1091 height 193
click at [350, 168] on div "Add Column" at bounding box center [611, 227] width 1091 height 193
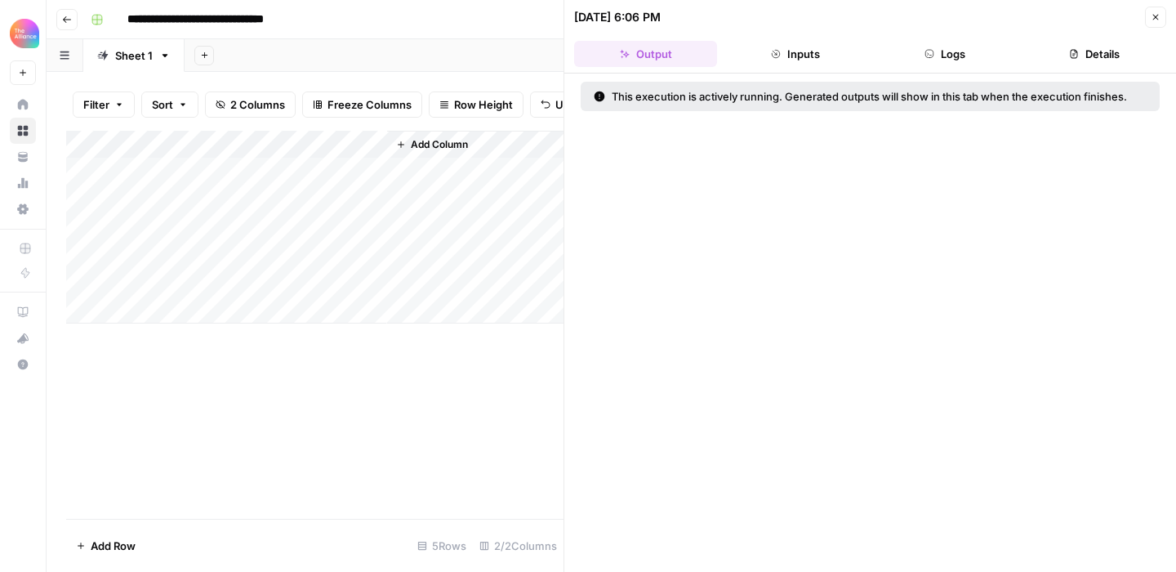
click at [928, 53] on icon "button" at bounding box center [930, 54] width 8 height 8
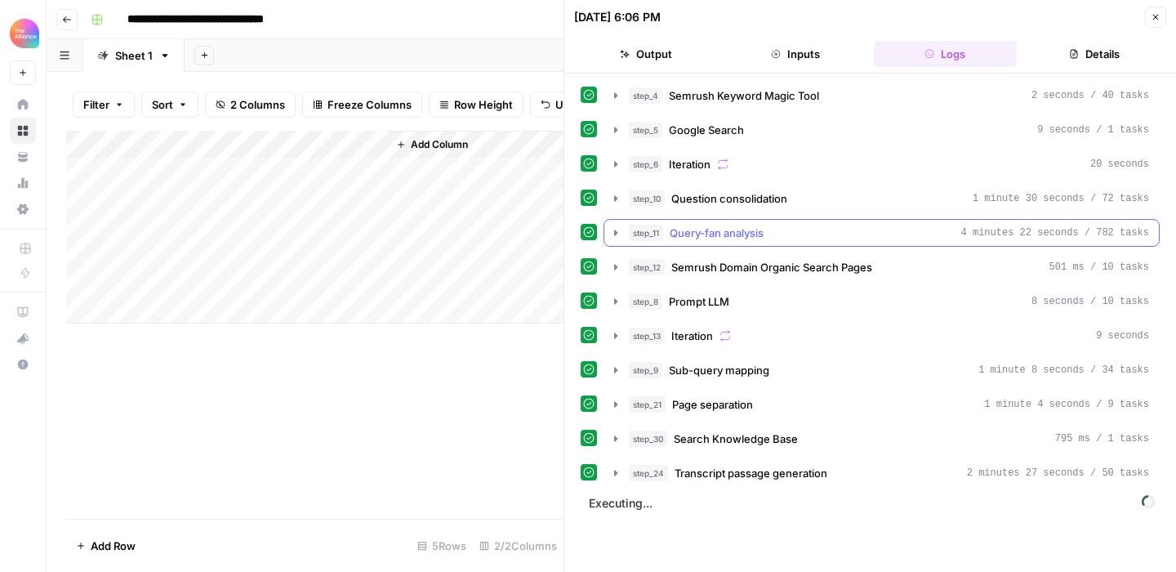
click at [621, 229] on icon "button" at bounding box center [615, 232] width 13 height 13
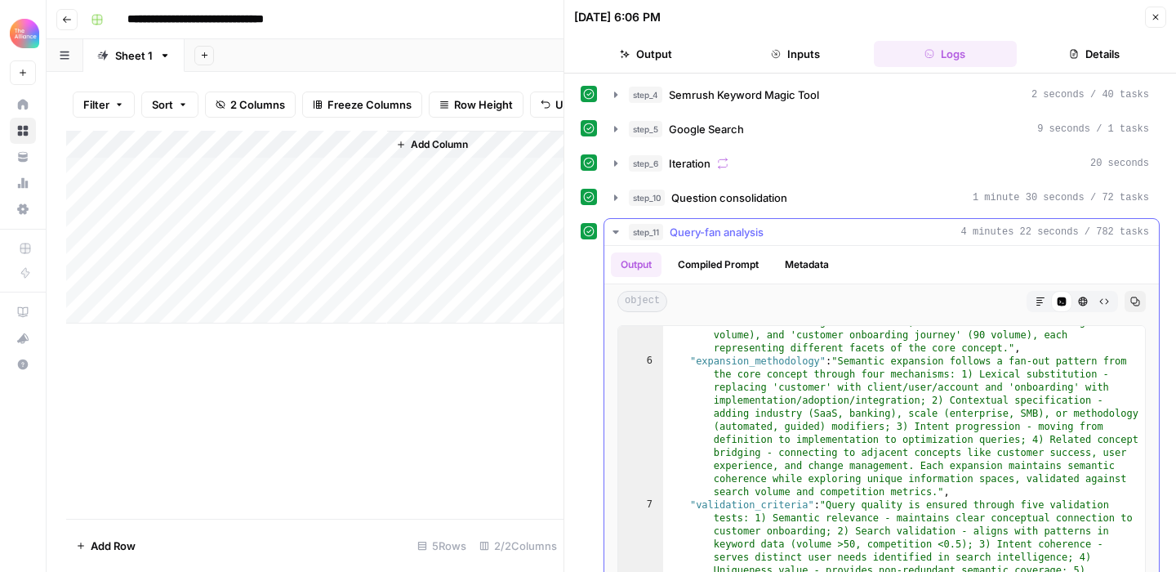
scroll to position [465, 0]
click at [617, 230] on icon "button" at bounding box center [615, 231] width 13 height 13
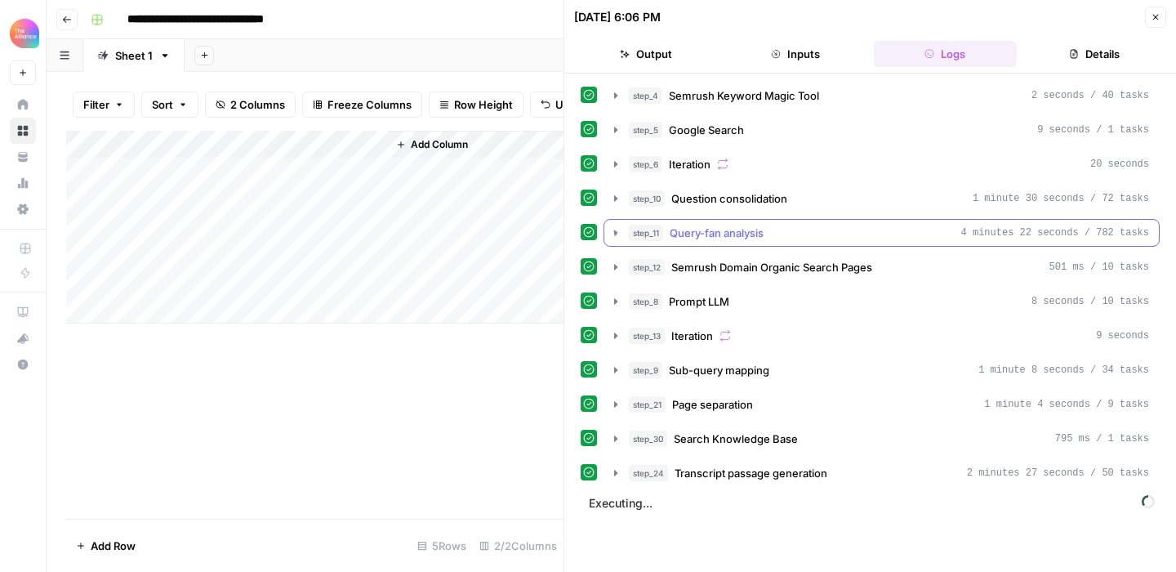
scroll to position [0, 0]
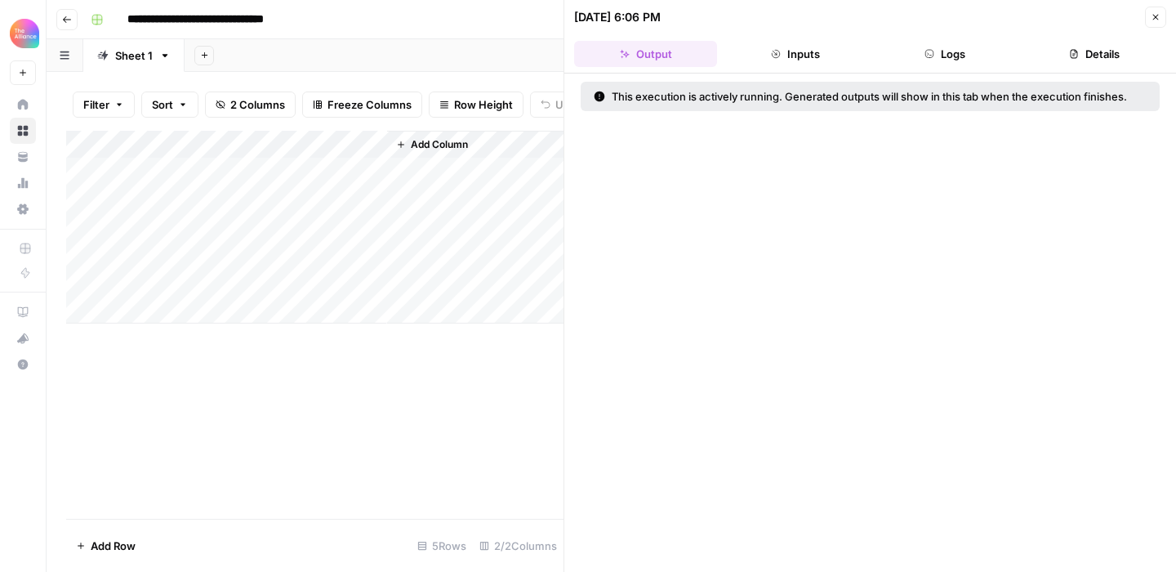
click at [949, 59] on button "Logs" at bounding box center [945, 54] width 143 height 26
